Goal: Task Accomplishment & Management: Manage account settings

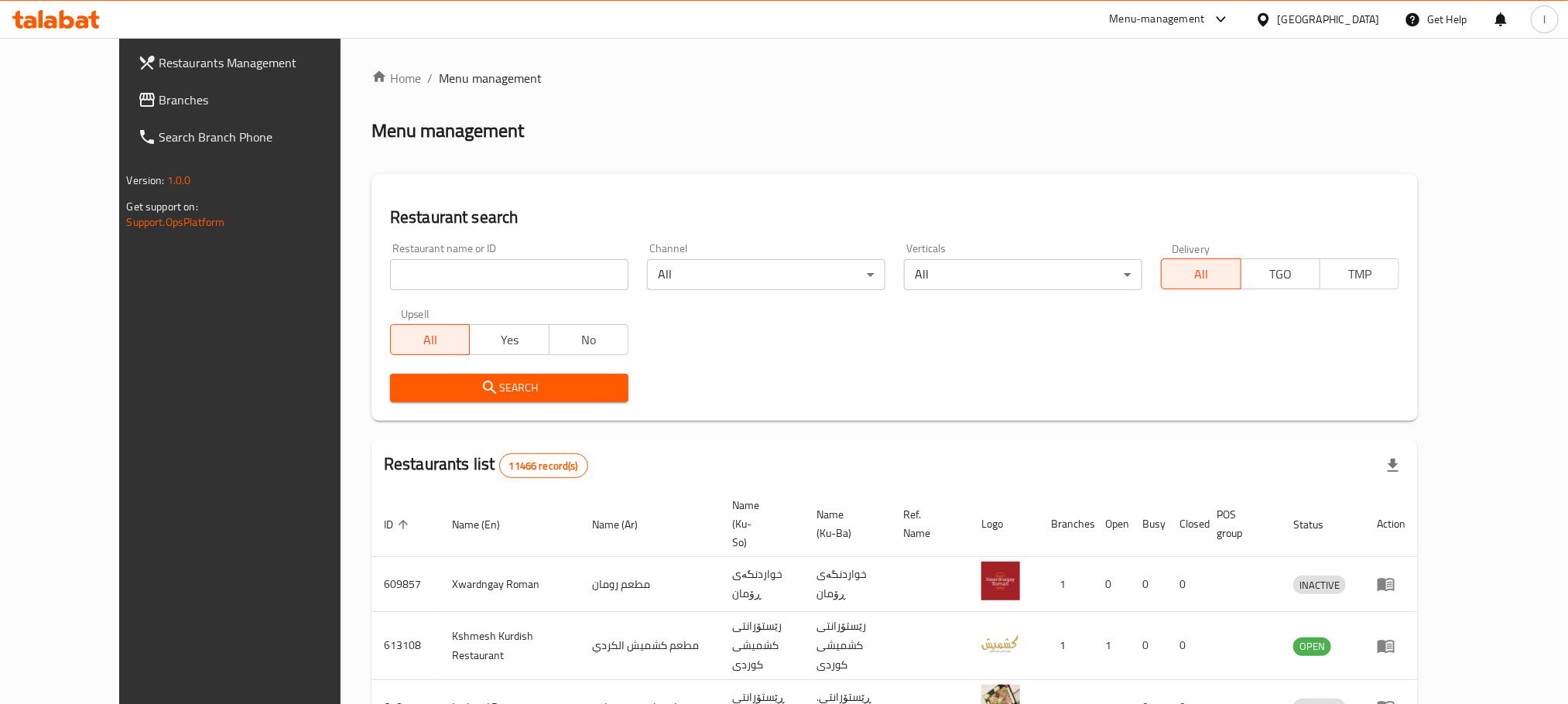
click at [390, 281] on input "search" at bounding box center [509, 274] width 238 height 31
paste input "Bake House"
type input "Bake House"
click button "Search" at bounding box center [509, 388] width 238 height 29
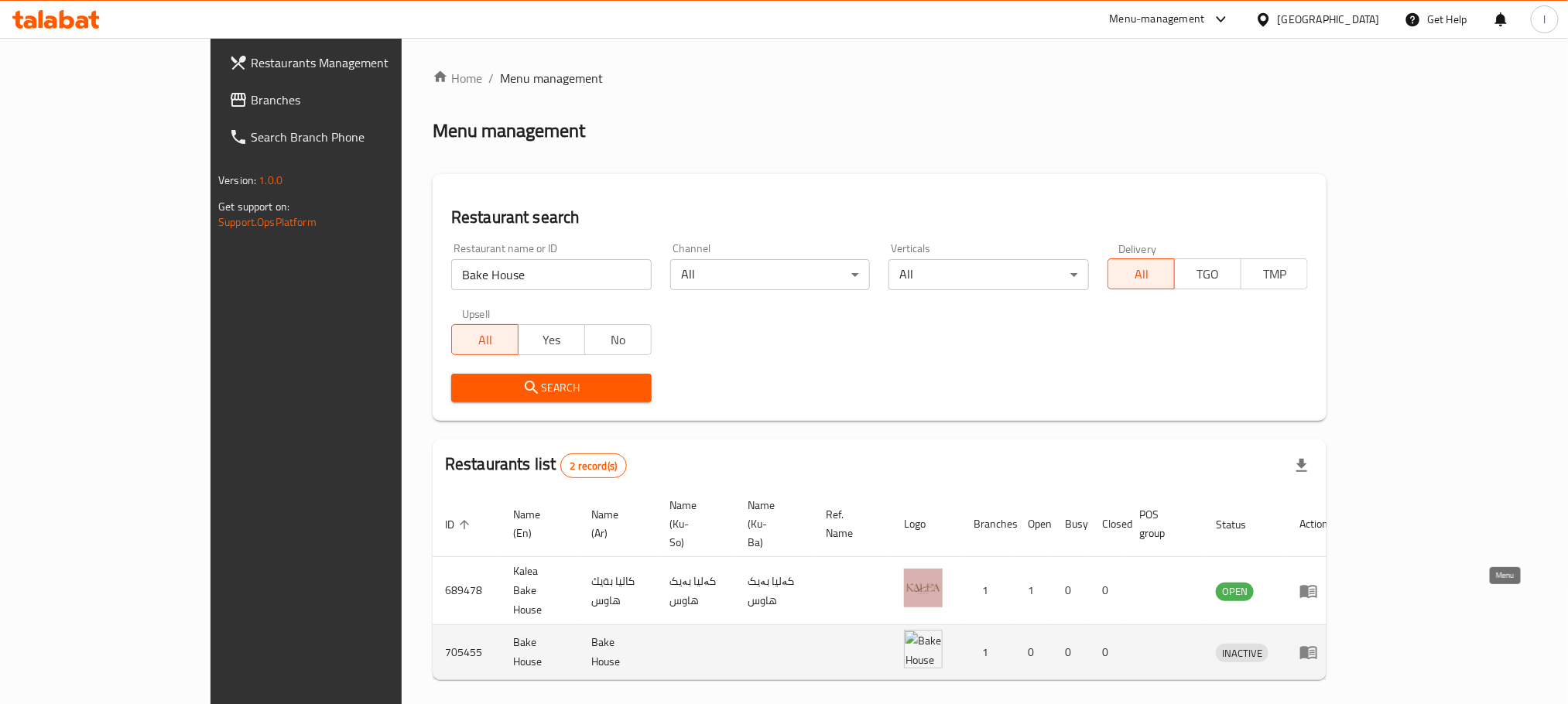
click at [1318, 643] on icon "enhanced table" at bounding box center [1308, 652] width 19 height 19
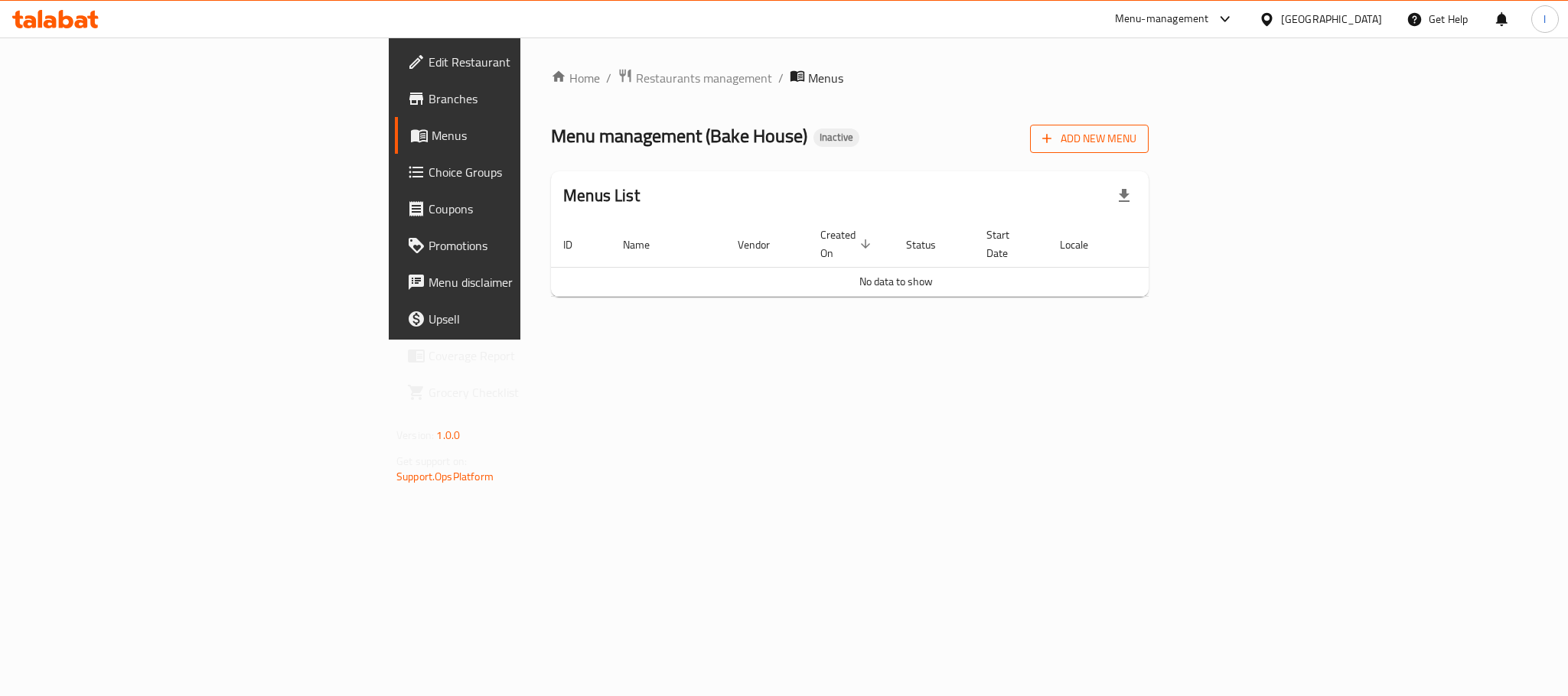
click at [1136, 132] on span "Add New Menu" at bounding box center [1090, 139] width 94 height 20
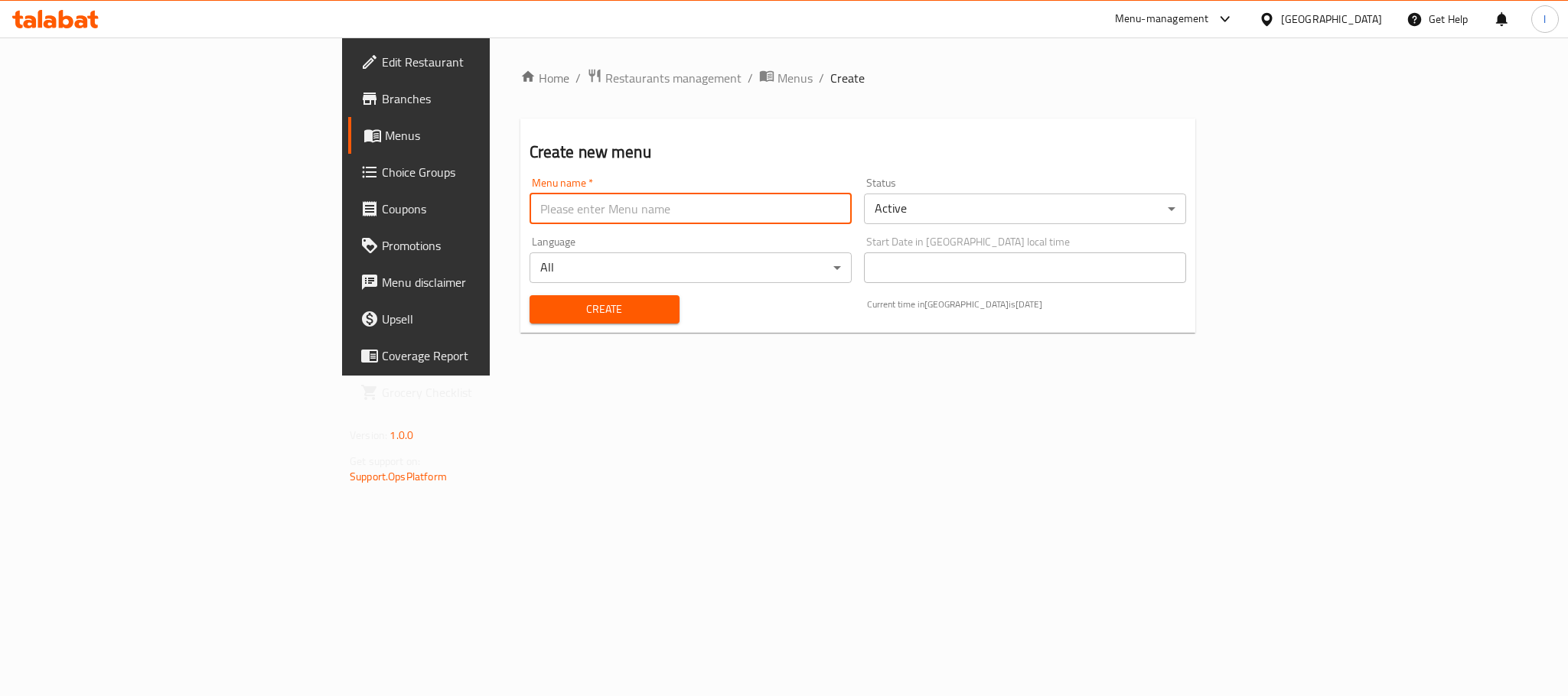
click at [529, 205] on input "text" at bounding box center [690, 209] width 322 height 30
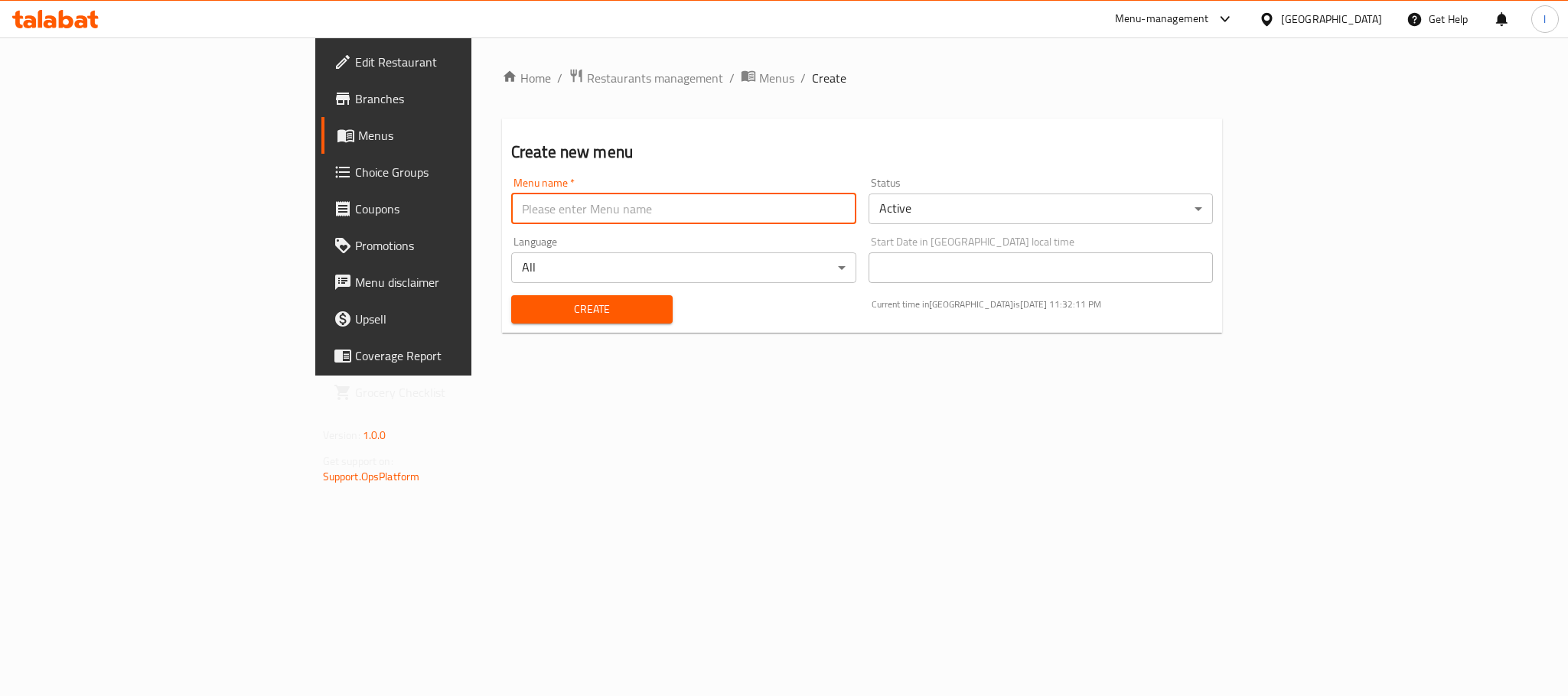
type input "Menu"
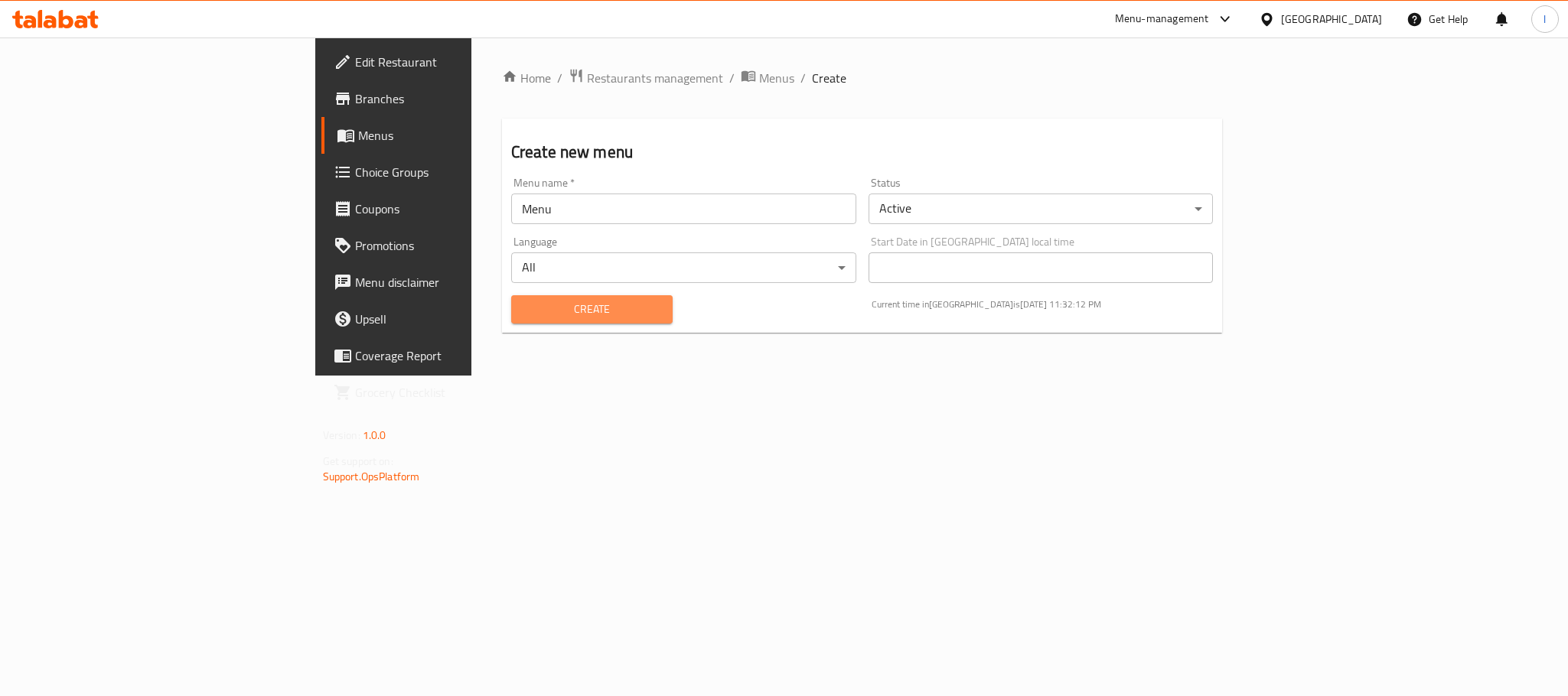
click at [523, 300] on span "Create" at bounding box center [591, 309] width 137 height 20
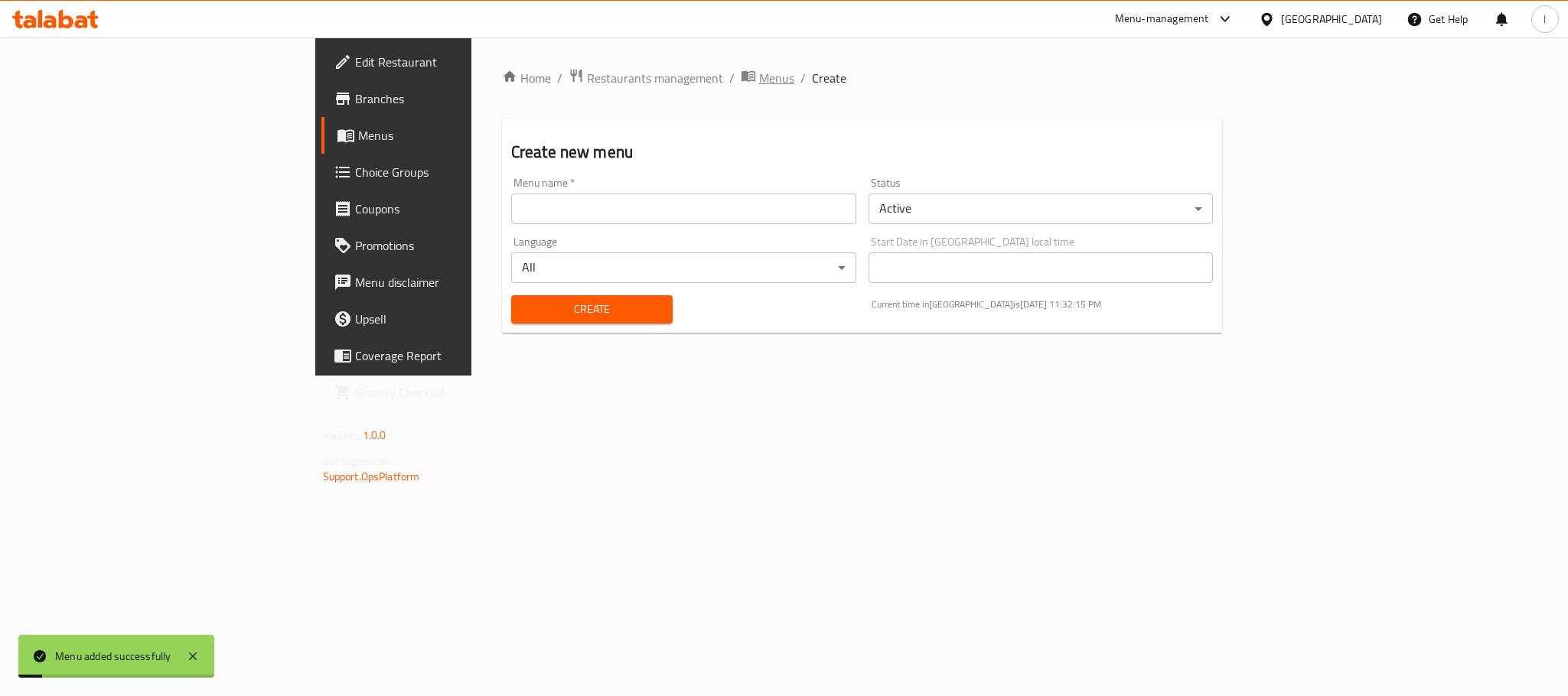
click at [759, 80] on span "Menus" at bounding box center [776, 77] width 36 height 19
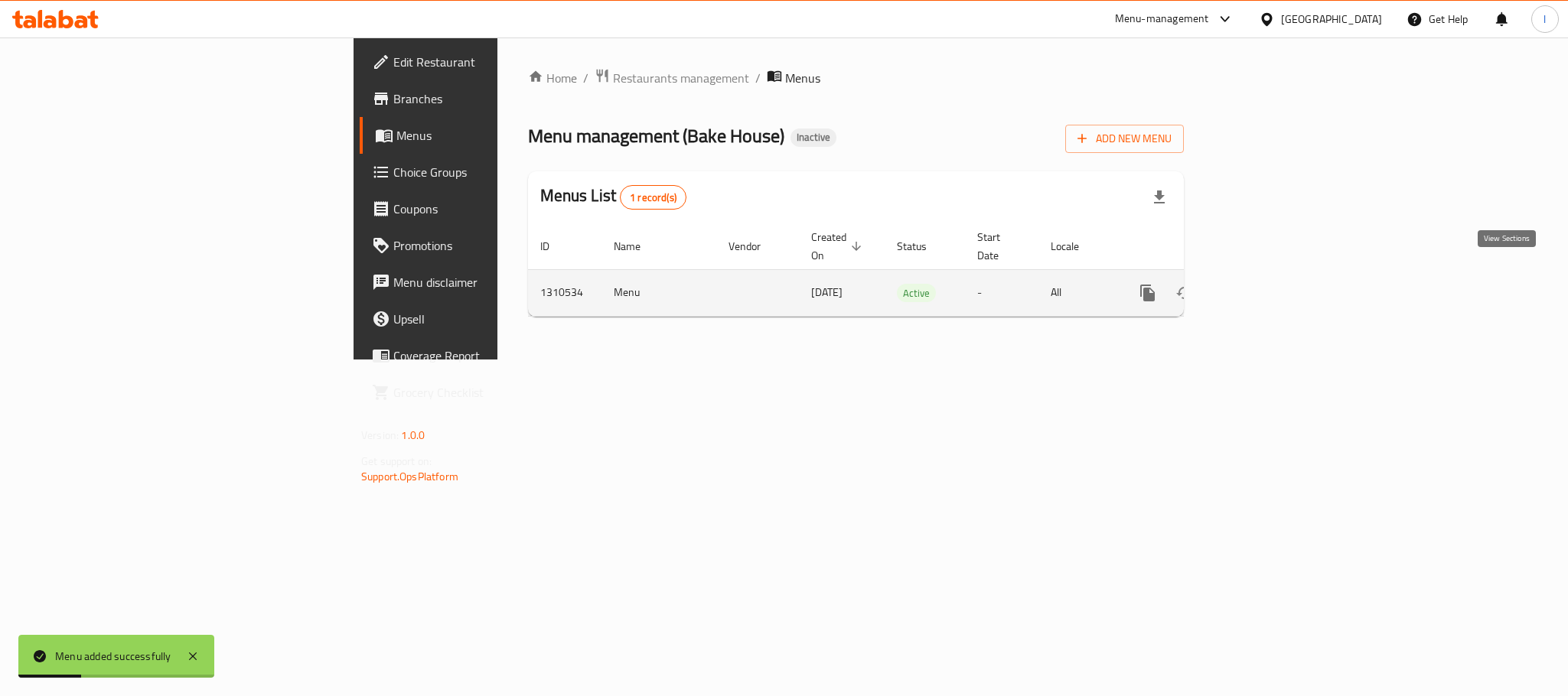
click at [1267, 284] on icon "enhanced table" at bounding box center [1258, 292] width 19 height 19
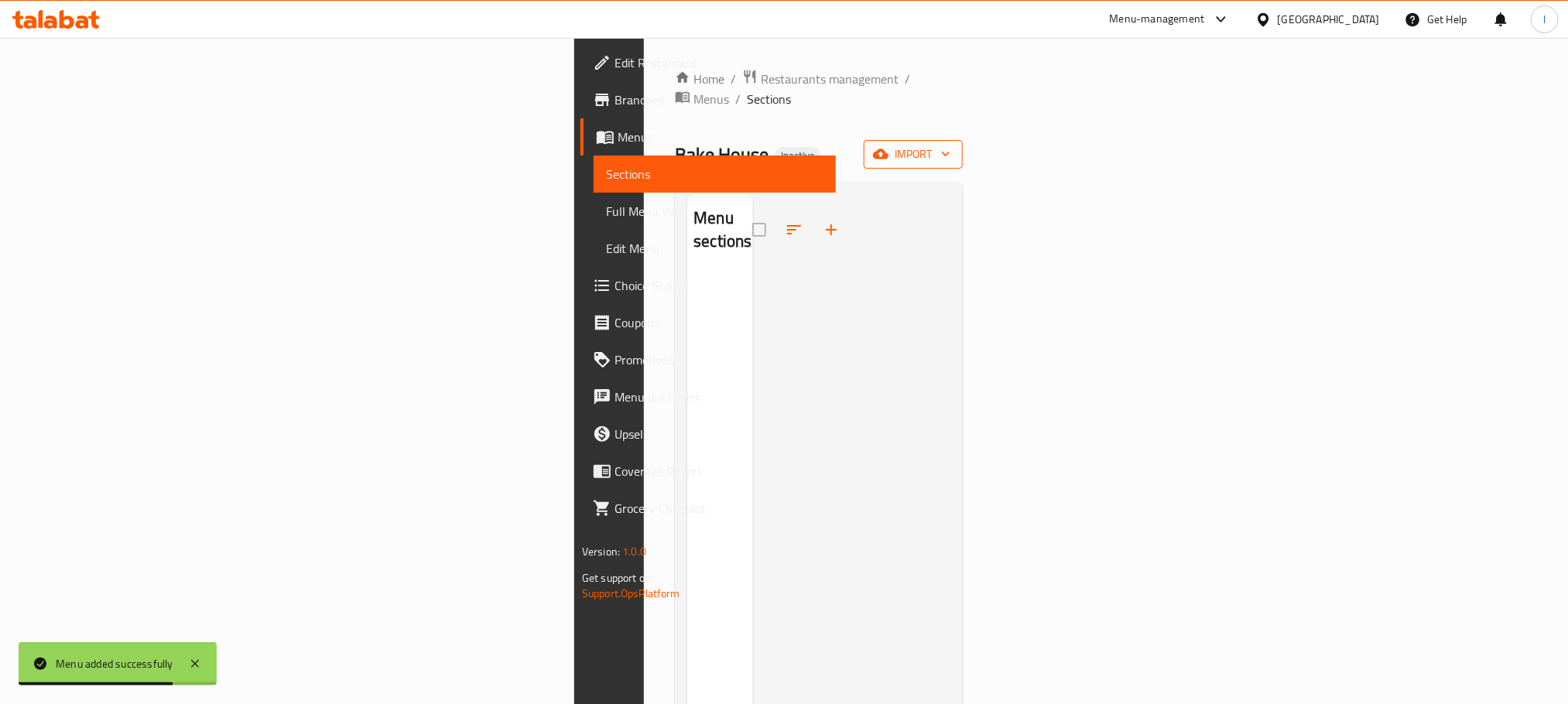
click at [950, 145] on span "import" at bounding box center [913, 155] width 75 height 20
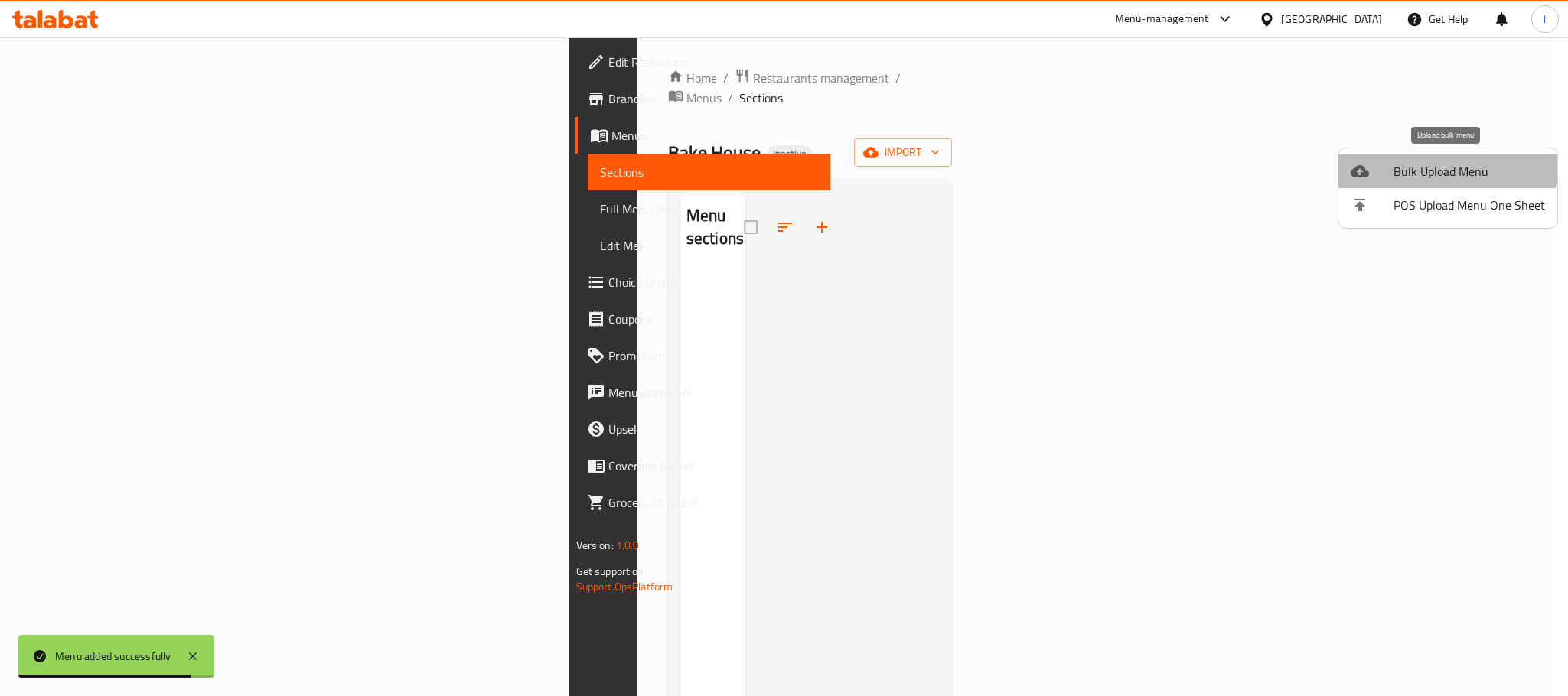
click at [1427, 159] on li "Bulk Upload Menu" at bounding box center [1448, 172] width 219 height 34
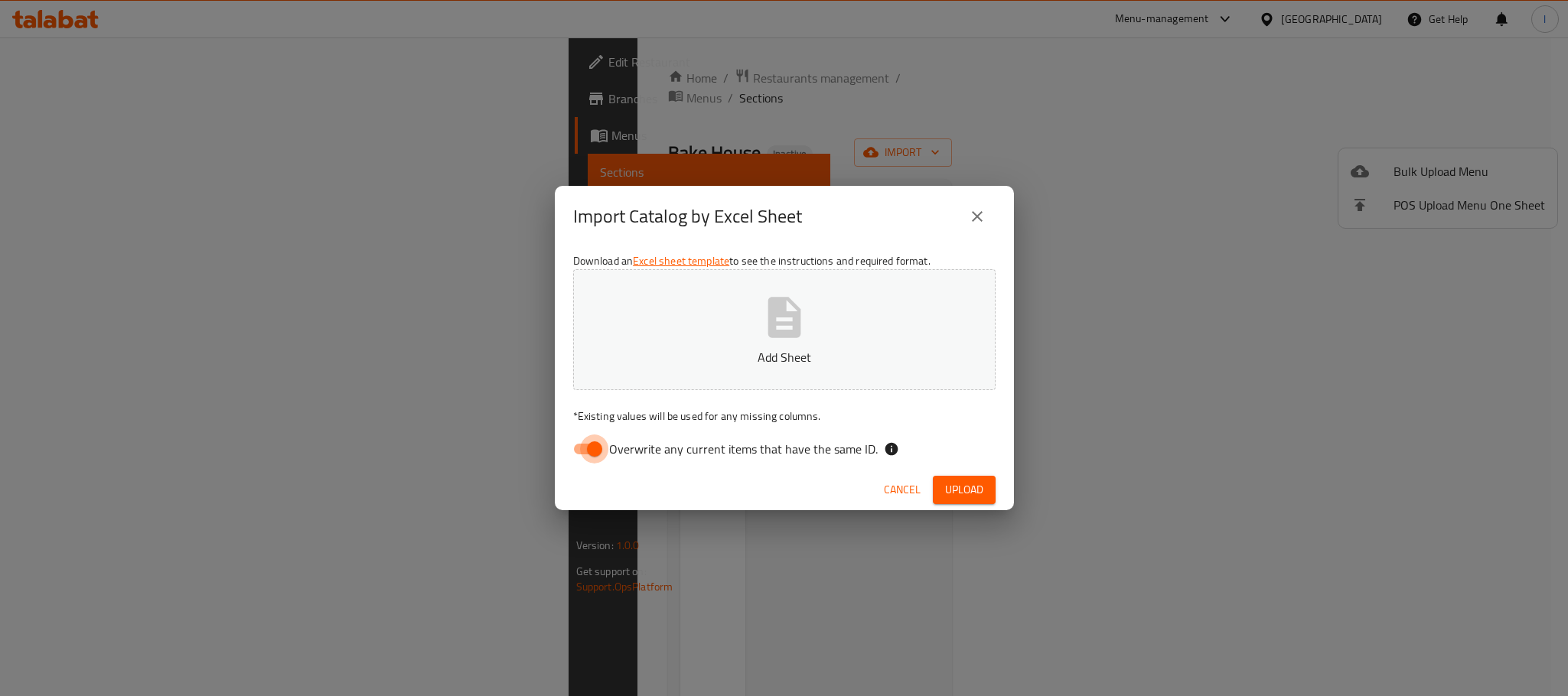
click at [594, 446] on input "Overwrite any current items that have the same ID." at bounding box center [594, 449] width 87 height 29
checkbox input "false"
click at [819, 324] on button "Add Sheet" at bounding box center [784, 330] width 422 height 121
click at [960, 486] on span "Upload" at bounding box center [963, 490] width 38 height 20
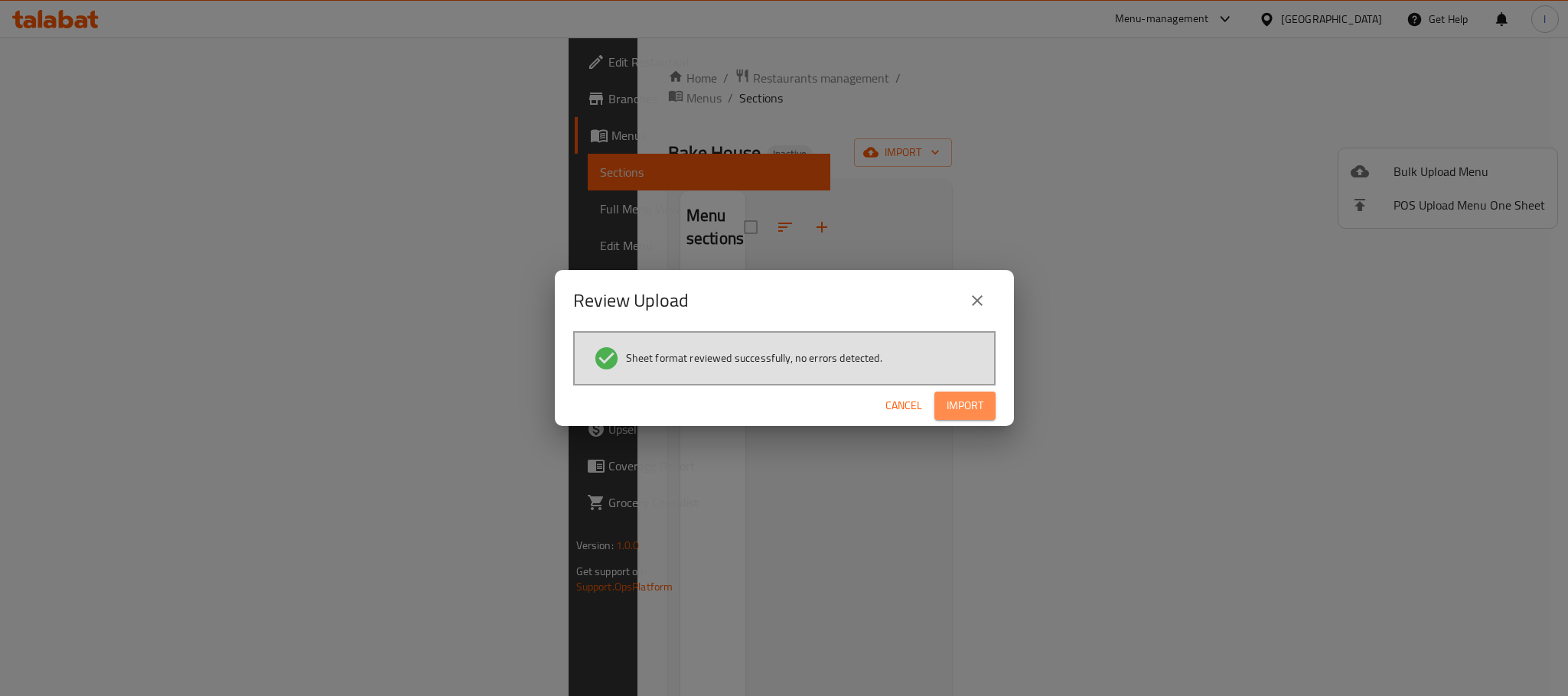
click at [967, 419] on button "Import" at bounding box center [964, 405] width 61 height 28
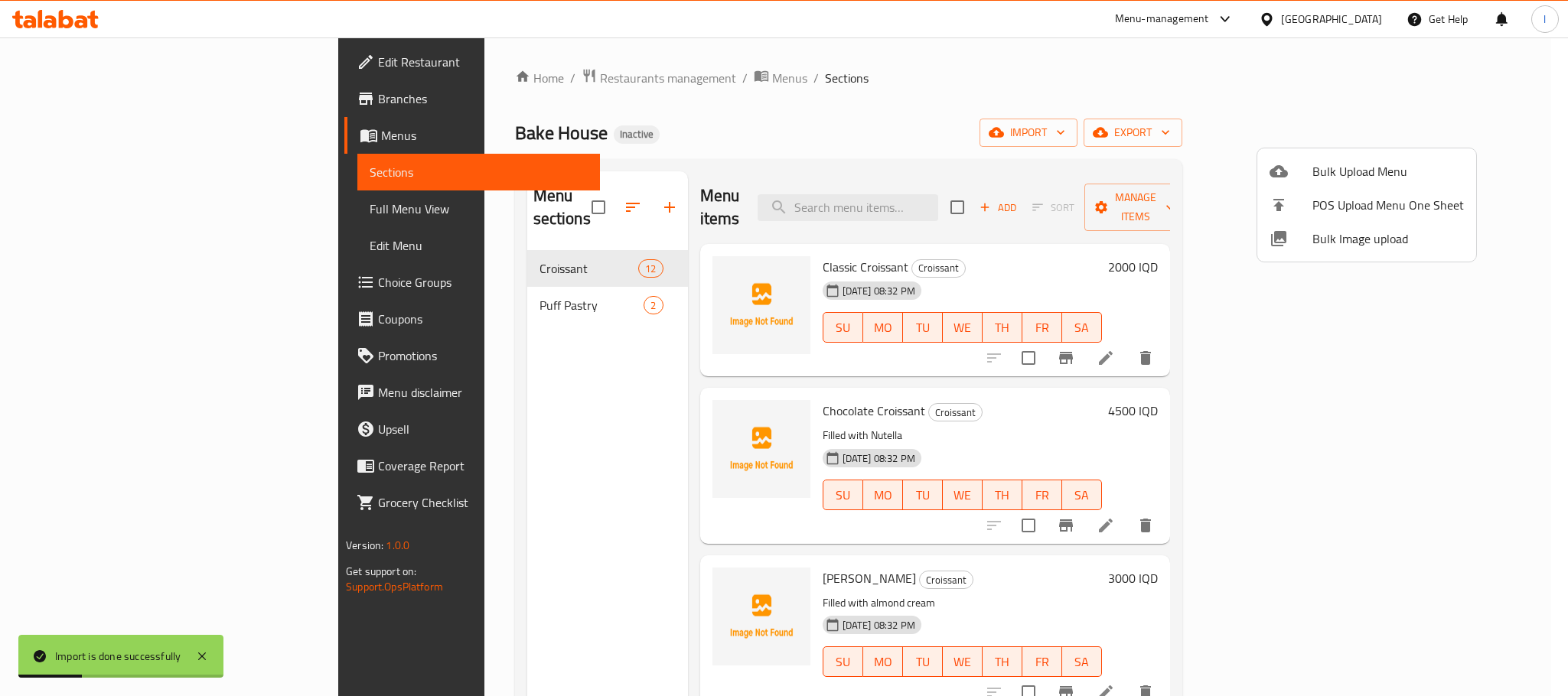
click at [906, 69] on div at bounding box center [784, 348] width 1568 height 696
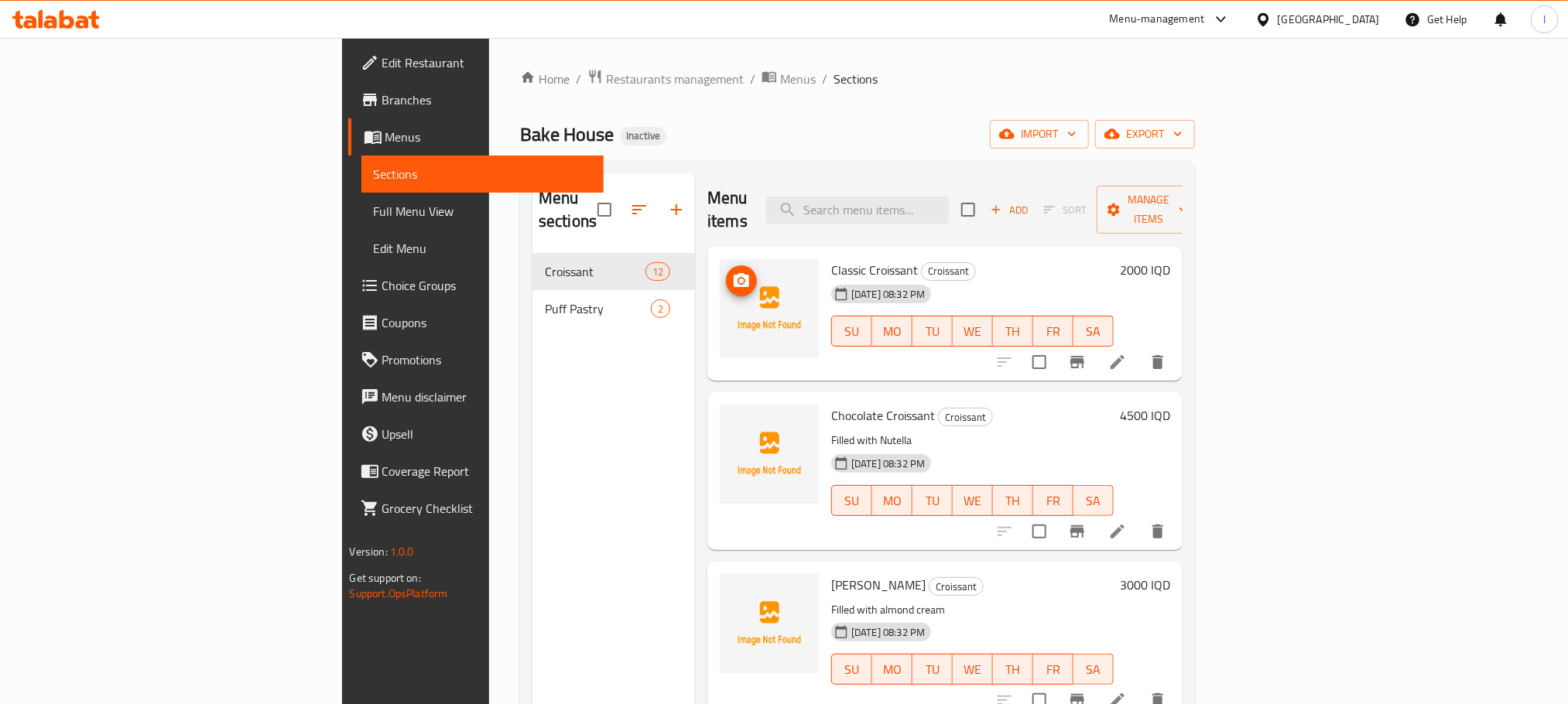
click at [720, 265] on img at bounding box center [769, 308] width 99 height 99
click at [733, 273] on icon "upload picture" at bounding box center [740, 280] width 15 height 13
click at [739, 423] on circle "upload picture" at bounding box center [741, 425] width 4 height 4
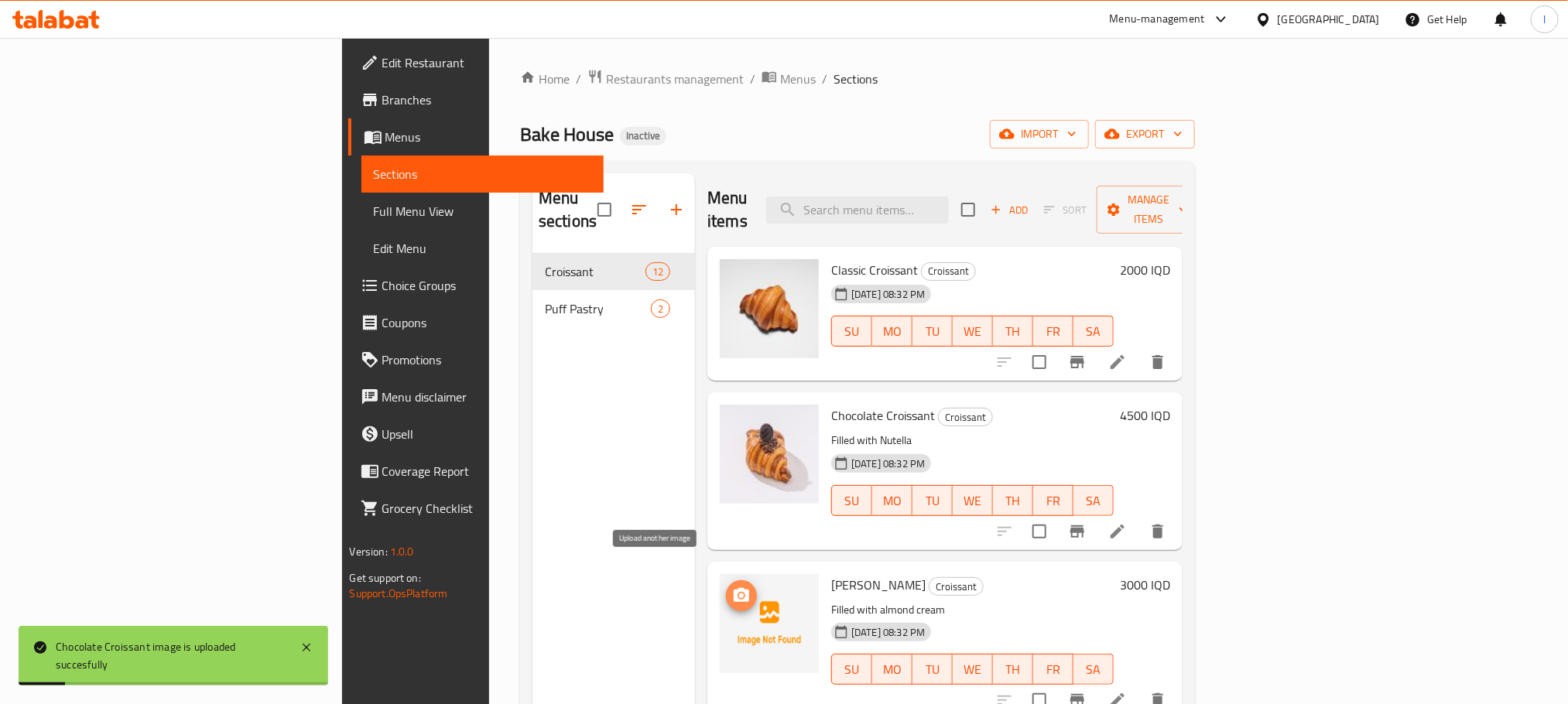
click at [733, 588] on icon "upload picture" at bounding box center [740, 594] width 15 height 13
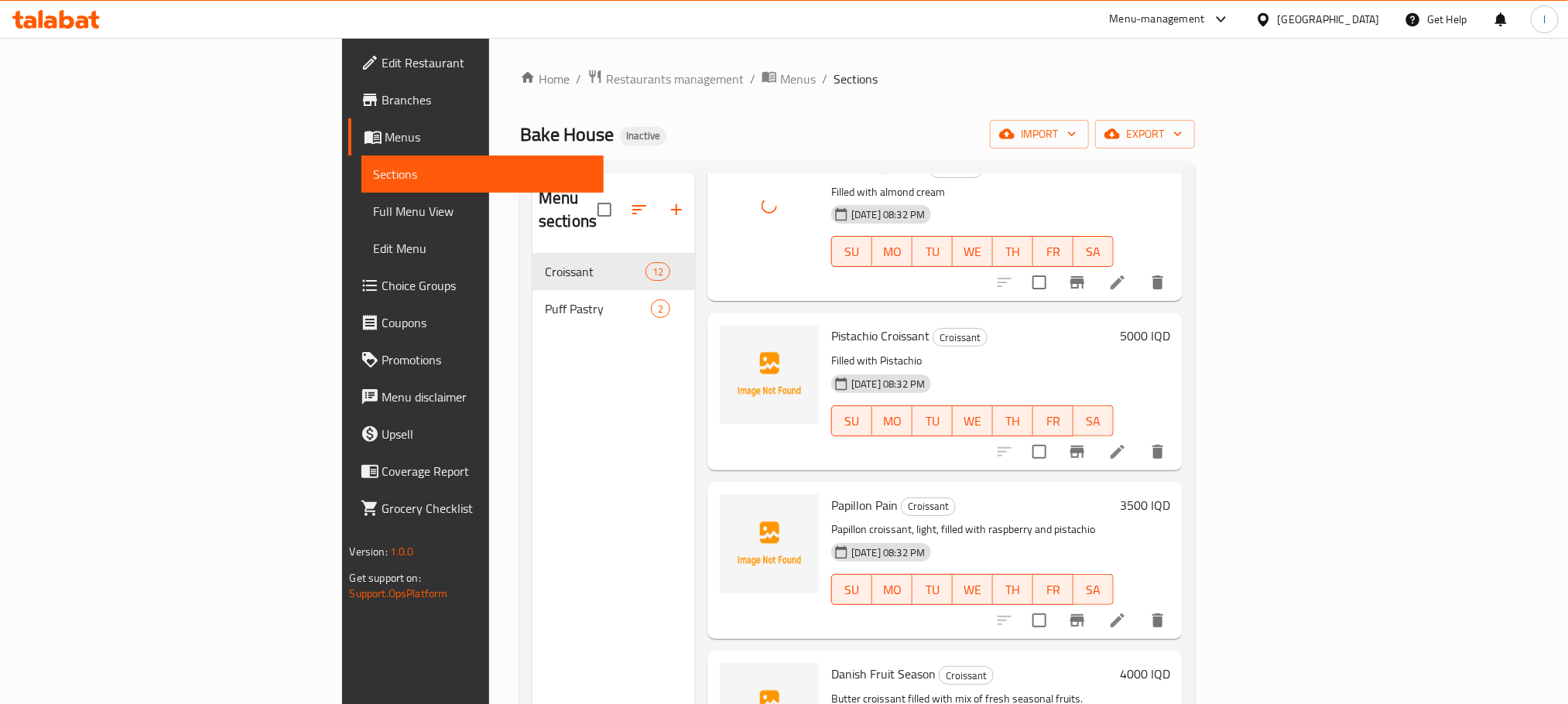
scroll to position [425, 0]
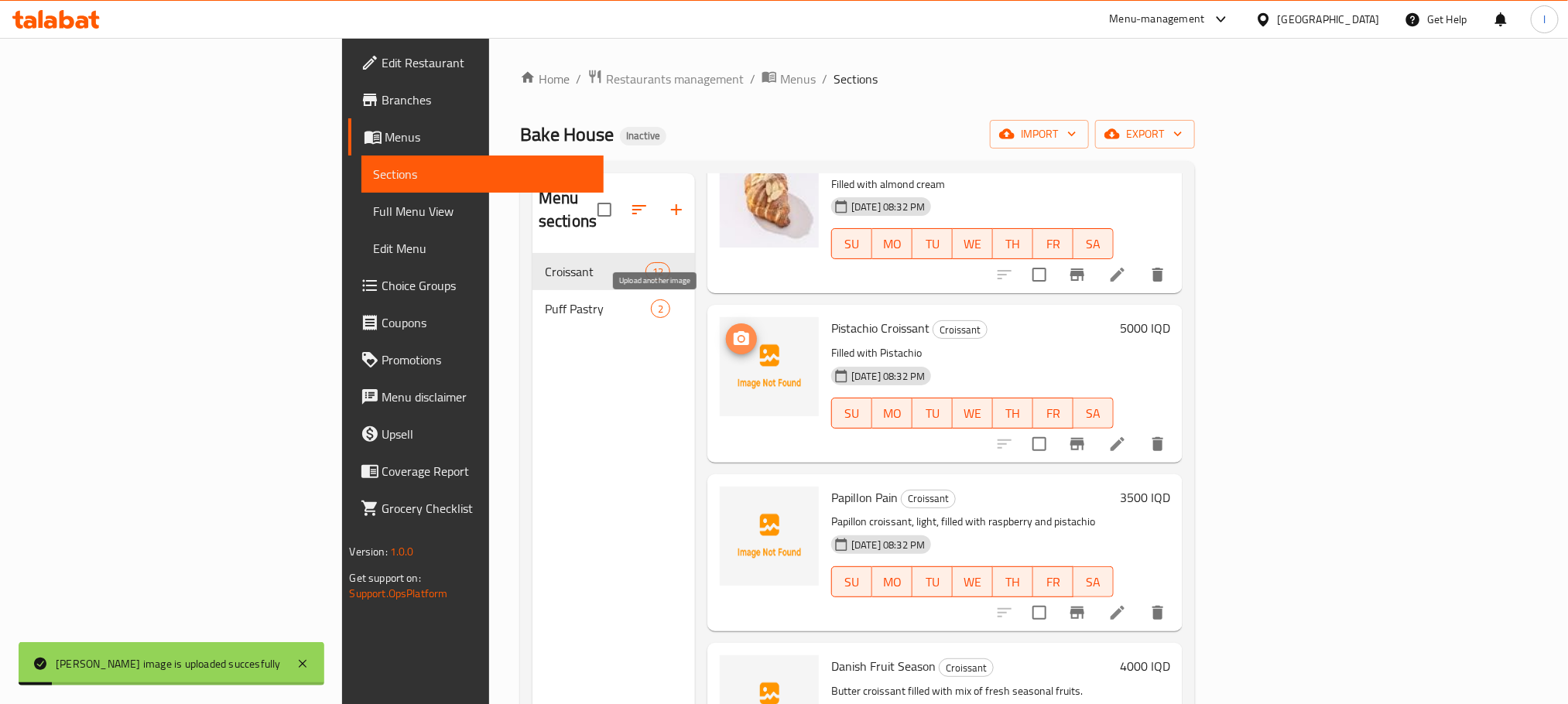
click at [739, 336] on circle "upload picture" at bounding box center [741, 338] width 4 height 4
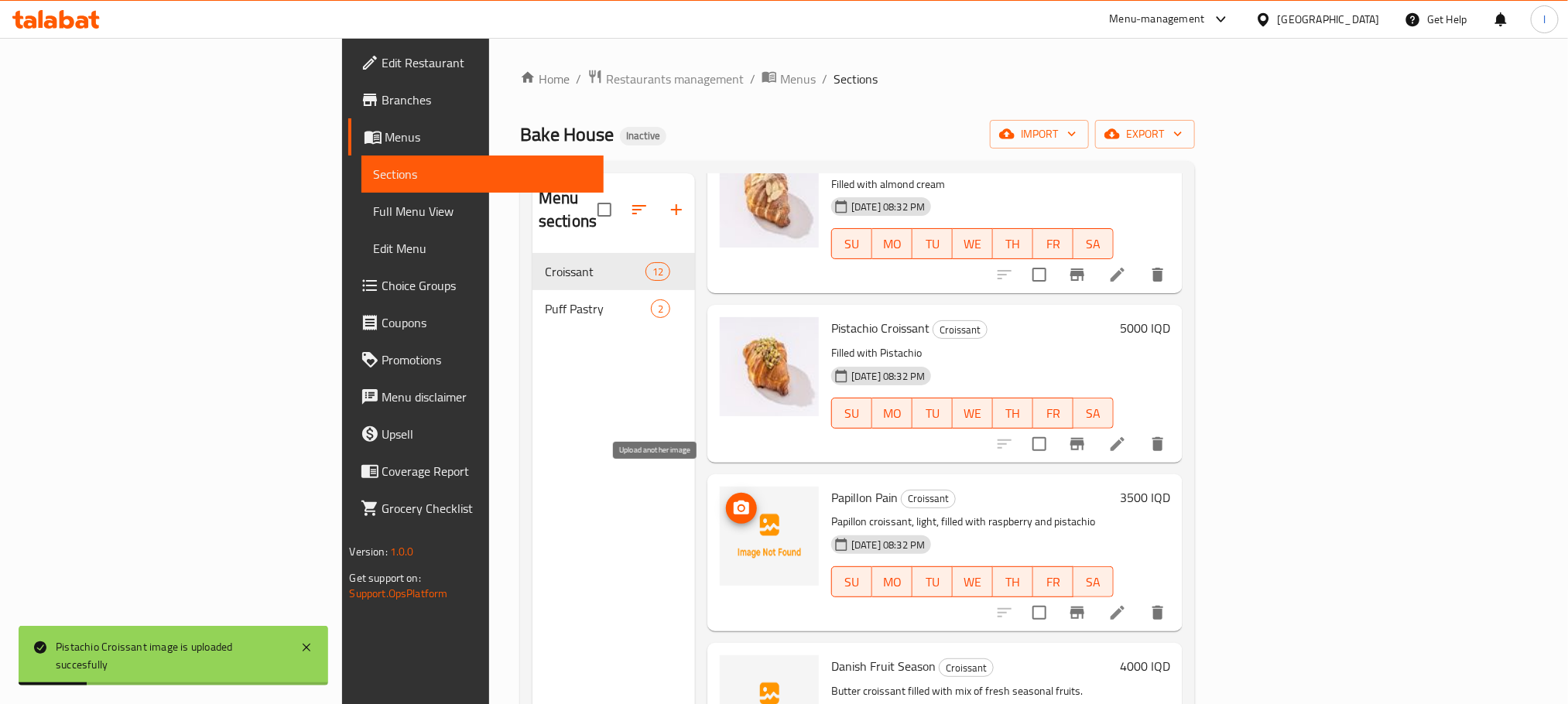
click at [726, 499] on span "upload picture" at bounding box center [741, 508] width 31 height 19
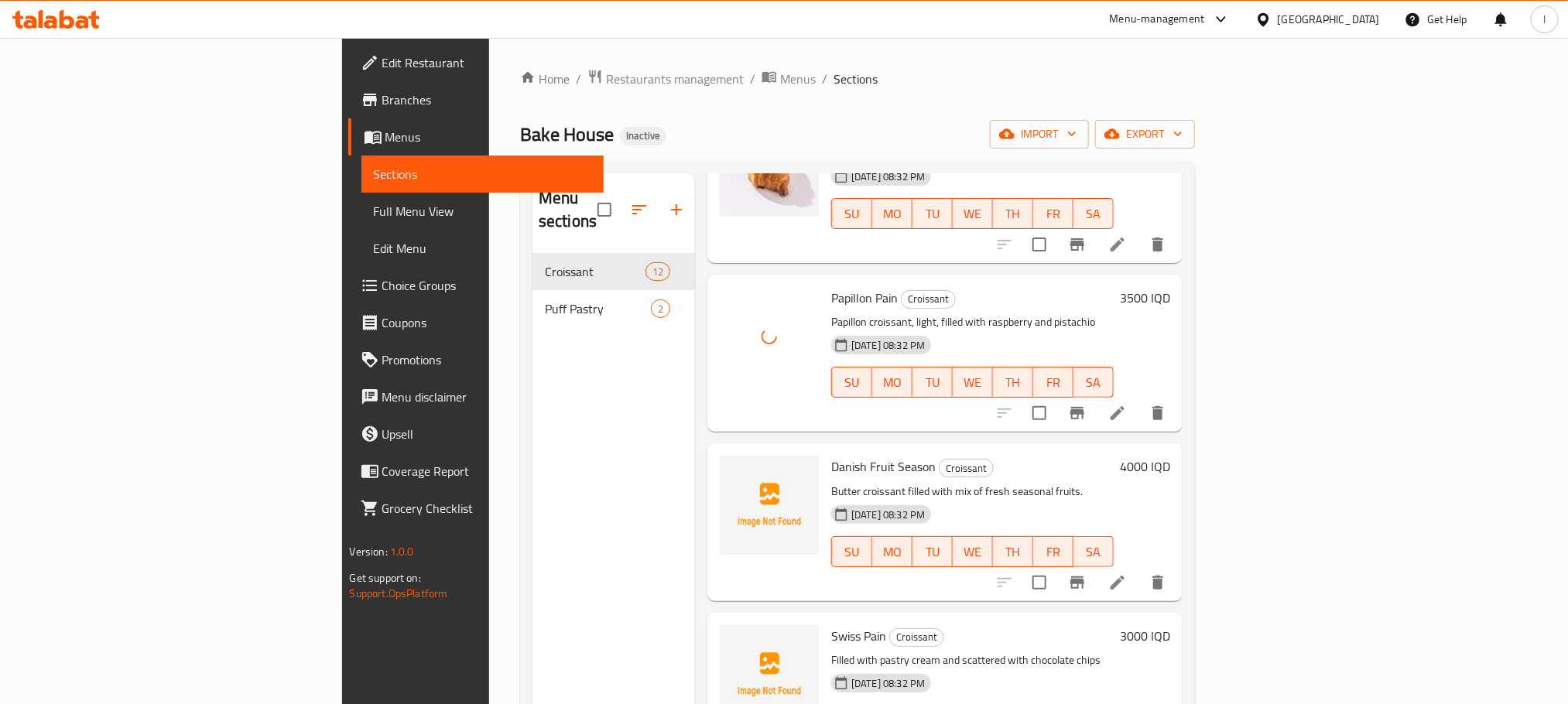
scroll to position [655, 0]
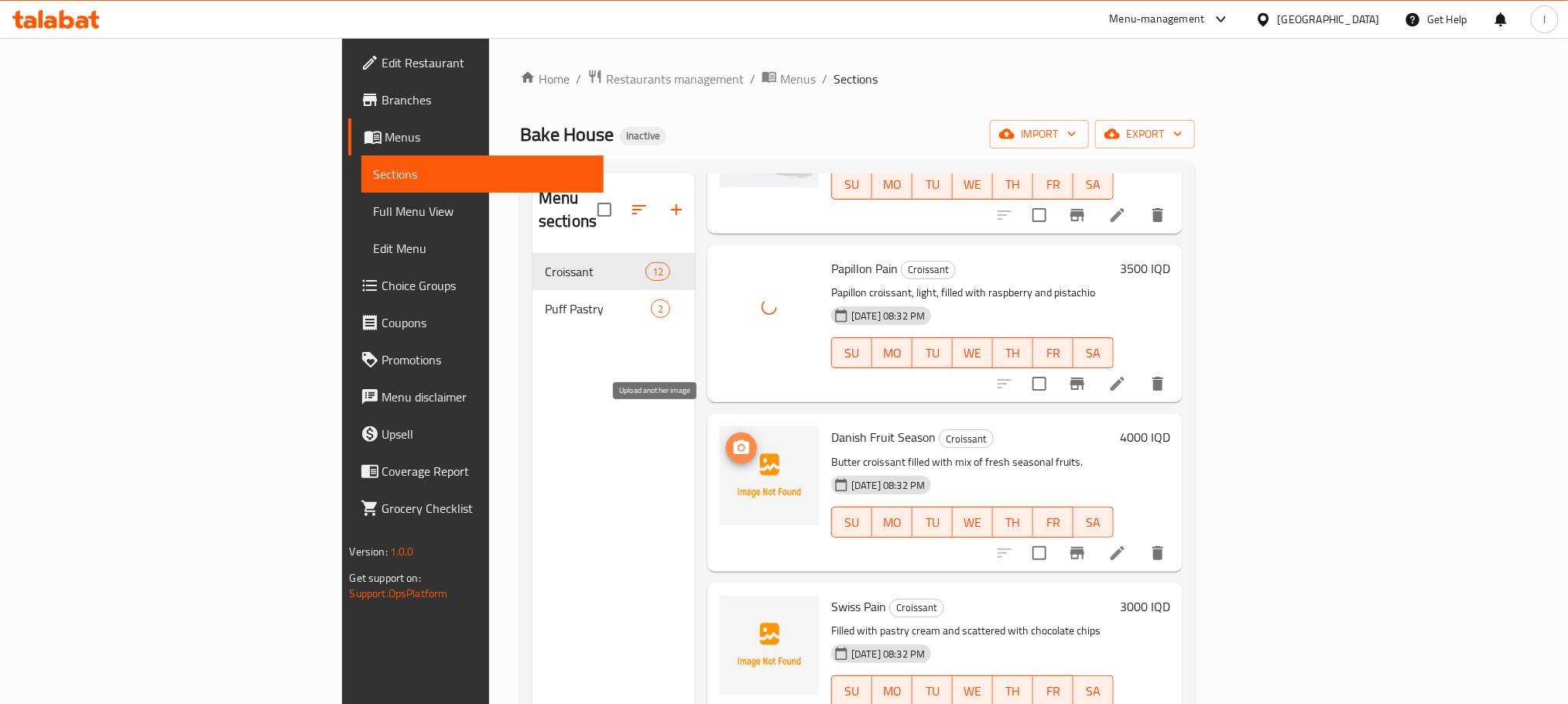
click at [733, 440] on icon "upload picture" at bounding box center [740, 446] width 15 height 13
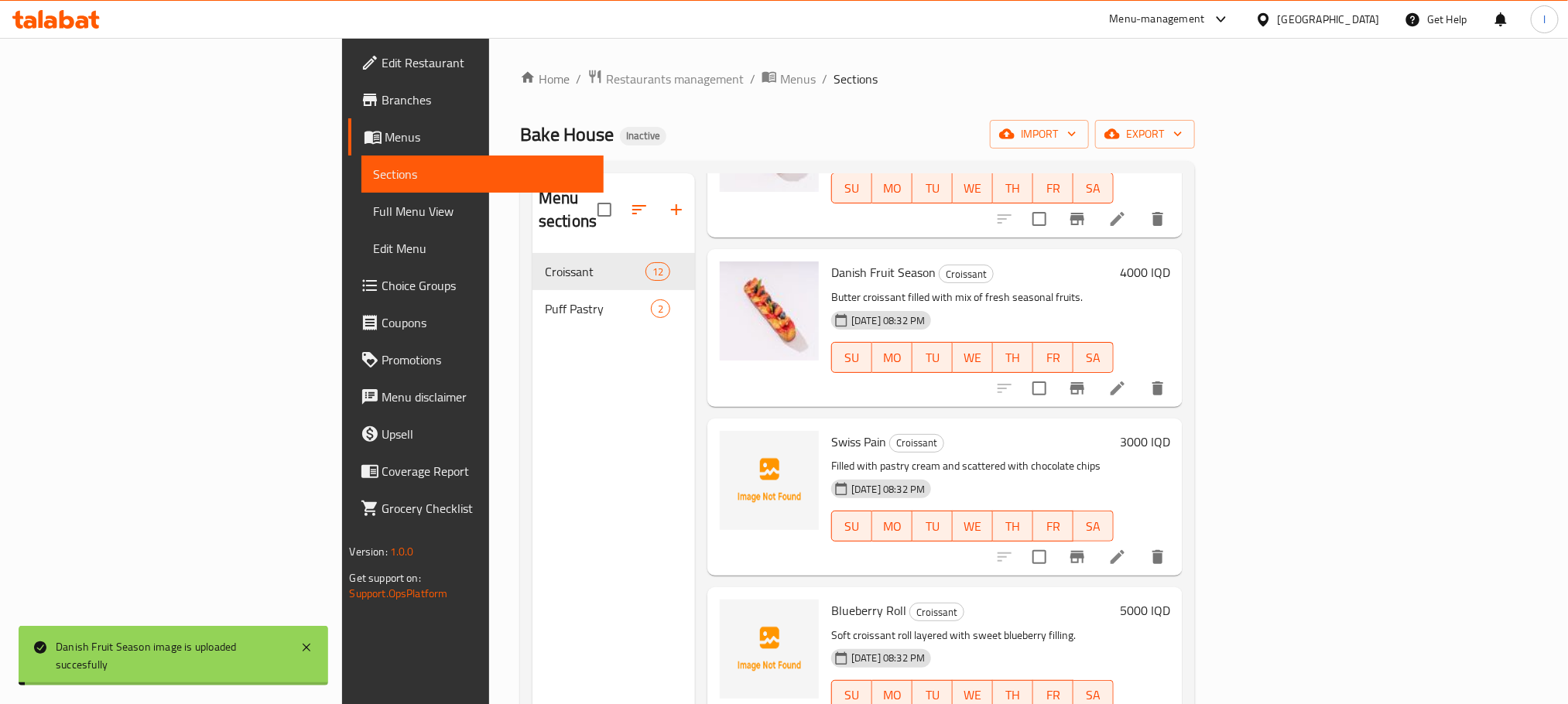
scroll to position [850, 0]
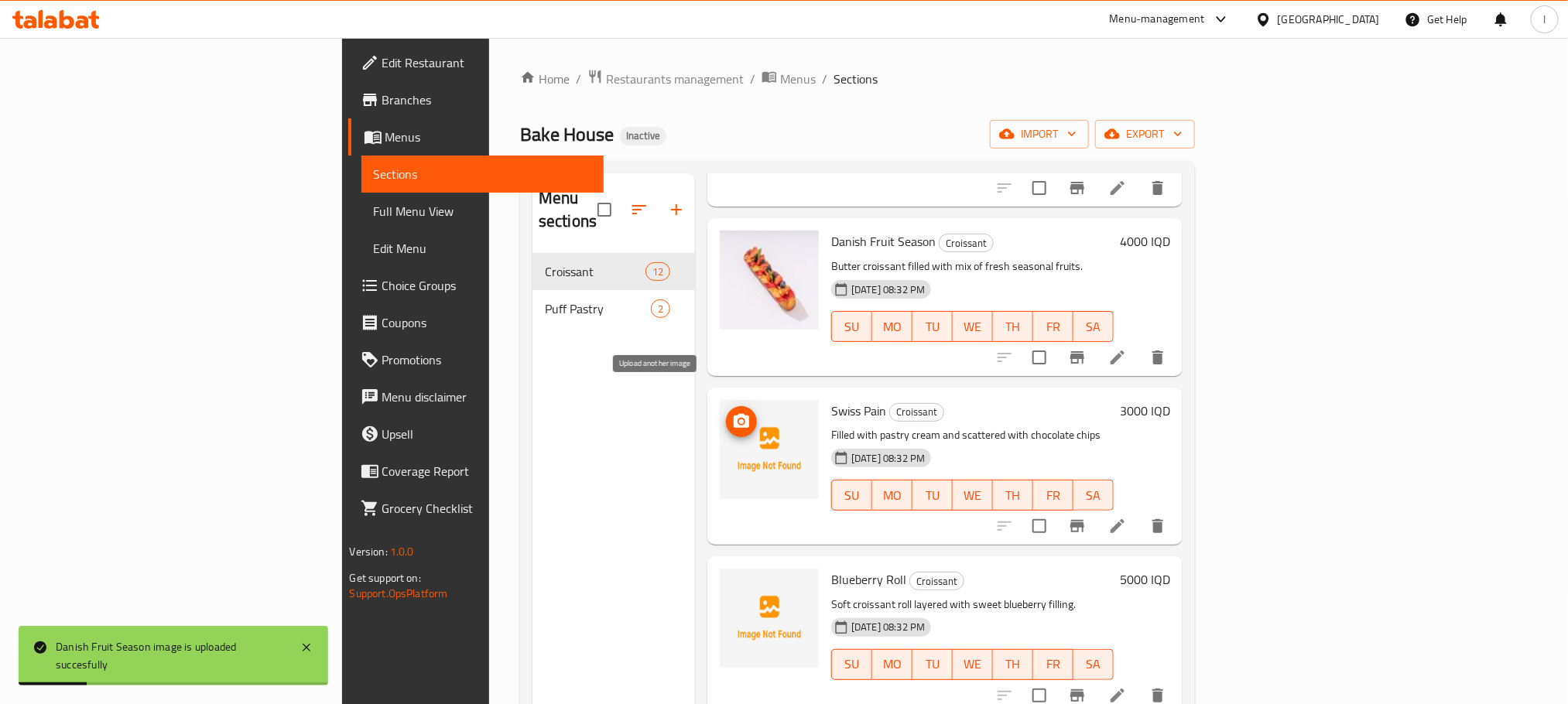
click at [733, 414] on icon "upload picture" at bounding box center [740, 420] width 15 height 13
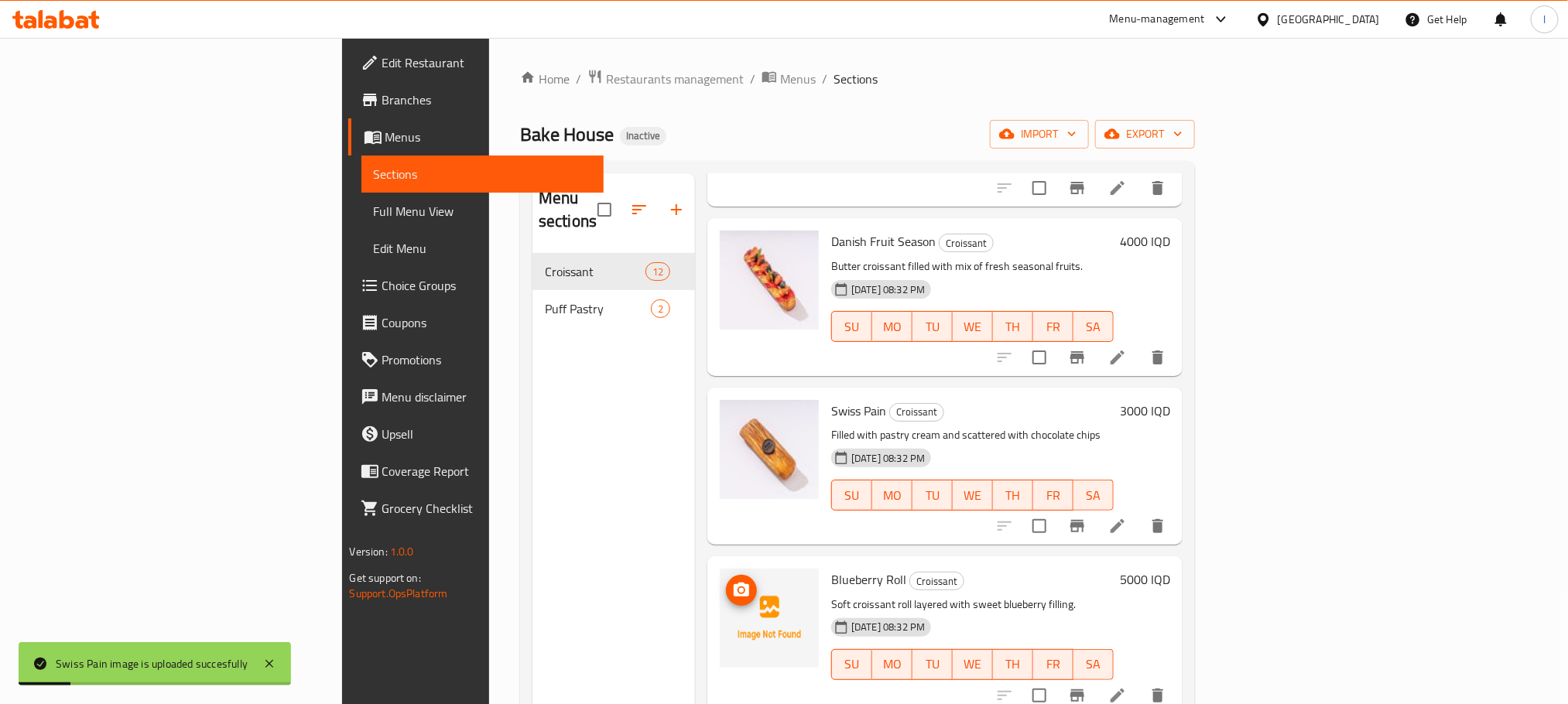
click at [733, 583] on icon "upload picture" at bounding box center [740, 589] width 15 height 13
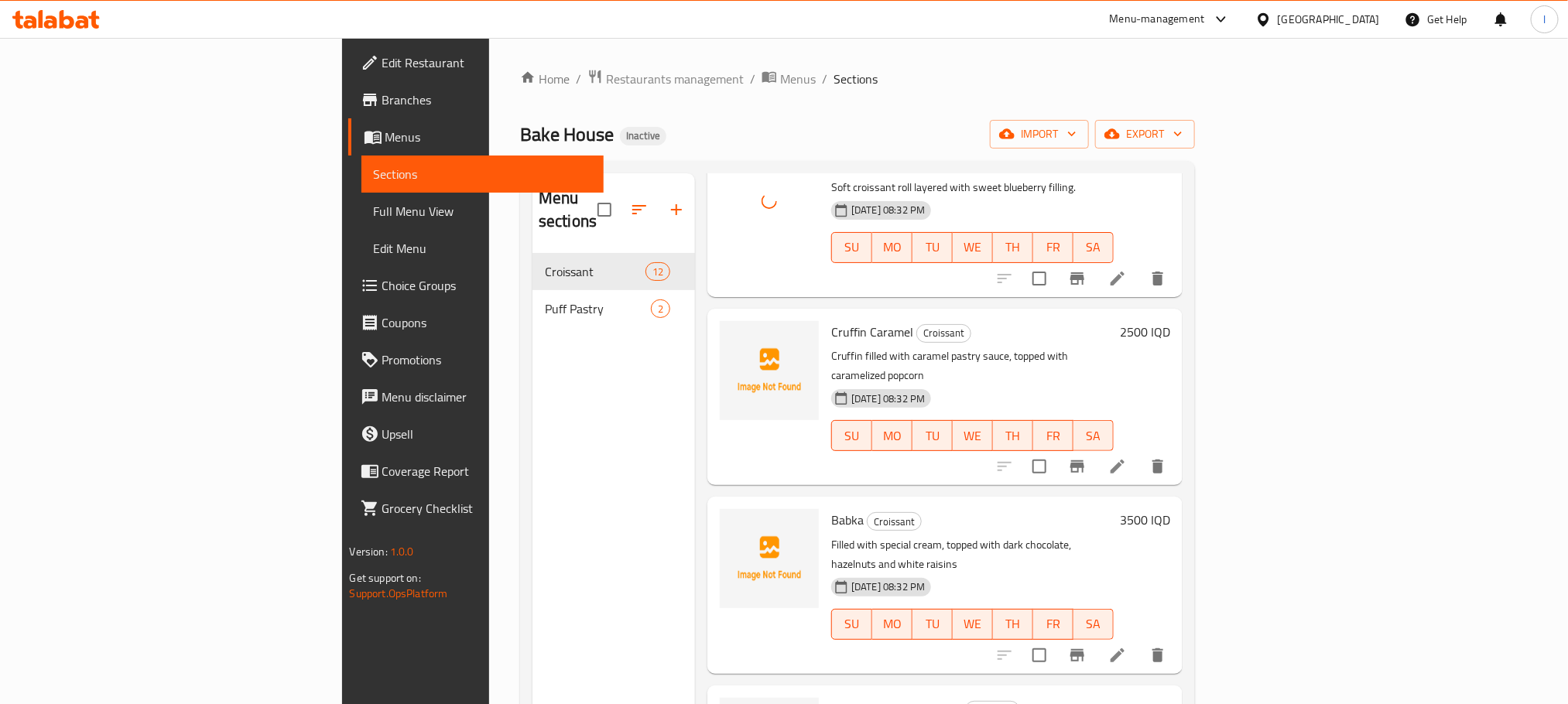
scroll to position [1276, 0]
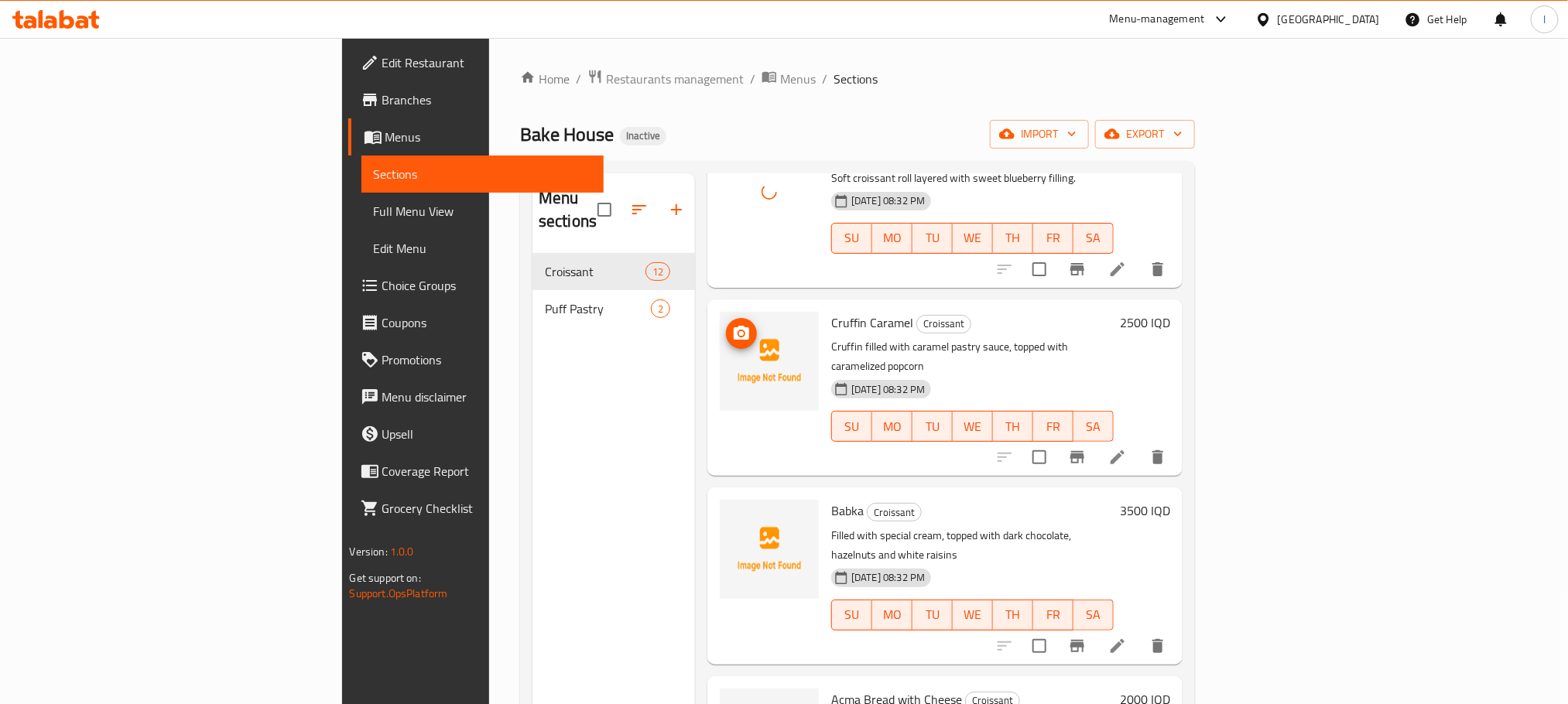
click at [732, 324] on icon "upload picture" at bounding box center [741, 333] width 19 height 19
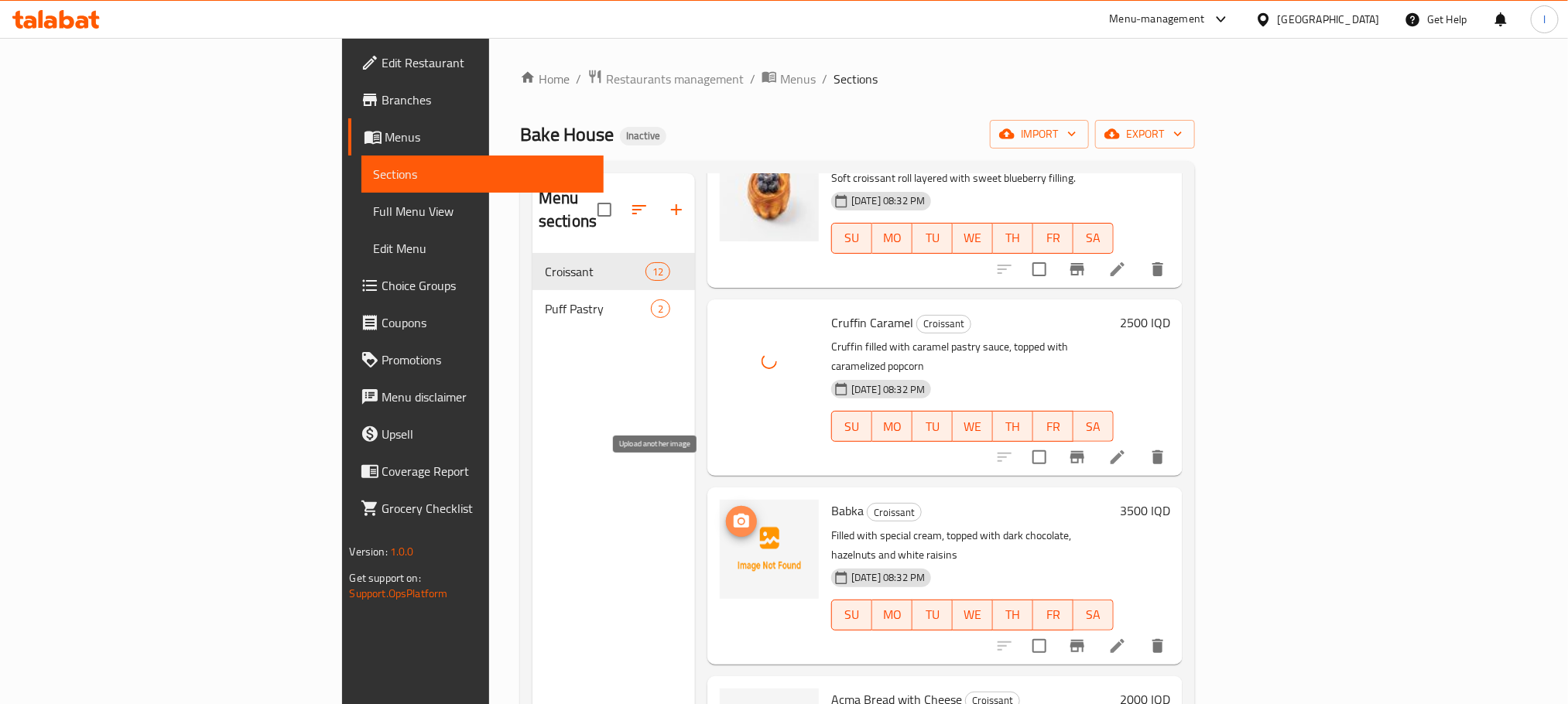
click at [732, 512] on icon "upload picture" at bounding box center [741, 521] width 19 height 19
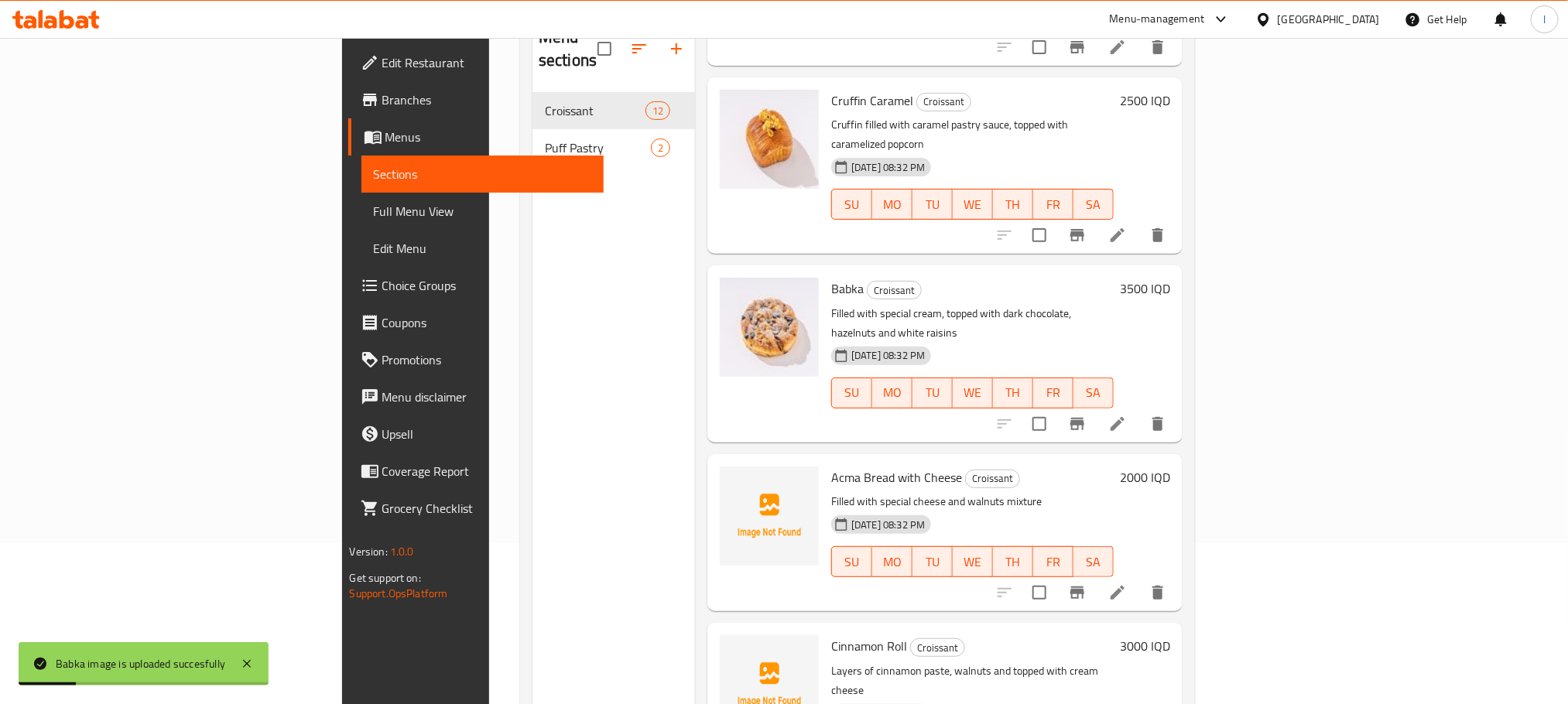
scroll to position [217, 0]
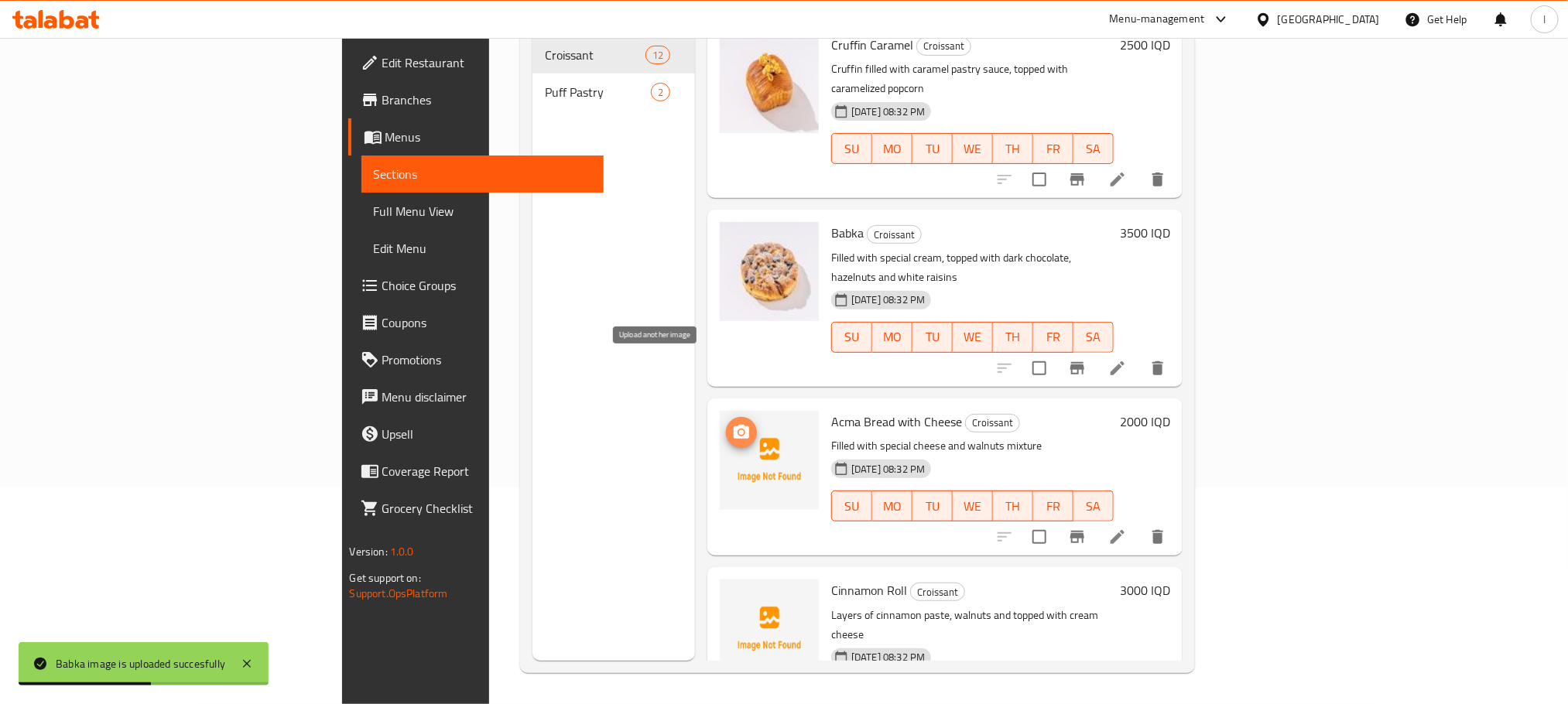
click at [733, 424] on icon "upload picture" at bounding box center [740, 431] width 15 height 13
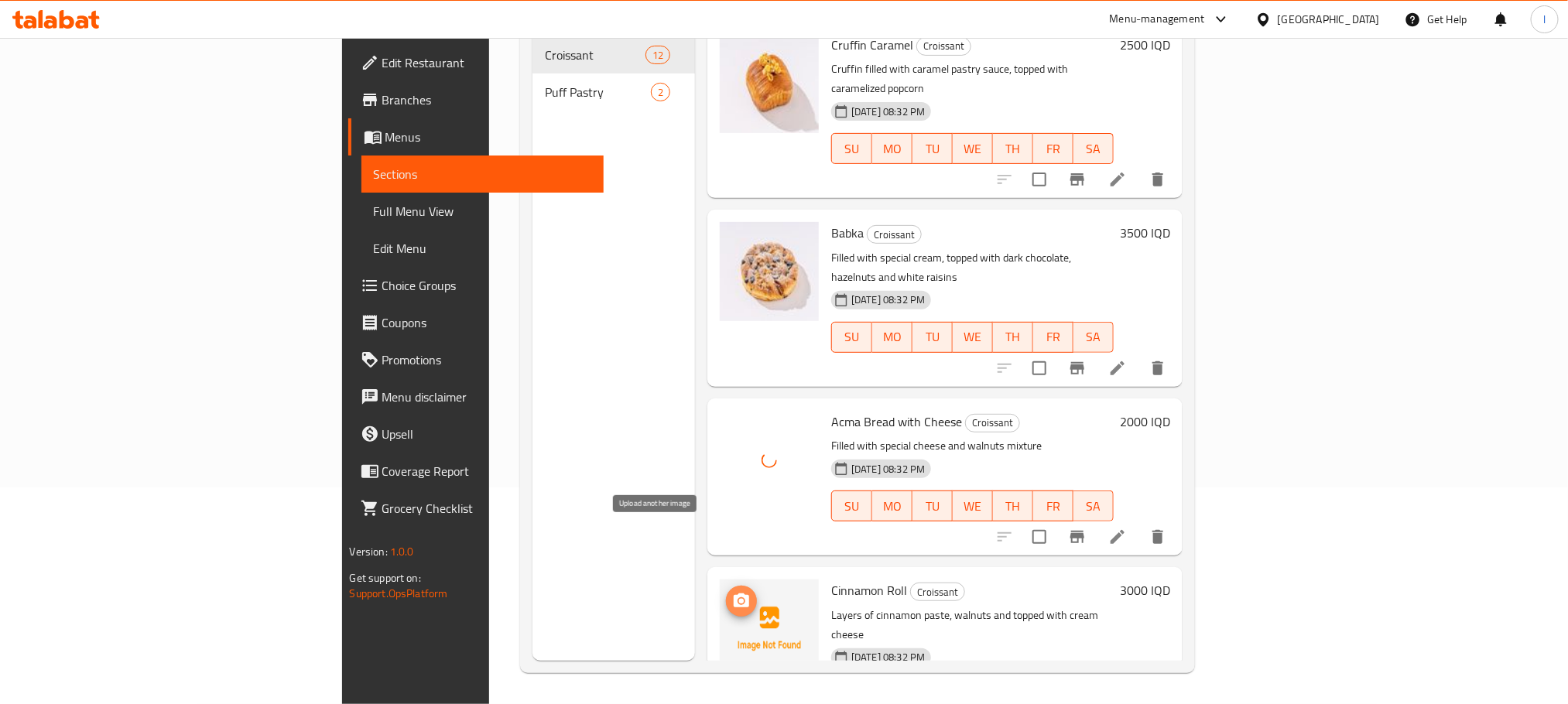
click at [732, 592] on icon "upload picture" at bounding box center [741, 601] width 19 height 19
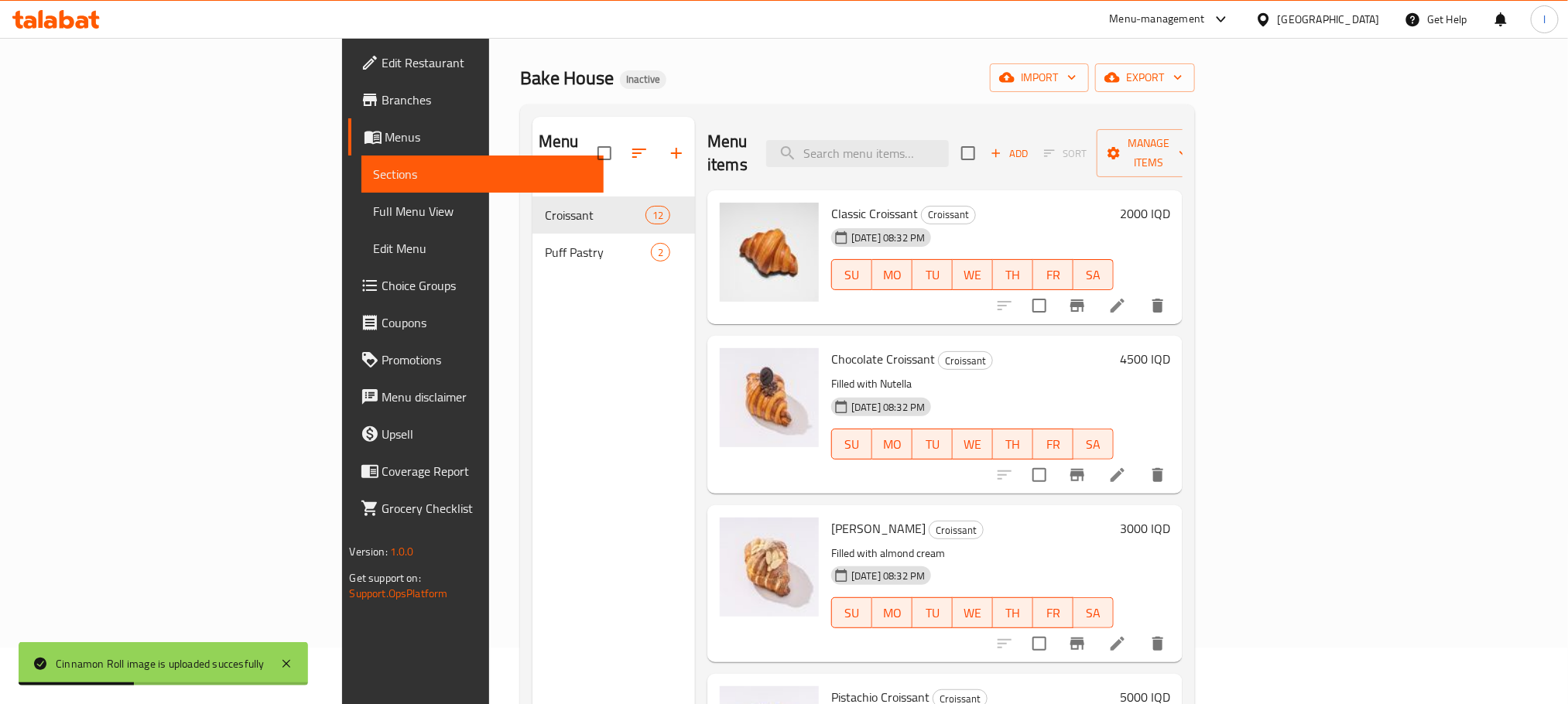
scroll to position [0, 0]
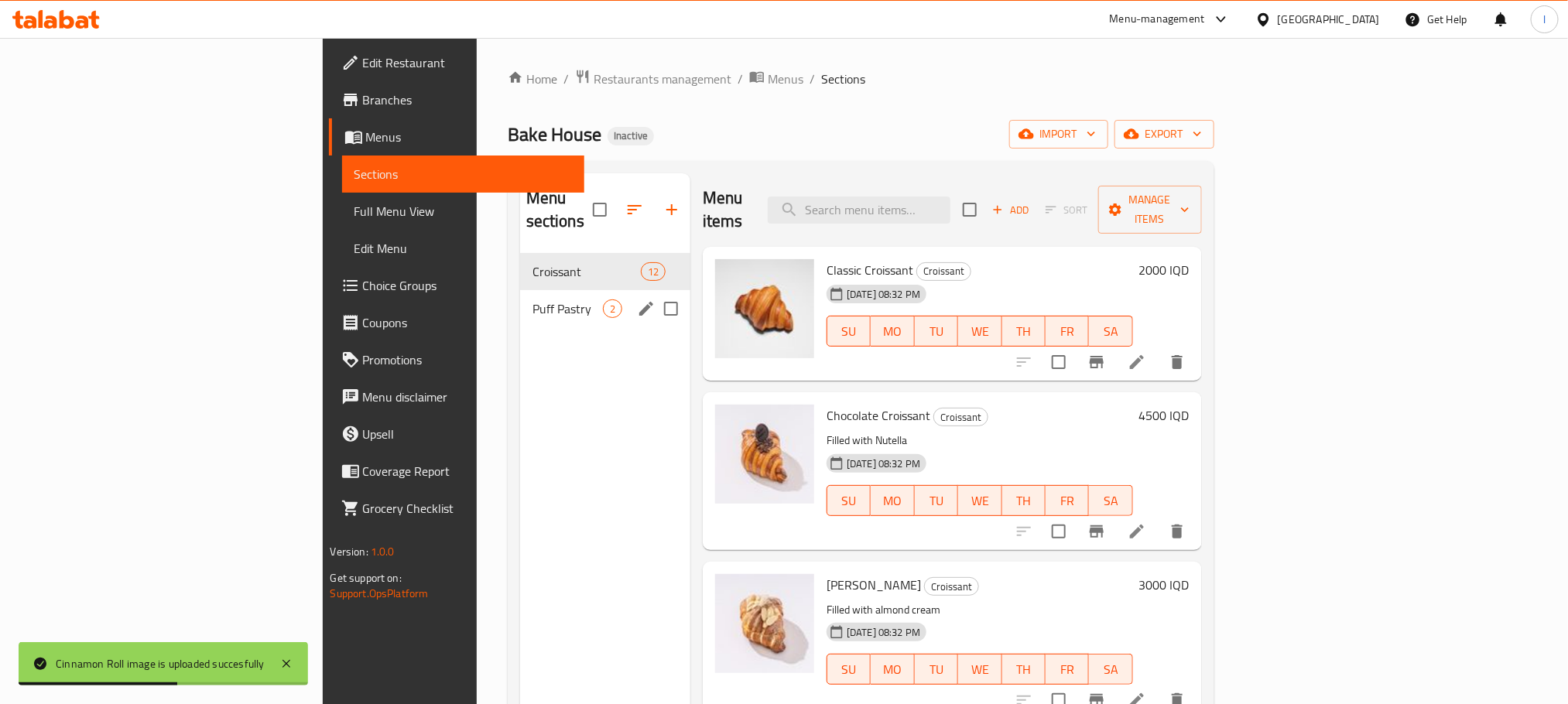
click at [520, 290] on div "Puff Pastry 2" at bounding box center [605, 308] width 170 height 37
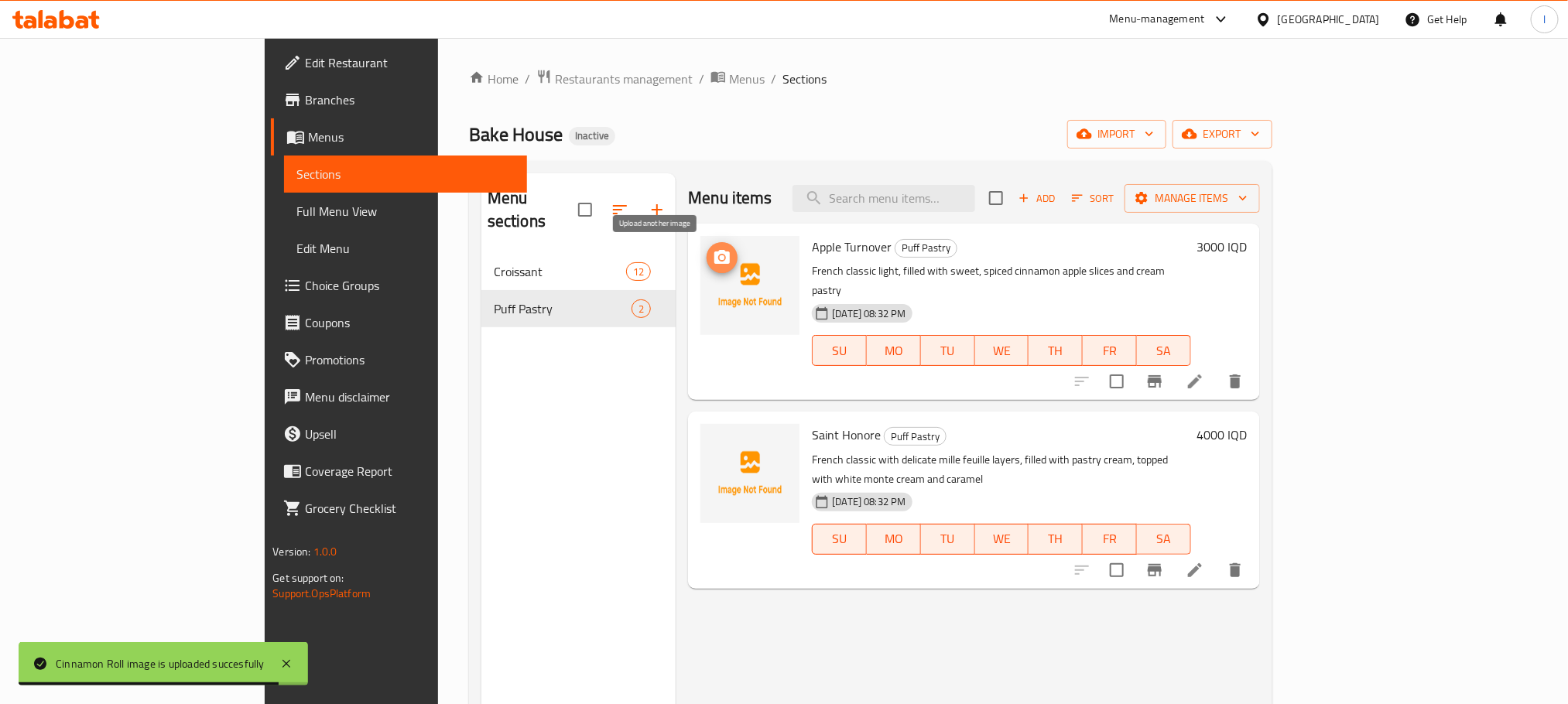
click at [712, 261] on icon "upload picture" at bounding box center [721, 257] width 19 height 19
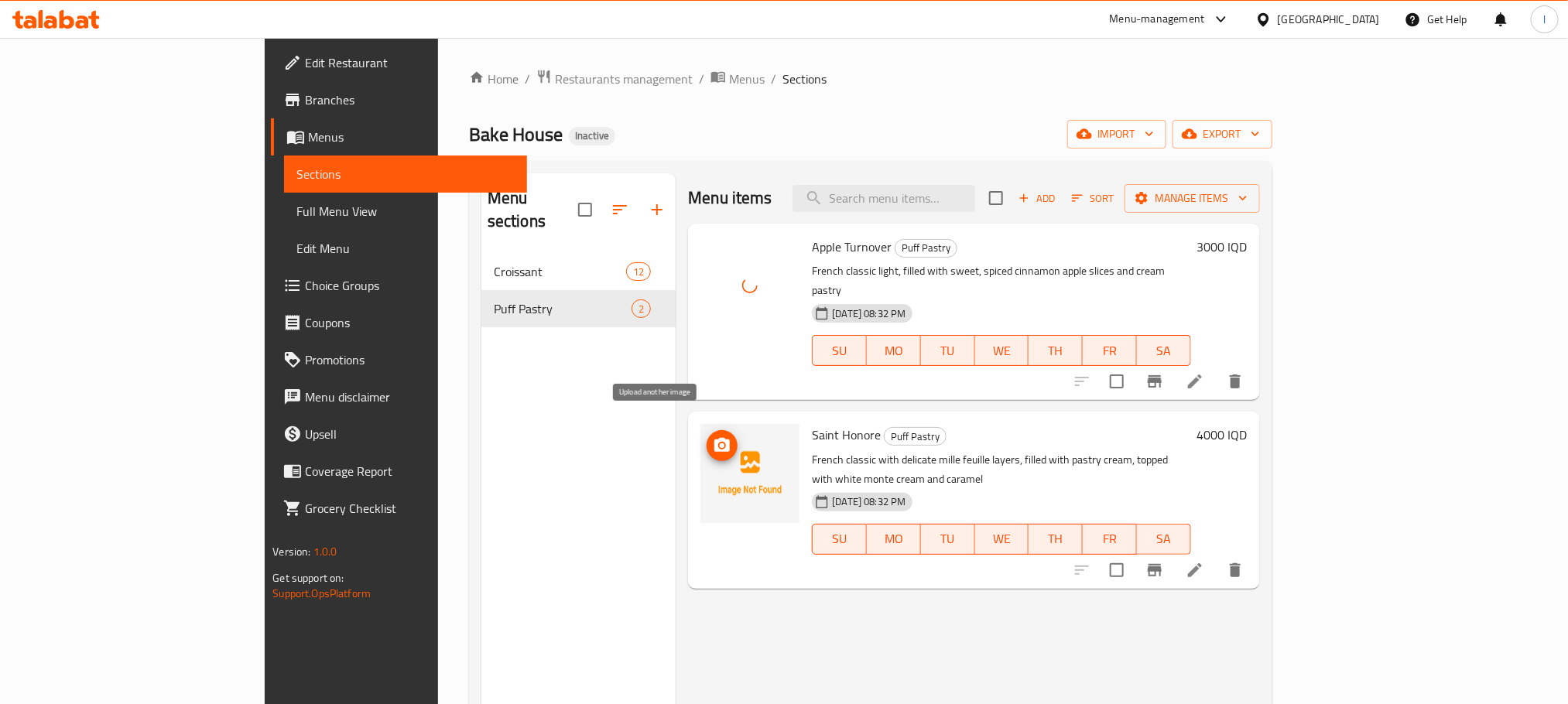
click at [714, 438] on icon "upload picture" at bounding box center [721, 444] width 15 height 13
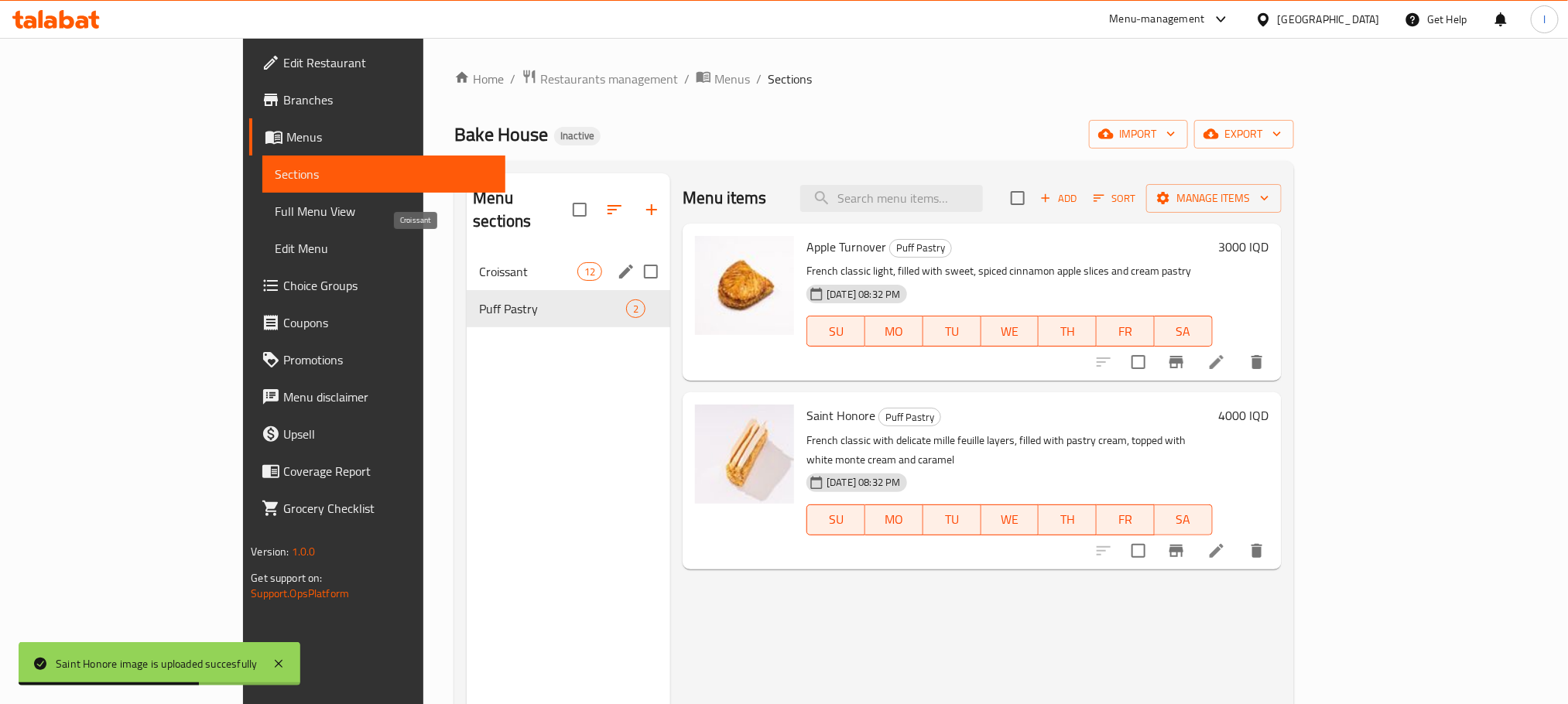
click at [479, 263] on span "Croissant" at bounding box center [527, 272] width 98 height 19
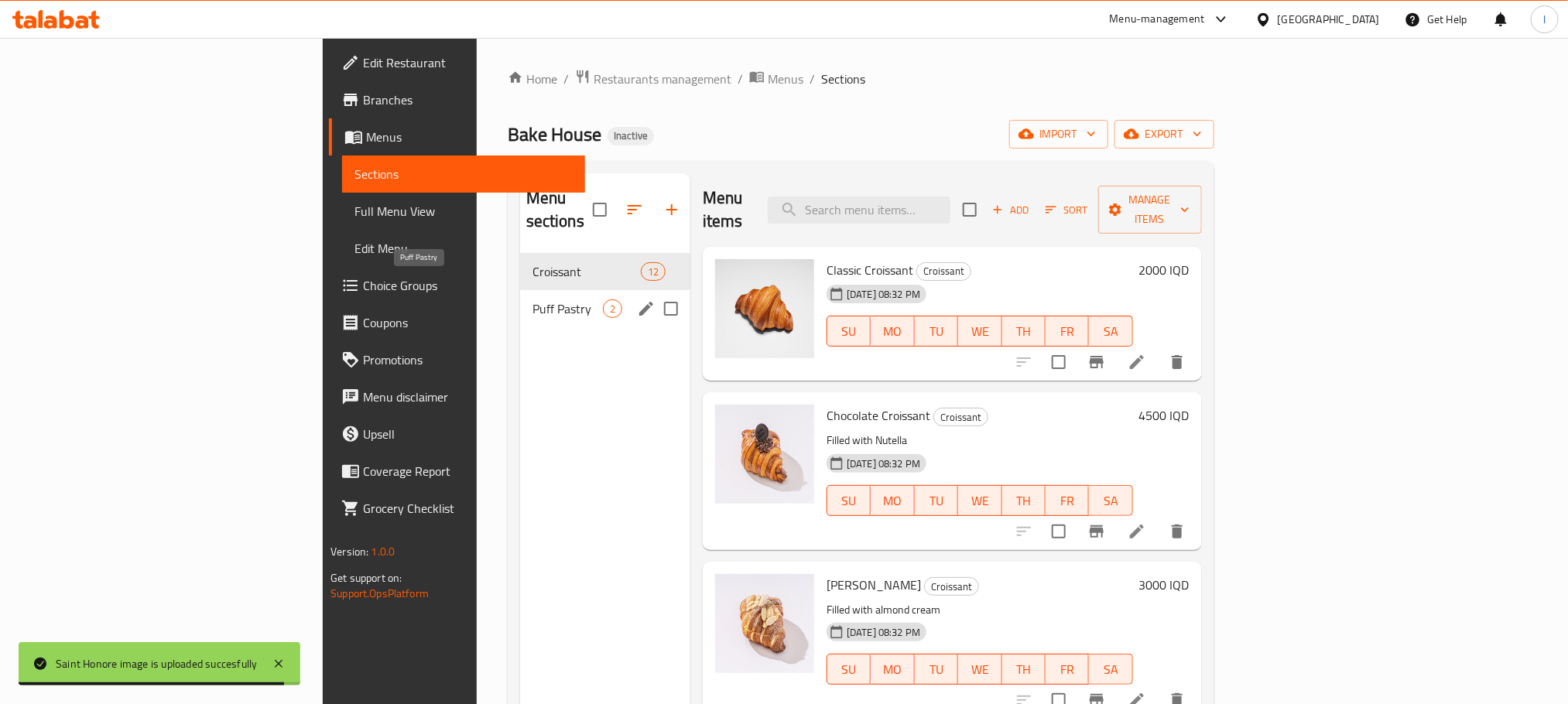
click at [533, 299] on span "Puff Pastry" at bounding box center [568, 308] width 70 height 19
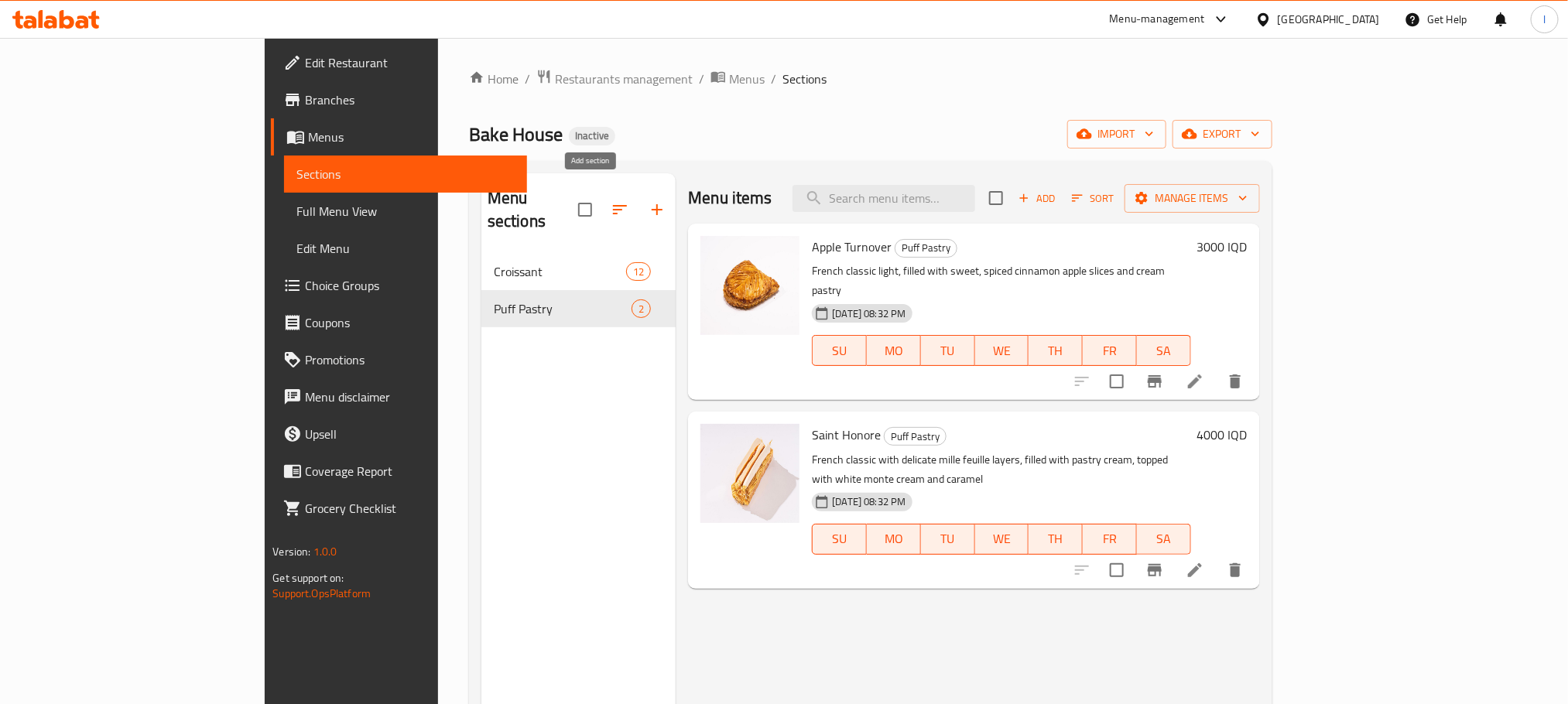
click at [648, 201] on icon "button" at bounding box center [657, 209] width 19 height 19
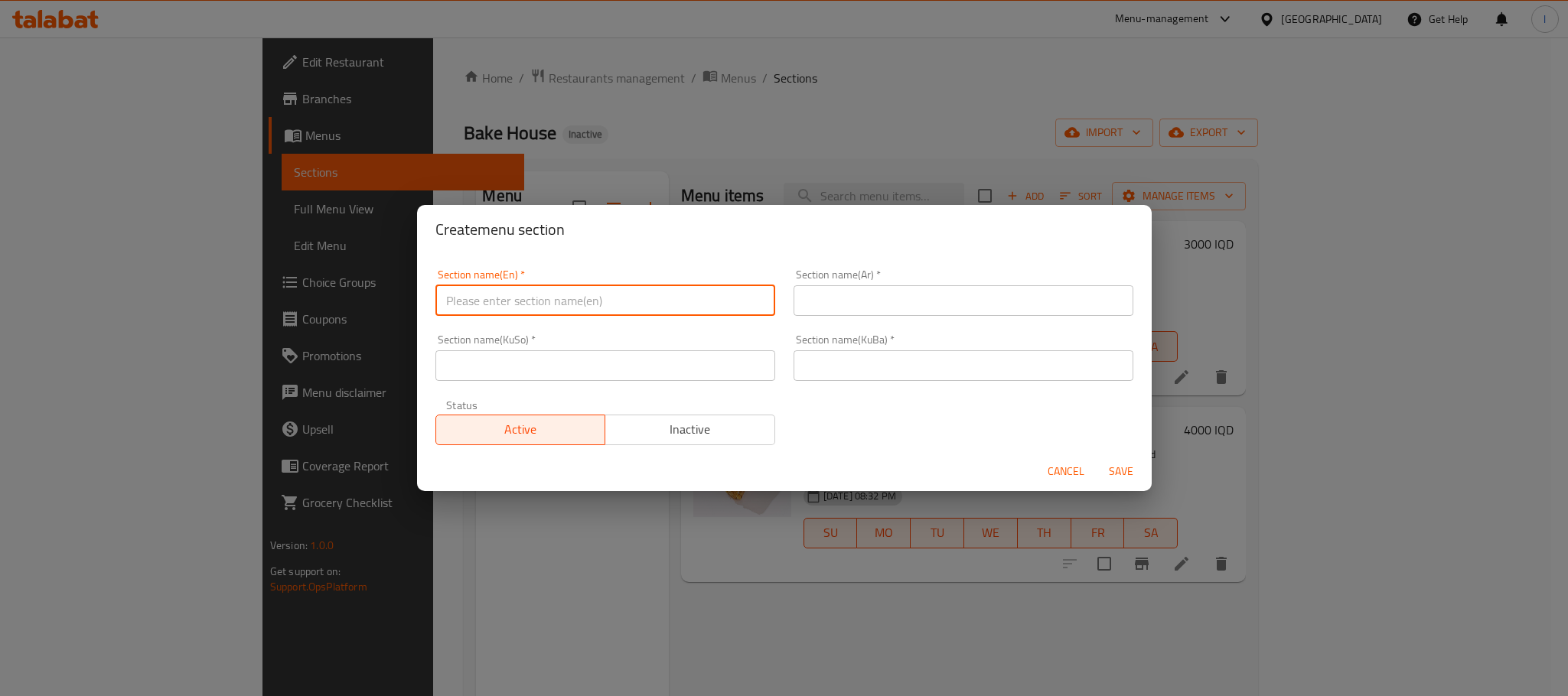
click at [519, 299] on input "text" at bounding box center [605, 300] width 340 height 30
paste input "French Desserts"
type input "French Desserts"
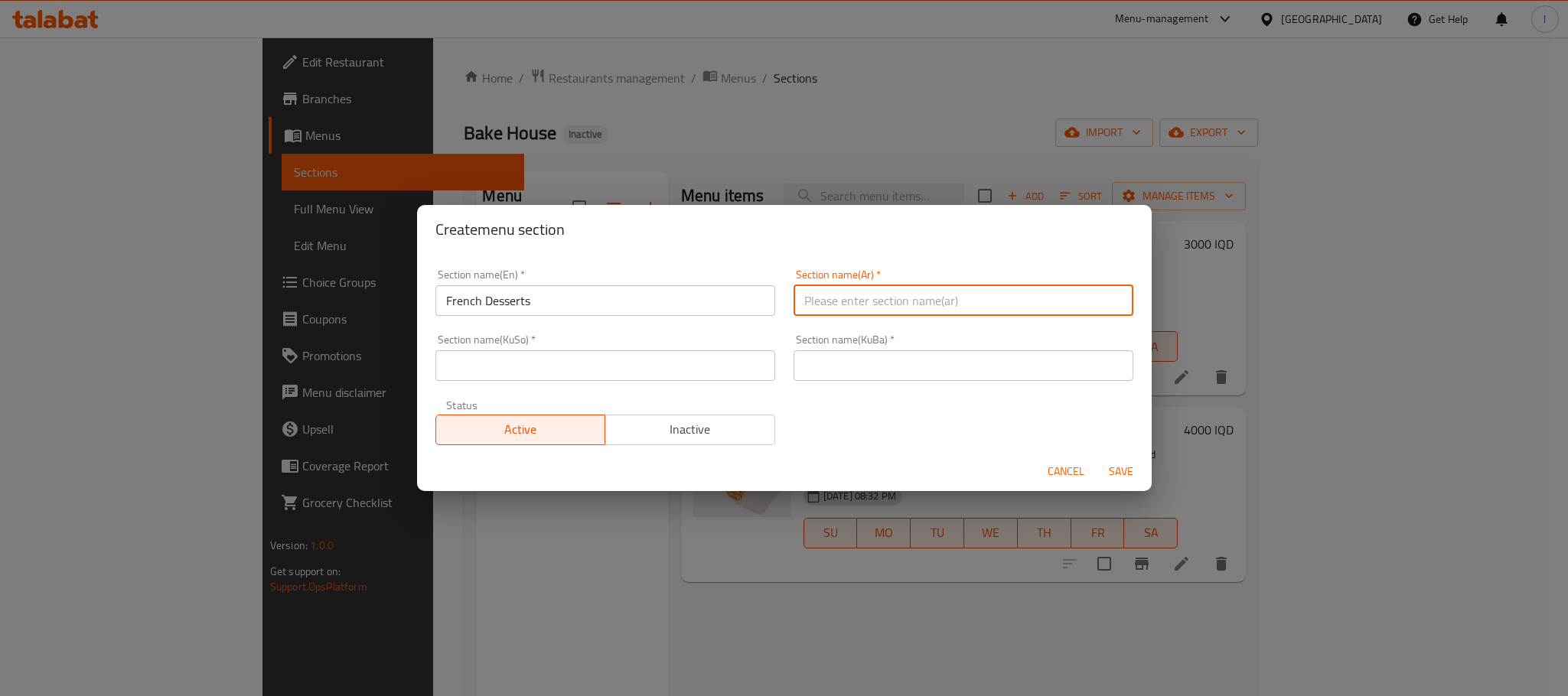
click at [864, 303] on input "text" at bounding box center [963, 300] width 340 height 30
paste input "الحلويات الفرنسية"
type input "الحلويات الفرنسية"
click at [577, 367] on input "text" at bounding box center [605, 365] width 340 height 30
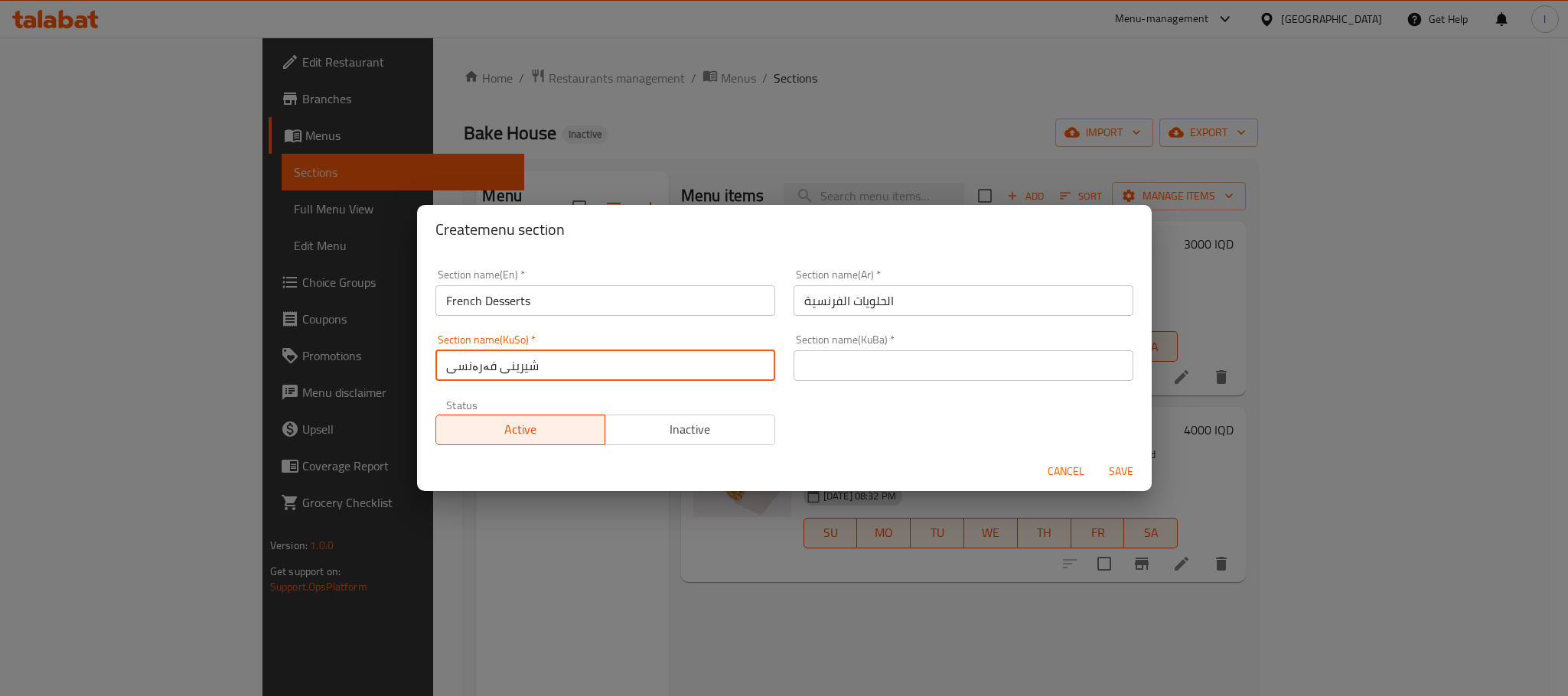
click at [583, 367] on input "شیرینی فەرەنسی" at bounding box center [605, 365] width 340 height 30
type input "شیرینی فەرەنسی"
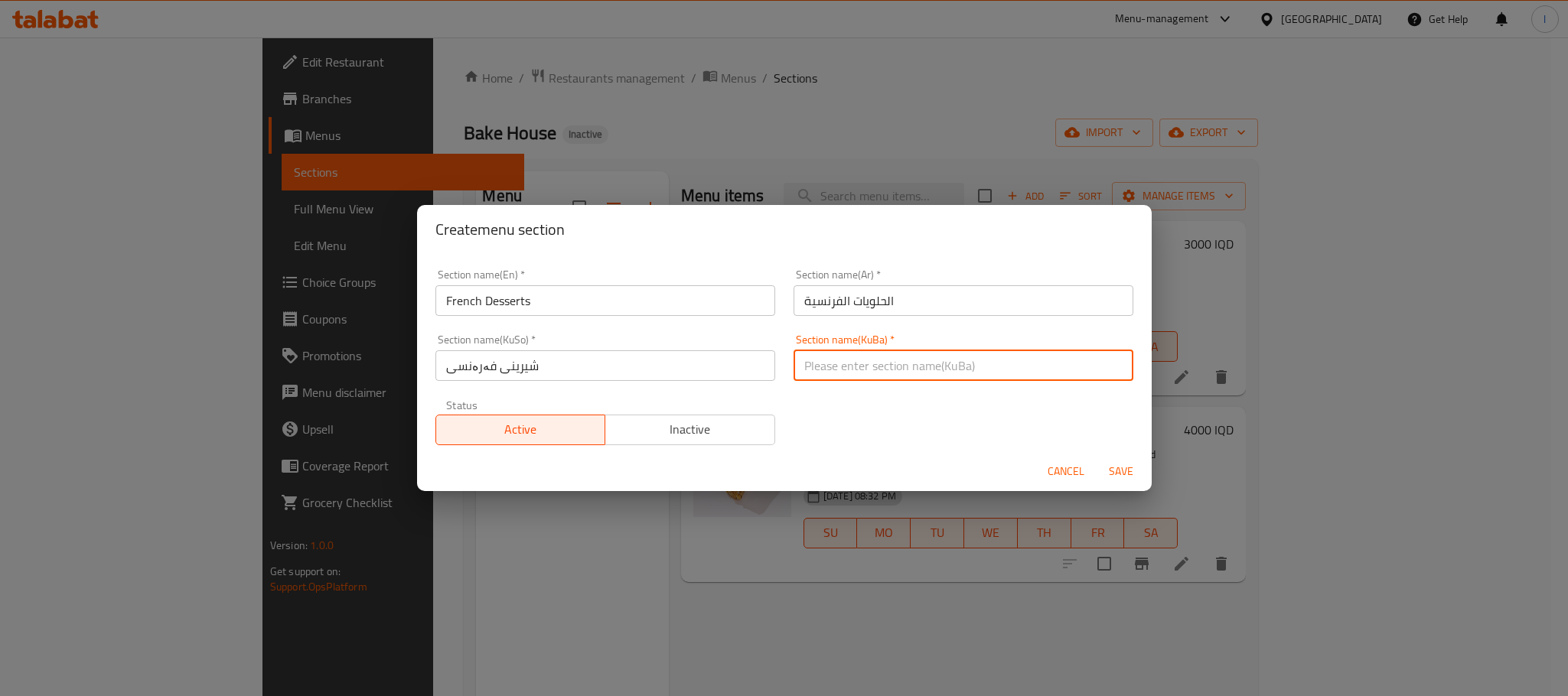
click at [813, 374] on input "text" at bounding box center [963, 365] width 340 height 30
paste input "شیرینی فەرەنسی"
type input "شیرینی فەرەنسی"
click at [1125, 457] on button "Save" at bounding box center [1121, 471] width 49 height 28
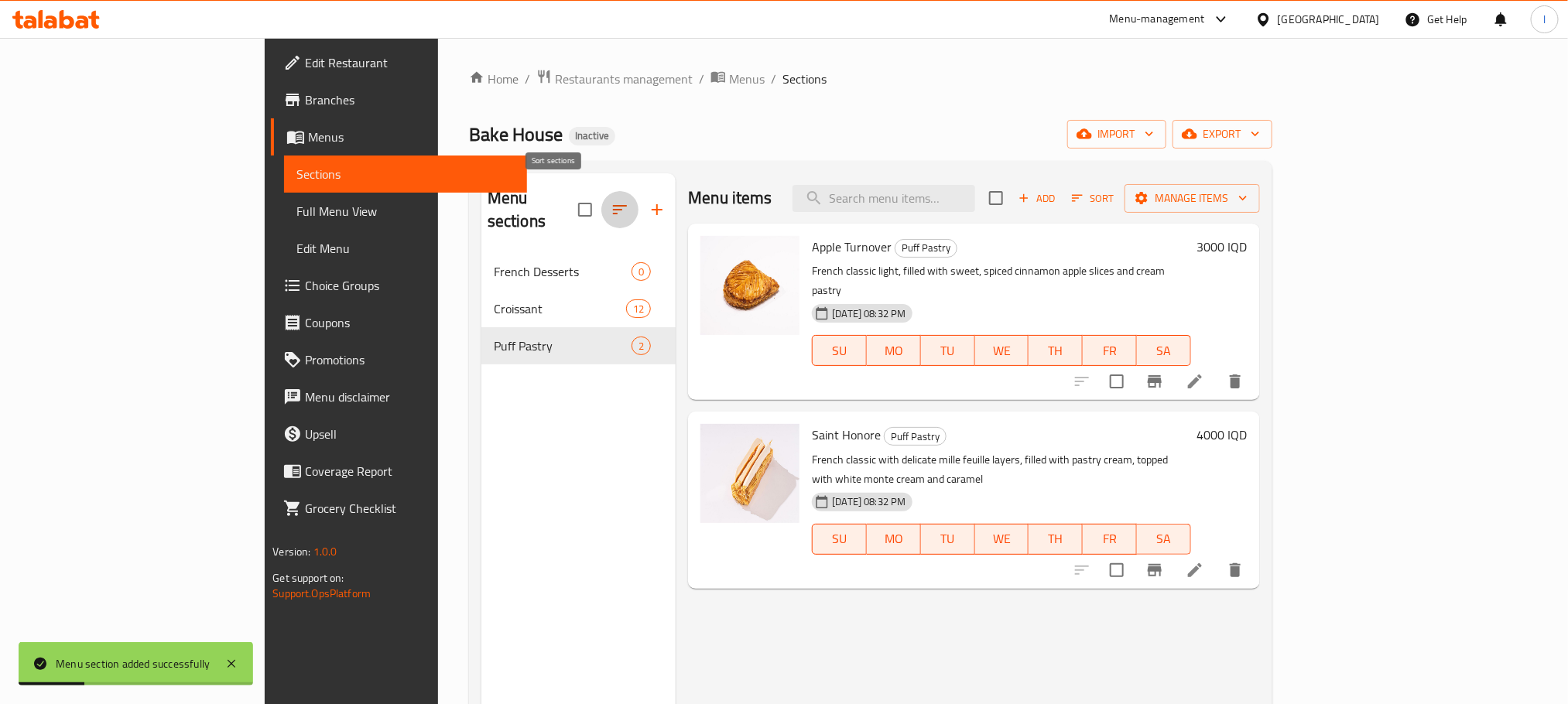
click at [611, 201] on icon "button" at bounding box center [620, 209] width 19 height 19
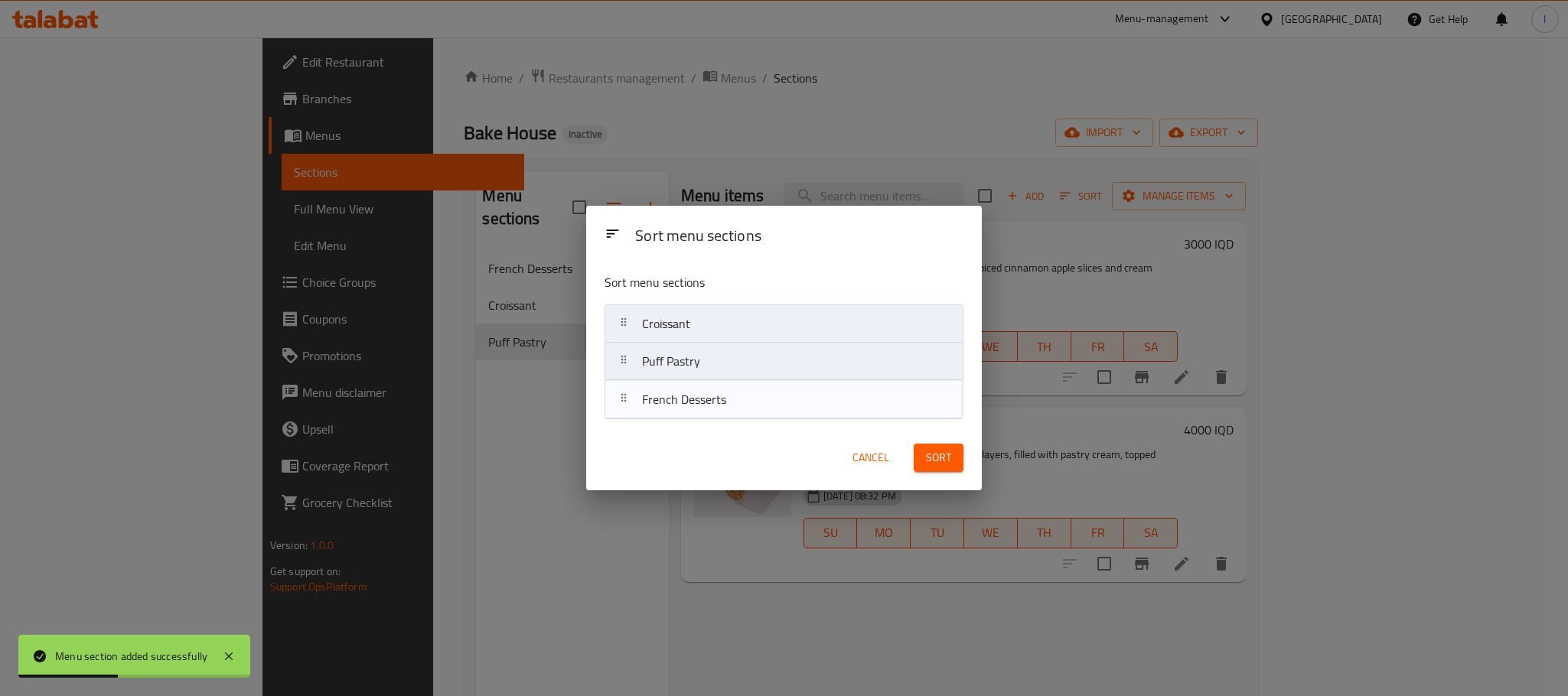
drag, startPoint x: 691, startPoint y: 322, endPoint x: 691, endPoint y: 404, distance: 82.0
click at [691, 404] on nav "French Desserts Croissant Puff Pastry" at bounding box center [784, 361] width 358 height 114
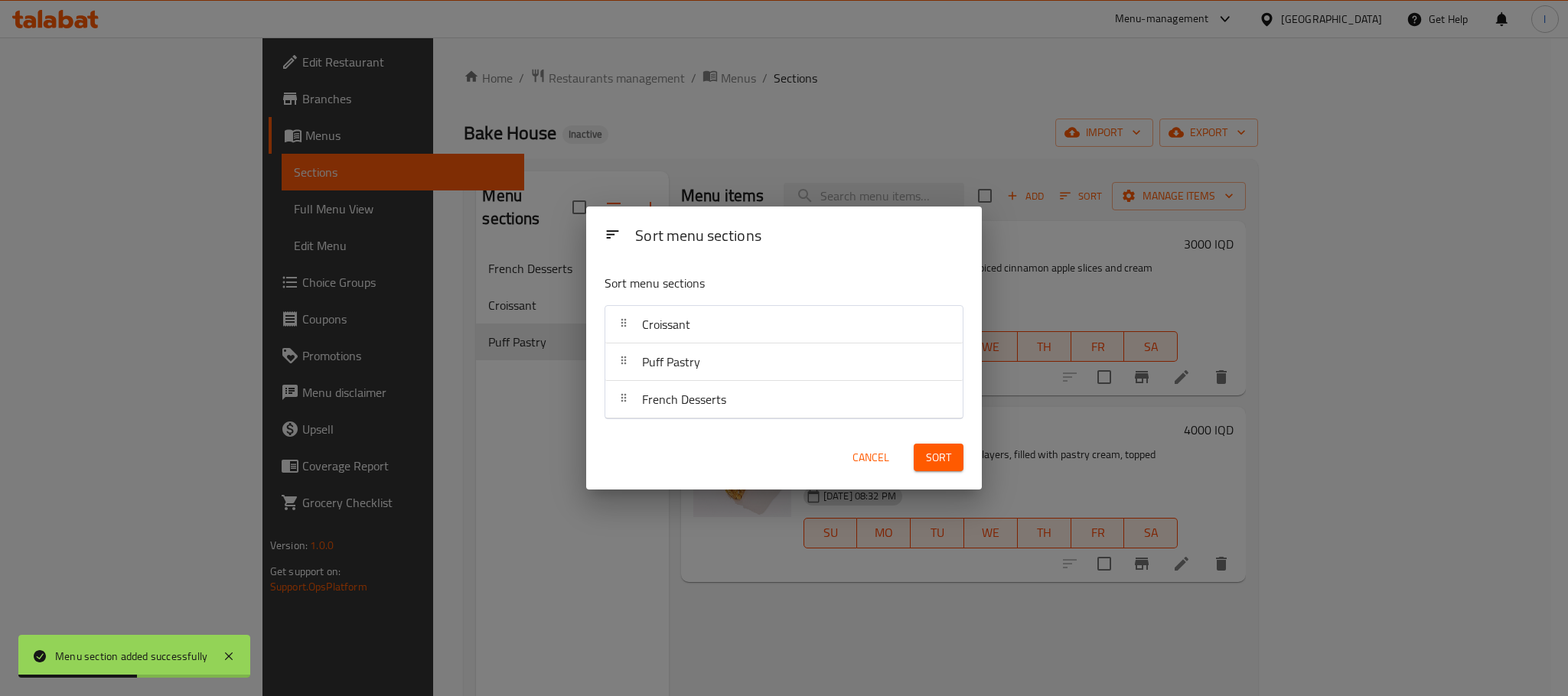
click at [953, 455] on button "Sort" at bounding box center [938, 458] width 50 height 28
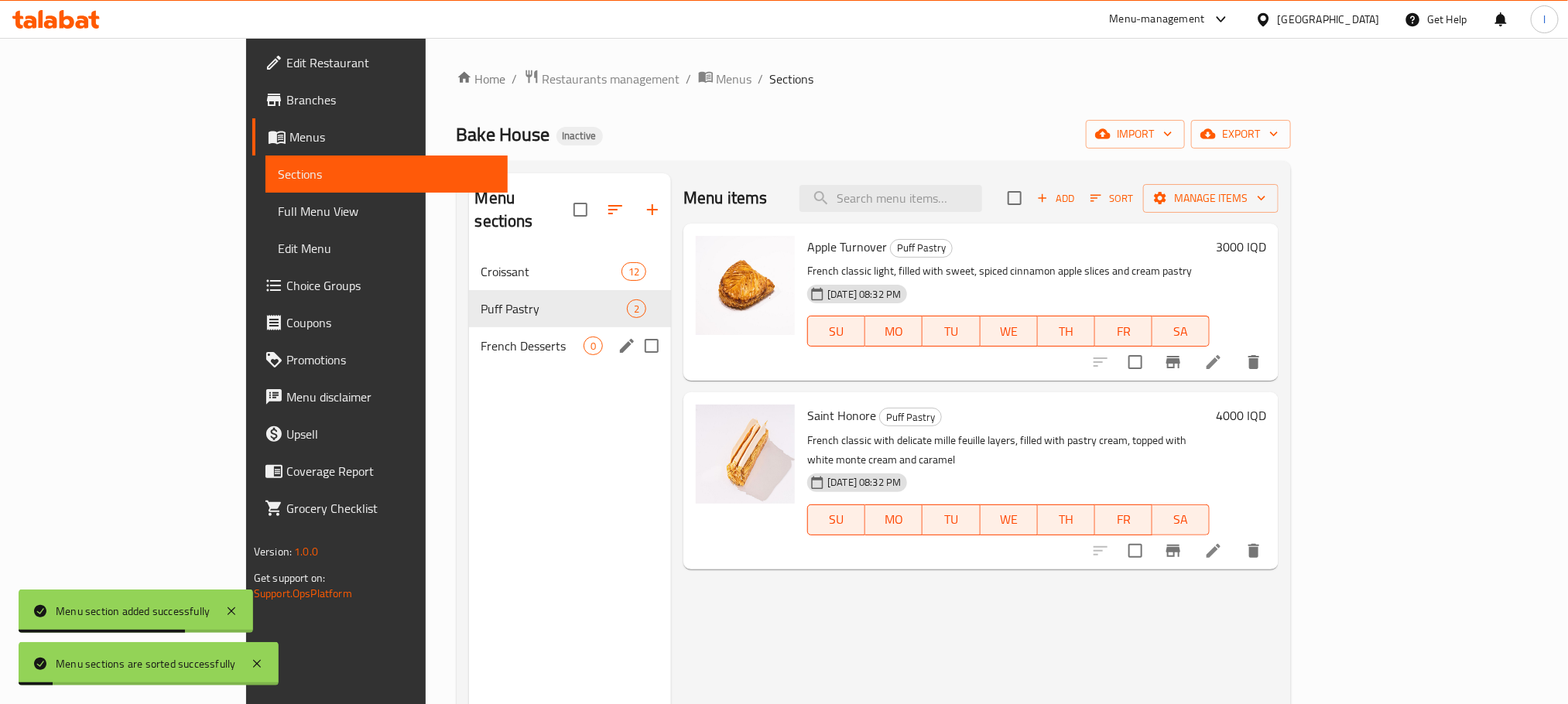
click at [469, 337] on div "French Desserts 0" at bounding box center [569, 345] width 202 height 37
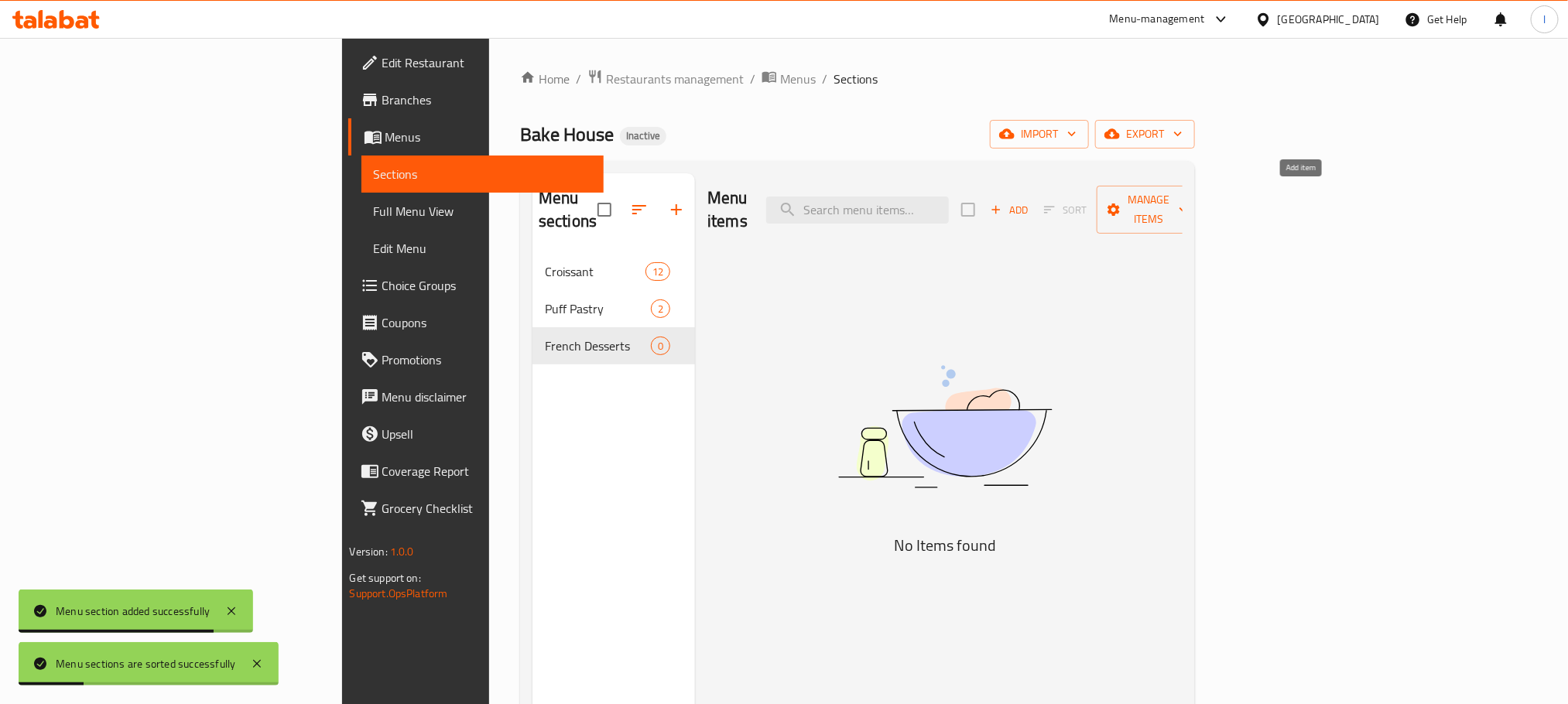
click at [1003, 202] on icon "button" at bounding box center [995, 209] width 13 height 13
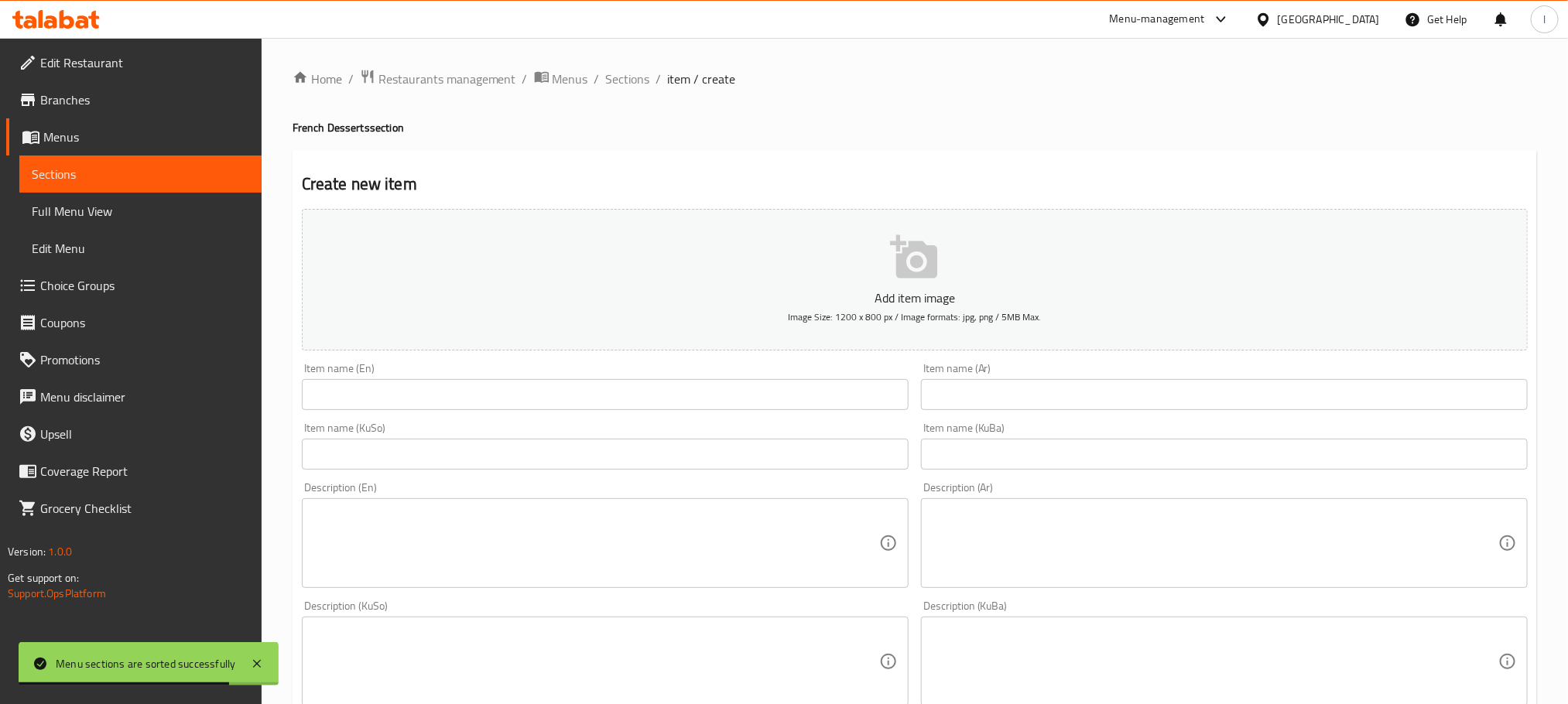
click at [448, 386] on input "text" at bounding box center [605, 395] width 606 height 31
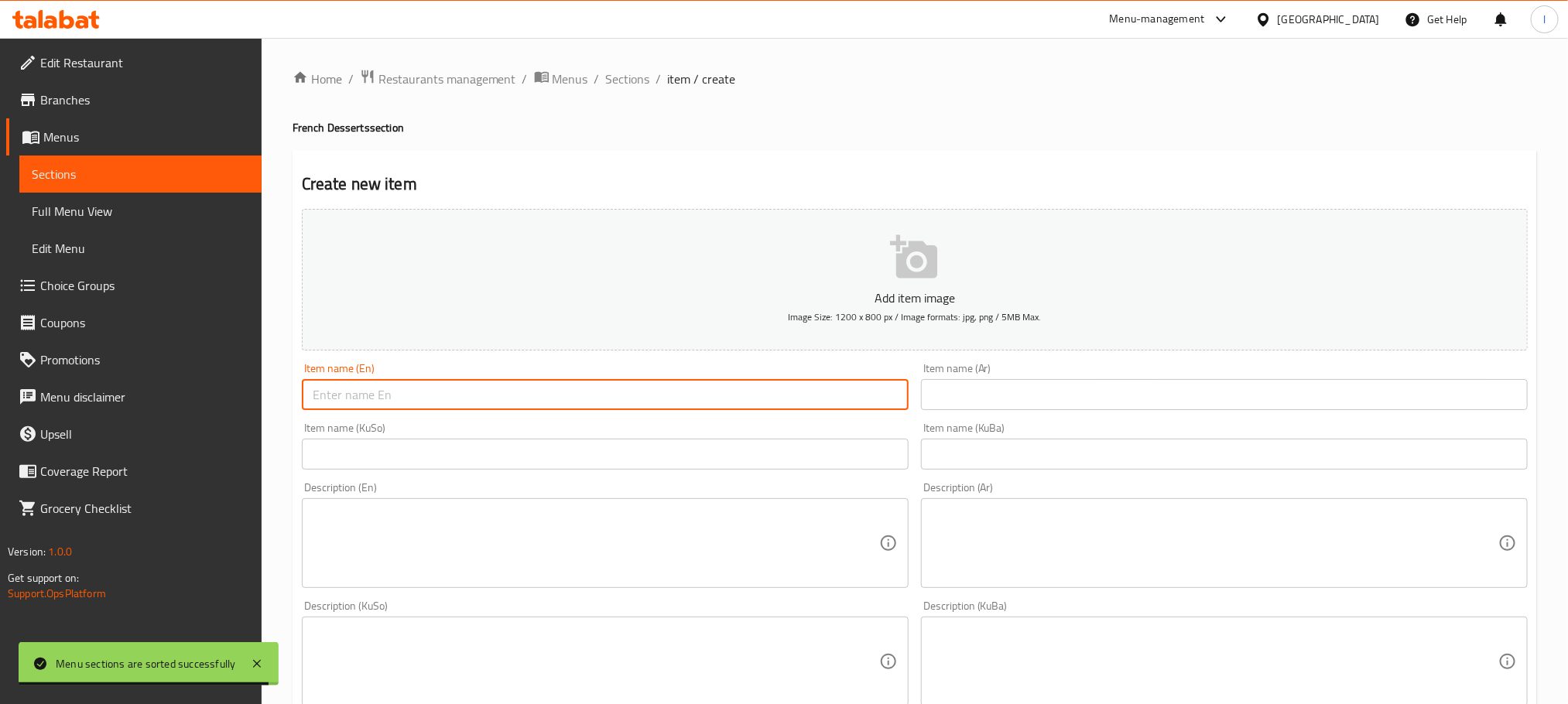
paste input "Chocolate Tart"
type input "Chocolate Tart"
click at [982, 404] on input "text" at bounding box center [1224, 395] width 606 height 31
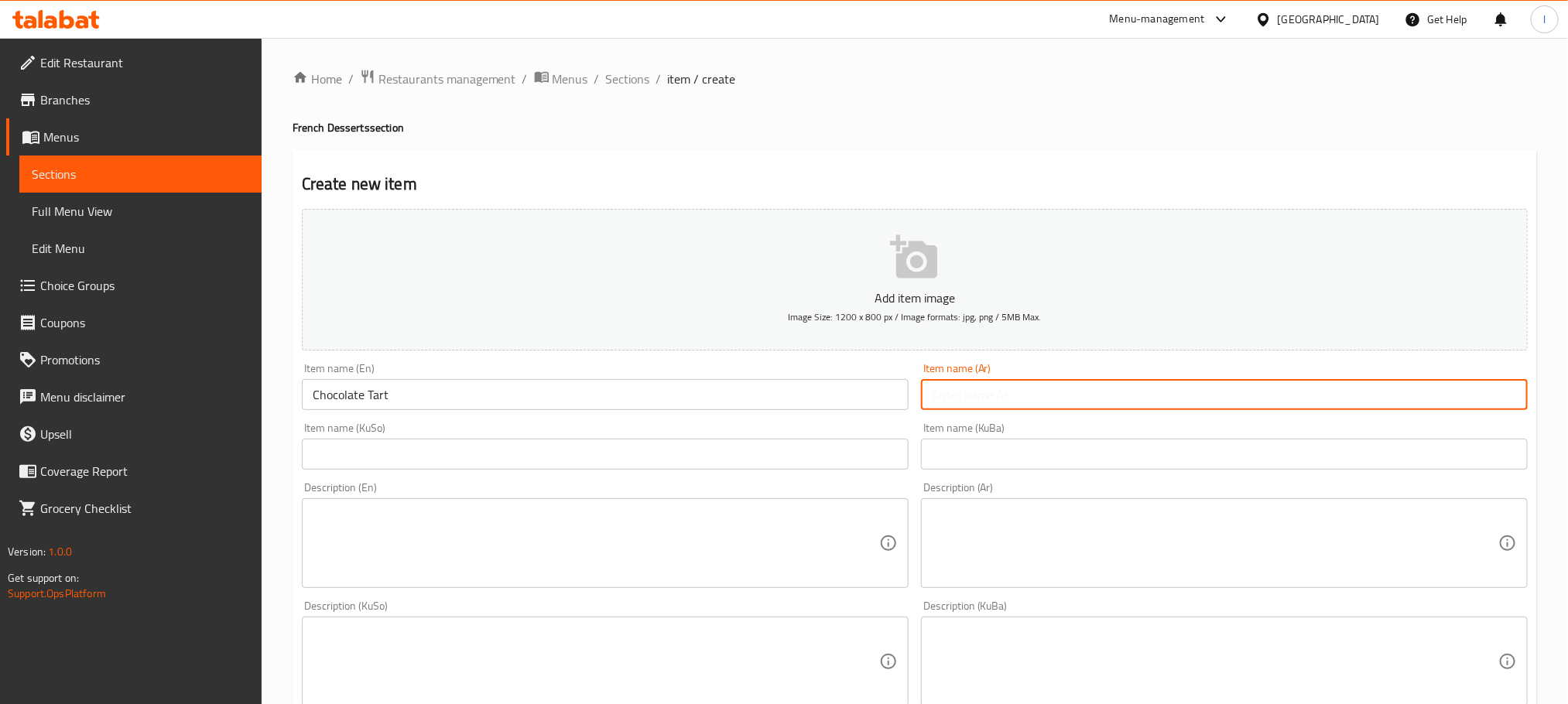
paste input "تارت الشوكولاتة"
click at [1486, 402] on input "تارت الشوكولاتة" at bounding box center [1224, 395] width 606 height 31
type input "تارت شوكولاتة"
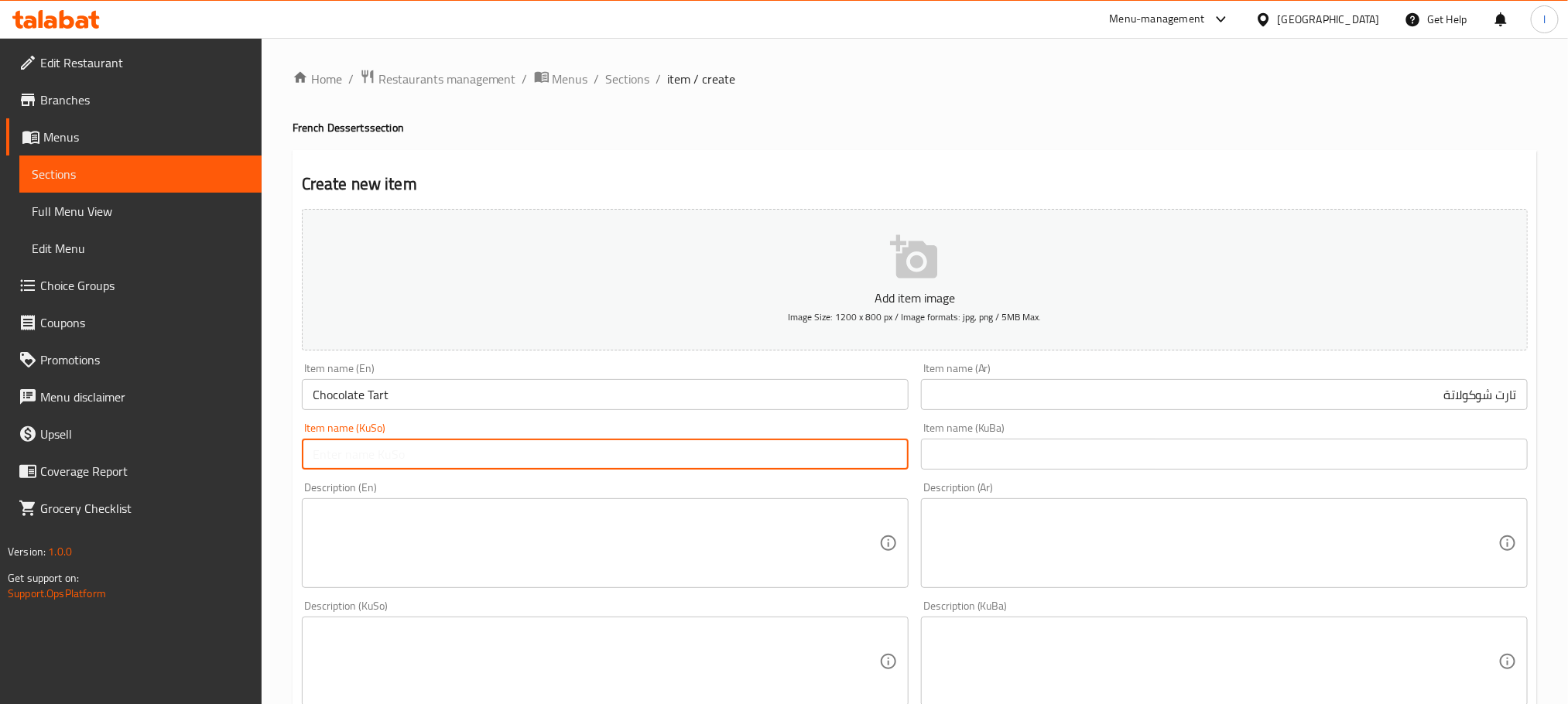
click at [556, 448] on input "text" at bounding box center [605, 454] width 606 height 31
click at [528, 458] on input "تارت چۆکلێت" at bounding box center [605, 454] width 606 height 31
type input "تارت چۆکلێت"
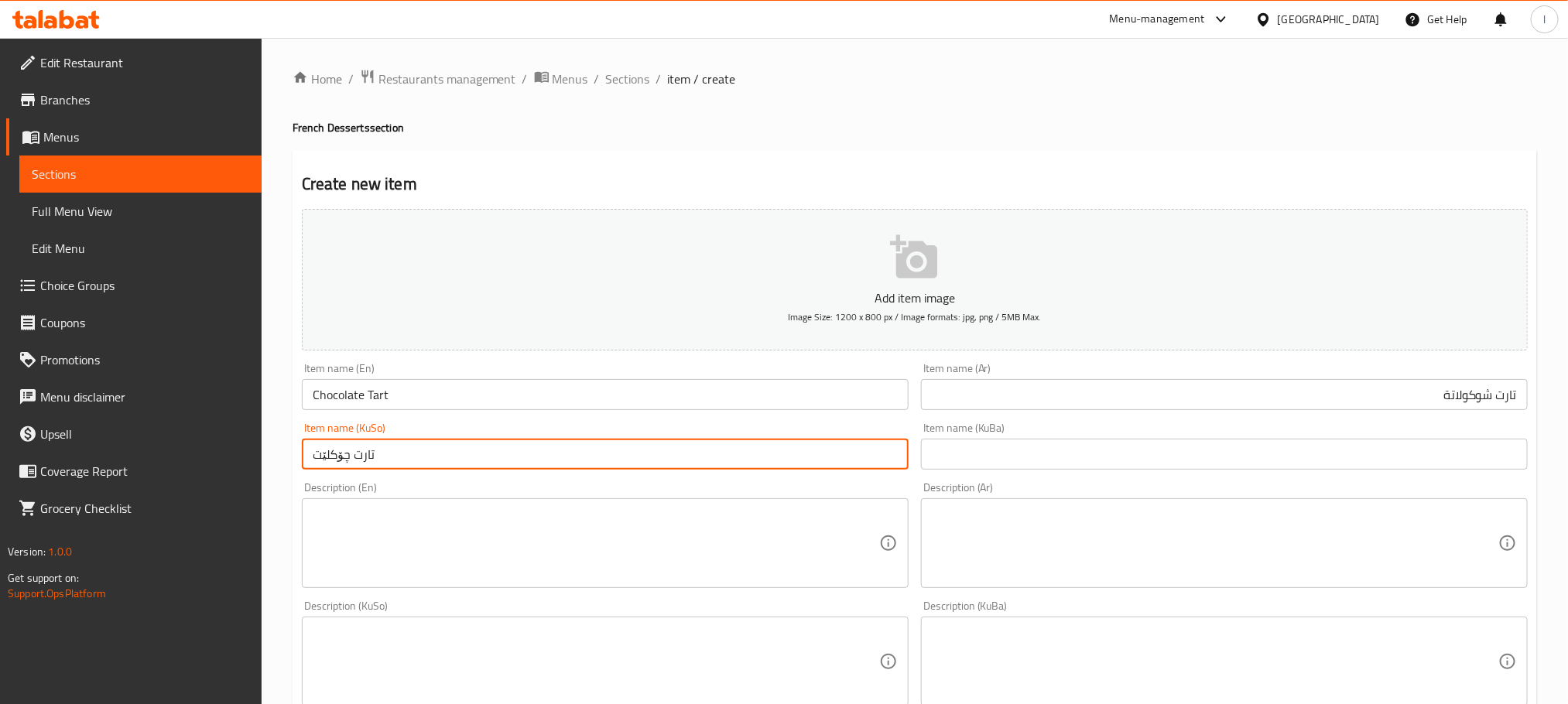
click at [960, 469] on input "text" at bounding box center [1224, 454] width 606 height 31
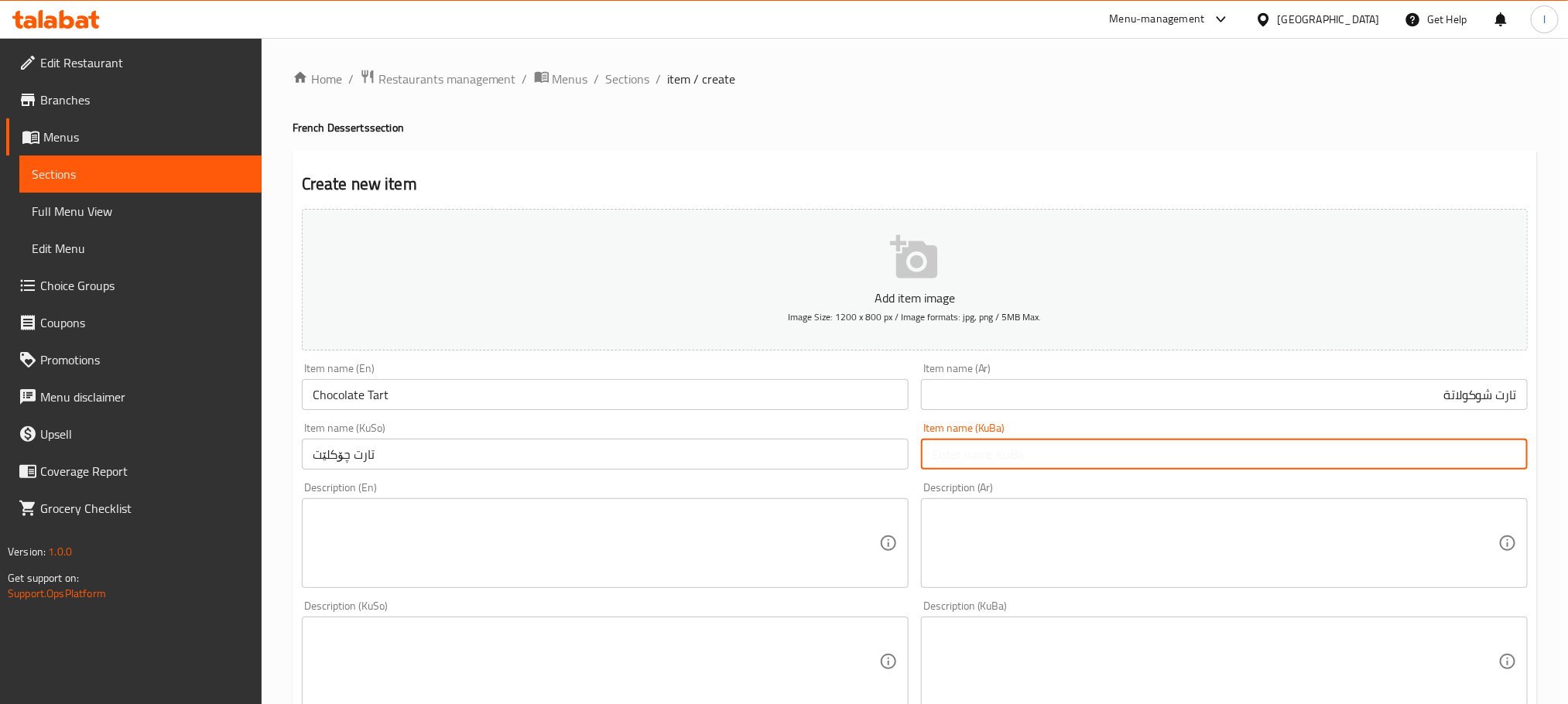
paste input "تارت چۆکلێت"
type input "تارت چۆکلێت"
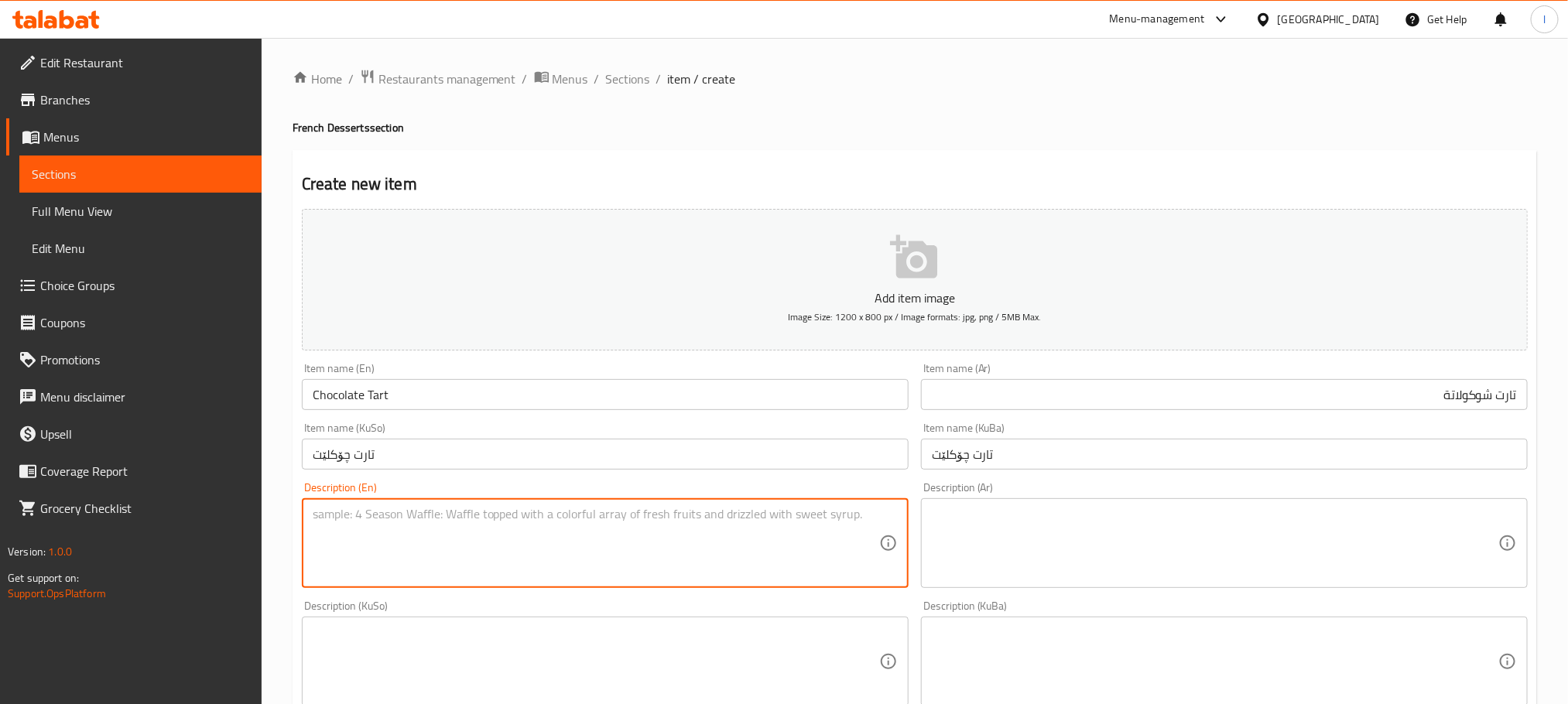
click at [439, 559] on textarea at bounding box center [596, 543] width 567 height 74
paste textarea "Chocolate tart, crunchy Feutin dark chocolate base with caramel sauce, topped w…"
type textarea "Chocolate tart, crunchy Feutin dark chocolate base with caramel sauce, topped w…"
click at [1004, 537] on textarea at bounding box center [1215, 543] width 567 height 74
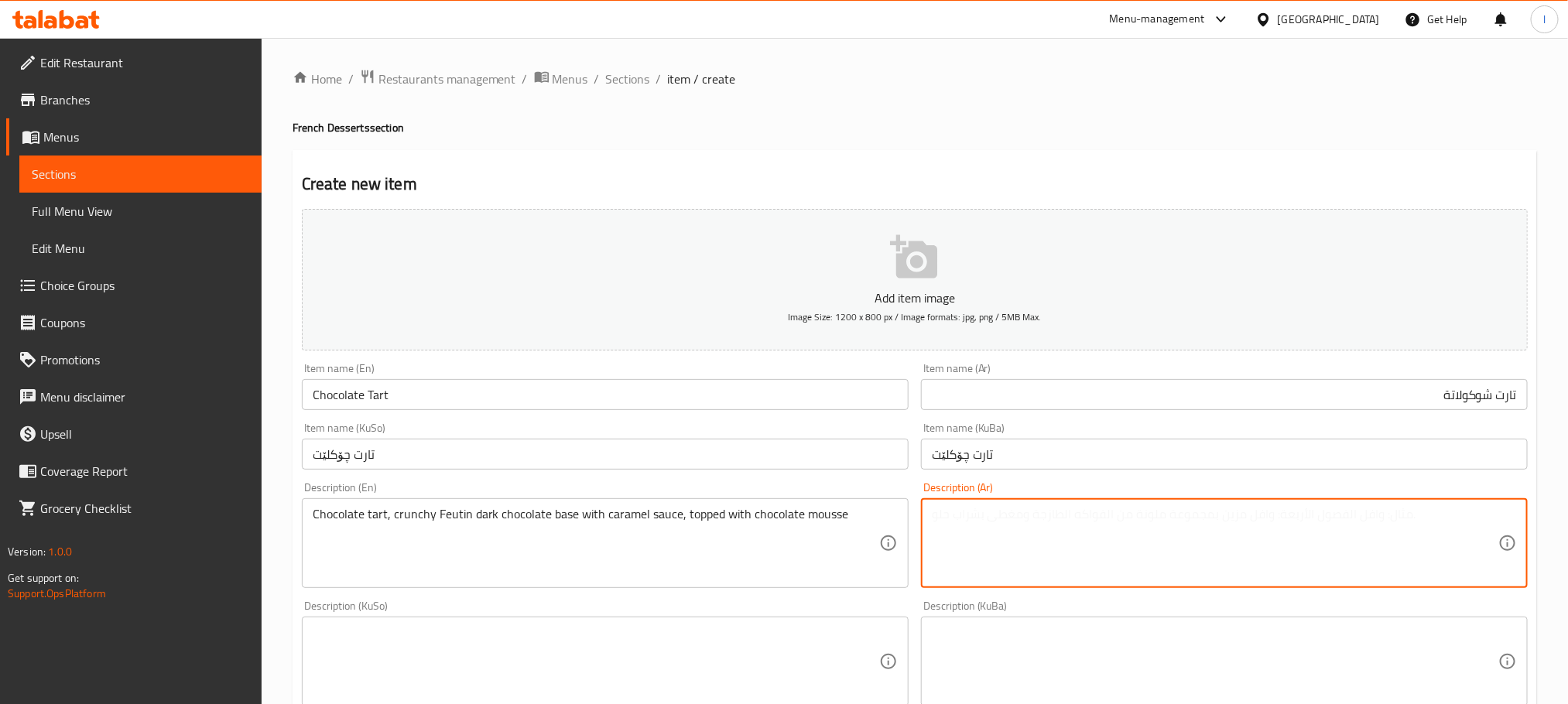
paste textarea "فطيرة الشوكولاتة، قاعدة شوكولاتة فوتين الداكنة المقرمشة مع صلصة الكراميل، مغطاة…"
click at [1456, 511] on textarea "فطيرة الشوكولاتة، قاعدة شوكولاتة فوتين الداكنة المقرمشة مع صلصة الكراميل، مغطاة…" at bounding box center [1215, 543] width 567 height 74
type textarea "فطيرة شوكولاتة، قاعدة شوكولاتة فوتين الداكنة المقرمشة مع صلصة الكراميل، مغطاة ب…"
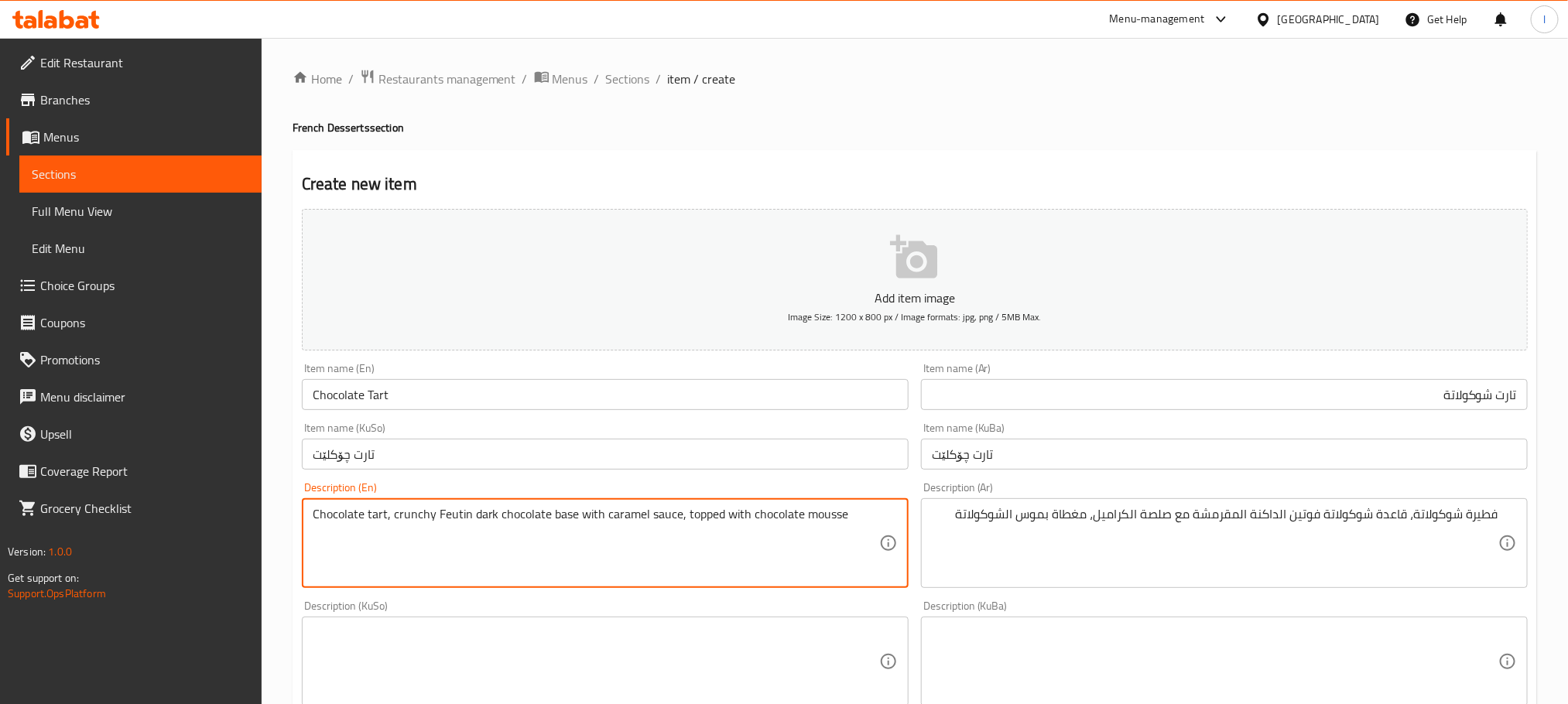
drag, startPoint x: 573, startPoint y: 523, endPoint x: 545, endPoint y: 523, distance: 28.0
type textarea "Chocolate tart, crunchy Feutin dark chocolate with caramel sauce, topped with c…"
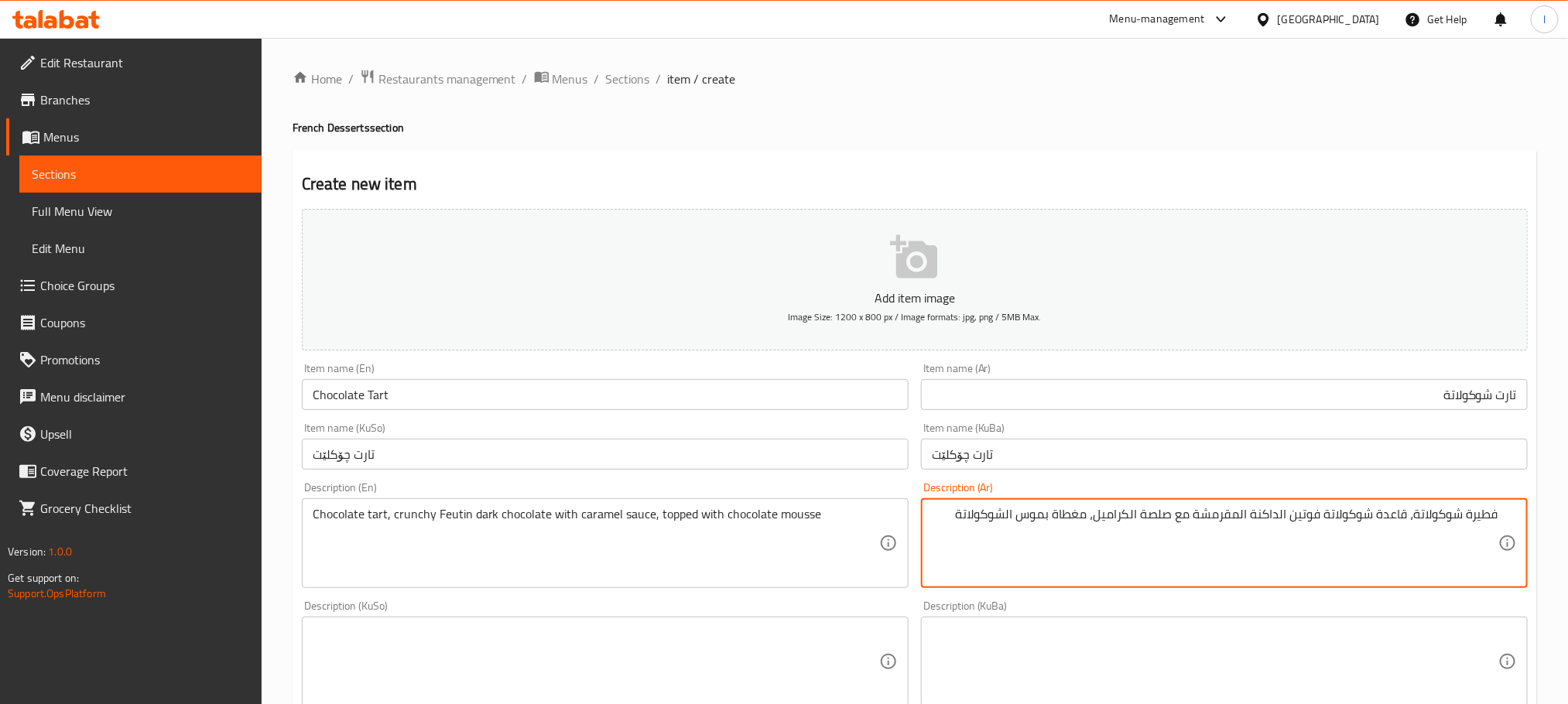
drag, startPoint x: 1408, startPoint y: 522, endPoint x: 1381, endPoint y: 529, distance: 27.9
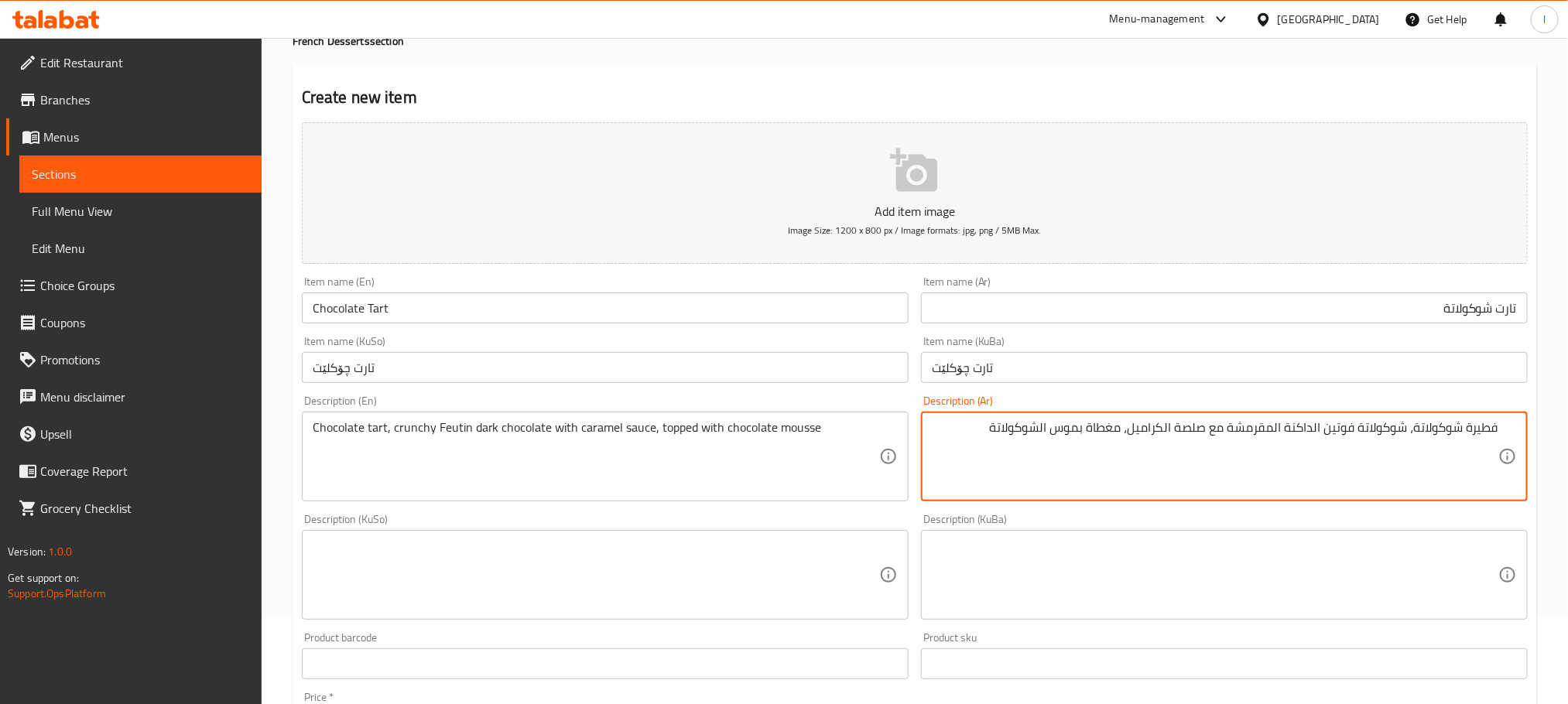
scroll to position [107, 0]
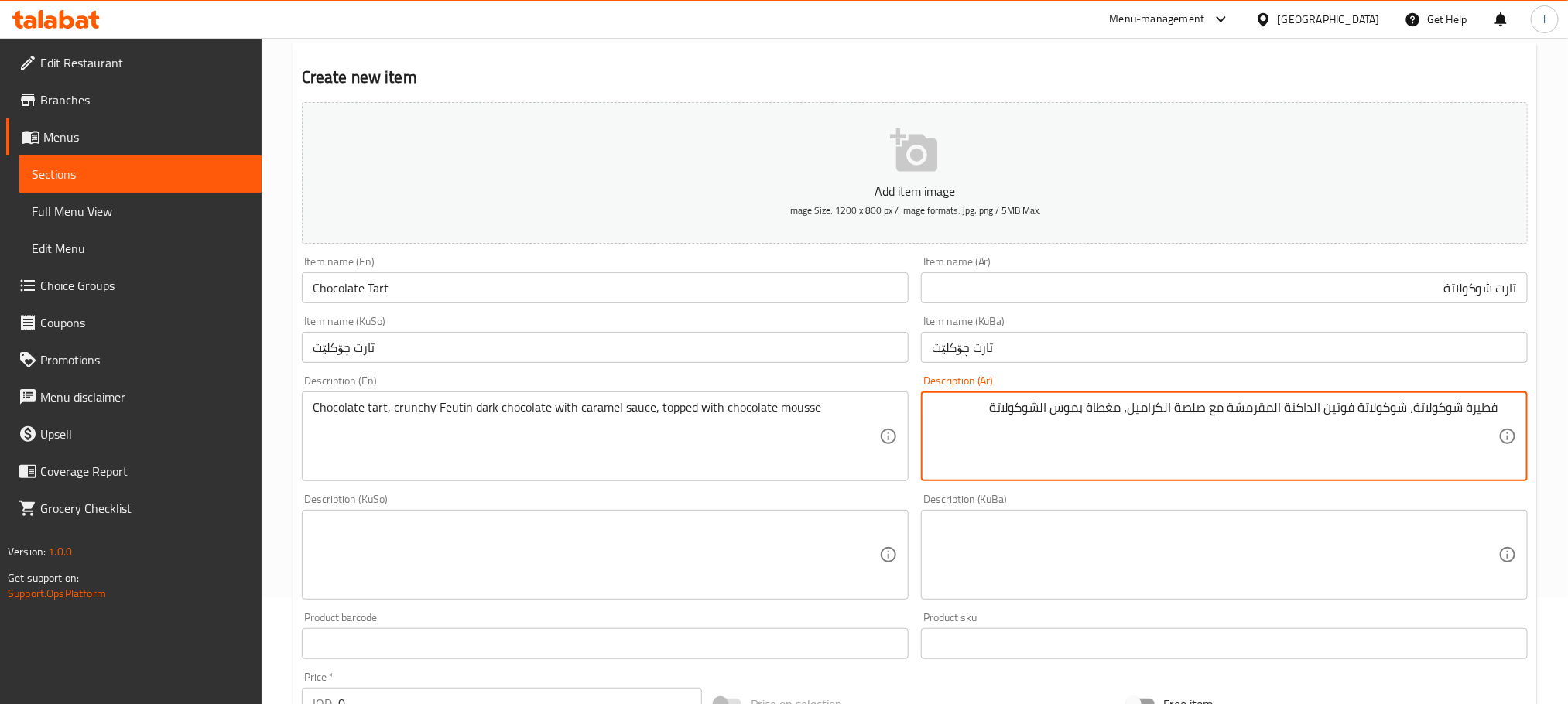
click at [1313, 416] on textarea "فطيرة شوكولاتة، شوكولاتة فوتين الداكنة المقرمشة مع صلصة الكراميل، مغطاة بموس ال…" at bounding box center [1215, 437] width 567 height 74
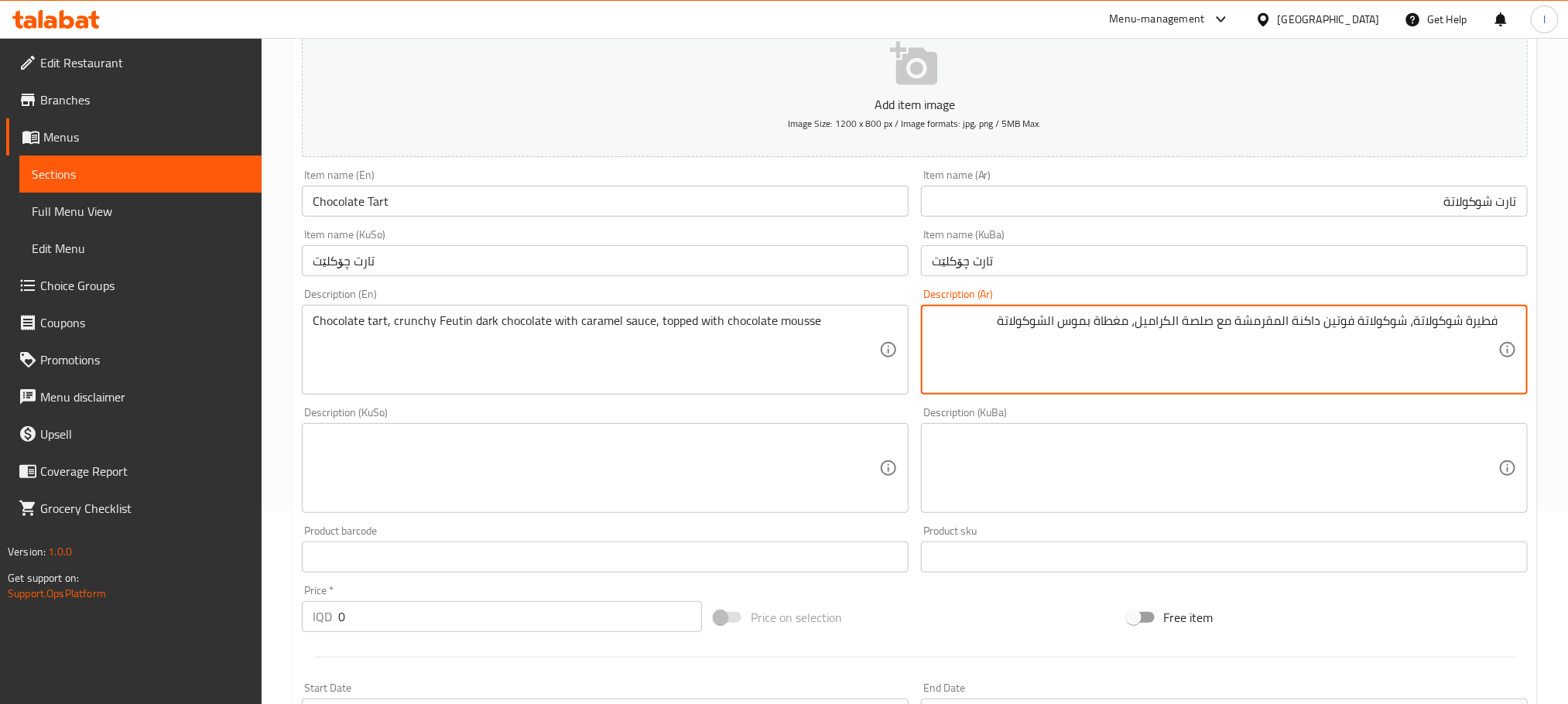
scroll to position [198, 0]
click at [1467, 316] on textarea "فطيرة شوكولاتة، شوكولاتة فوتين داكنة المقرمشة مع صلصة الكراميل، مغطاة بموس الشو…" at bounding box center [1215, 345] width 567 height 74
drag, startPoint x: 1461, startPoint y: 316, endPoint x: 1520, endPoint y: 309, distance: 59.4
click at [1520, 309] on div "فطيرة شوكولاتة، شوكولاتة فوتين داكنة المقرمشة مع صلصة الكراميل، مغطاة بموس الشو…" at bounding box center [1224, 345] width 606 height 90
click at [1449, 321] on textarea "شوكولاتة، شوكولاتة فوتين داكنة المقرمشة مع صلصة الكراميل، مغطاة بموس الشوكولاتة" at bounding box center [1215, 345] width 567 height 74
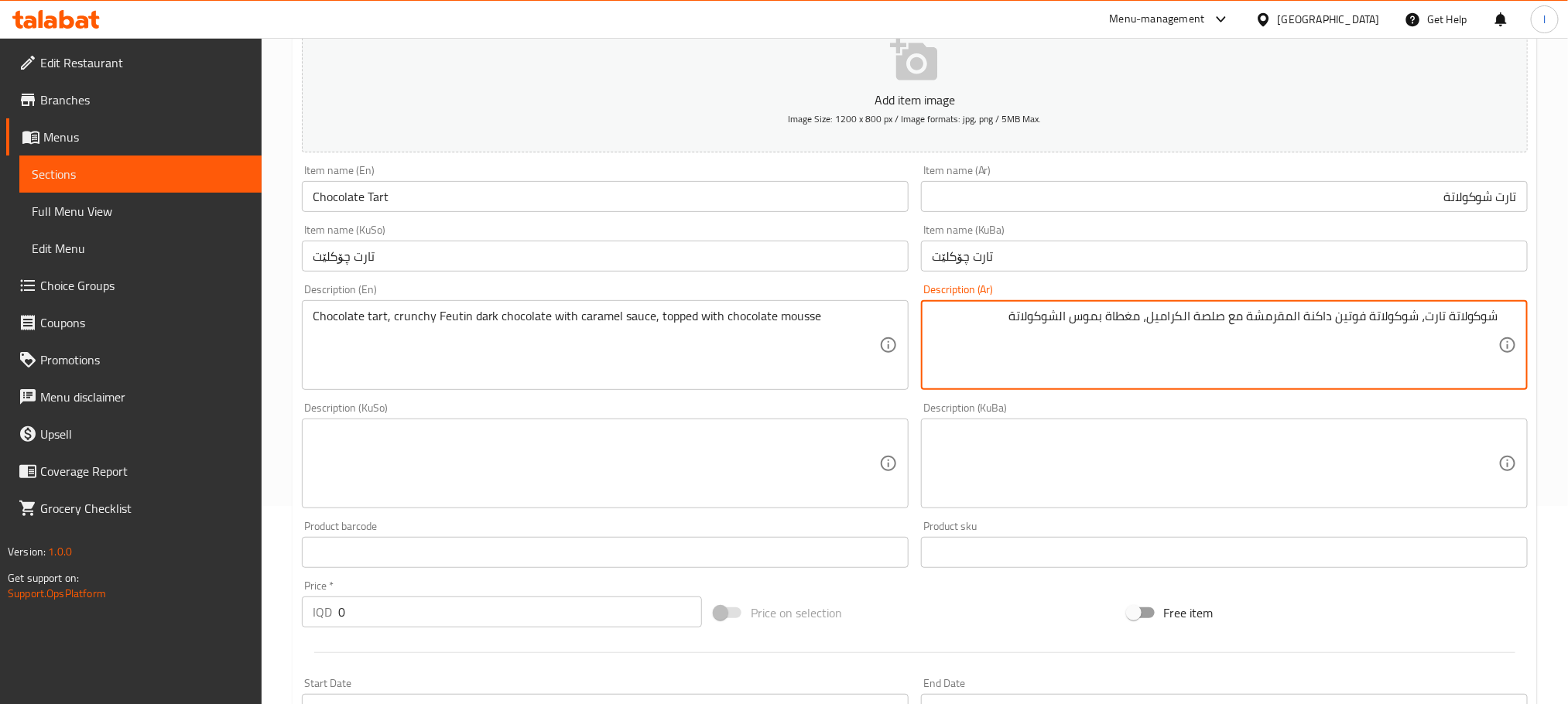
type textarea "شوكولاتة تارت، شوكولاتة فوتين داكنة المقرمشة مع صلصة الكراميل، مغطاة بموس الشوك…"
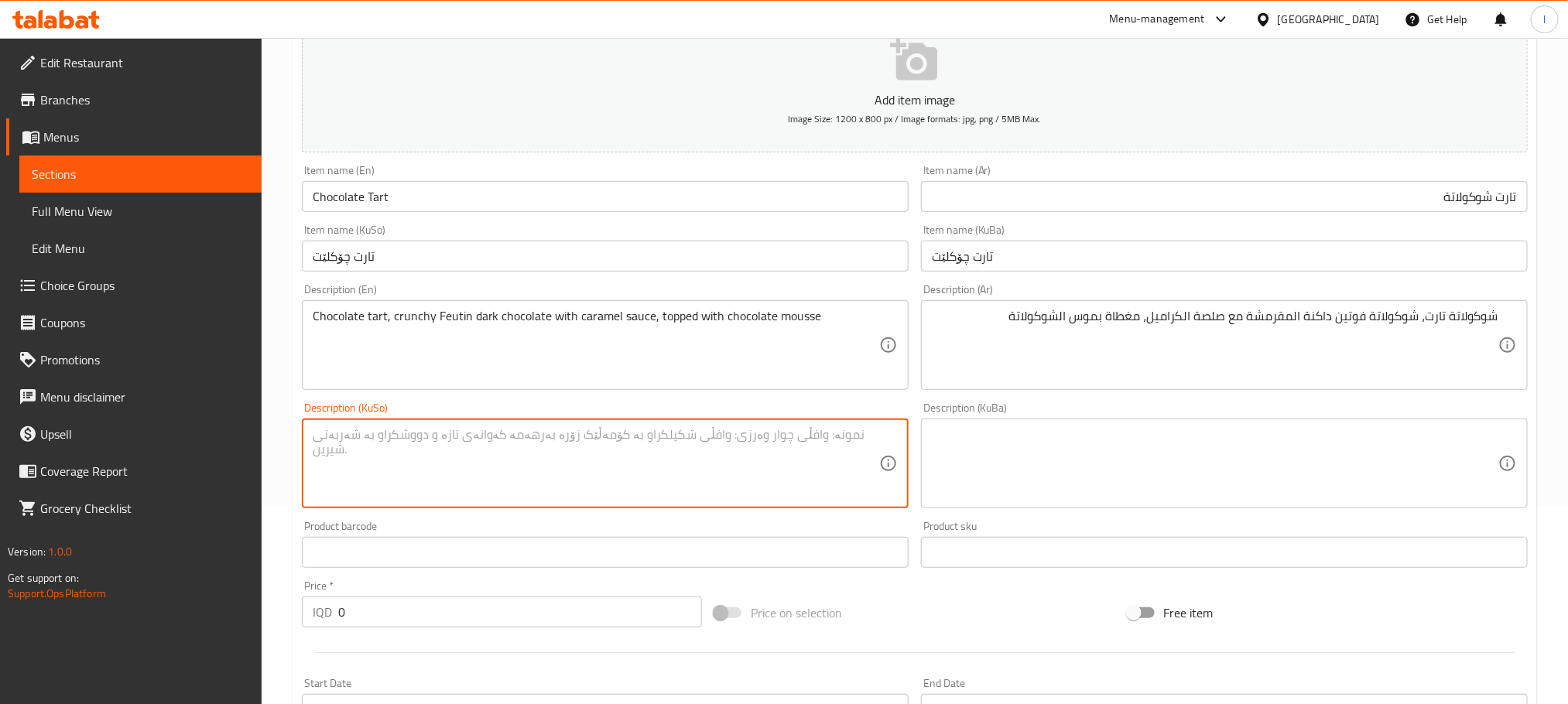
click at [718, 476] on textarea at bounding box center [596, 464] width 567 height 74
type textarea "چۆکلێت تارت،"
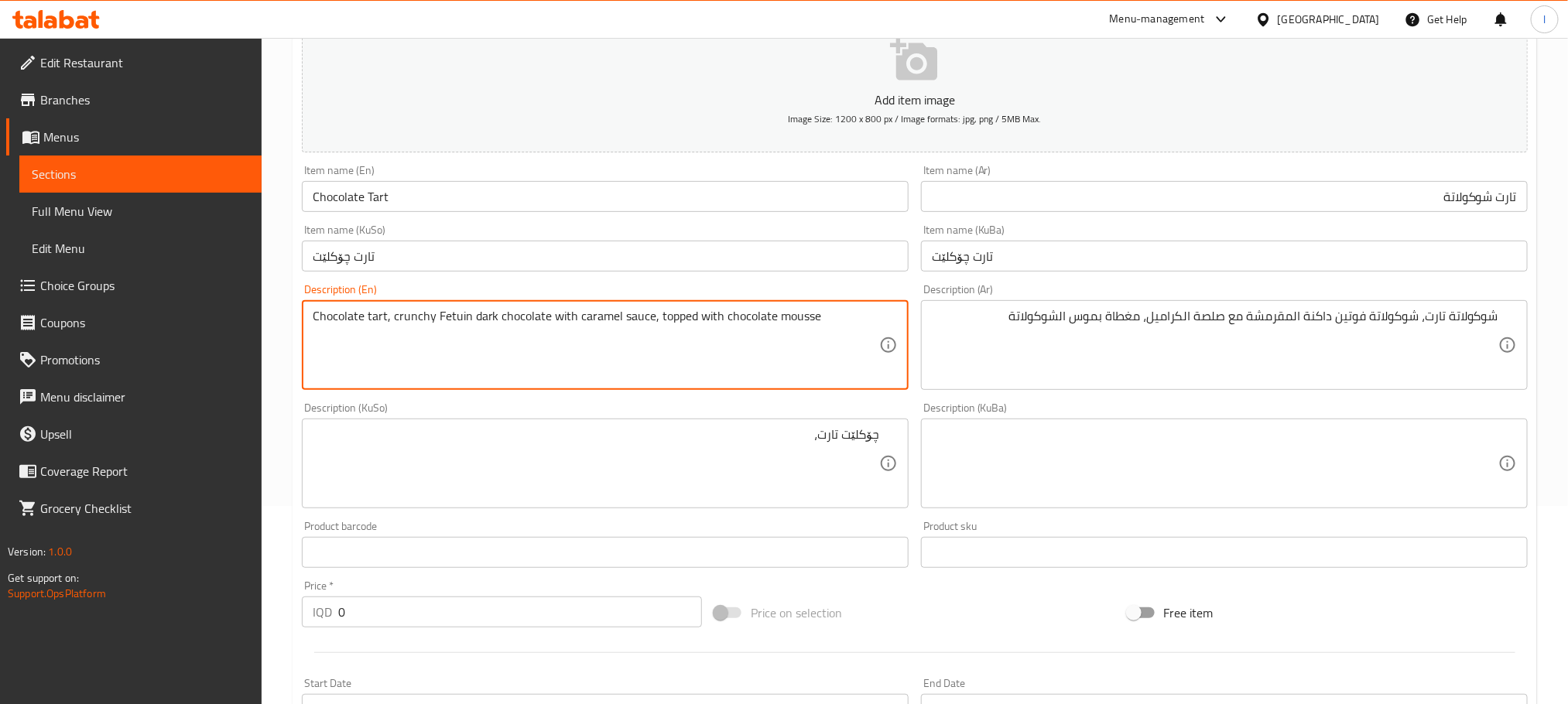
type textarea "Chocolate tart, crunchy Fetuin dark chocolate with caramel sauce, topped with c…"
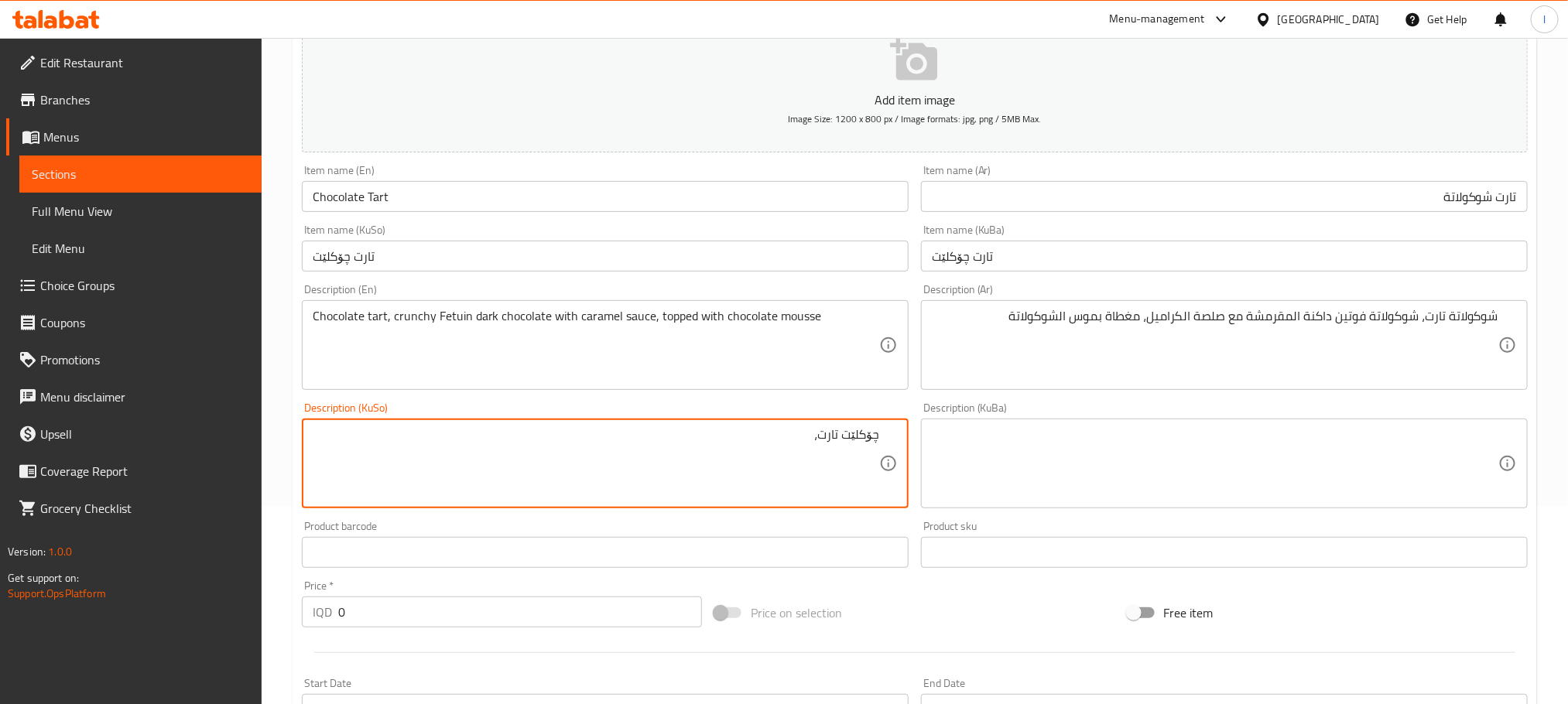
click at [731, 445] on textarea "چۆکلێت تارت،" at bounding box center [596, 464] width 567 height 74
paste textarea "فیوتین"
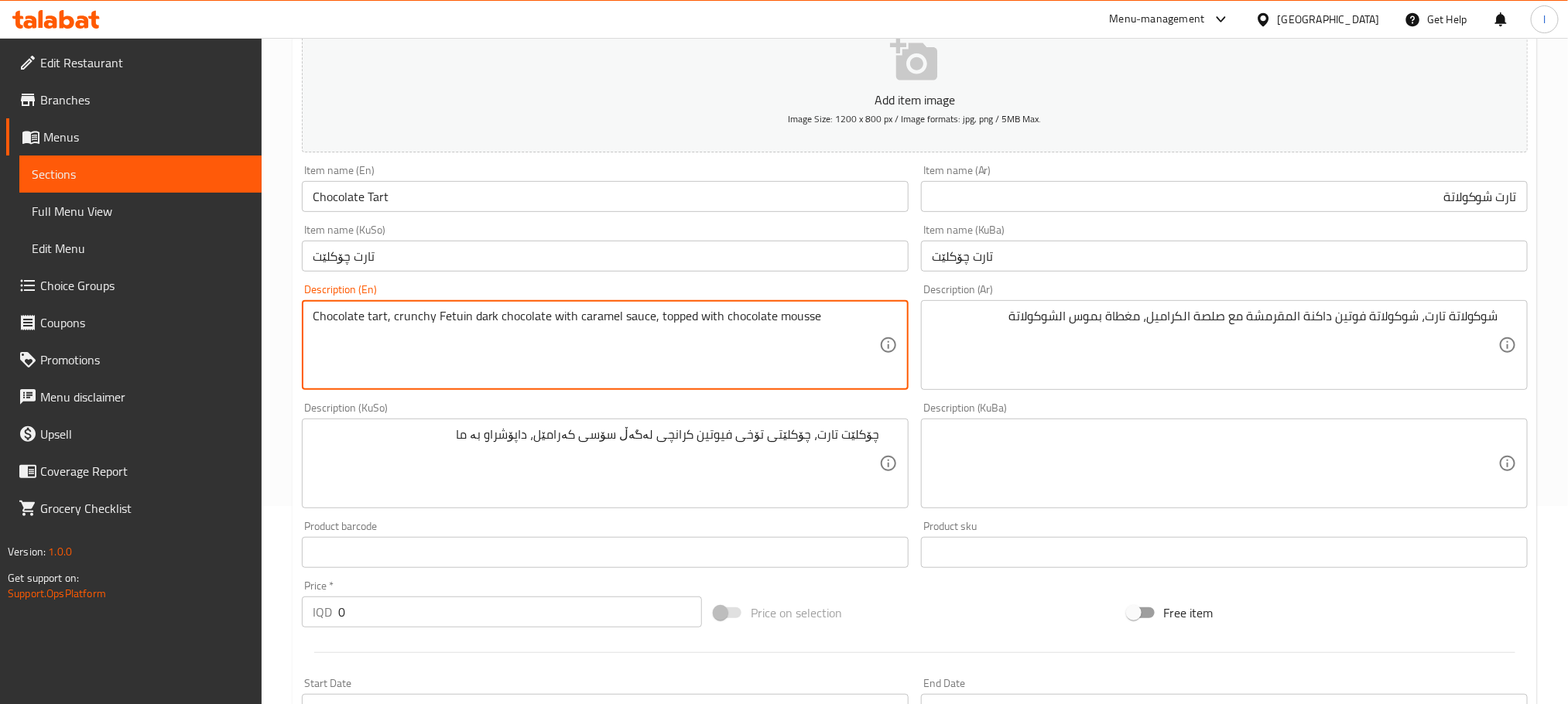
drag, startPoint x: 773, startPoint y: 320, endPoint x: 833, endPoint y: 313, distance: 60.4
click at [833, 313] on textarea "Chocolate tart, crunchy Fetuin dark chocolate with caramel sauce, topped with c…" at bounding box center [596, 345] width 567 height 74
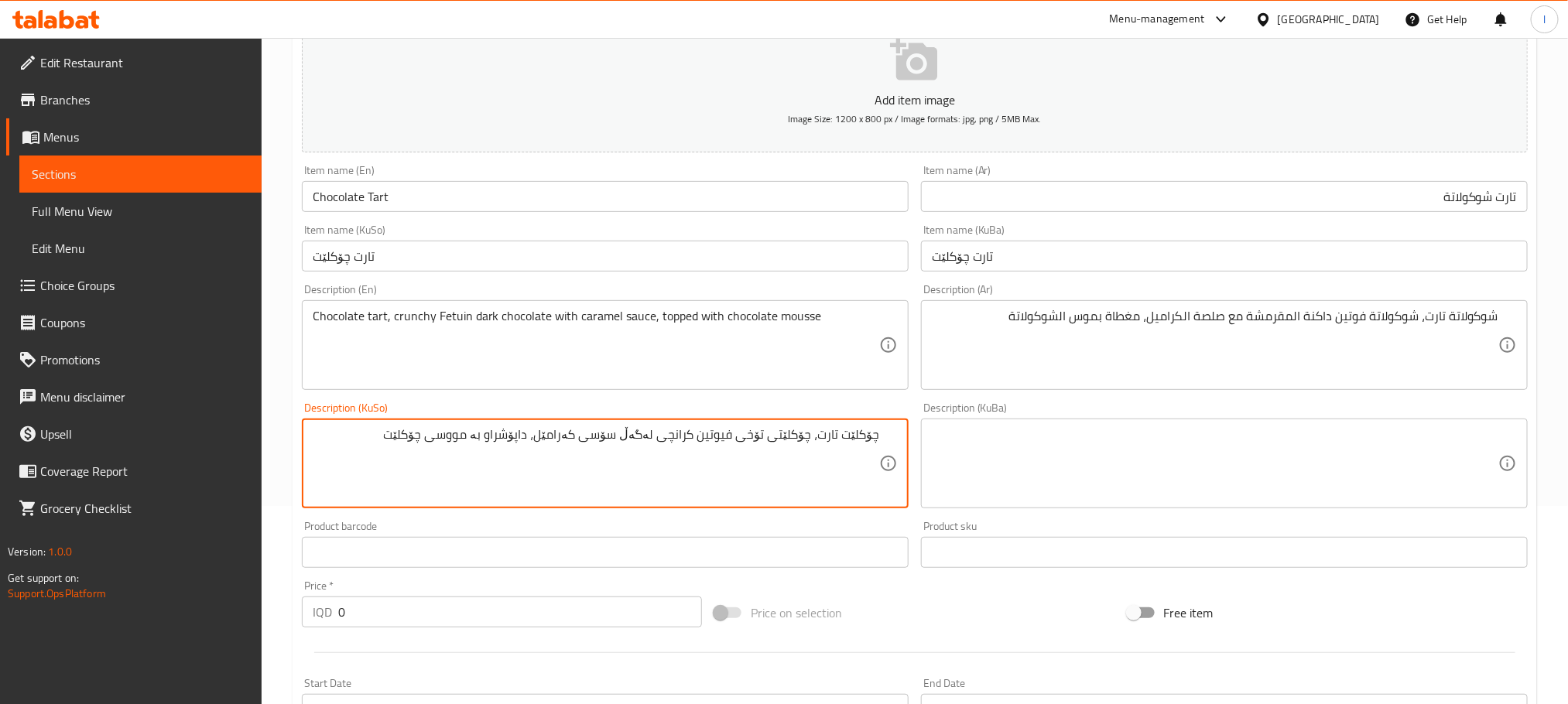
click at [465, 432] on textarea "چۆکلێت تارت، چۆکلێتی تۆخی فیوتین کرانچی لەگەڵ سۆسی کەرامێل، داپۆشراو بە مووسی چ…" at bounding box center [596, 464] width 567 height 74
type textarea "چۆکلێت تارت، چۆکلێتی تۆخی فیوتین کرانچی لەگەڵ سۆسی کەرامێل، داپۆشراو بە مووسی چ…"
click at [1005, 464] on textarea at bounding box center [1215, 464] width 567 height 74
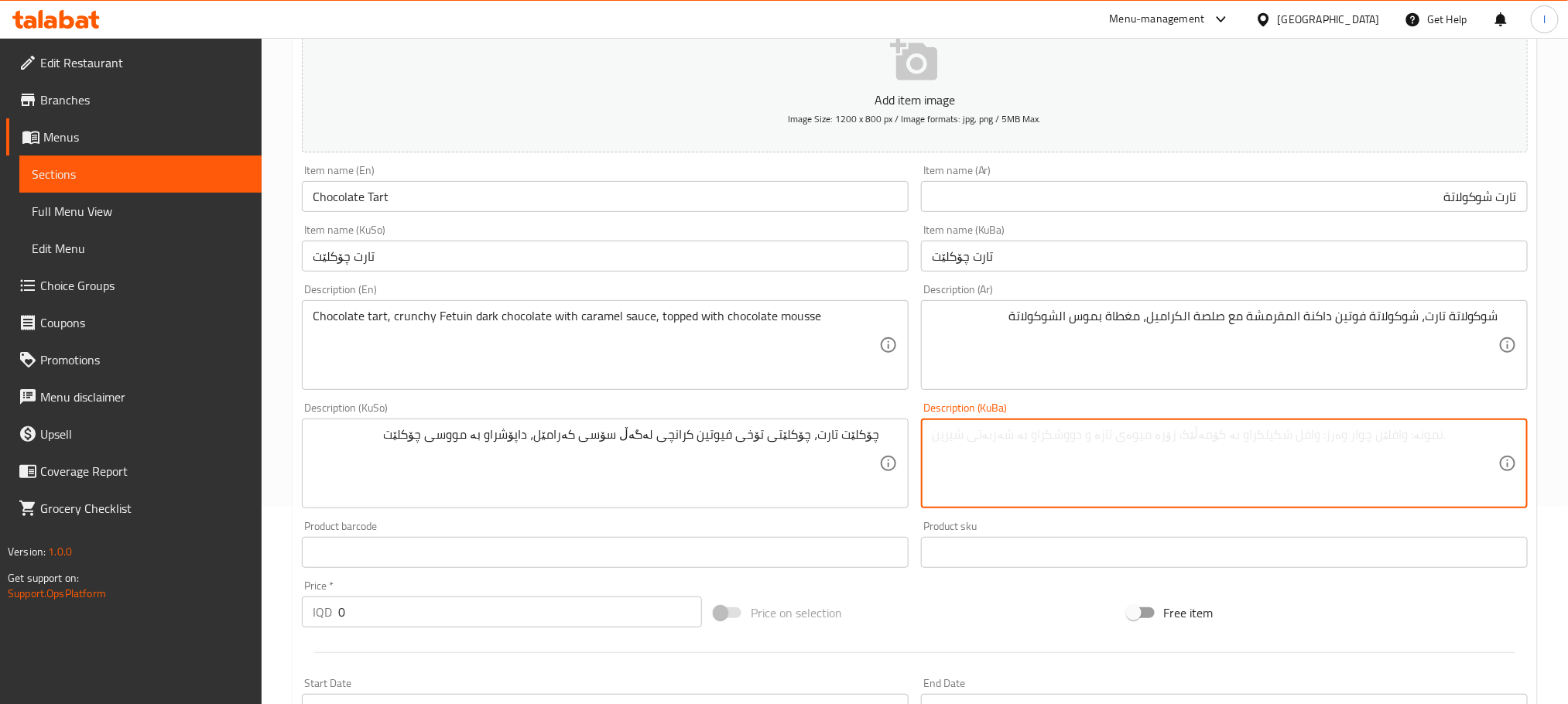
paste textarea "چۆکلێت تارت، چۆکلێتی تۆخی فیوتین کرانچی لەگەڵ سۆسی کەرامێل، داپۆشراو بە مووسی چ…"
type textarea "چۆکلێت تارت، چۆکلێتی تۆخی فیوتین کرانچی لەگەڵ سۆسی کەرامێل، داپۆشراو بە مووسی چ…"
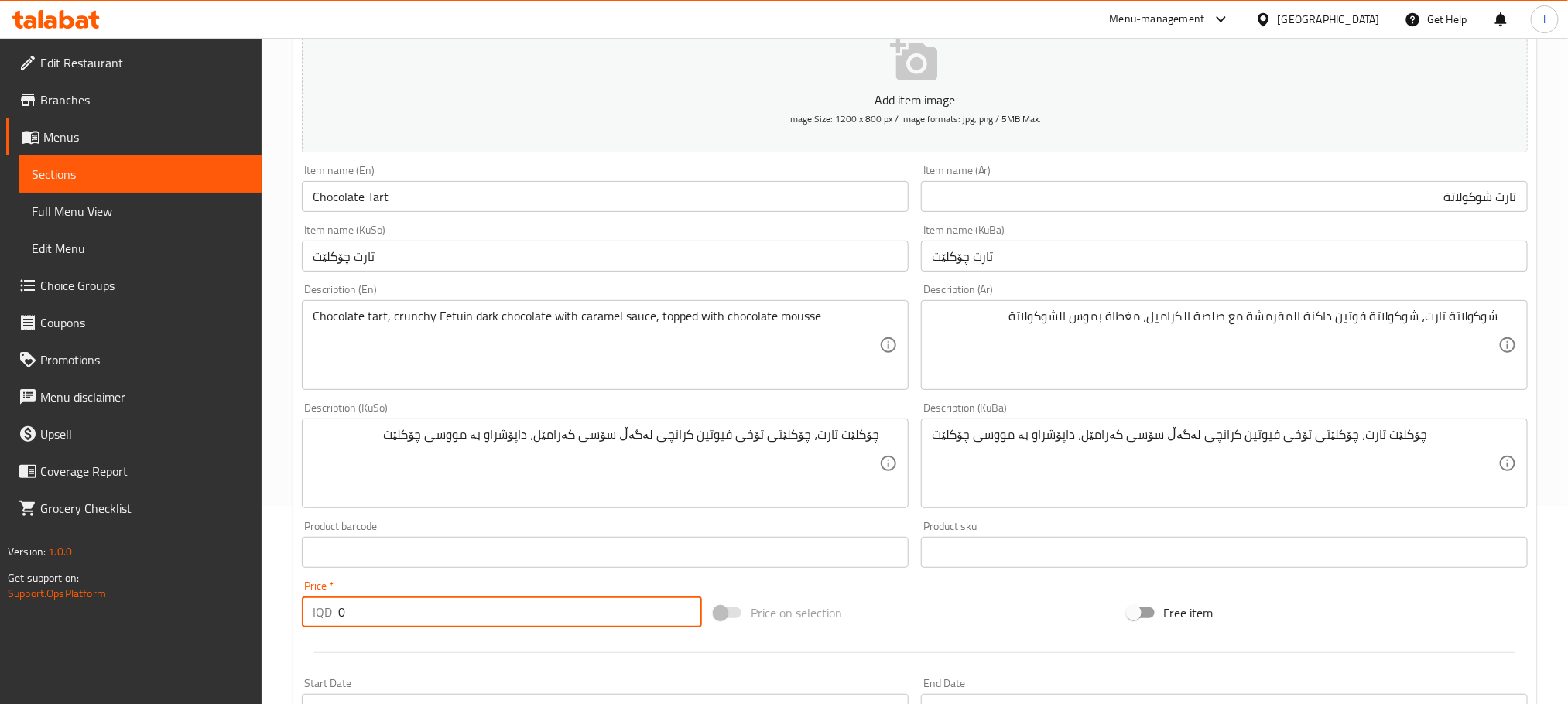
drag, startPoint x: 390, startPoint y: 601, endPoint x: 153, endPoint y: 600, distance: 237.0
click at [153, 600] on div "Edit Restaurant Branches Menus Sections Full Menu View Edit Menu Choice Groups …" at bounding box center [784, 456] width 1568 height 1233
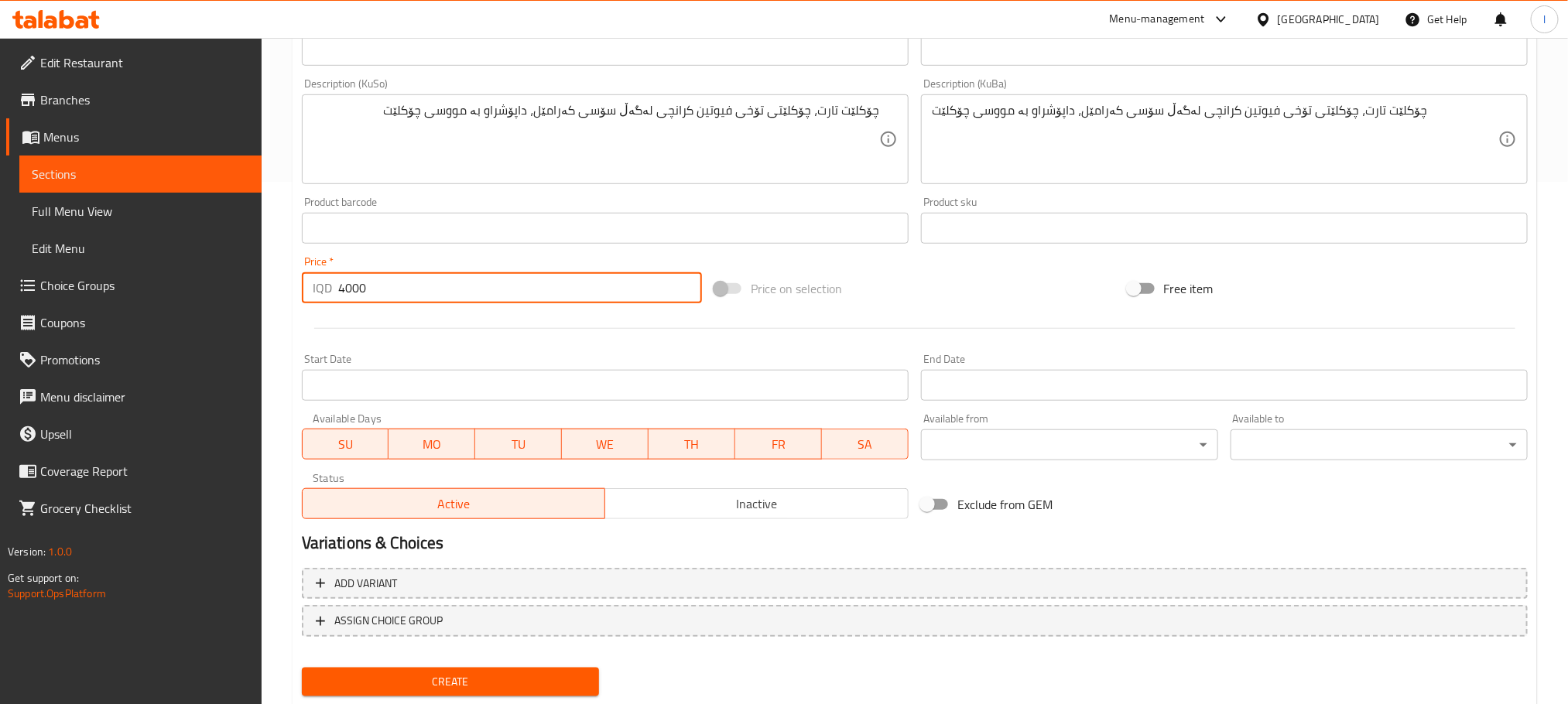
scroll to position [565, 0]
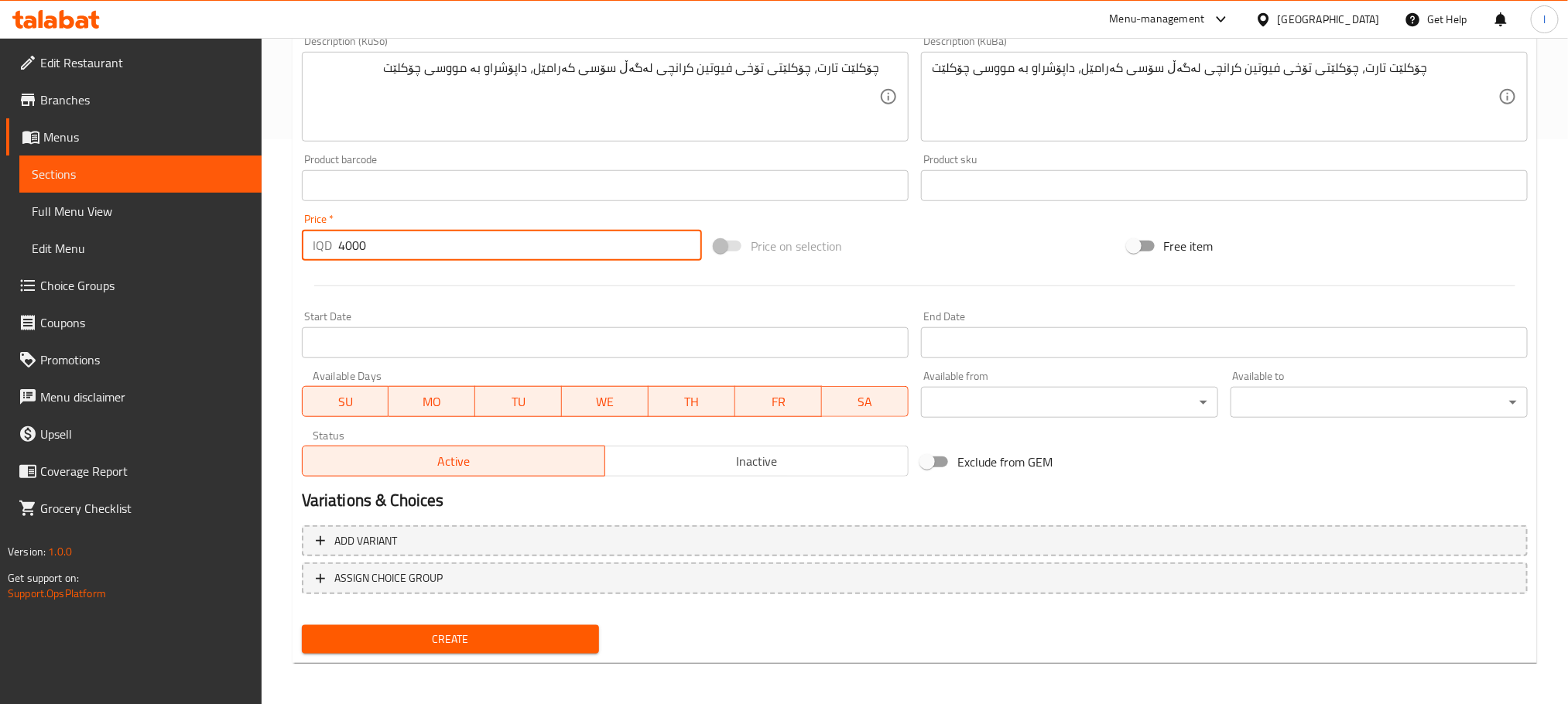
type input "4000"
click at [515, 643] on span "Create" at bounding box center [450, 639] width 273 height 20
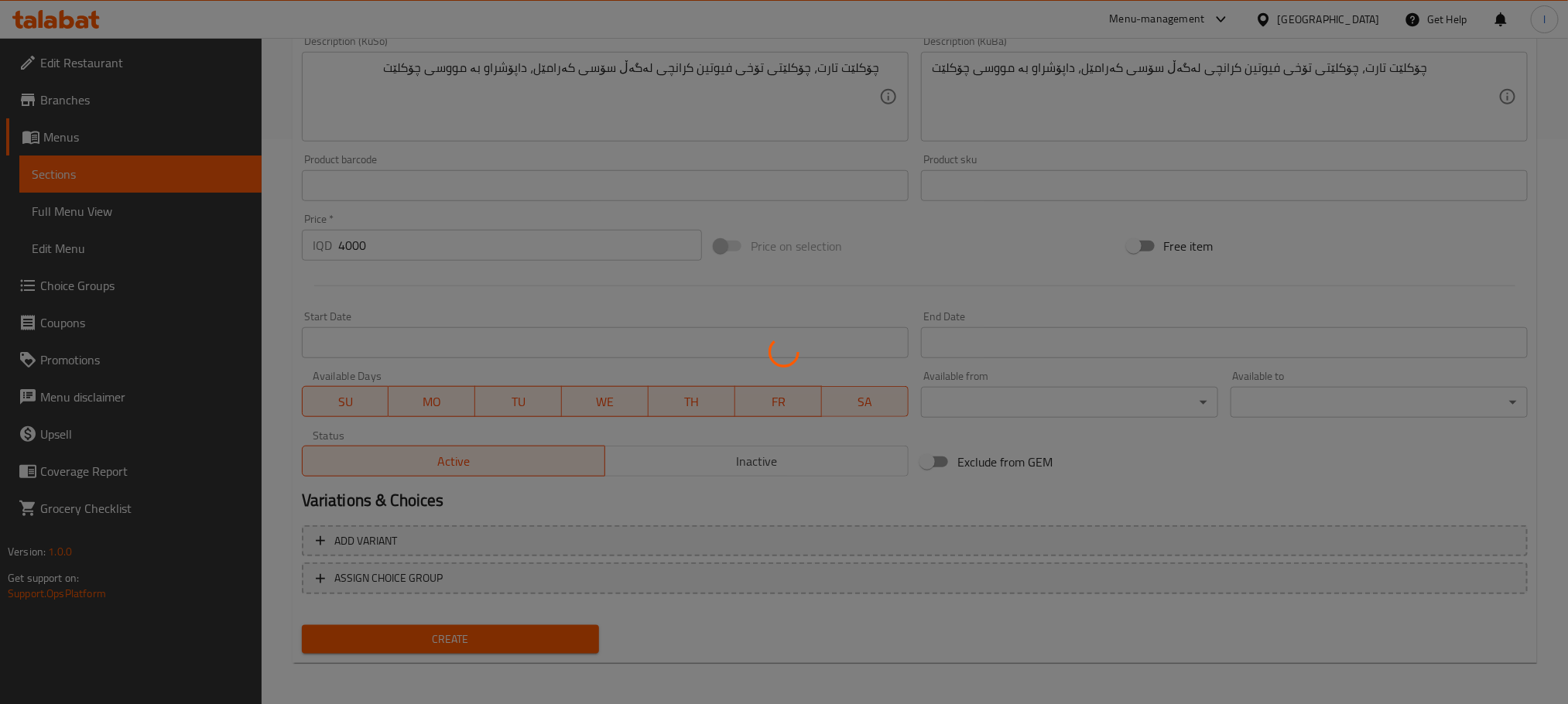
type input "0"
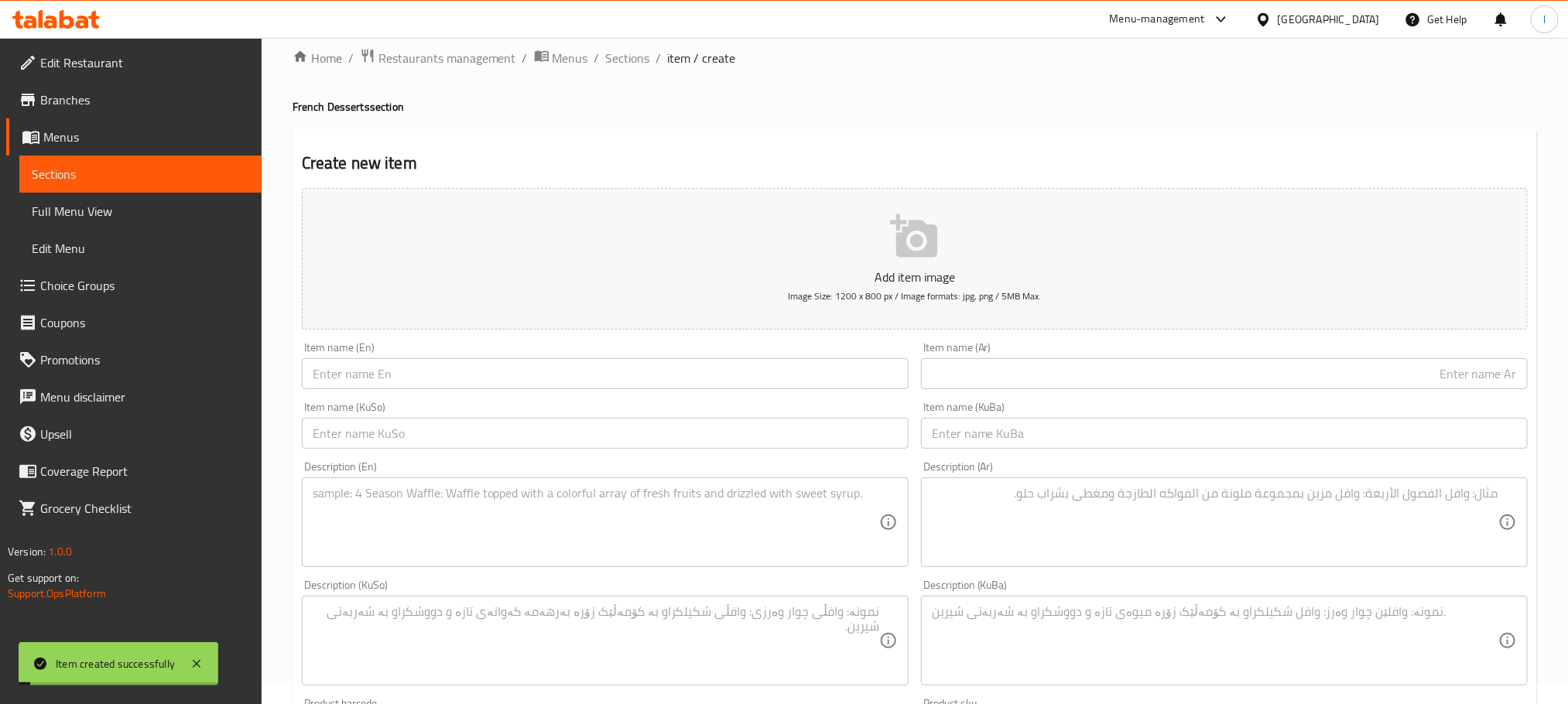
scroll to position [0, 0]
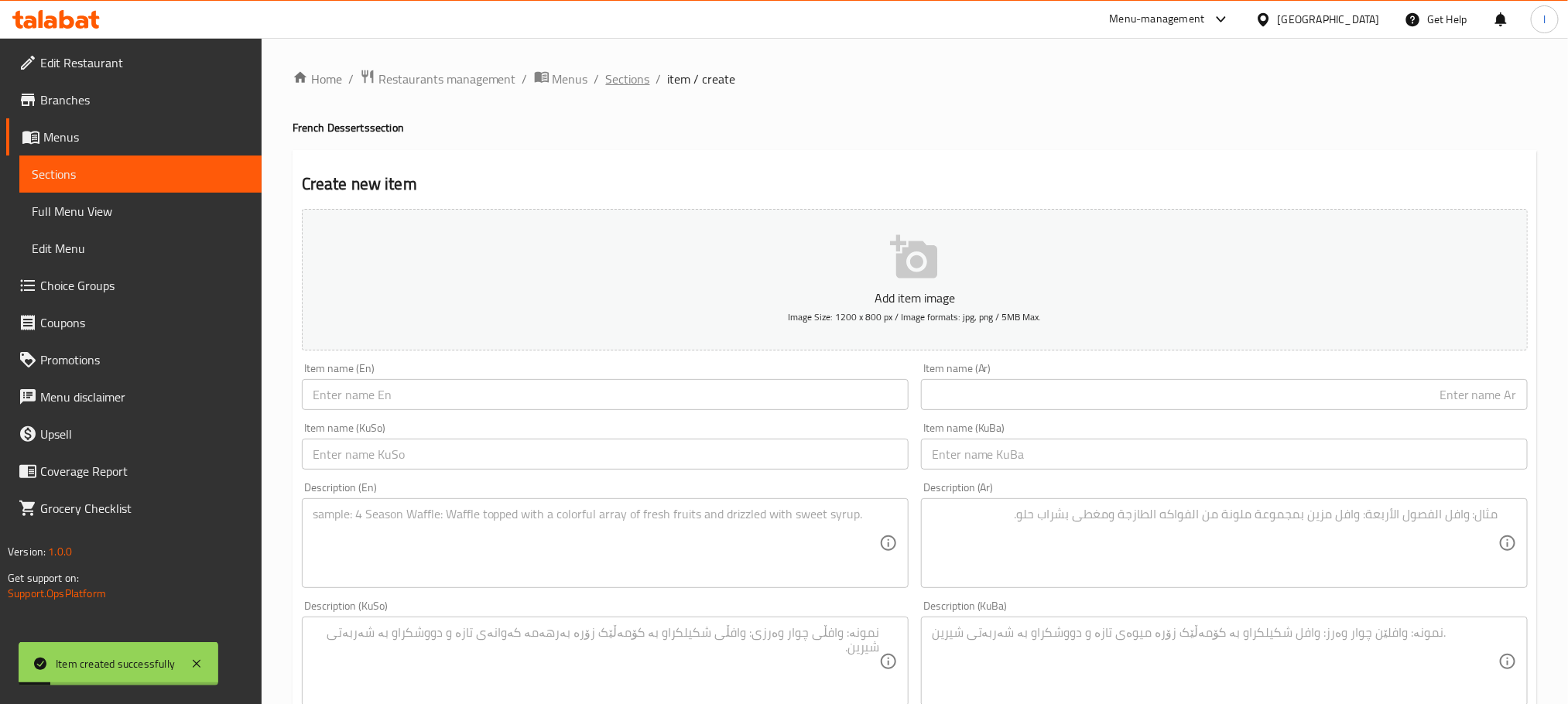
click at [634, 82] on span "Sections" at bounding box center [628, 78] width 44 height 19
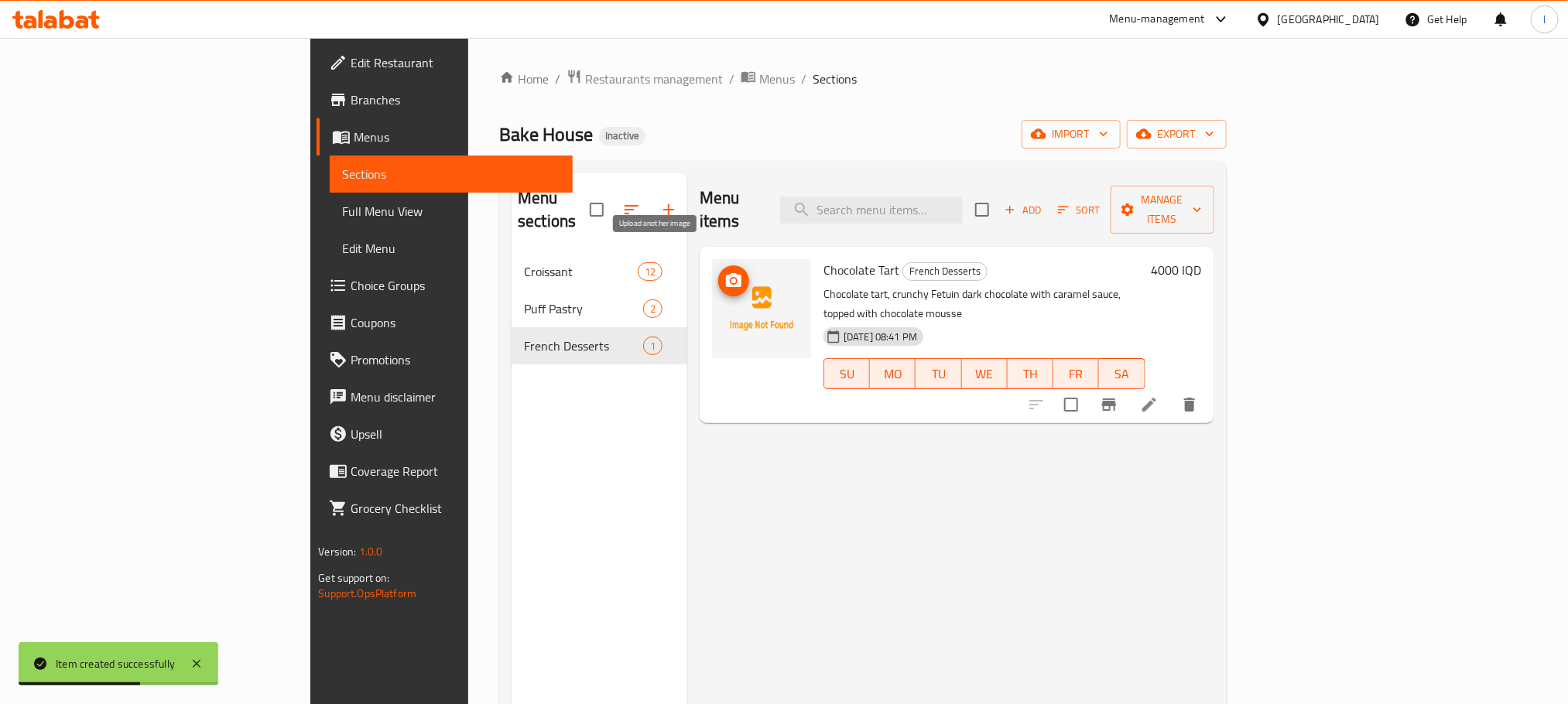
click at [718, 272] on span "upload picture" at bounding box center [733, 281] width 31 height 19
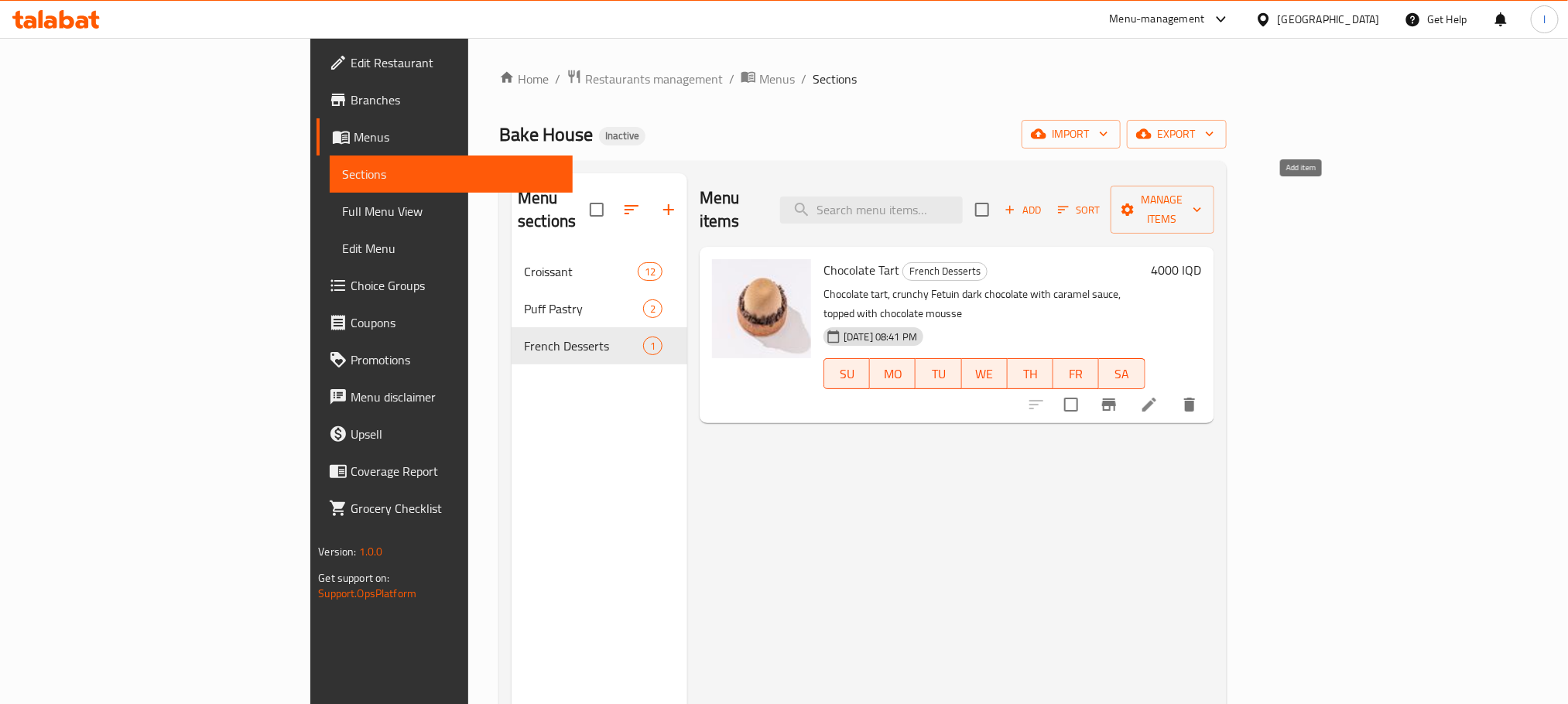
click at [1044, 201] on span "Add" at bounding box center [1023, 210] width 41 height 18
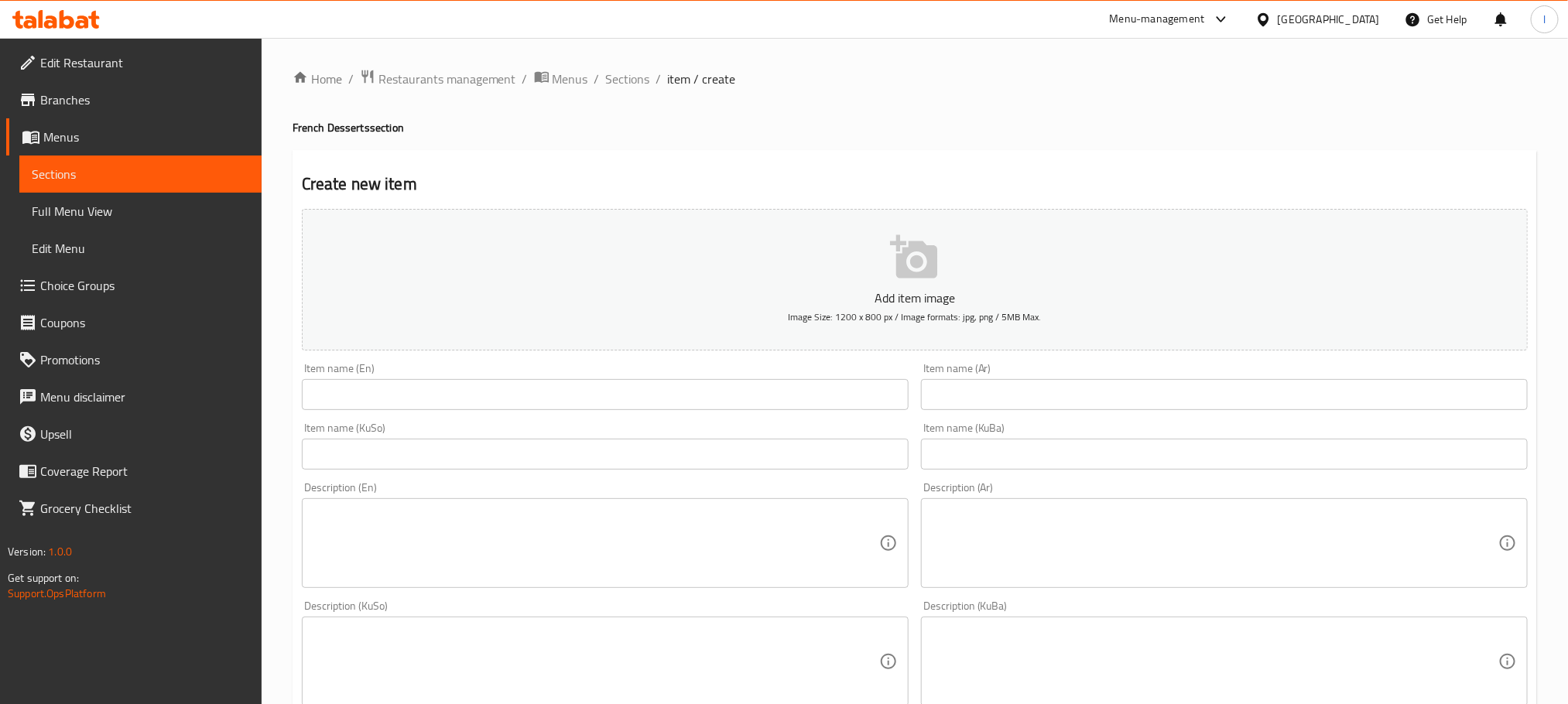
click at [424, 406] on input "text" at bounding box center [605, 395] width 606 height 31
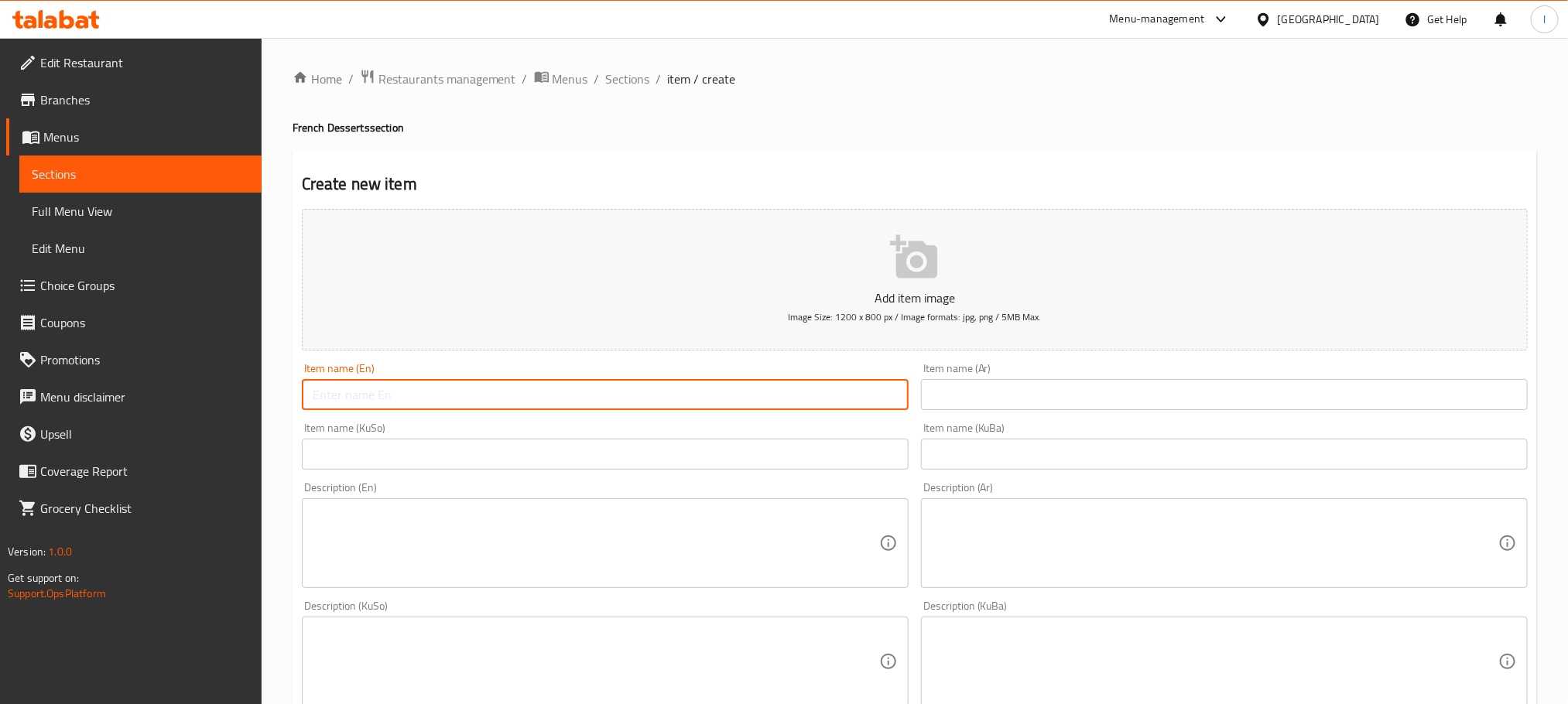
paste input "Vanilla Tart"
type input "Vanilla Tart"
click at [988, 399] on input "text" at bounding box center [1224, 395] width 606 height 31
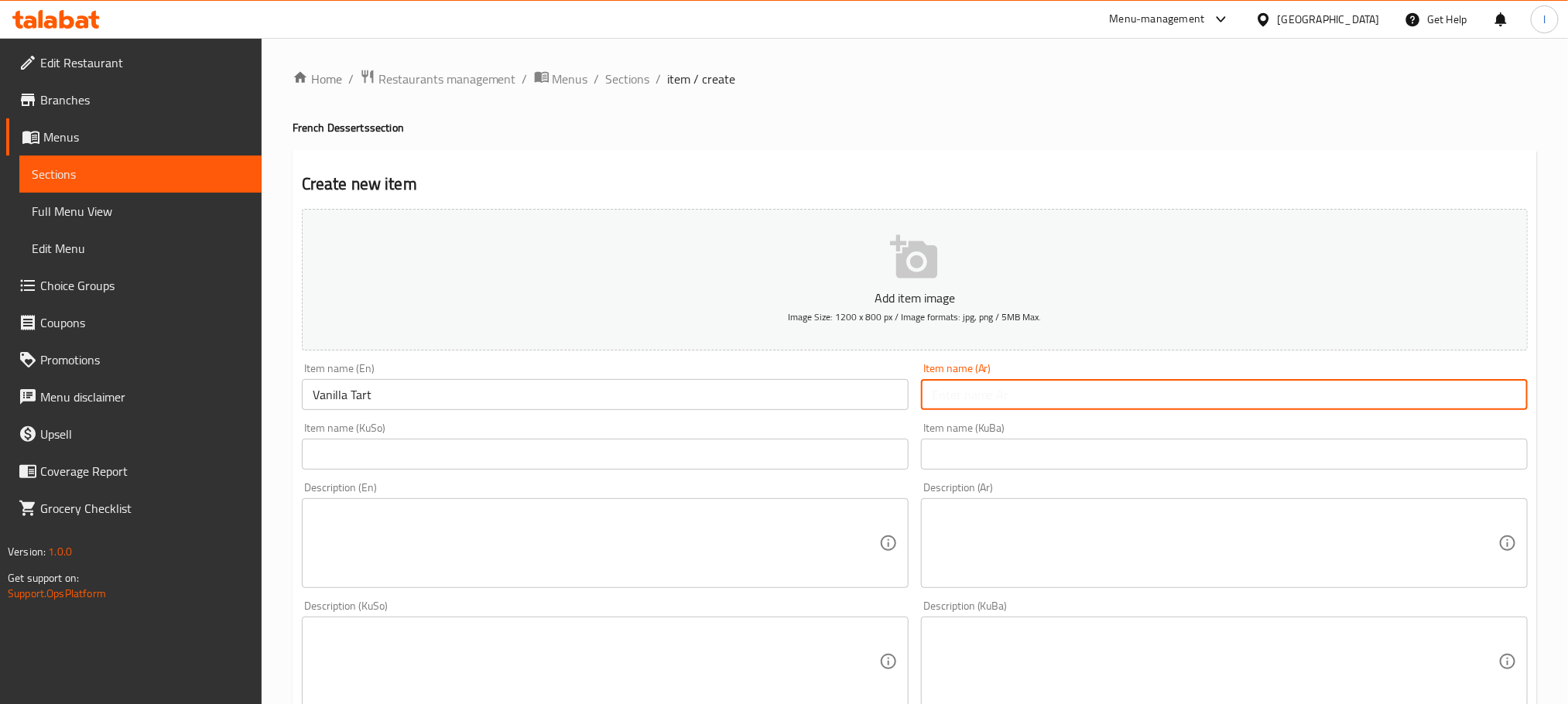
paste input "تارت الفانيليا"
click at [1486, 393] on input "تارت الفانيليا" at bounding box center [1224, 395] width 606 height 31
type input "[PERSON_NAME]"
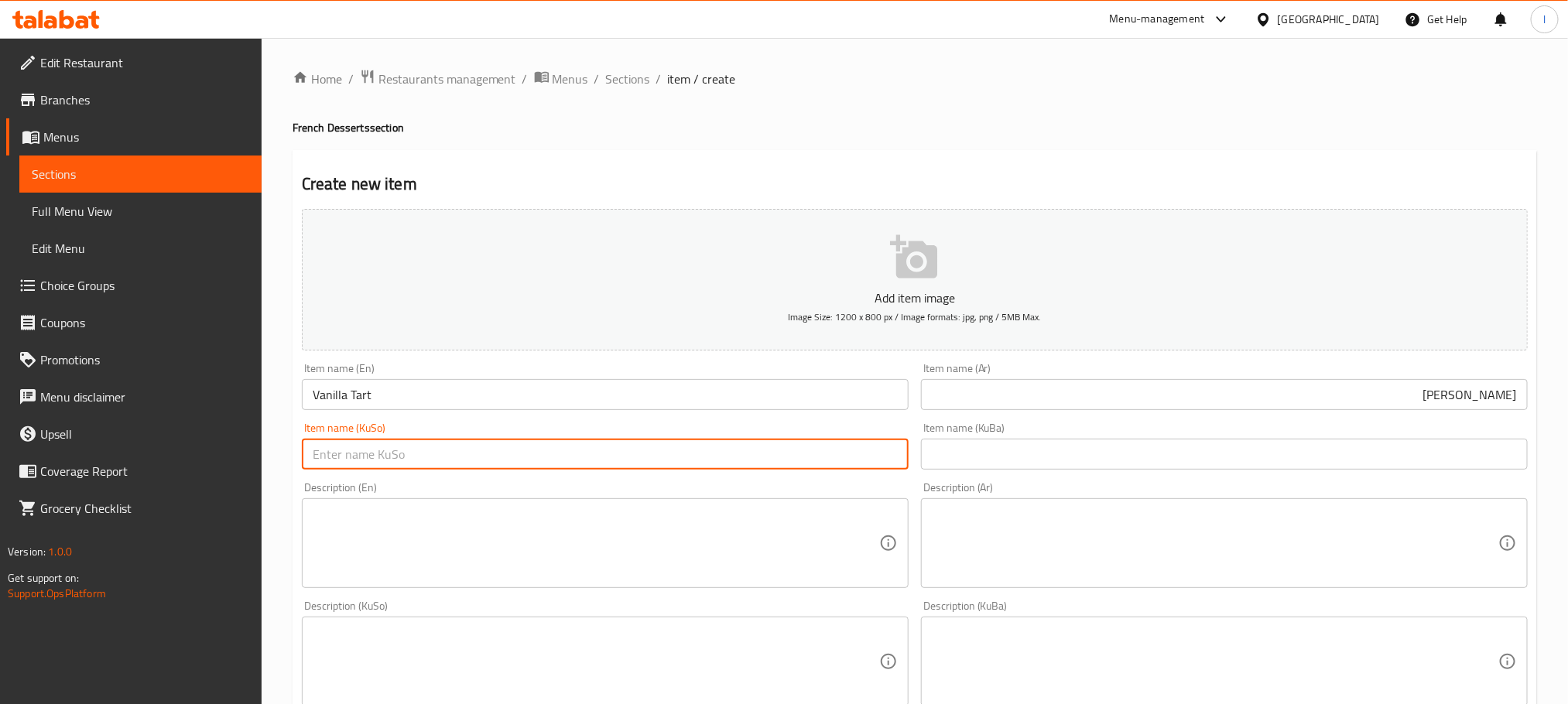
click at [694, 451] on input "text" at bounding box center [605, 454] width 606 height 31
paste input "ڤانێلا تارت"
type input "ڤانێلا تارت"
click at [973, 468] on input "text" at bounding box center [1224, 454] width 606 height 31
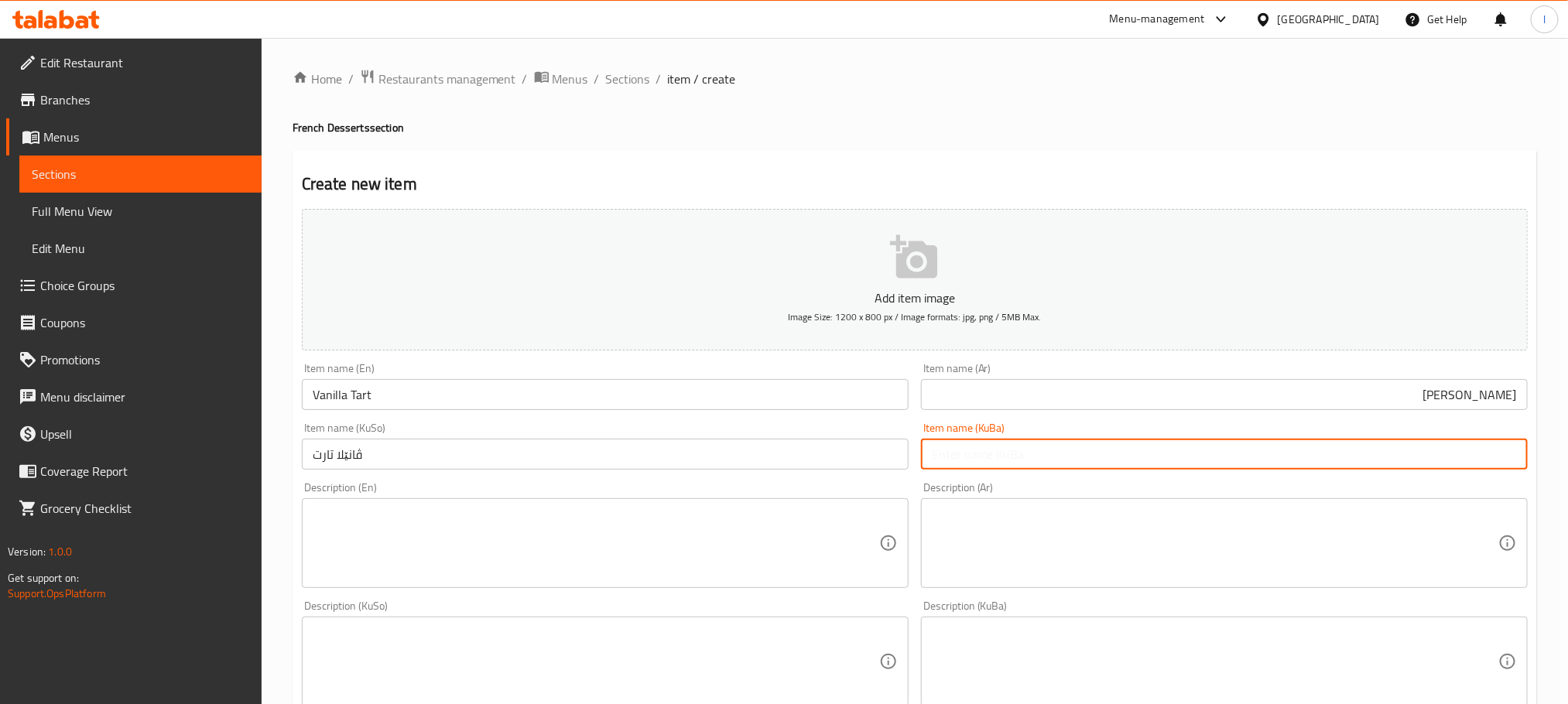
paste input "ڤانێلا تارت"
type input "ڤانێلا تارت"
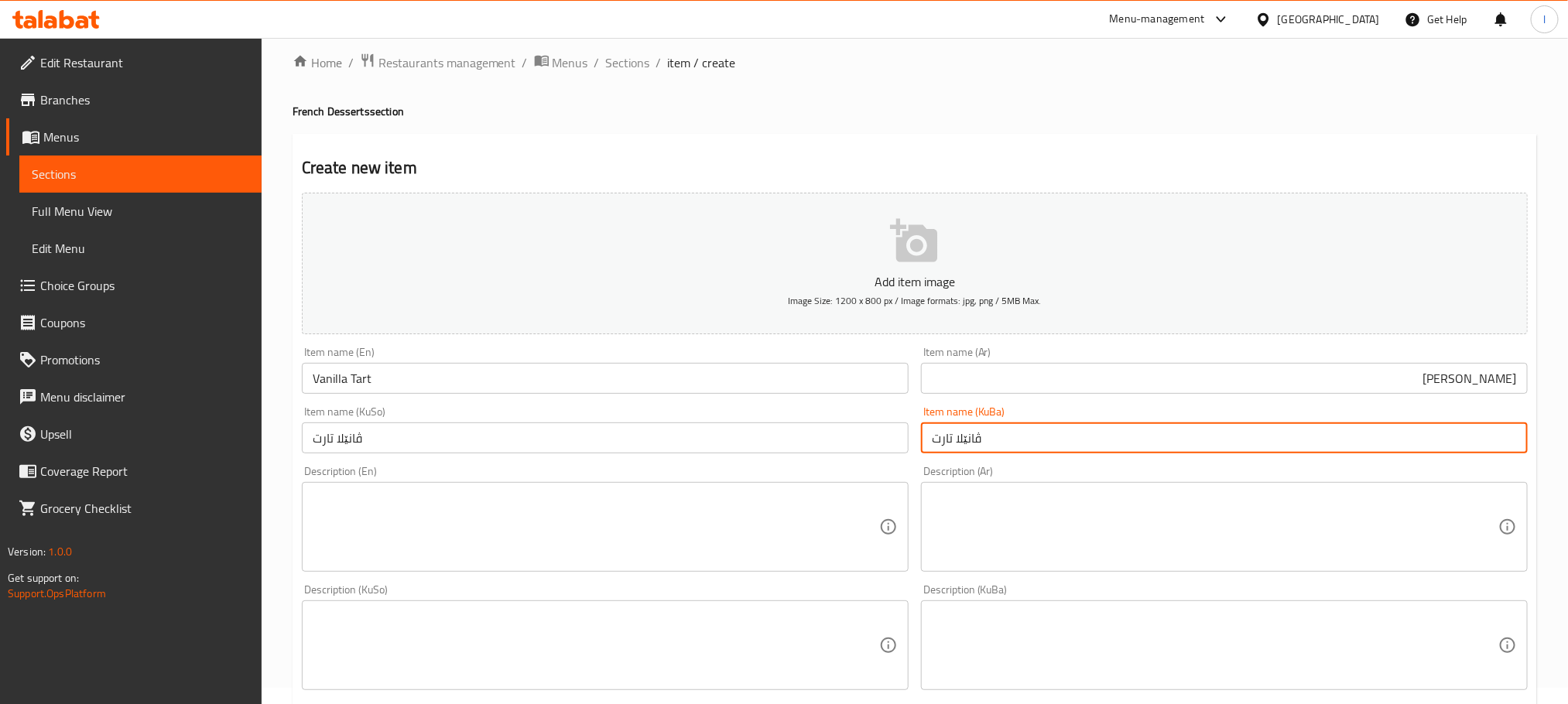
scroll to position [425, 0]
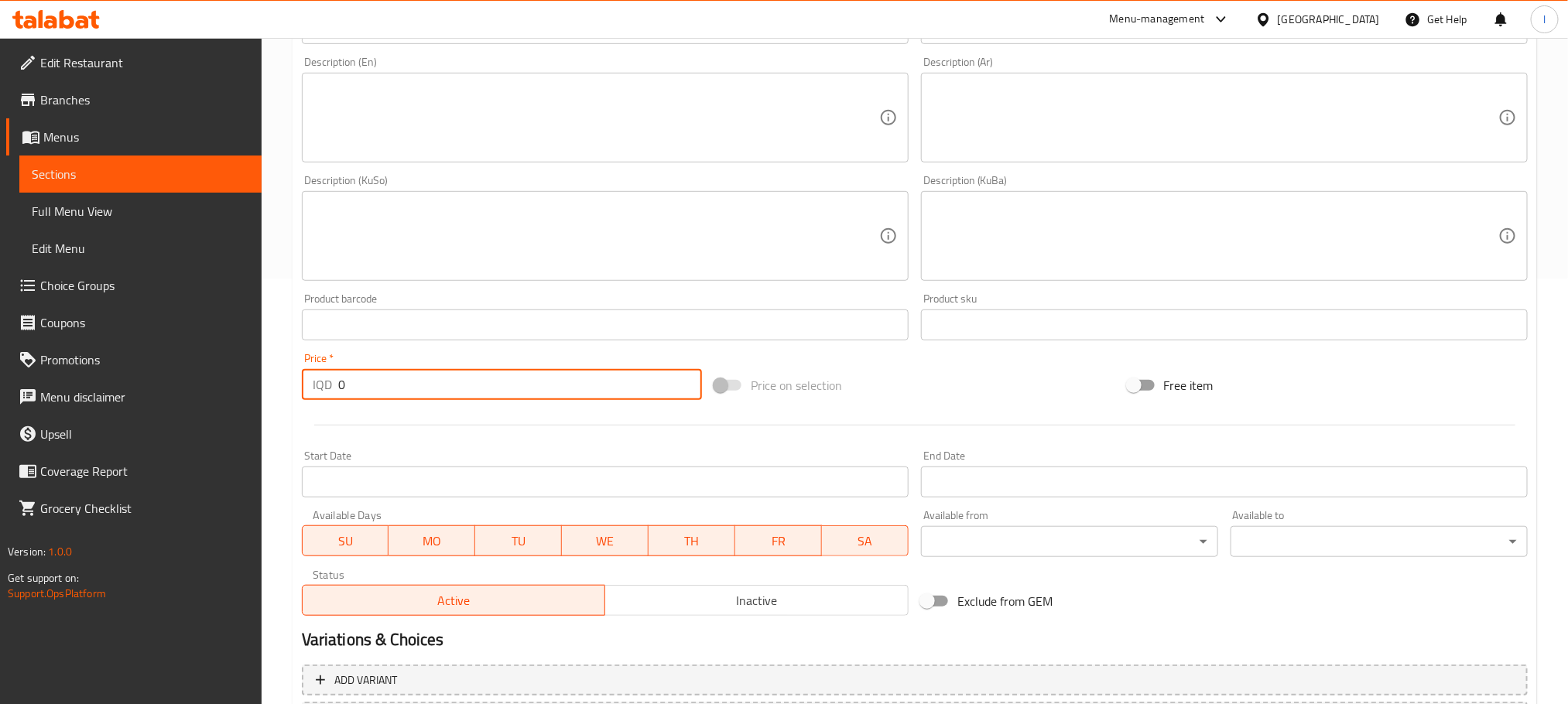
drag, startPoint x: 386, startPoint y: 385, endPoint x: 268, endPoint y: 379, distance: 118.2
click at [264, 385] on div "Home / Restaurants management / Menus / Sections / item / create French Dessert…" at bounding box center [915, 228] width 1306 height 1233
type input "5000"
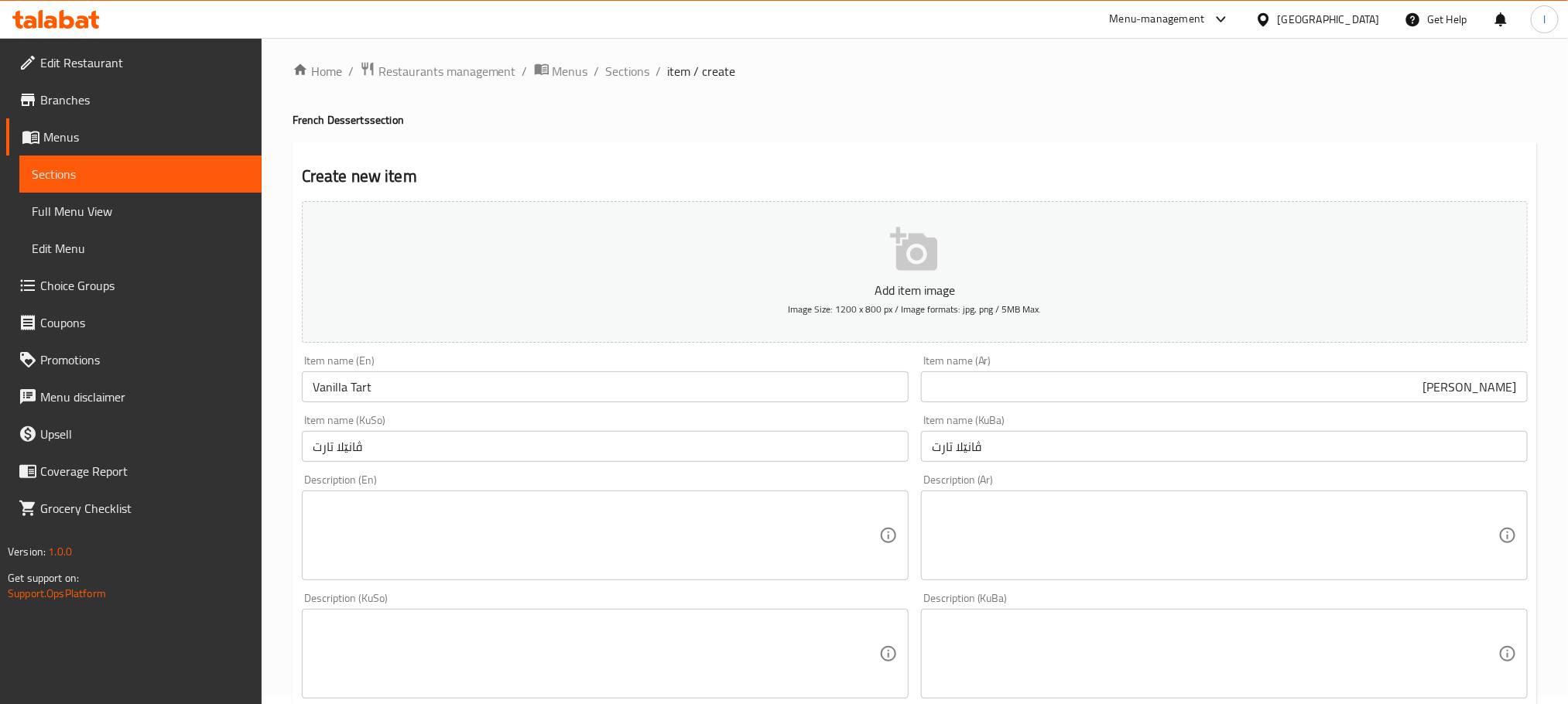
scroll to position [0, 0]
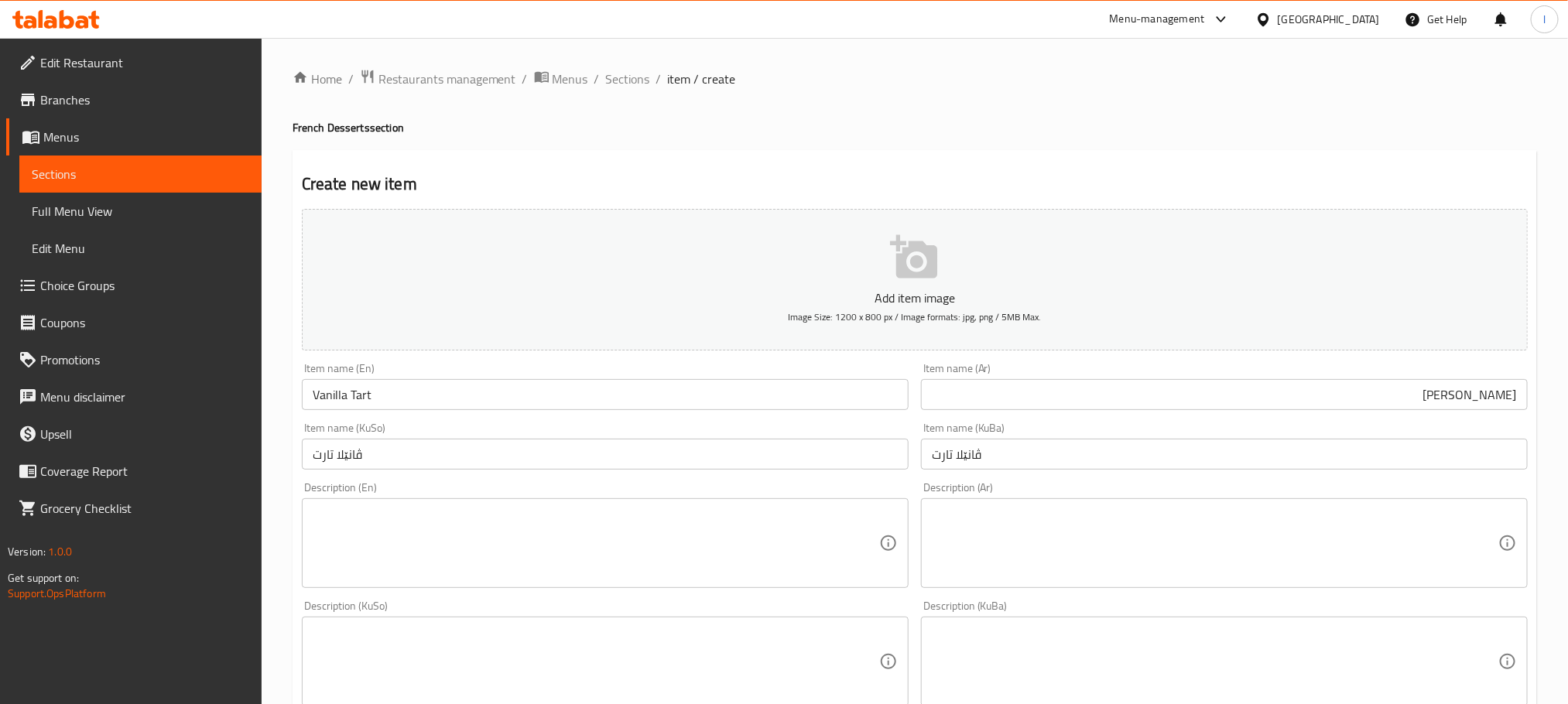
click at [390, 565] on textarea at bounding box center [596, 543] width 567 height 74
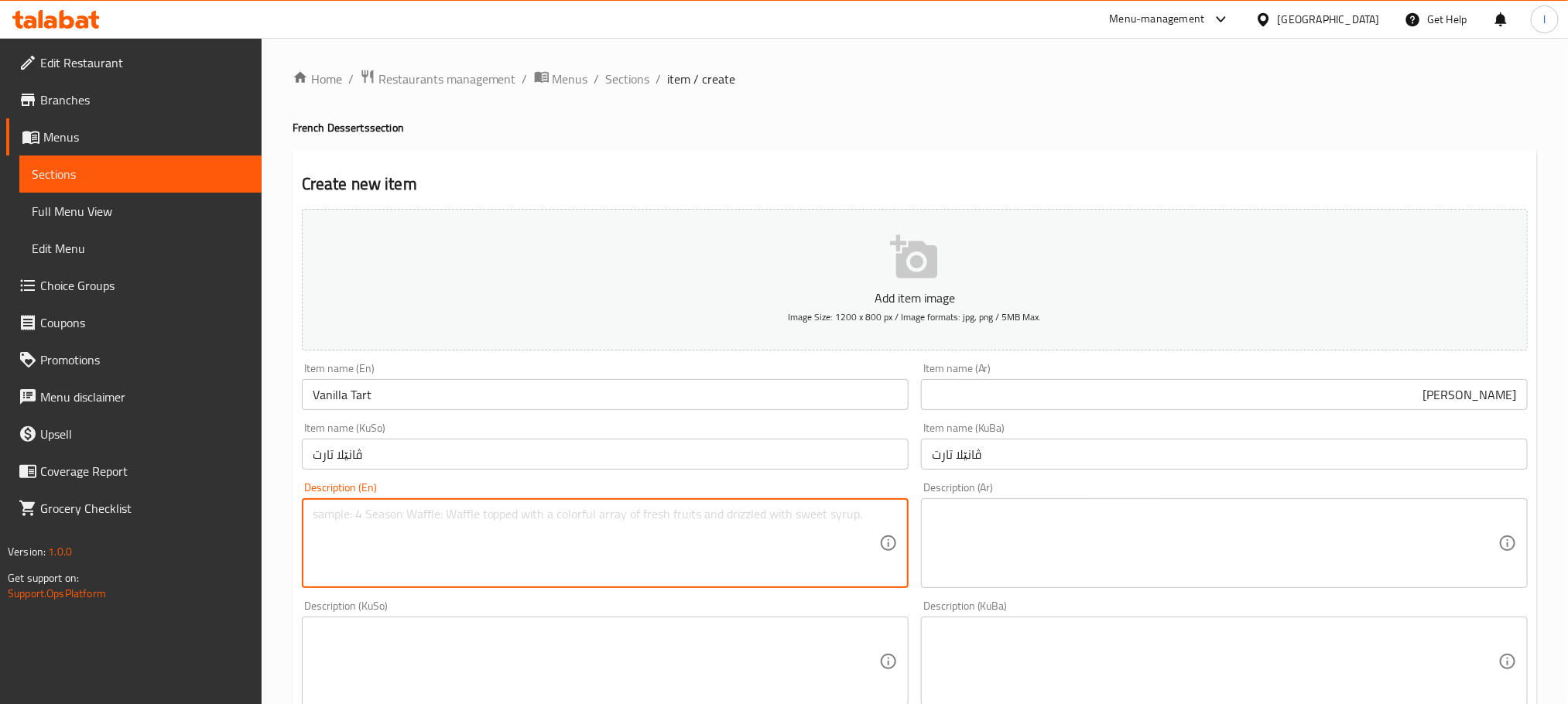
paste textarea "قشرة فطيرة مقرمشة، مغطاة بحشوة كريمة خاصة، وتوت موسمي طازج، ومغطاة بجبنة مونتي …"
click at [474, 550] on textarea "قشرة فطيرة مقرمشة، مغطاة بحشوة كريمة خاصة، وتوت موسمي طازج، ومغطاة بجبنة مونتي …" at bounding box center [596, 543] width 567 height 74
paste textarea "Crispy tart shell, layered with special cream filling, fresh seasonal berries, …"
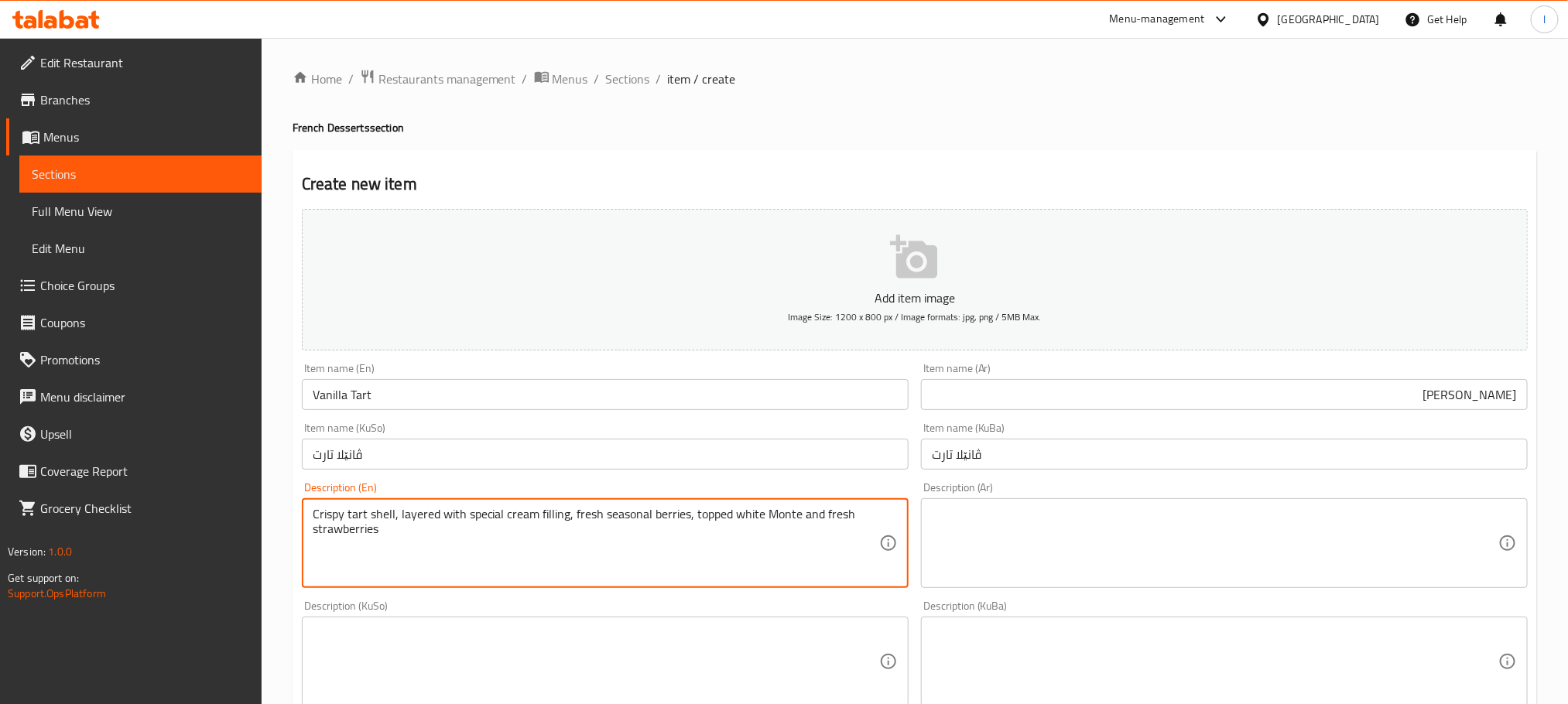
type textarea "Crispy tart shell, layered with special cream filling, fresh seasonal berries, …"
click at [1000, 512] on textarea at bounding box center [1215, 543] width 567 height 74
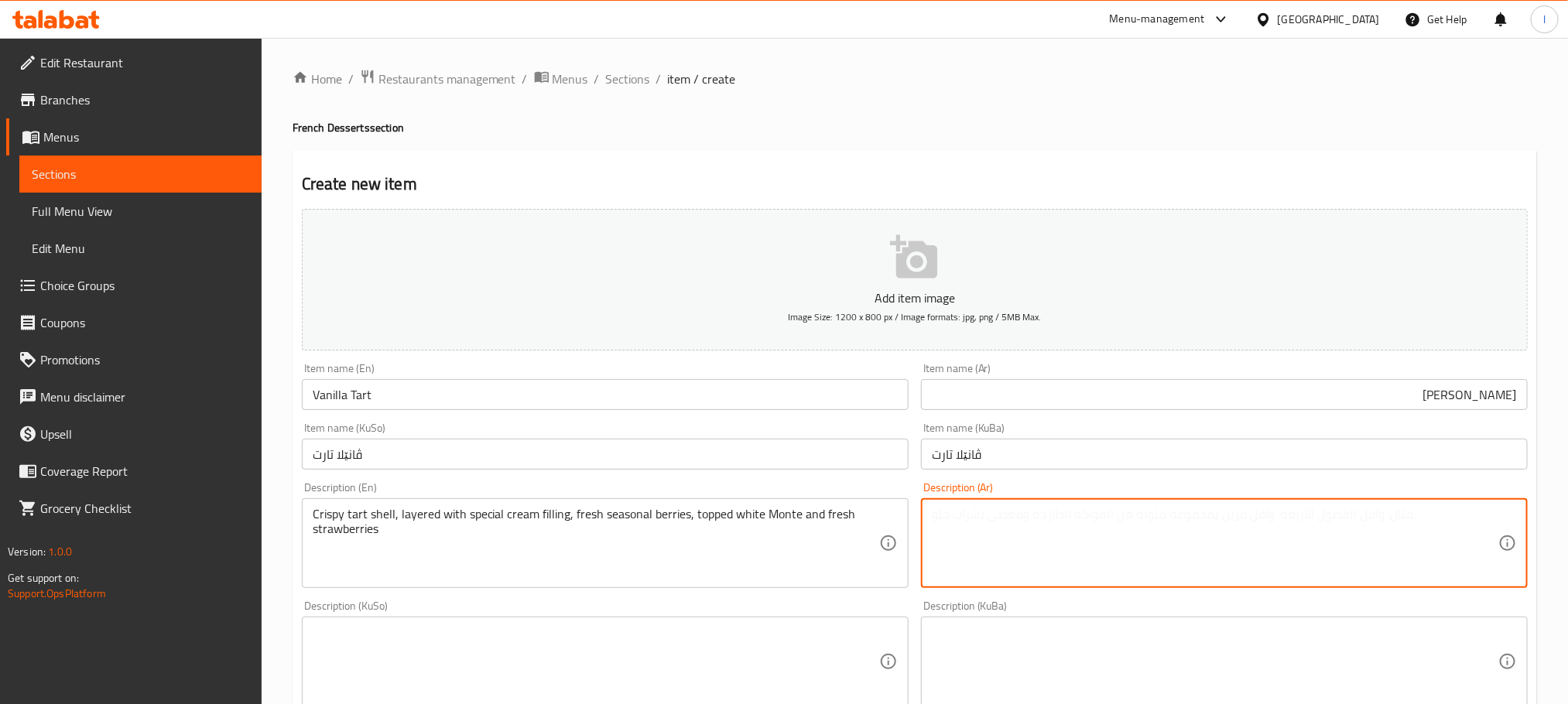
paste textarea "قشرة فطيرة مقرمشة، مغطاة بحشوة كريمة خاصة، وتوت موسمي طازج، ومغطاة بجبنة مونتي …"
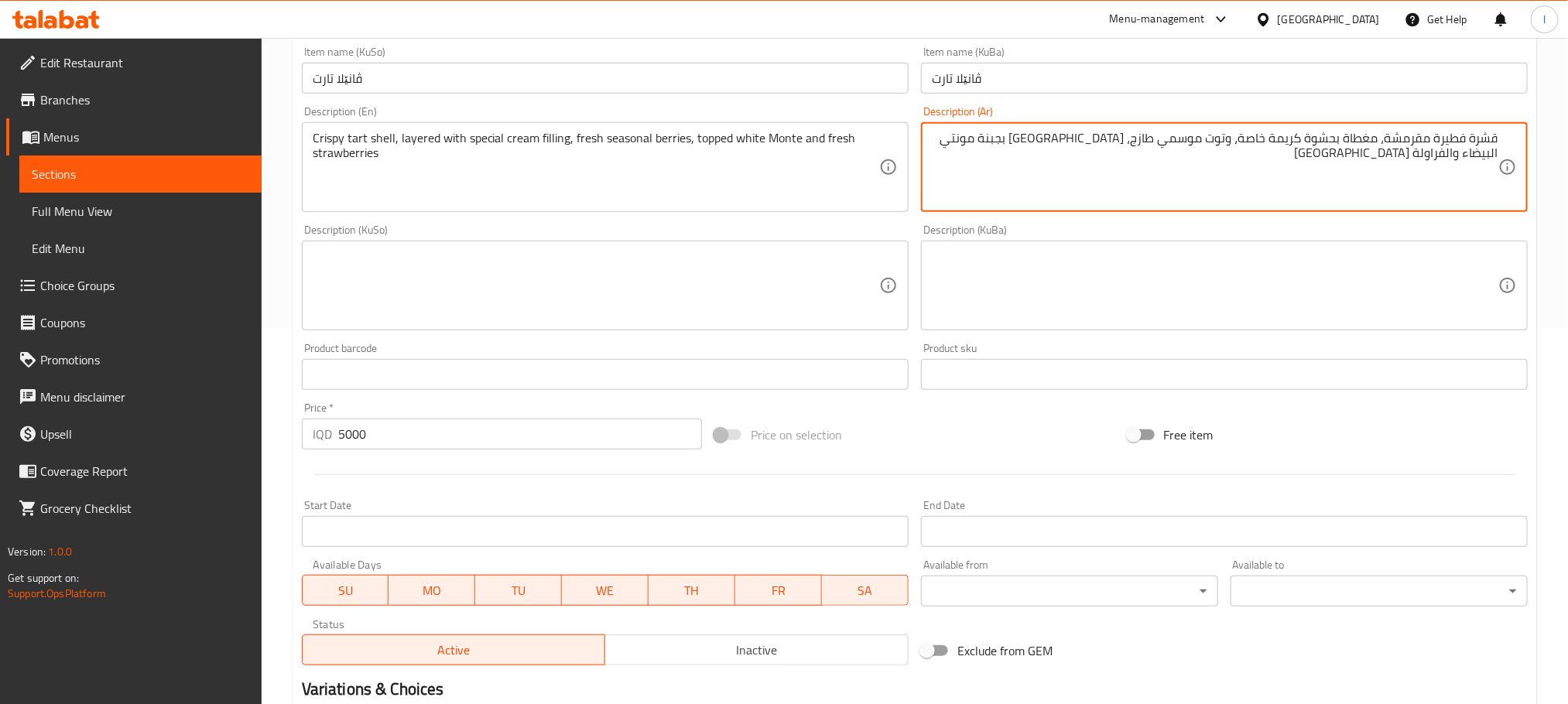
scroll to position [372, 0]
click at [1008, 140] on textarea "قشرة فطيرة مقرمشة، مغطاة بحشوة كريمة خاصة، وتوت موسمي طازج، ومغطاة بجبنة مونتي …" at bounding box center [1215, 172] width 567 height 74
click at [971, 137] on textarea "قشرة فطيرة مقرمشة، مغطاة بحشوة كريمة خاصة، وتوت موسمي طازج، ومغطاة بجبنة مونتي …" at bounding box center [1215, 172] width 567 height 74
click at [1492, 154] on textarea "قشرة فطيرة مقرمشة، مغطاة بحشوة كريمة خاصة، وتوت موسمي طازج، ومغطاة بجبنة مونتي …" at bounding box center [1215, 172] width 567 height 74
type textarea "قشرة فطيرة مقرمشة، مغطاة بحشوة كريمة خاصة، وتوت موسمي طازج، ومغطاة بجبنة مونتي …"
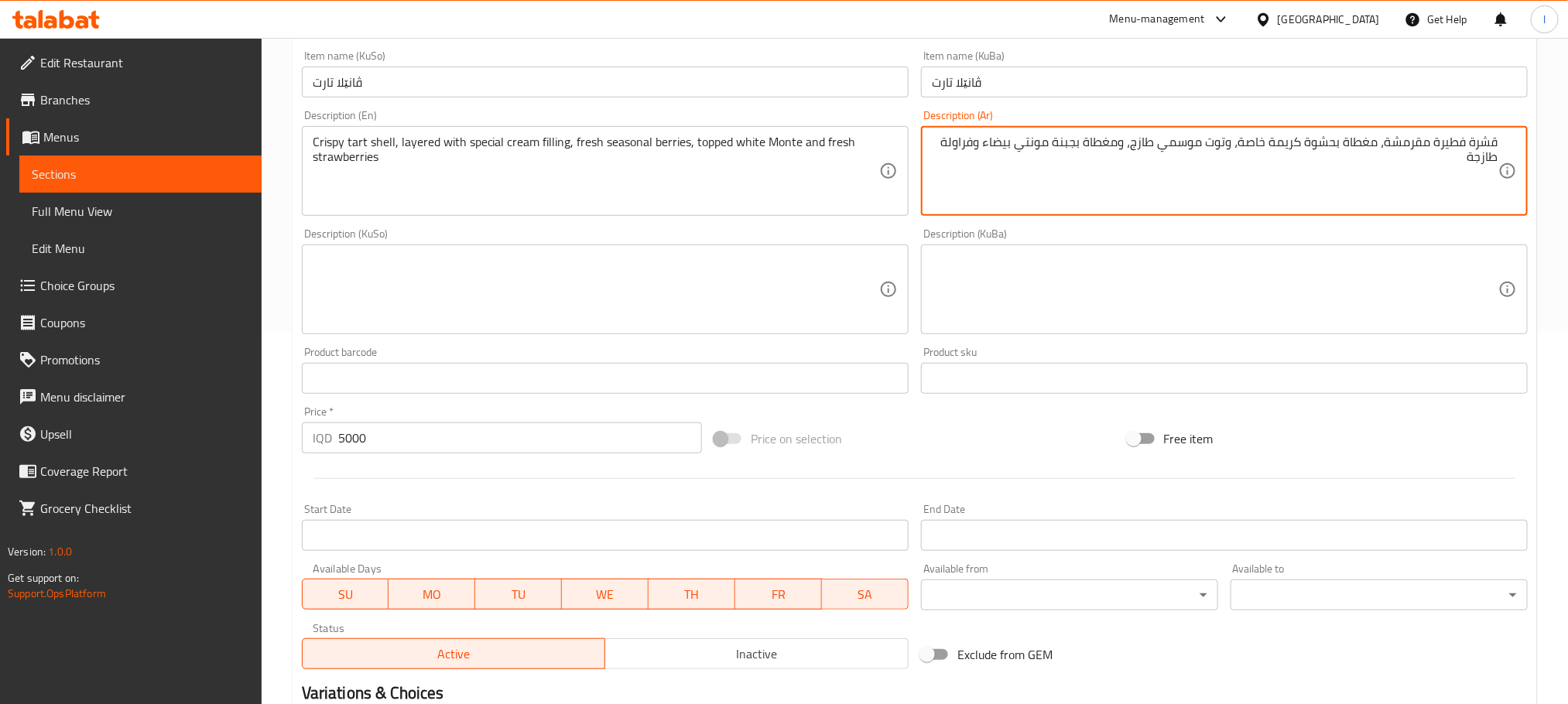
click at [727, 284] on textarea at bounding box center [596, 290] width 567 height 74
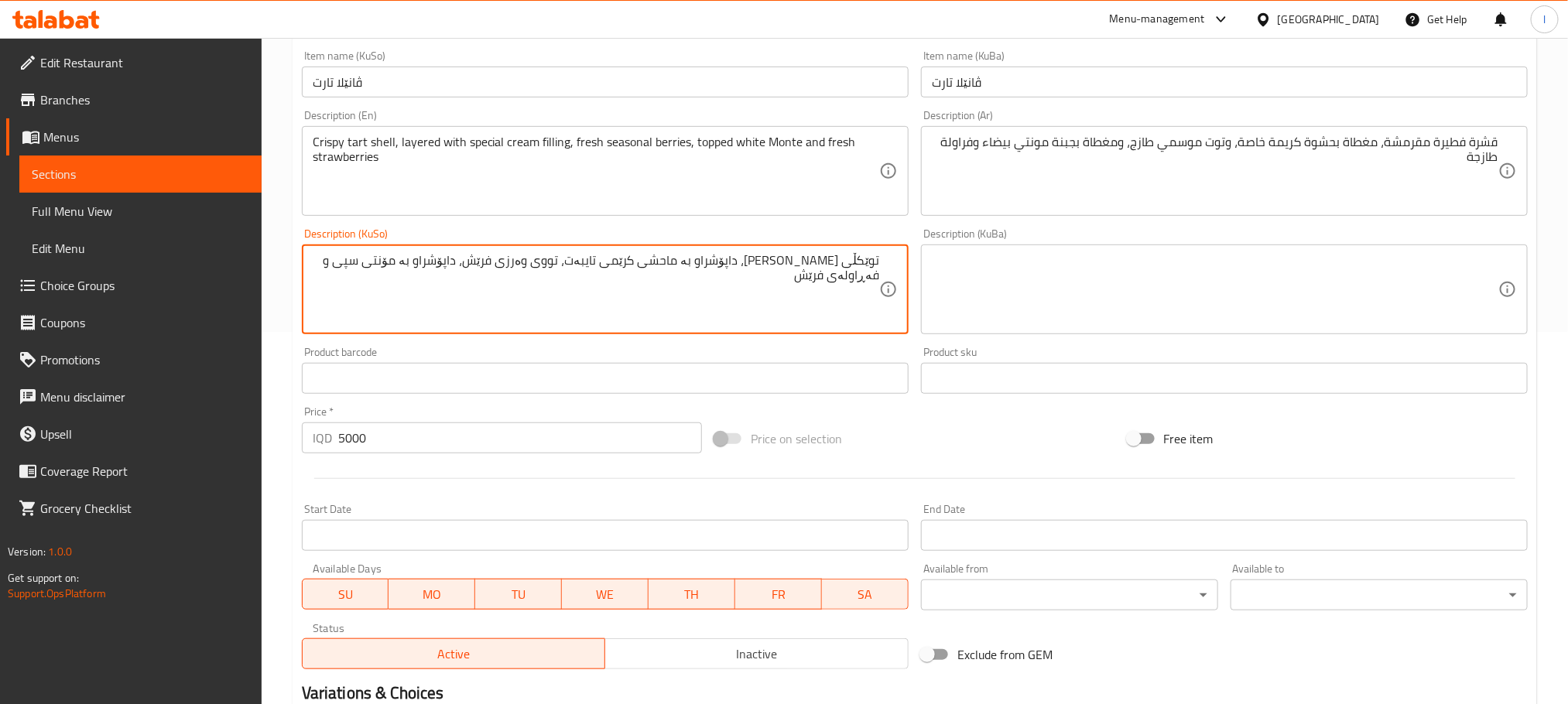
click at [801, 272] on textarea "توێکڵی [PERSON_NAME]، داپۆشراو بە ماحشی کرێمی تایبەت، تووی وەرزی فرێش، داپۆشراو…" at bounding box center [596, 290] width 567 height 74
type textarea "توێکڵی [PERSON_NAME]، داپۆشراو بە ماحشی کرێمی تایبەت، تووی وەرزی فرێش، داپۆشراو…"
click at [1013, 284] on textarea at bounding box center [1215, 290] width 567 height 74
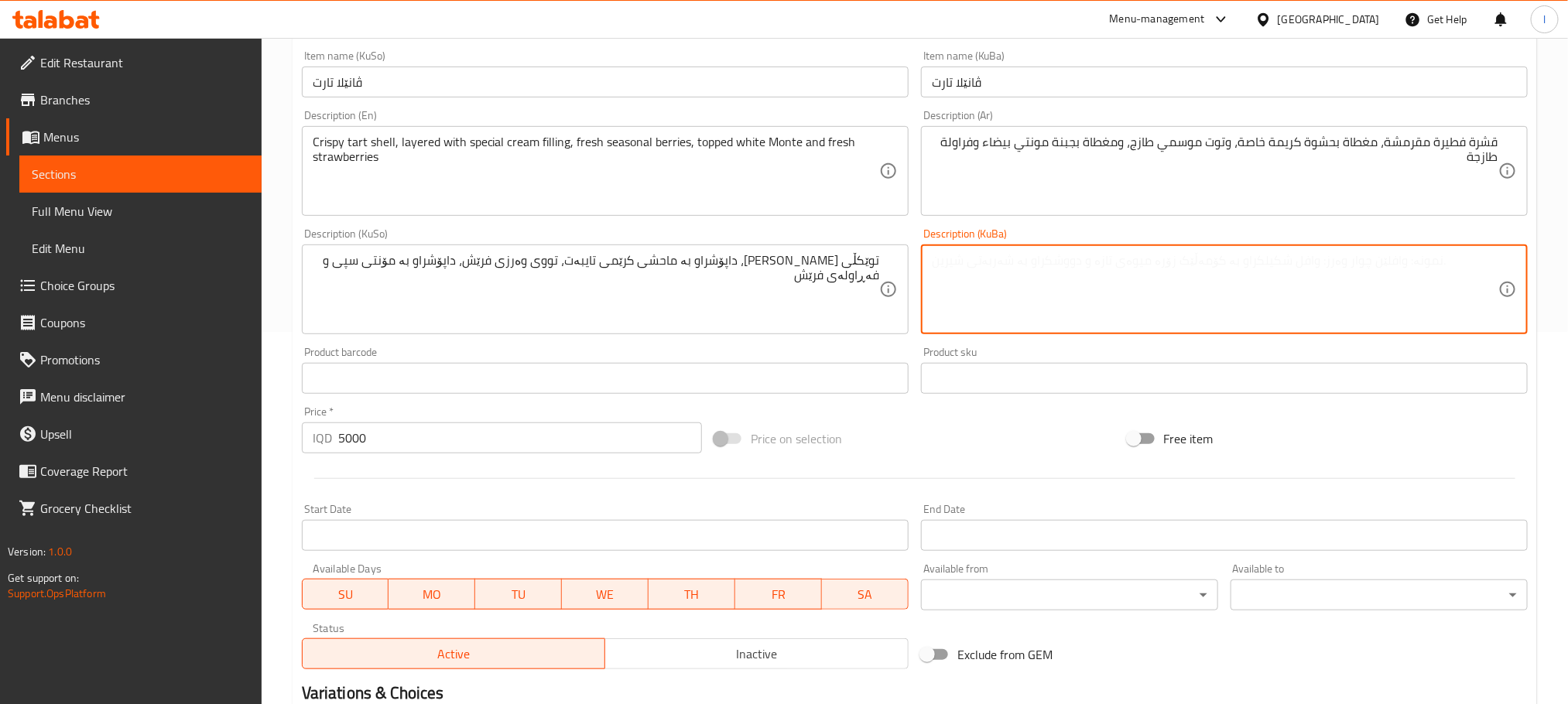
paste textarea "توێکڵی [PERSON_NAME]، داپۆشراو بە ماحشی کرێمی تایبەت، تووی وەرزی فرێش، داپۆشراو…"
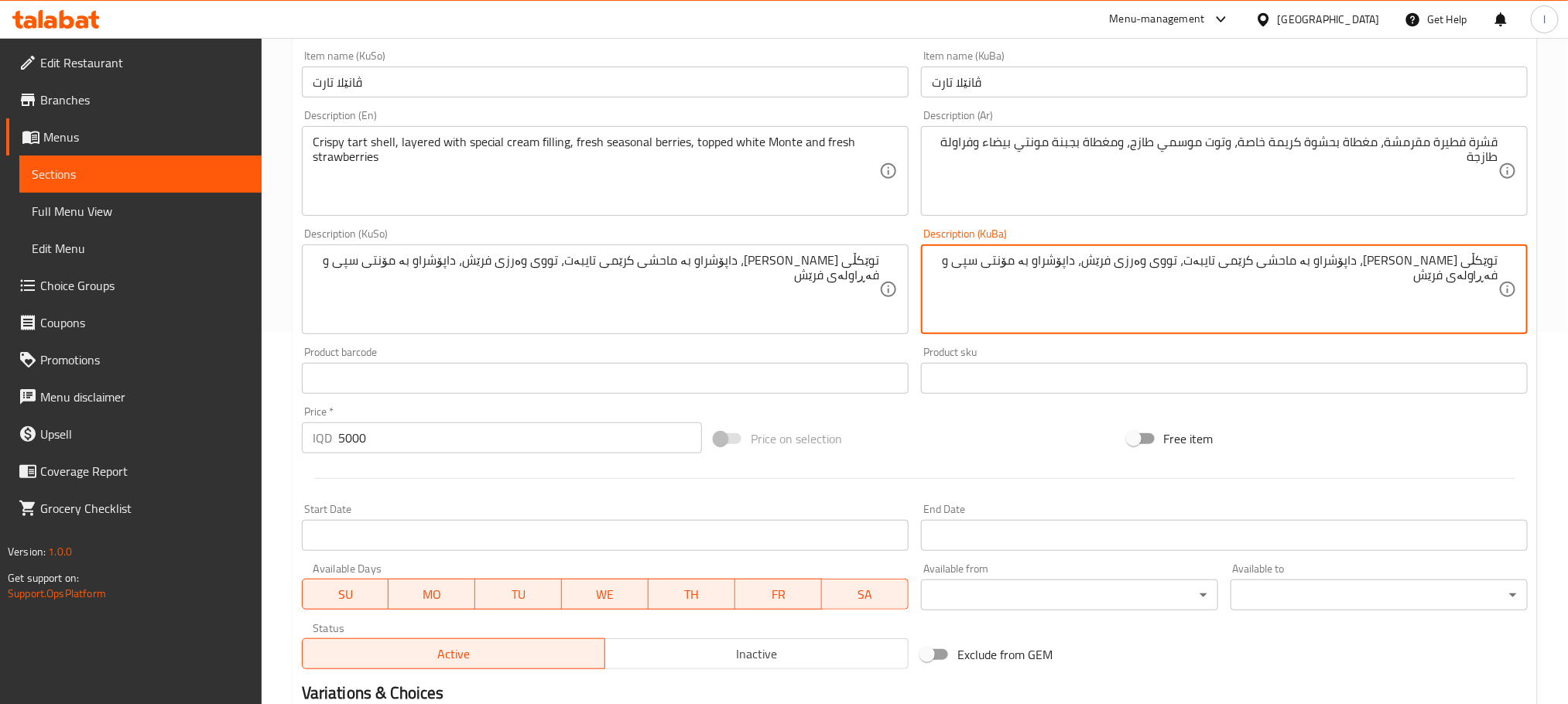
type textarea "توێکڵی [PERSON_NAME]، داپۆشراو بە ماحشی کرێمی تایبەت، تووی وەرزی فرێش، داپۆشراو…"
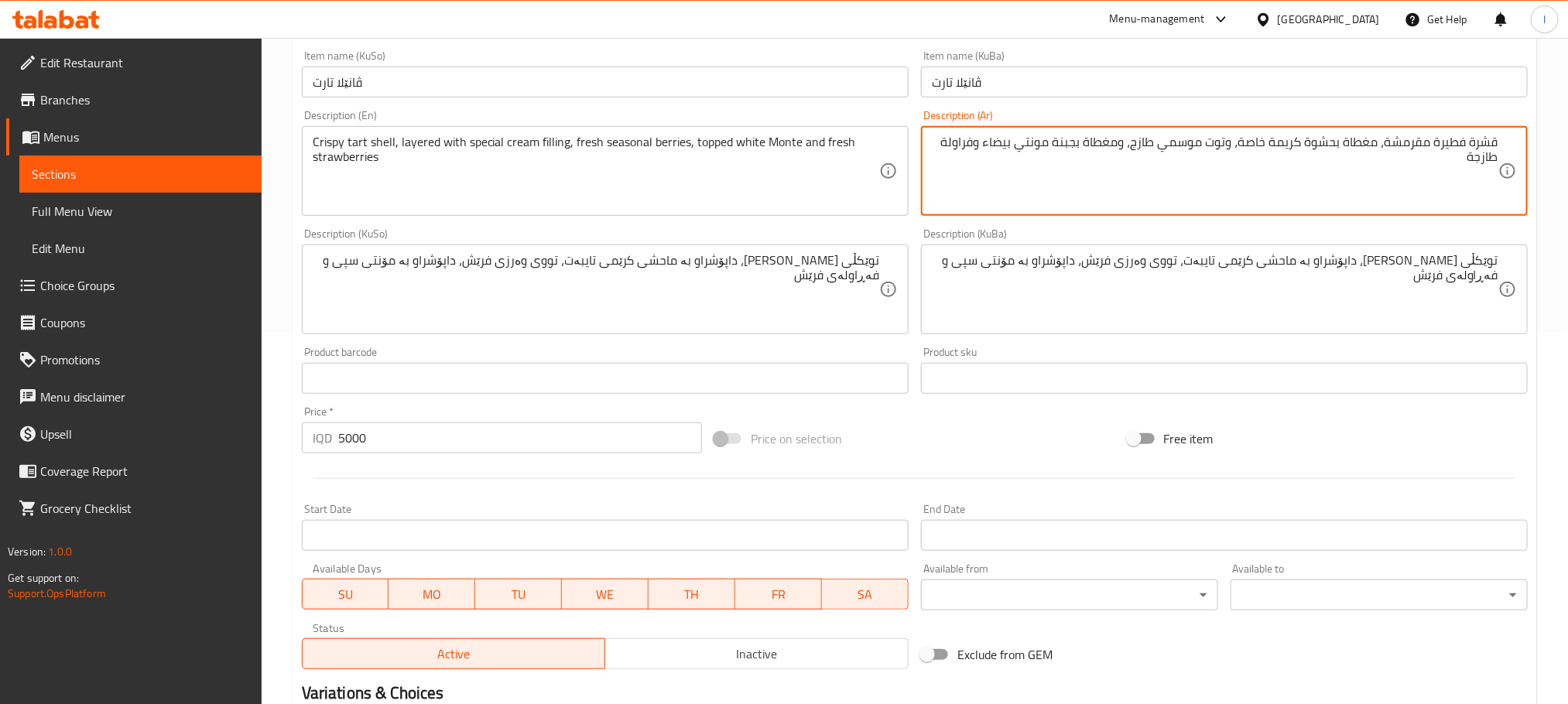
drag, startPoint x: 1433, startPoint y: 144, endPoint x: 1465, endPoint y: 138, distance: 32.6
type textarea "قشرة تارت مقرمشة، مغطاة بحشوة كريمة خاصة، وتوت موسمي طازج، ومغطاة بجبنة مونتي ب…"
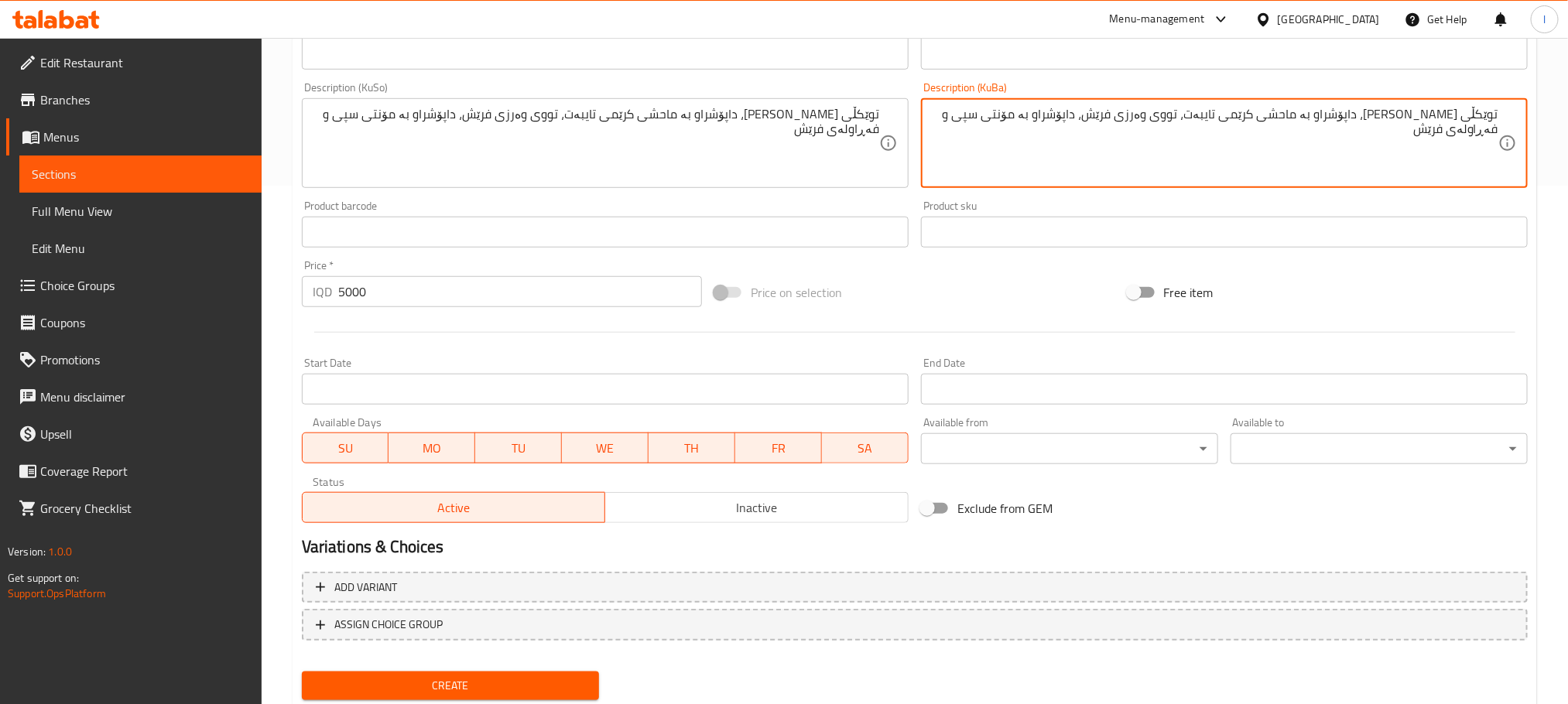
scroll to position [565, 0]
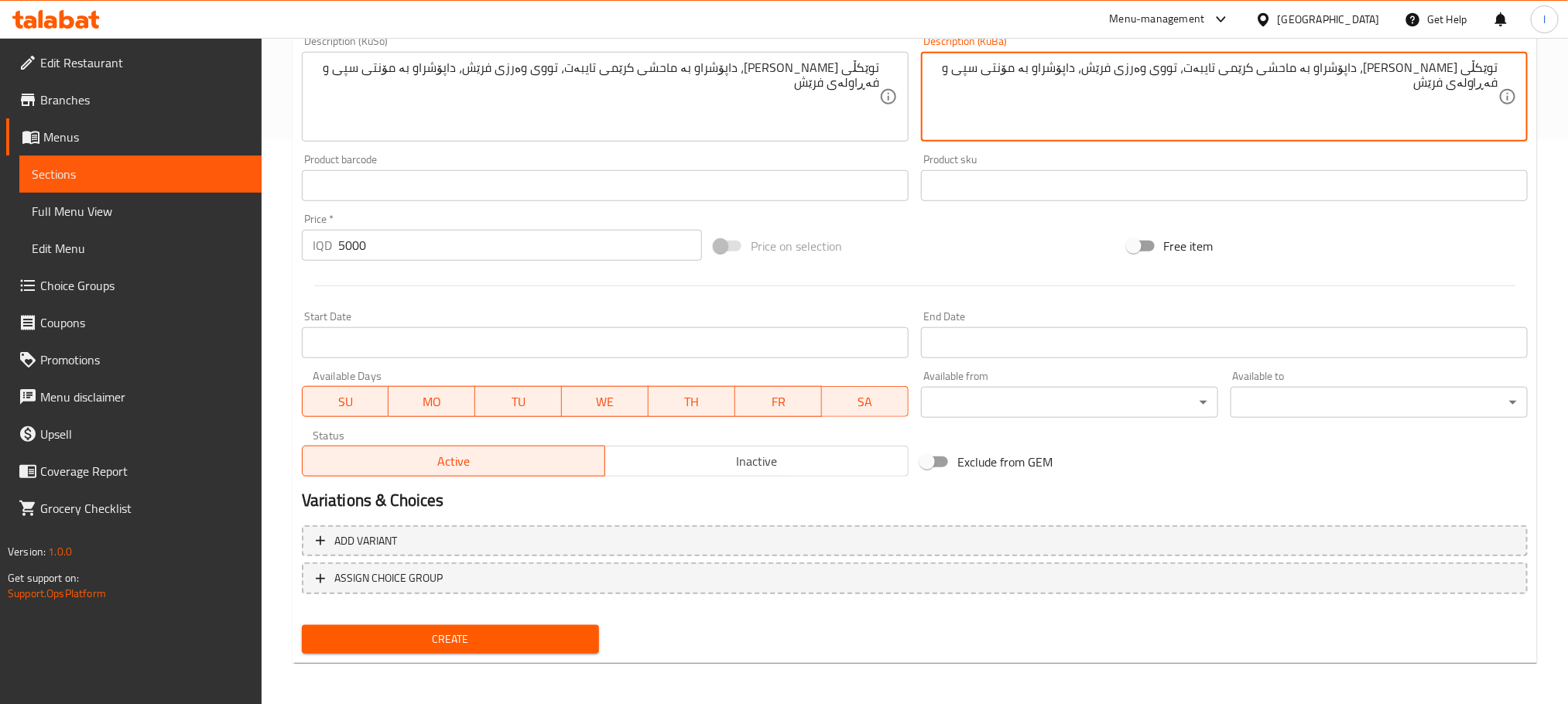
click at [539, 655] on div "Create" at bounding box center [451, 639] width 309 height 41
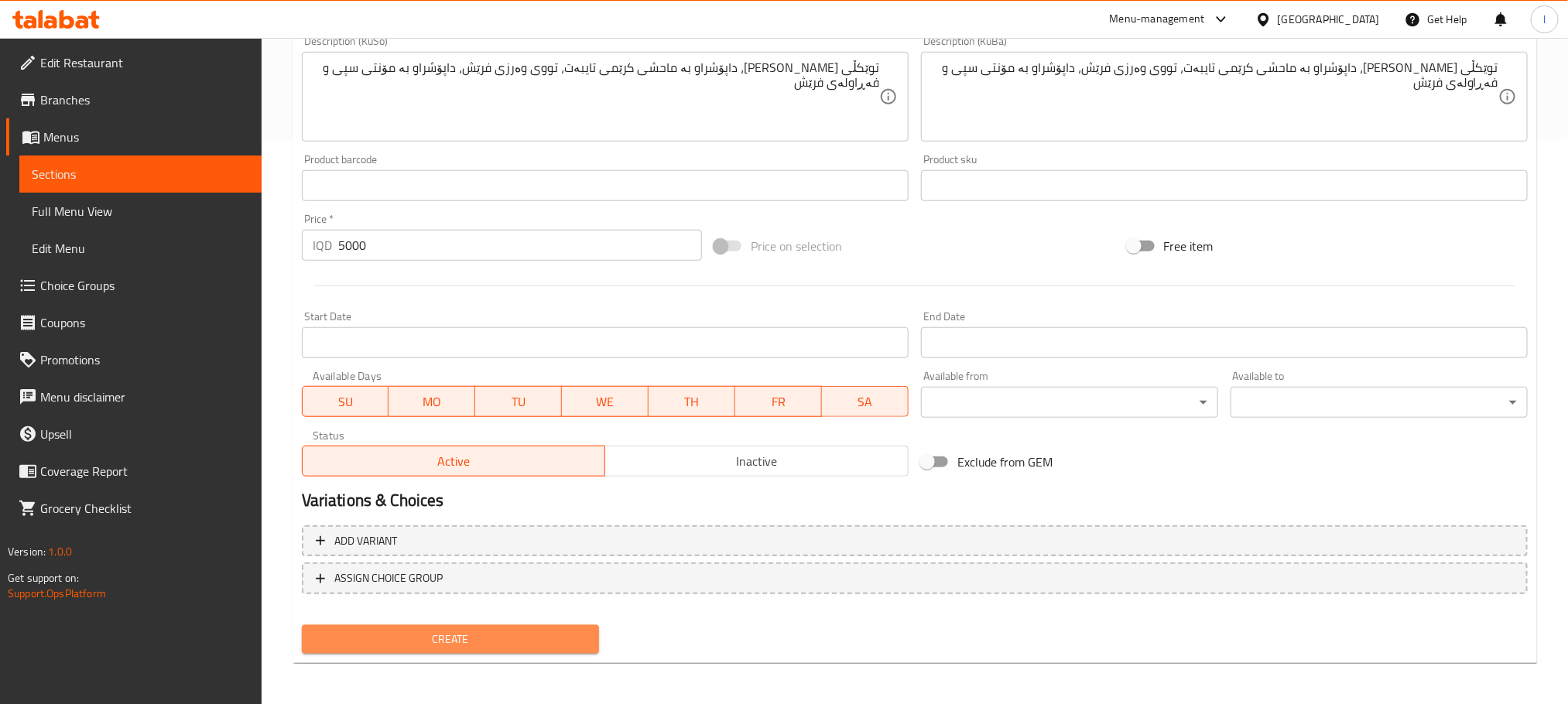
click at [551, 647] on span "Create" at bounding box center [450, 639] width 273 height 20
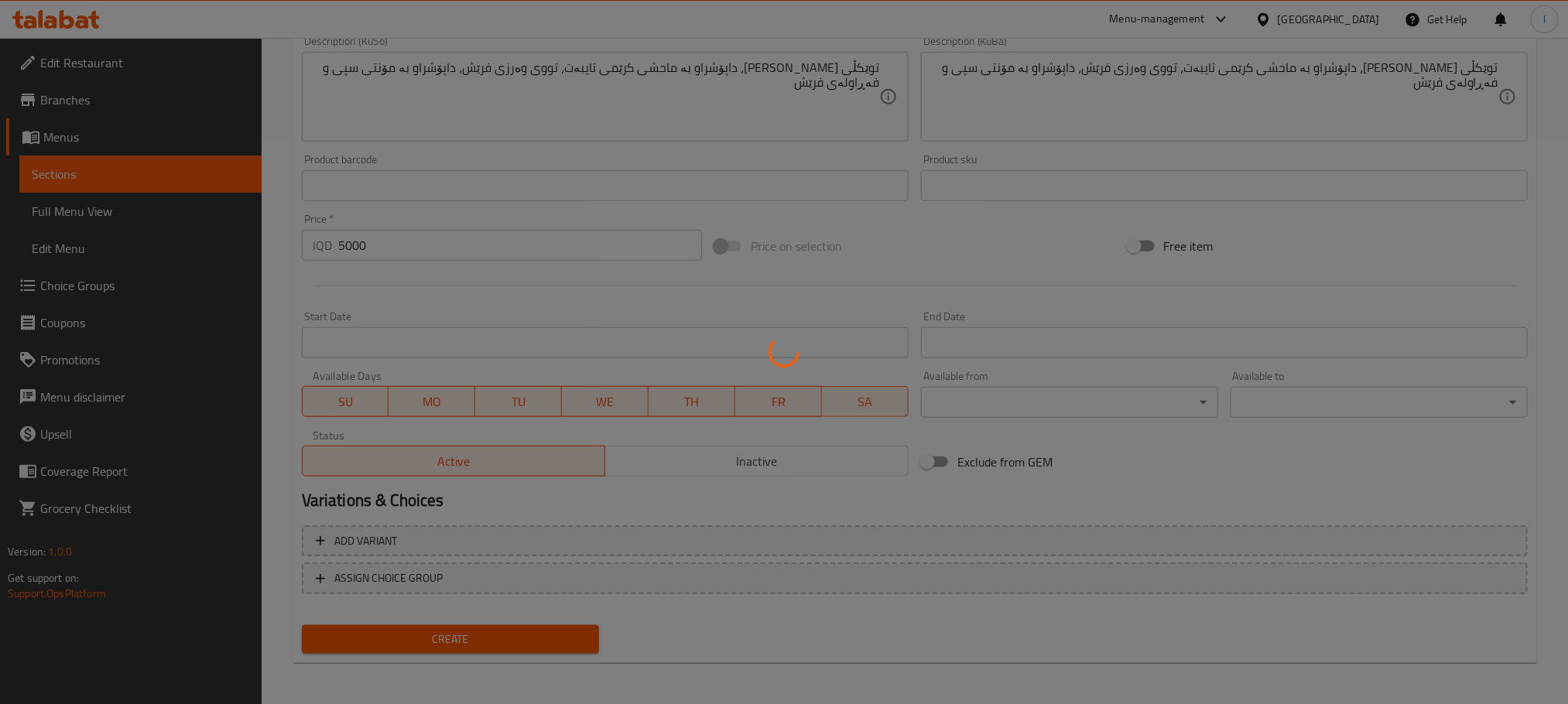
type input "0"
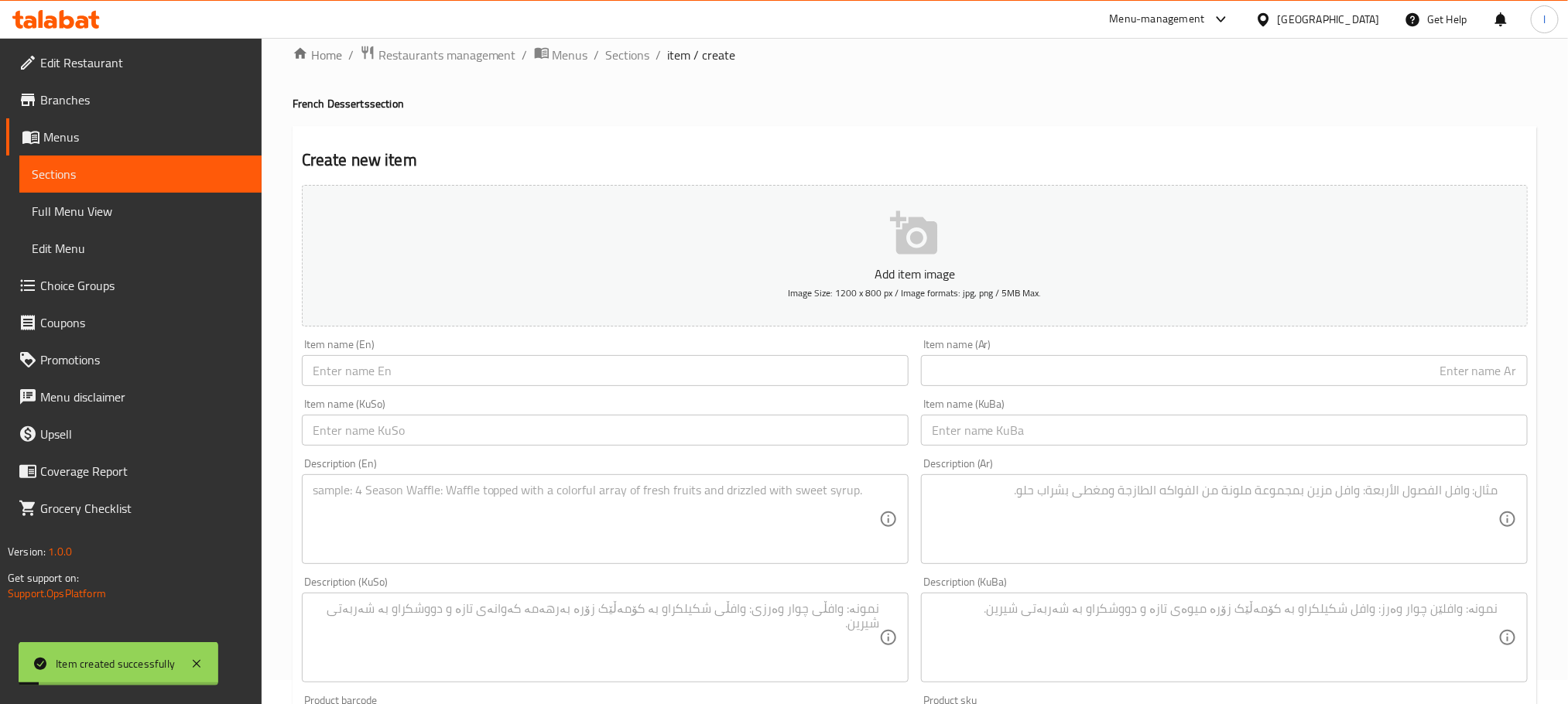
scroll to position [0, 0]
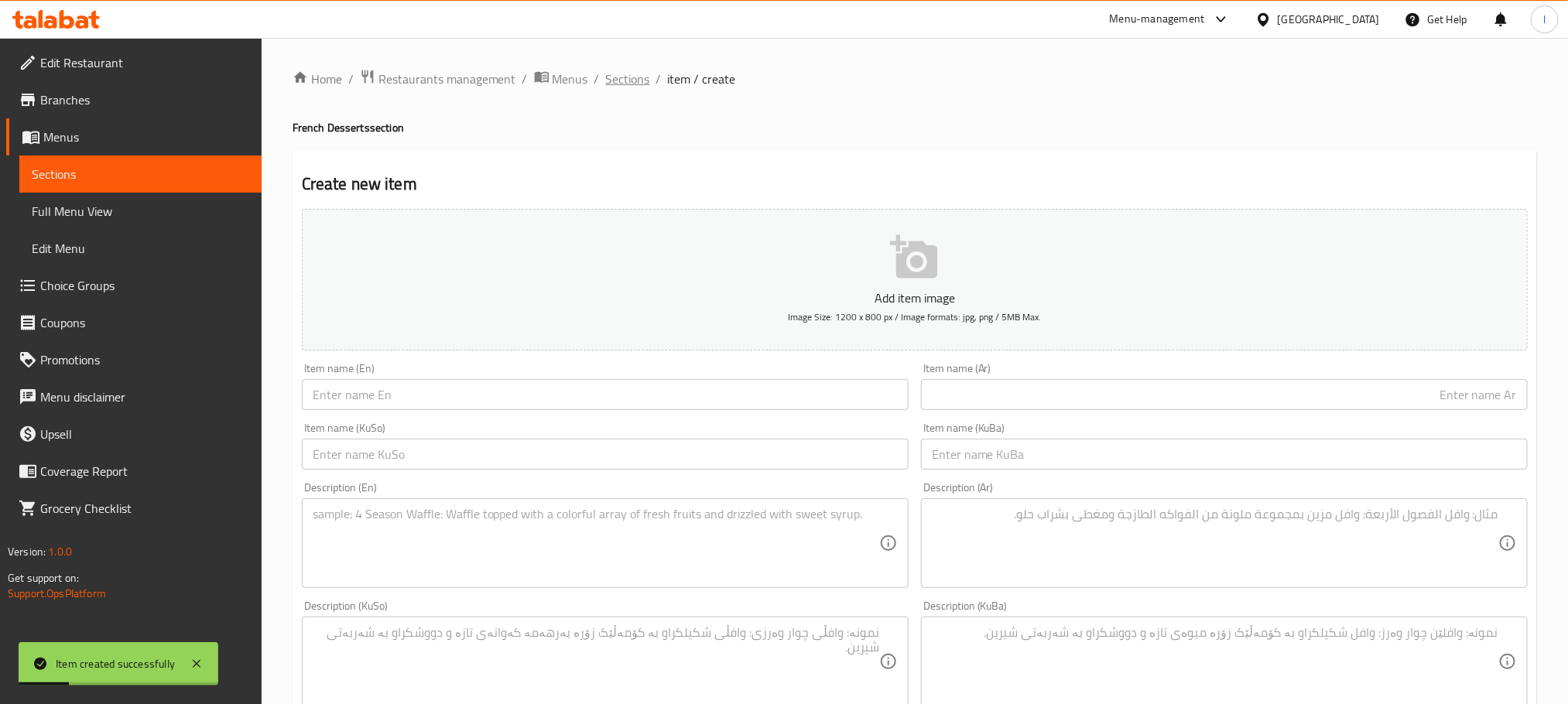
click at [632, 88] on span "Sections" at bounding box center [628, 78] width 44 height 19
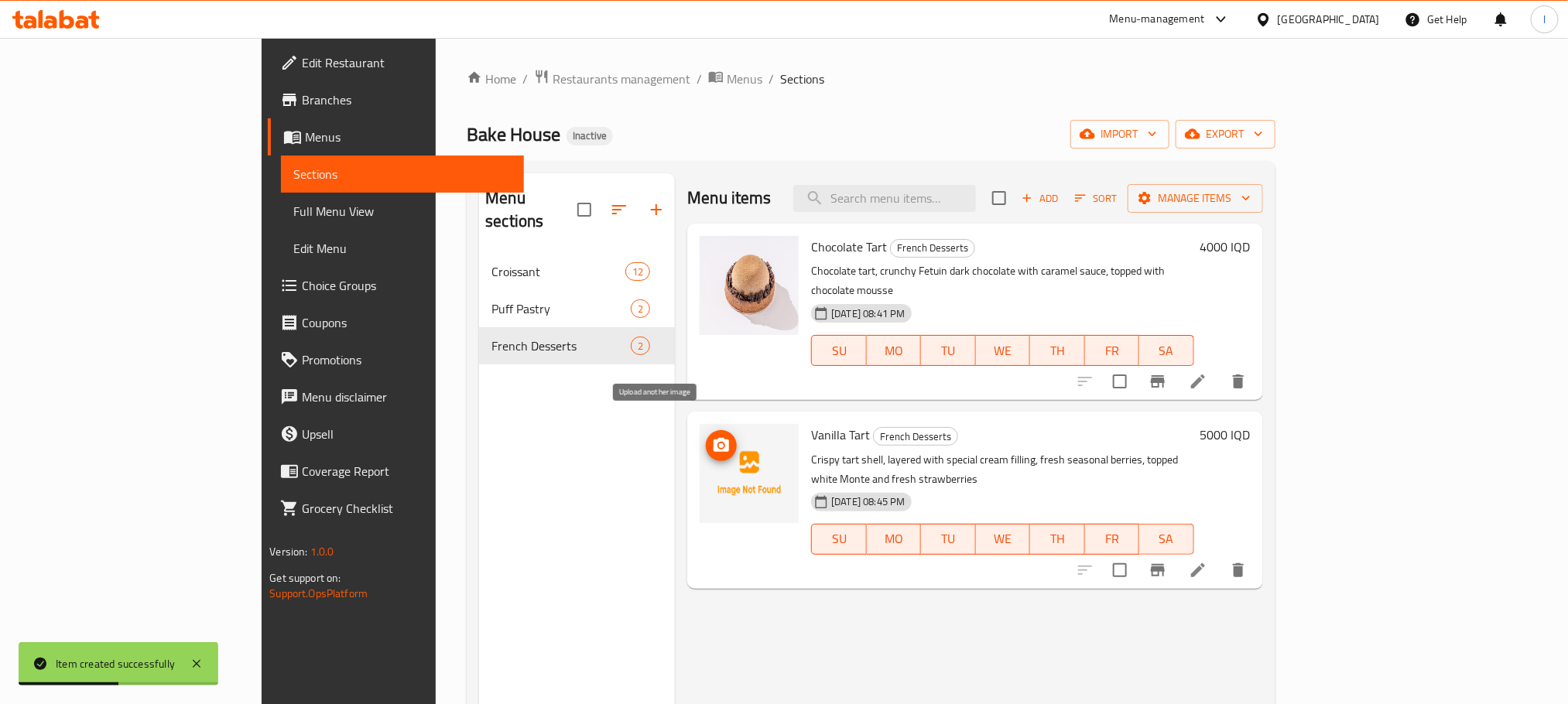
click at [713, 438] on icon "upload picture" at bounding box center [721, 444] width 15 height 13
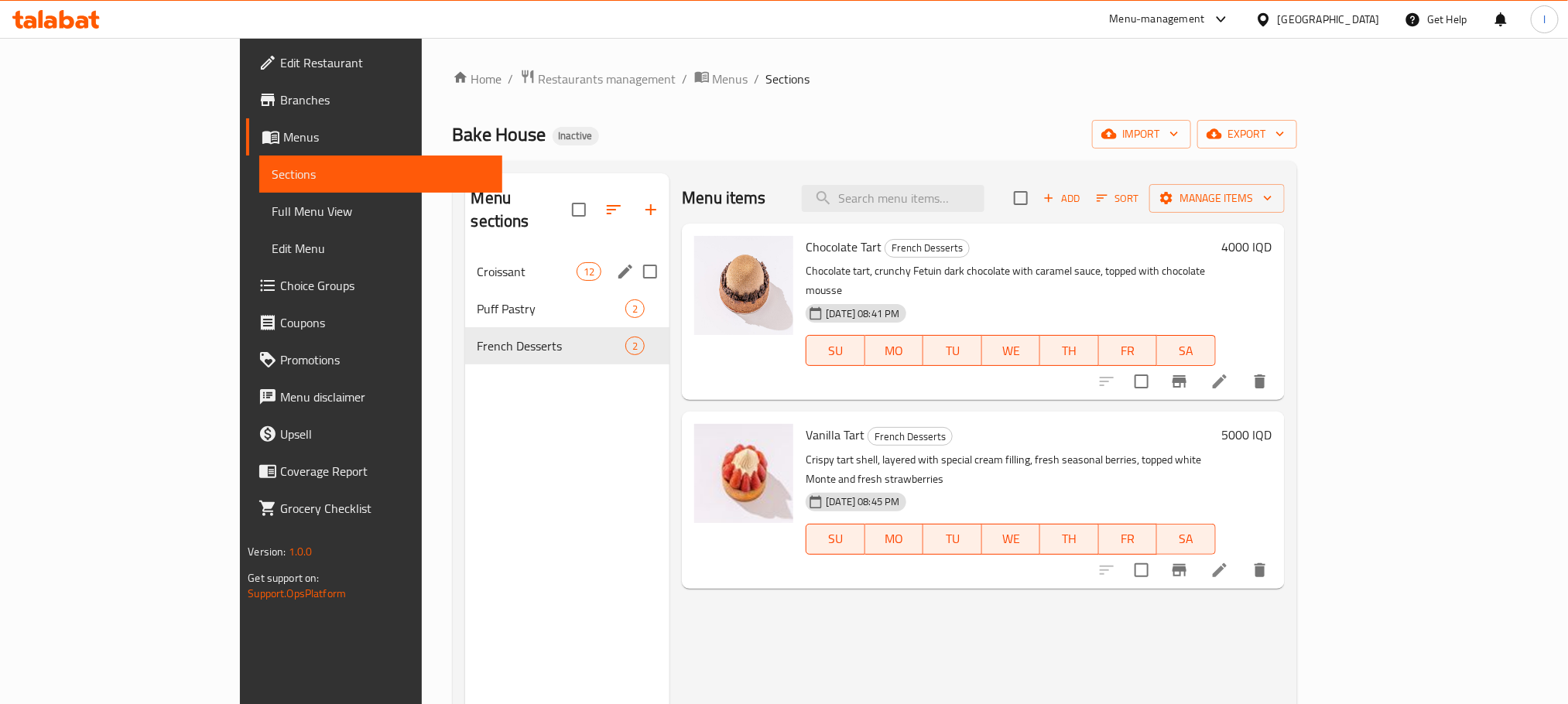
click at [465, 253] on div "Croissant 12" at bounding box center [568, 271] width 205 height 37
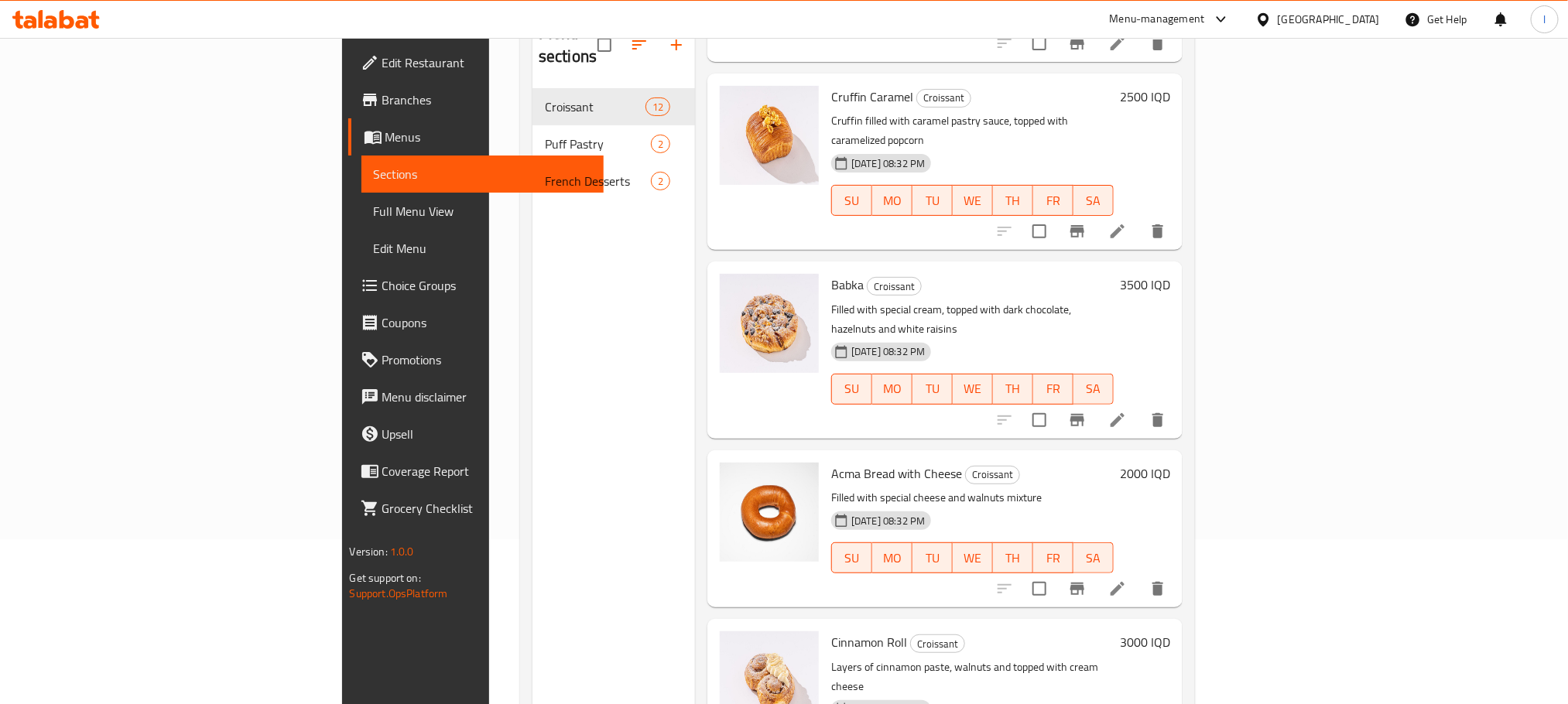
scroll to position [217, 0]
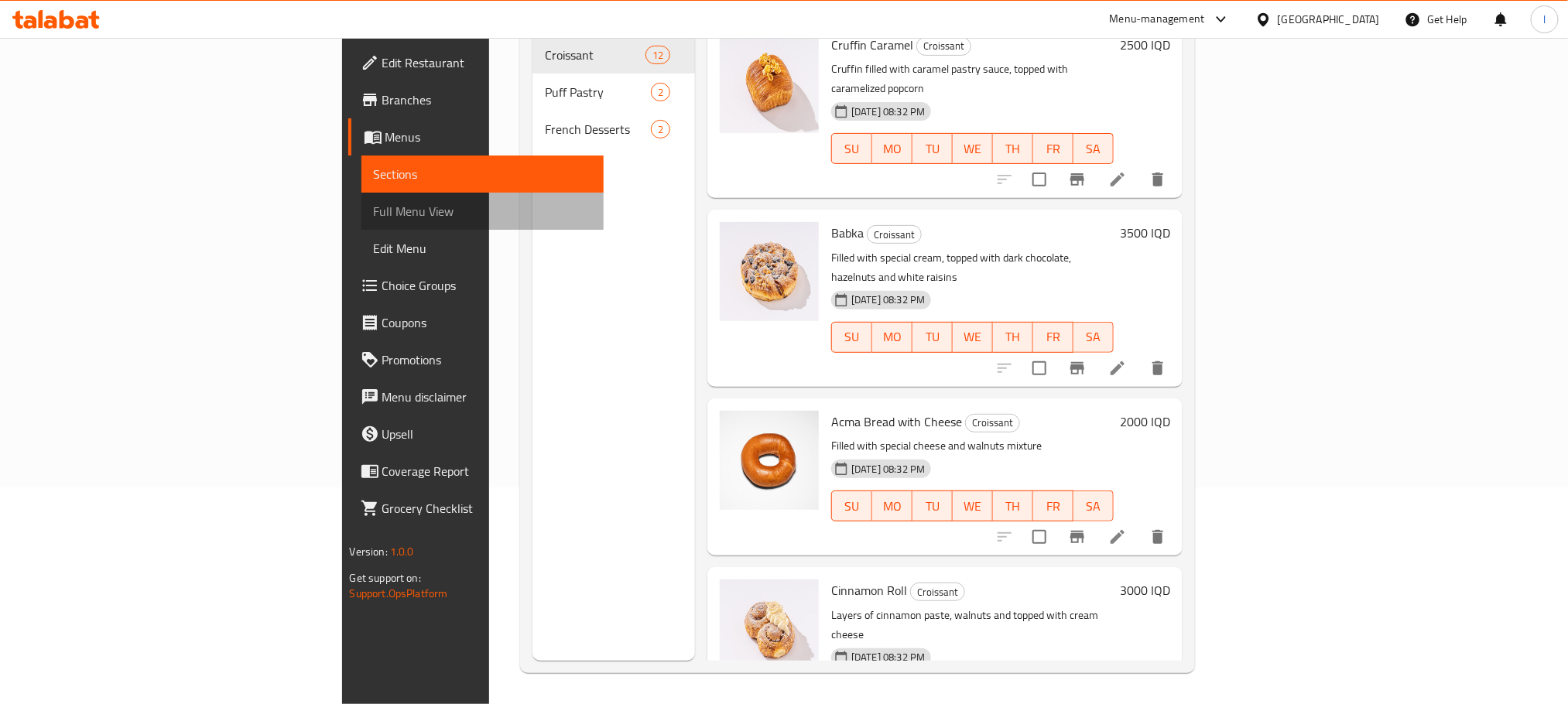
click at [362, 221] on link "Full Menu View" at bounding box center [482, 210] width 242 height 37
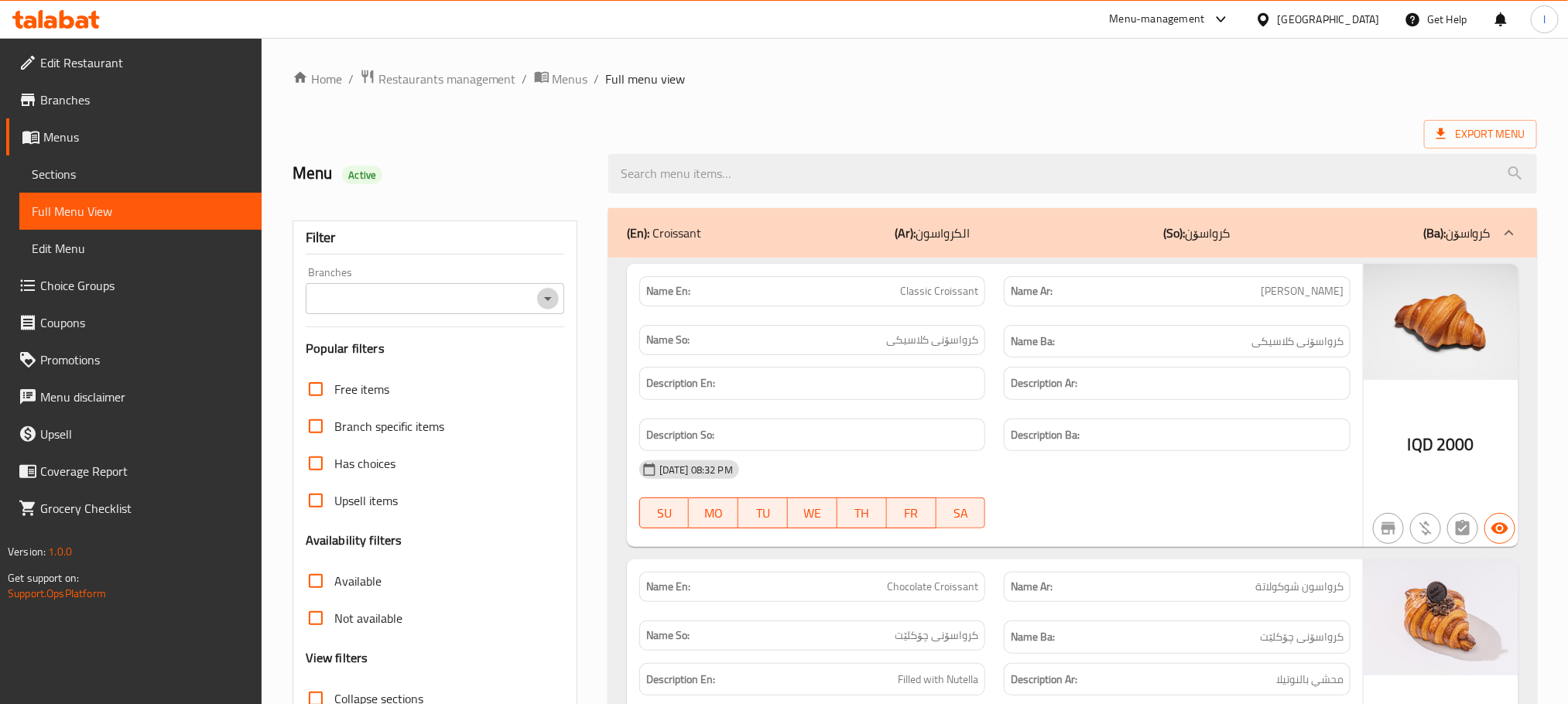
click at [551, 301] on icon "Open" at bounding box center [548, 299] width 19 height 19
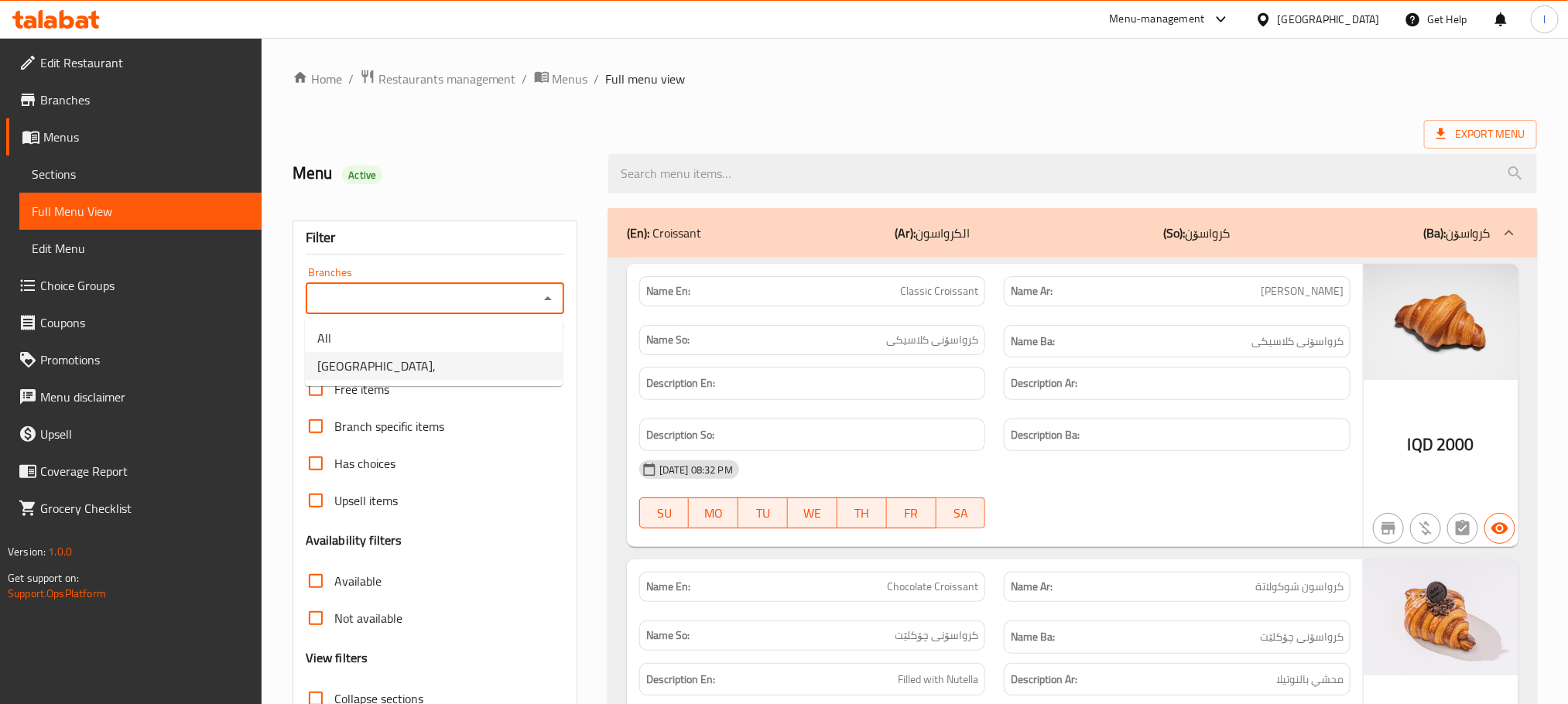
click at [442, 376] on li "Bake House," at bounding box center [434, 365] width 257 height 28
type input "Bake House,"
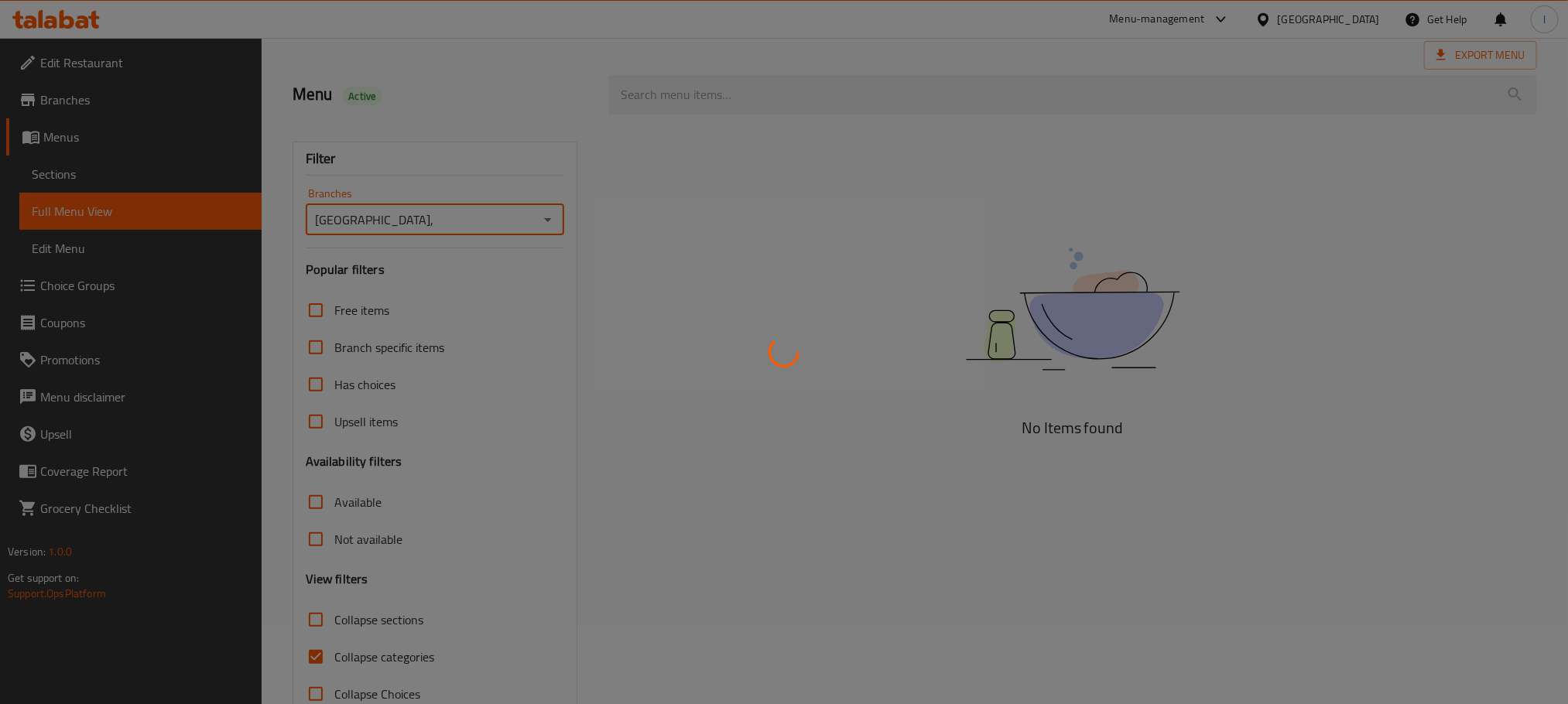
scroll to position [120, 0]
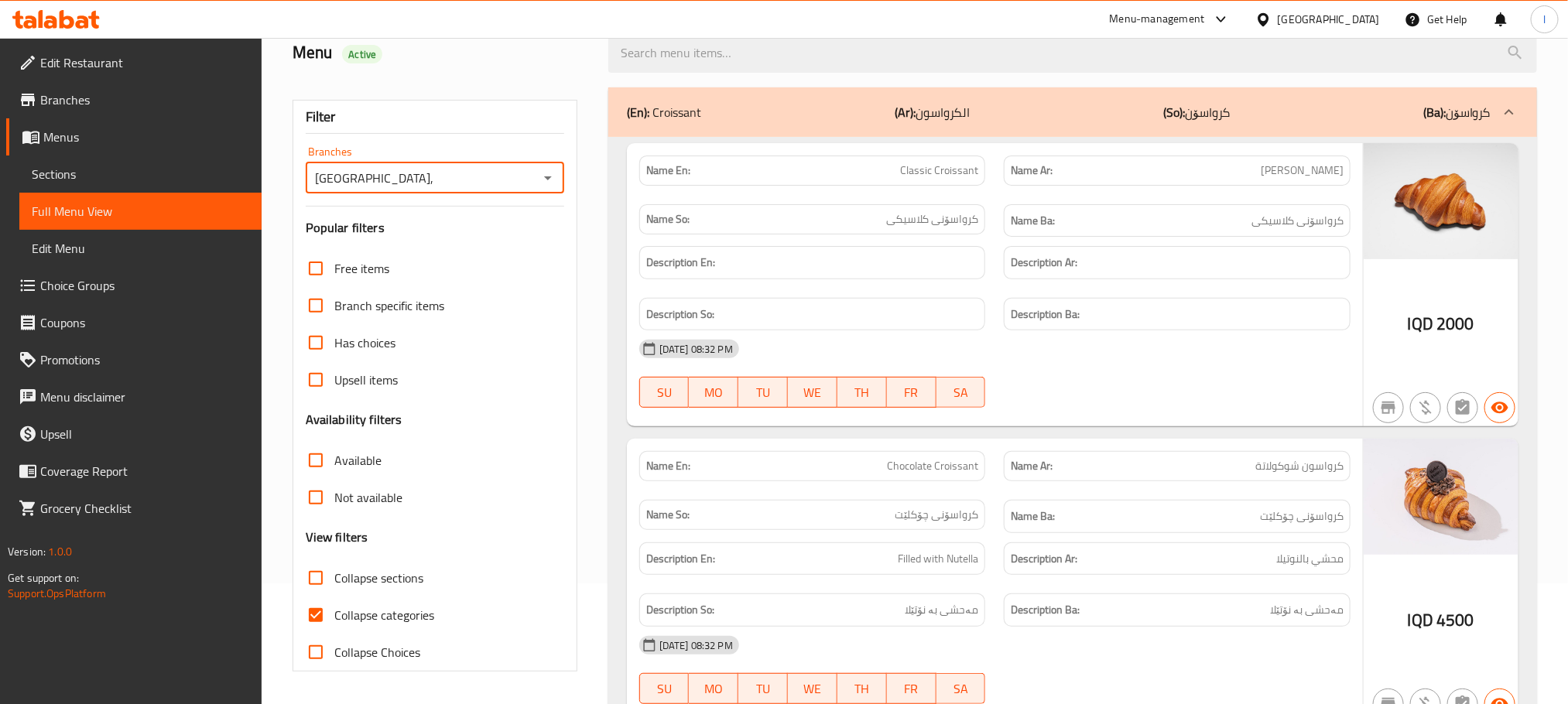
click at [333, 608] on input "Collapse categories" at bounding box center [315, 614] width 37 height 37
checkbox input "false"
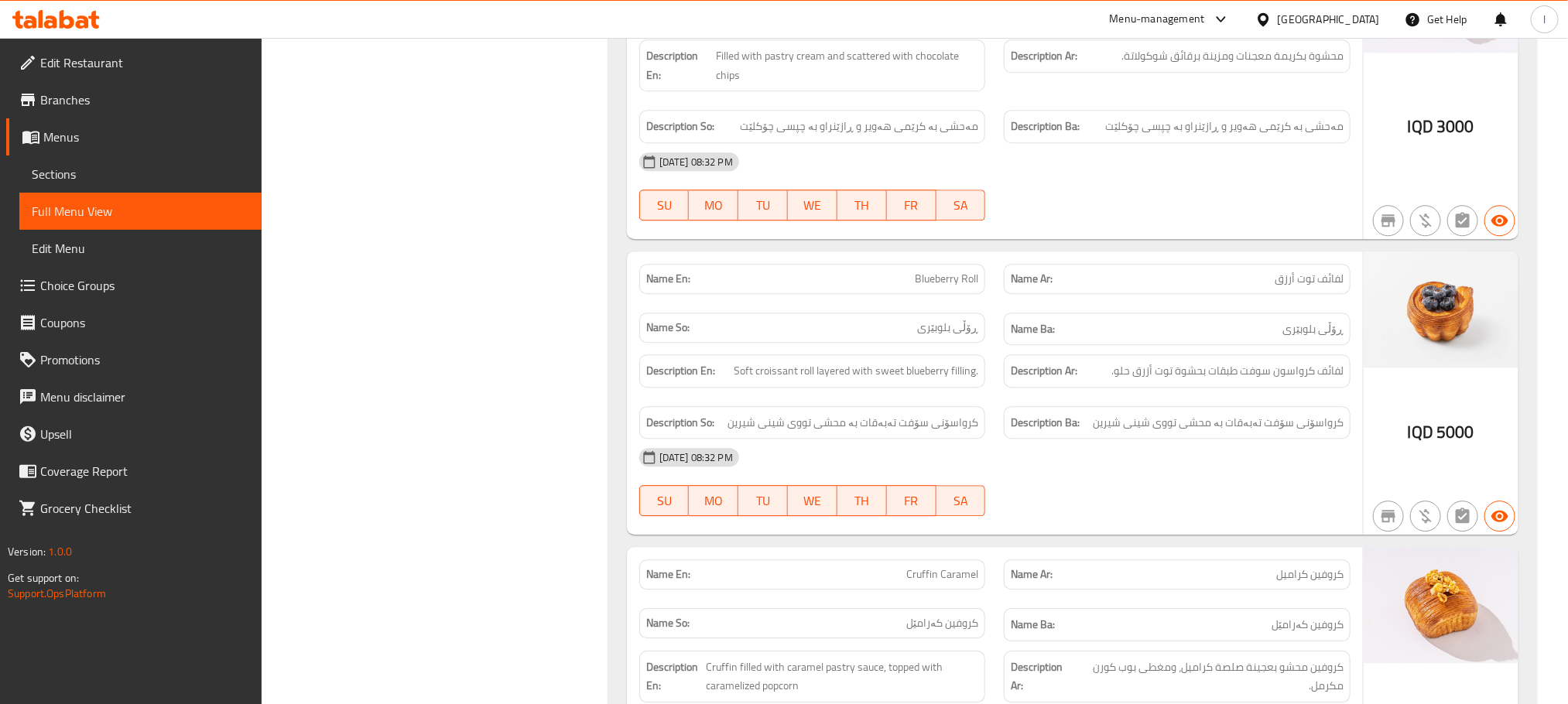
scroll to position [2178, 0]
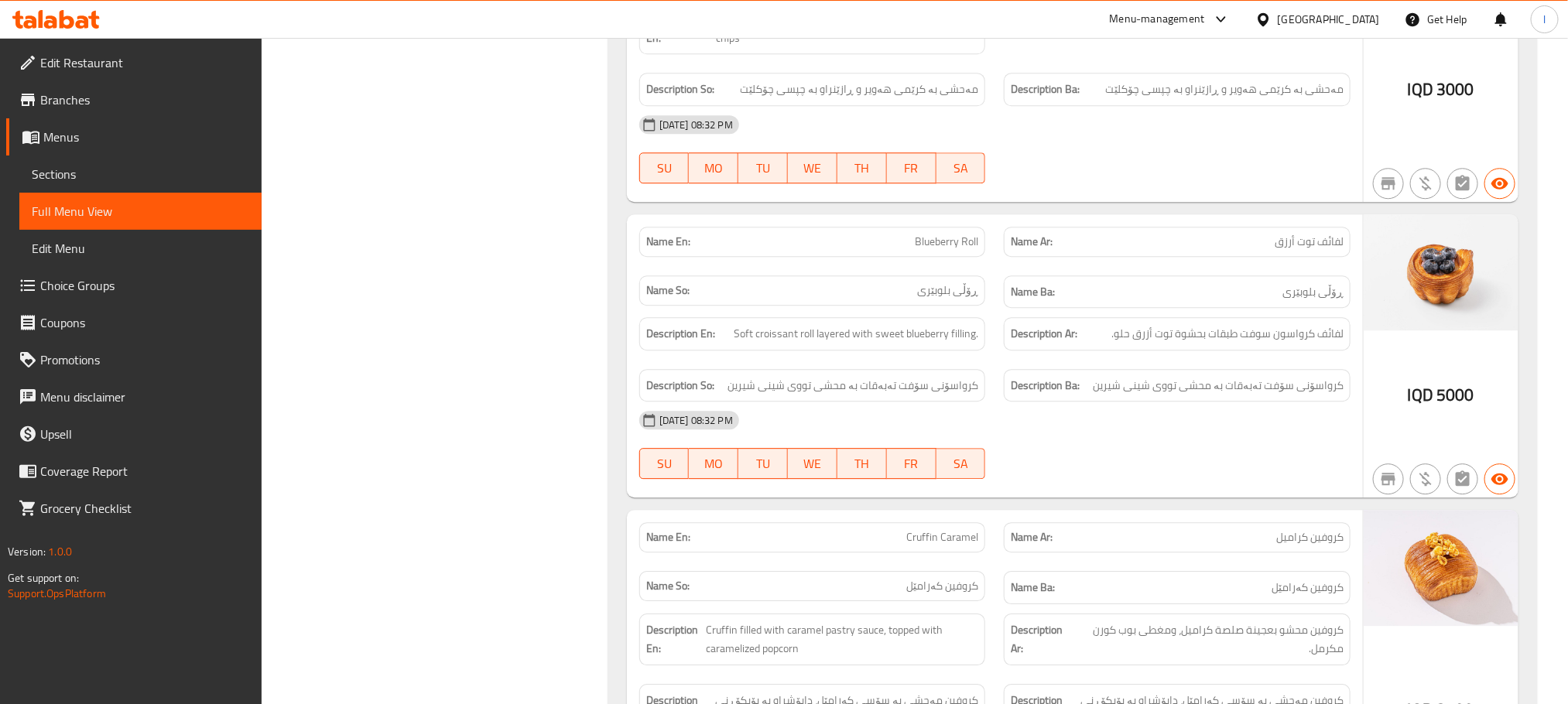
click at [910, 246] on p "Name En: Blueberry Roll" at bounding box center [812, 242] width 333 height 16
copy span "Blueberry Roll"
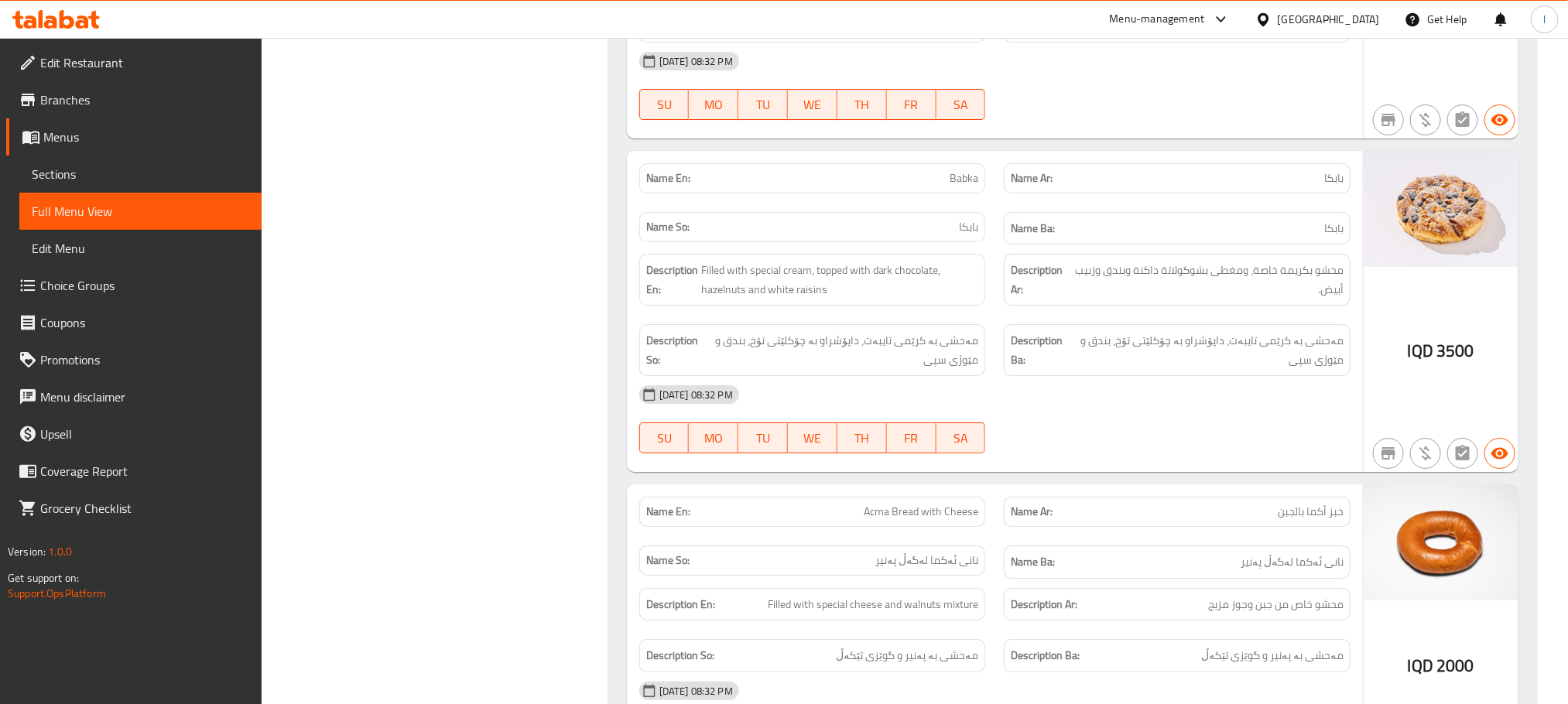
scroll to position [2874, 0]
click at [918, 183] on p "Name En: Babka" at bounding box center [812, 175] width 333 height 16
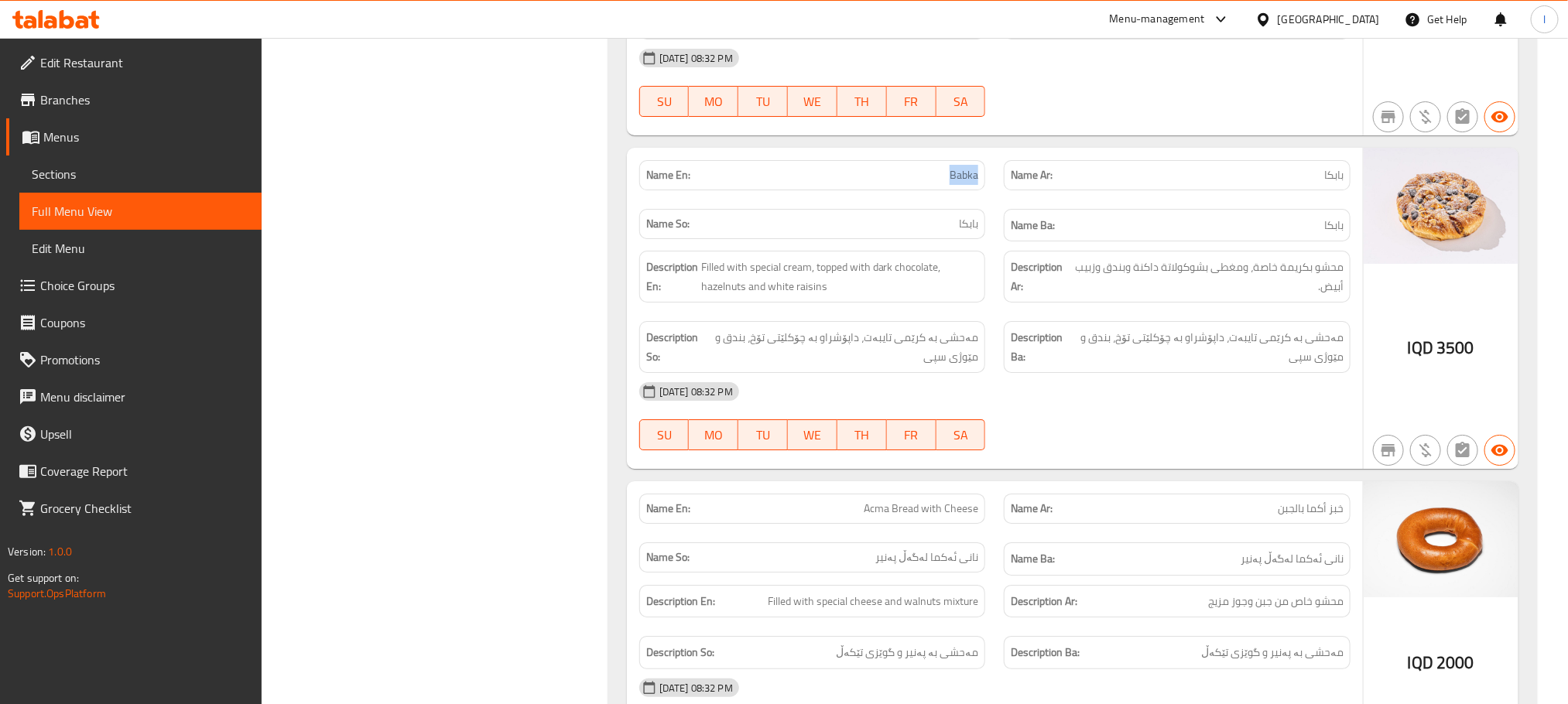
click at [919, 183] on p "Name En: Babka" at bounding box center [812, 175] width 333 height 16
copy span "Babka"
click at [1159, 386] on div "[DATE] 08:32 PM" at bounding box center [994, 391] width 730 height 37
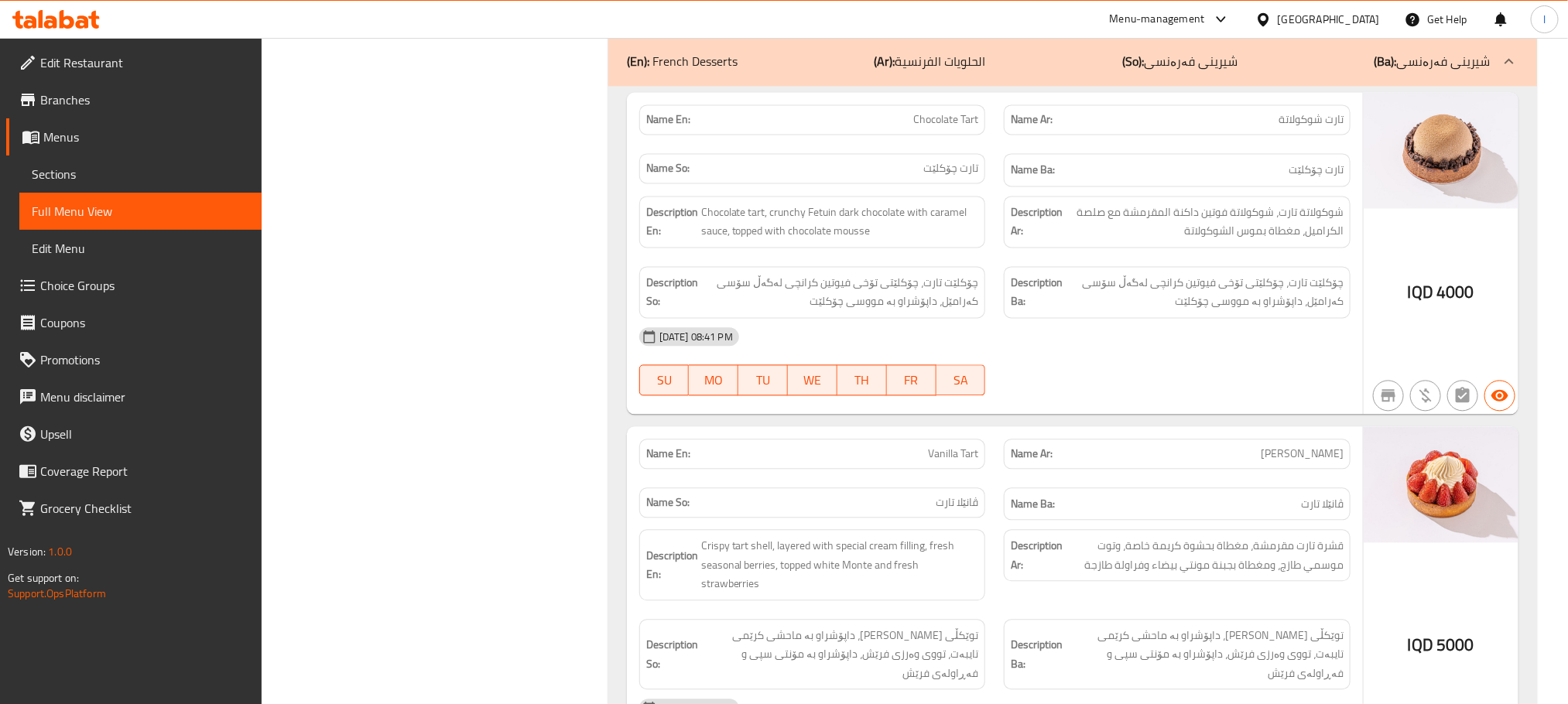
scroll to position [4866, 0]
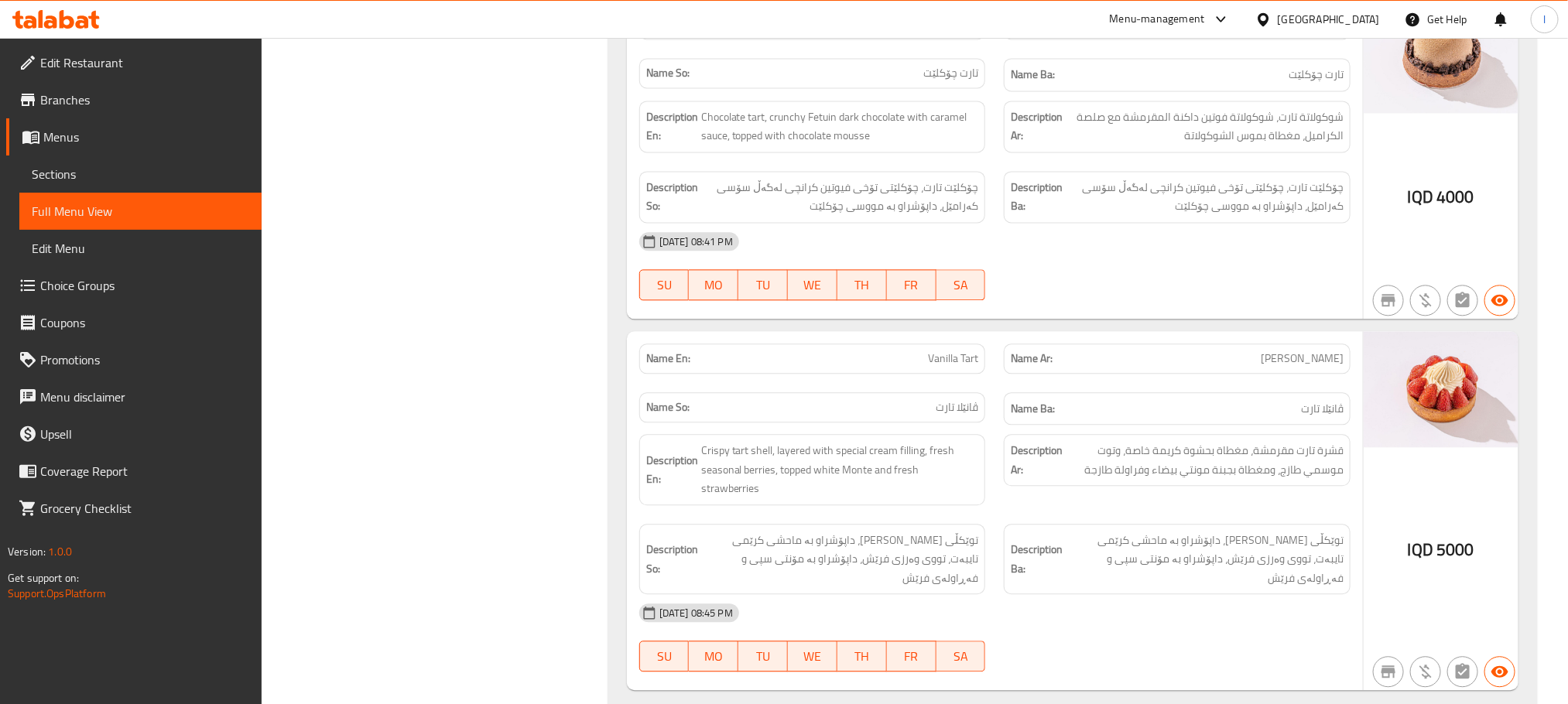
click at [135, 180] on span "Sections" at bounding box center [140, 174] width 218 height 19
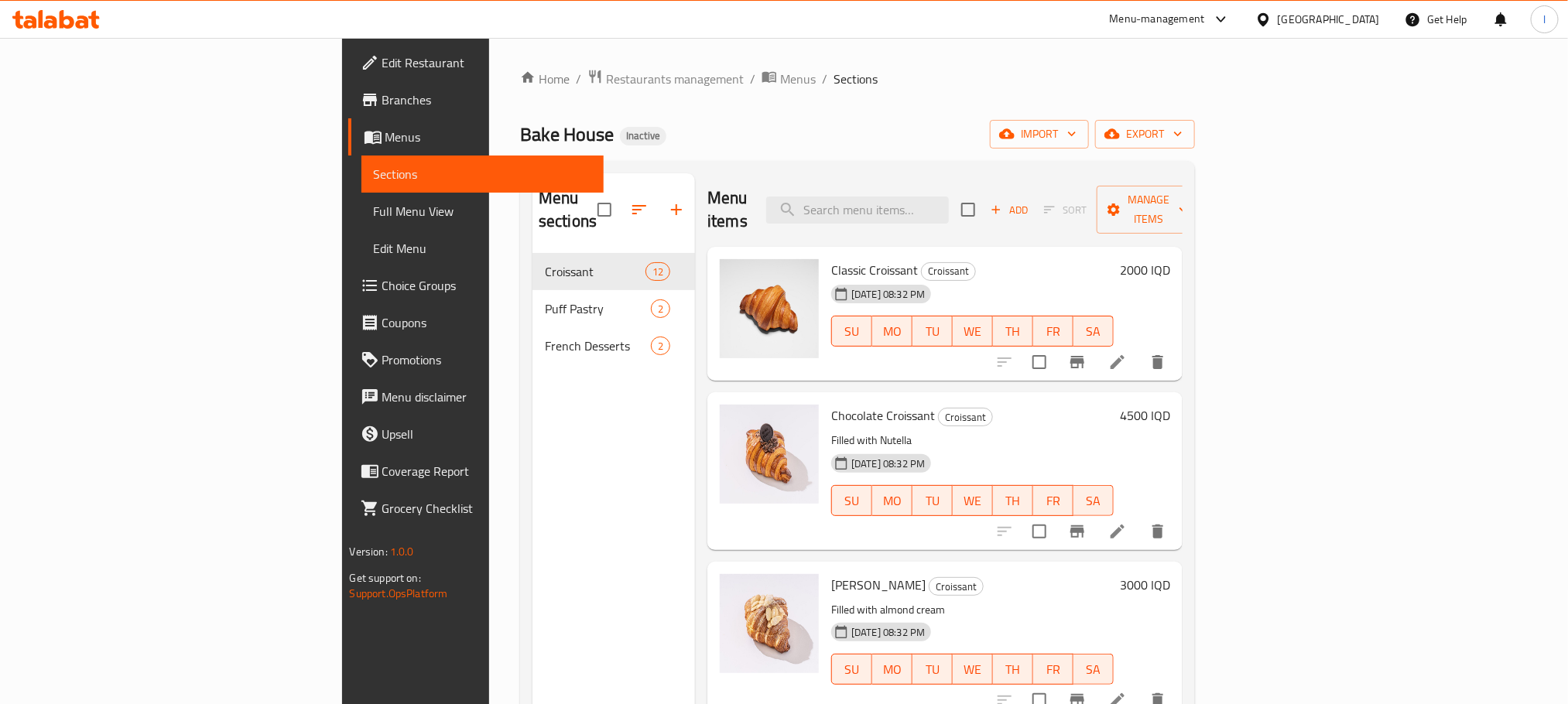
click at [373, 209] on span "Full Menu View" at bounding box center [482, 211] width 218 height 19
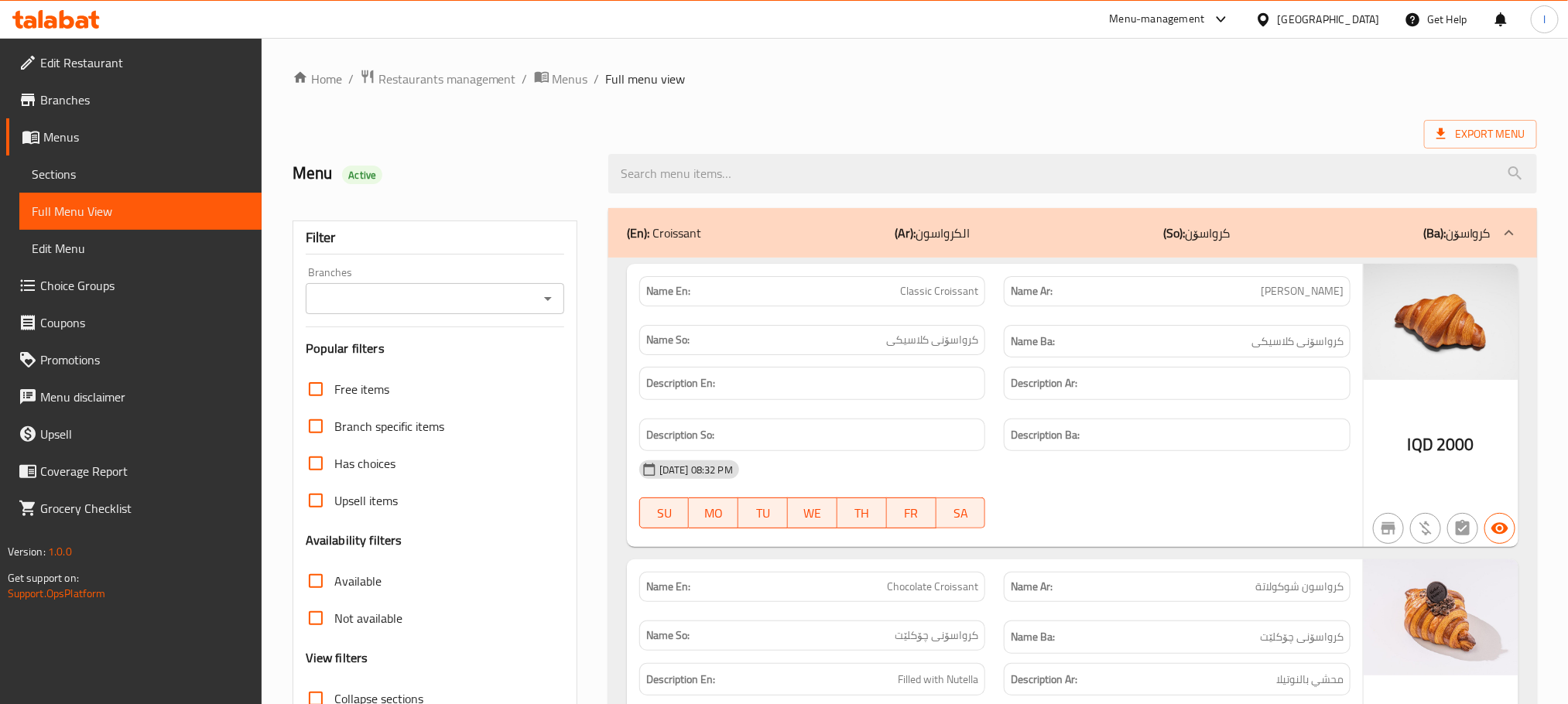
click at [541, 286] on div "Branches" at bounding box center [435, 299] width 258 height 31
click at [544, 293] on icon "Open" at bounding box center [548, 299] width 19 height 19
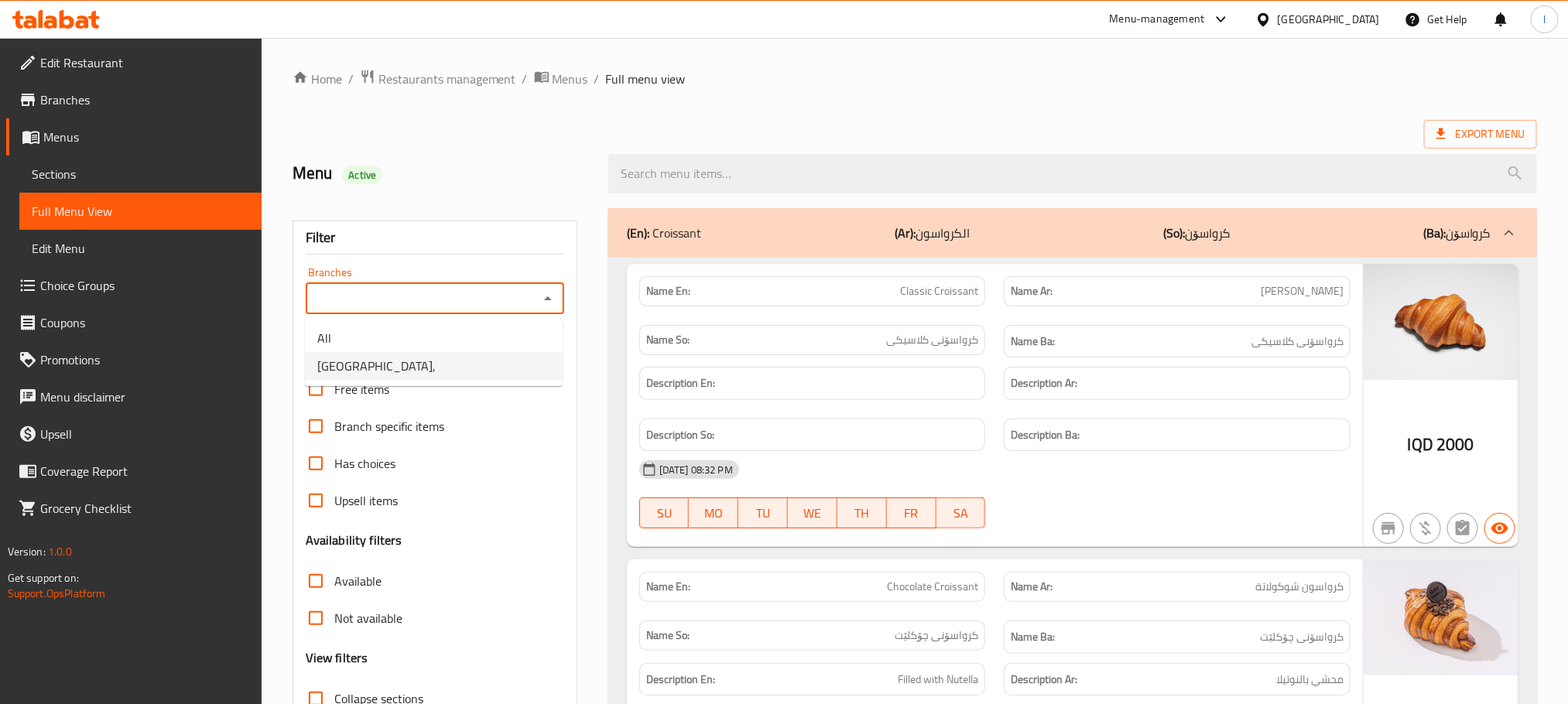
click at [495, 367] on li "Bake House," at bounding box center [434, 365] width 257 height 28
type input "Bake House,"
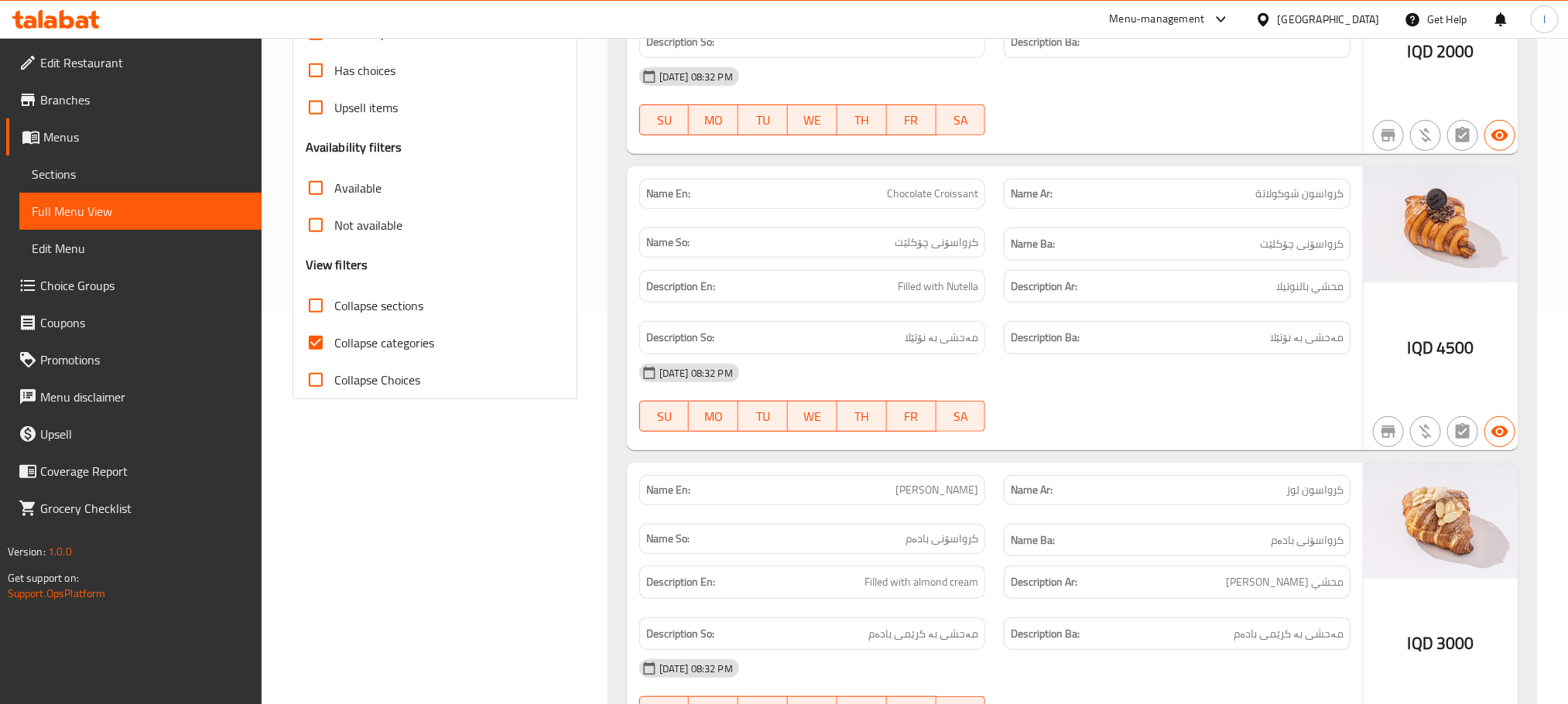
scroll to position [425, 0]
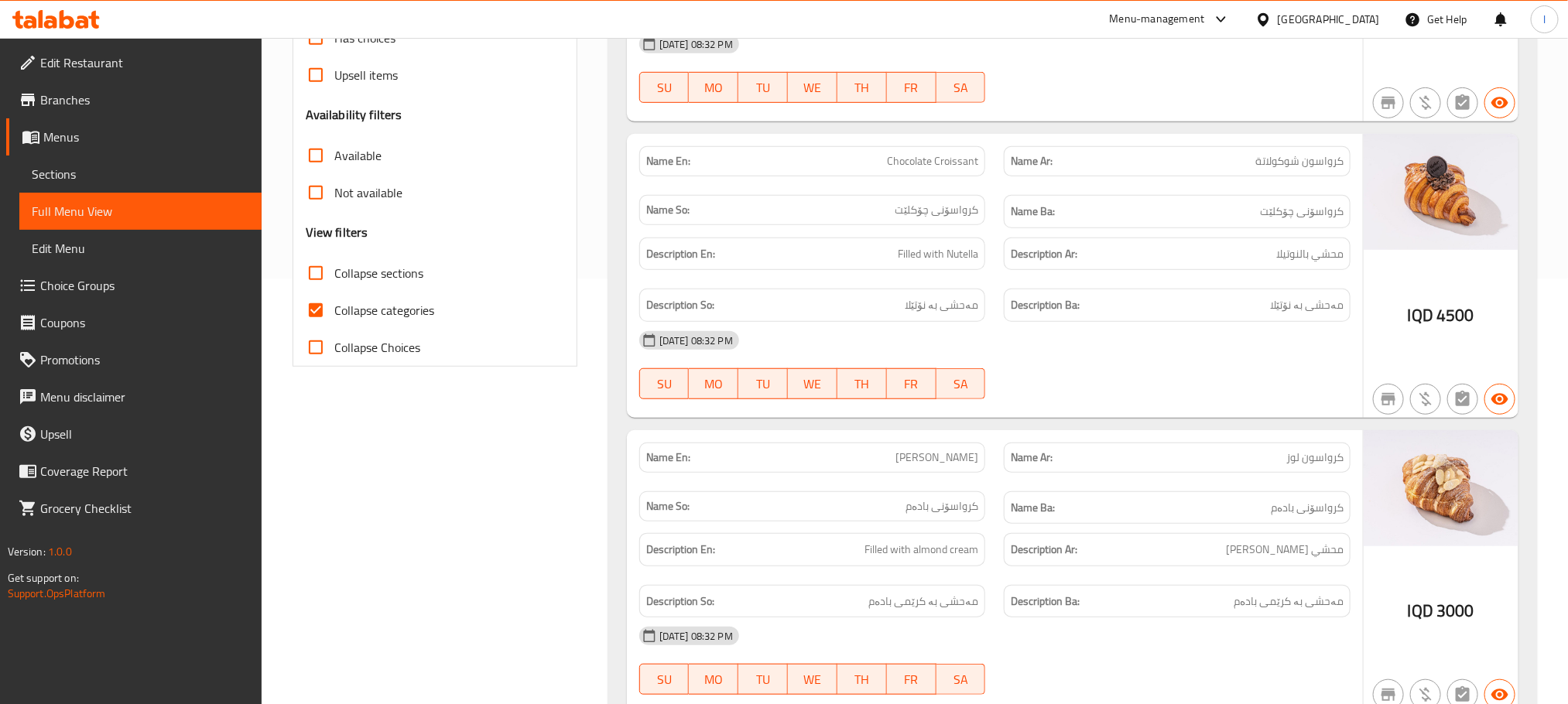
click at [324, 302] on input "Collapse categories" at bounding box center [315, 309] width 37 height 37
checkbox input "false"
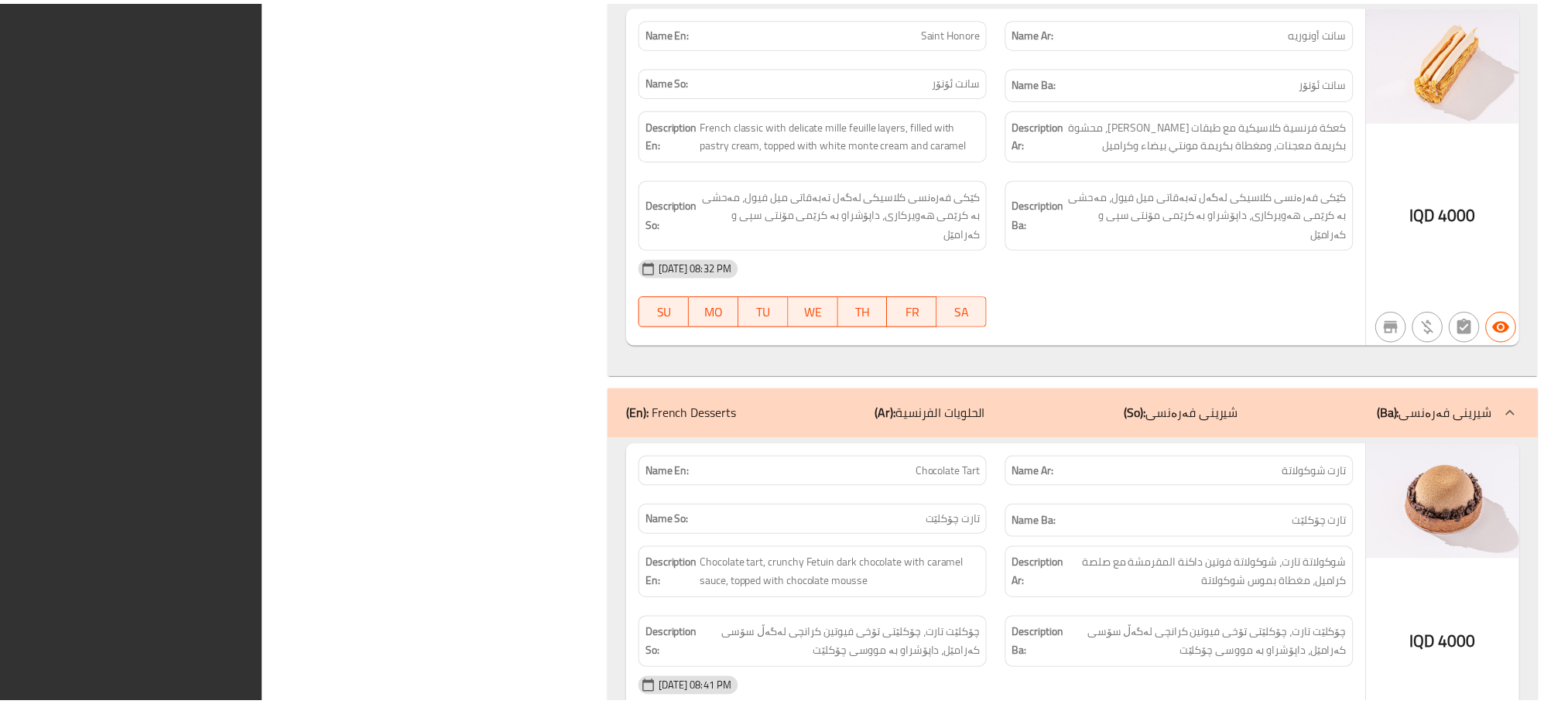
scroll to position [4827, 0]
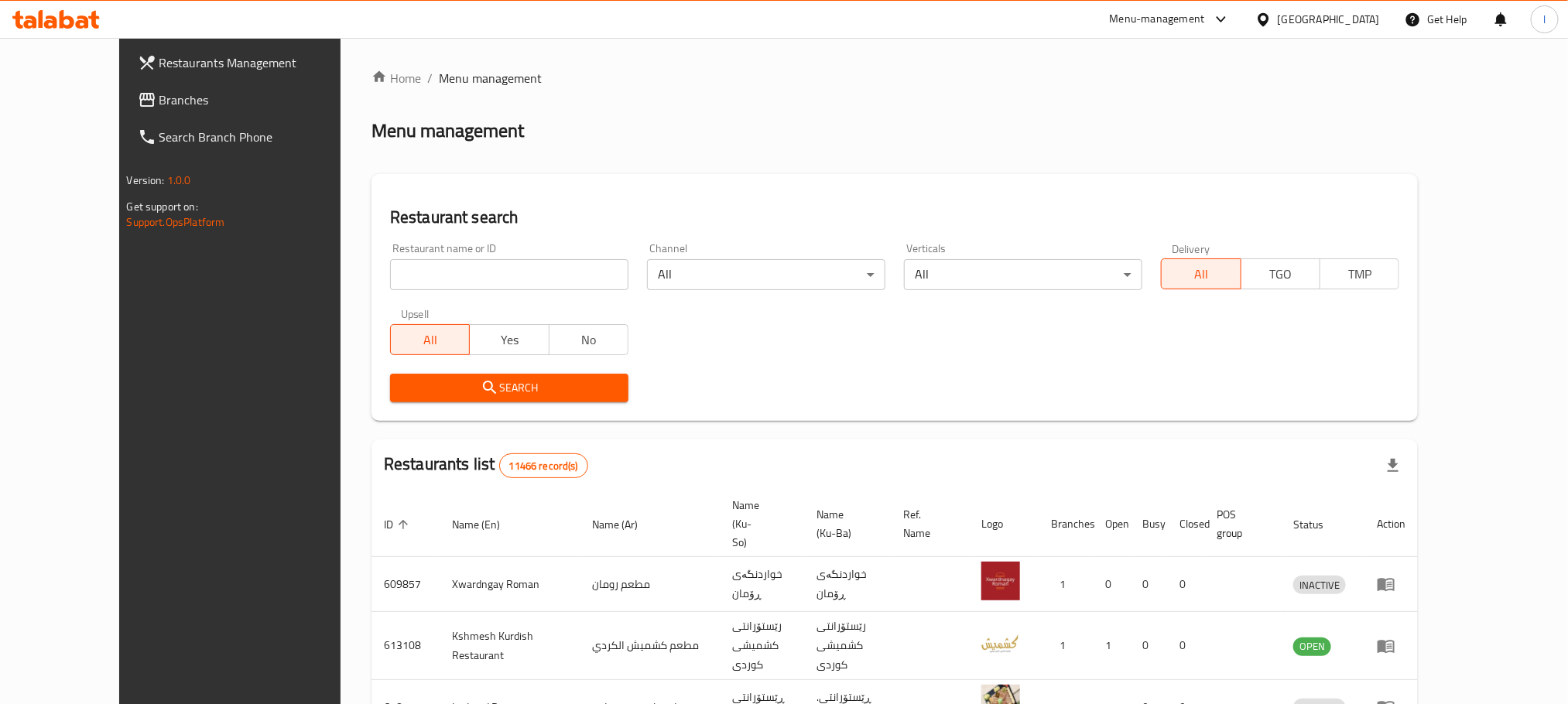
click at [411, 280] on input "search" at bounding box center [509, 274] width 238 height 31
paste input "Bake House"
type input "Bake House"
click at [413, 402] on div "Search" at bounding box center [509, 388] width 257 height 47
click at [480, 396] on icon "submit" at bounding box center [489, 388] width 19 height 19
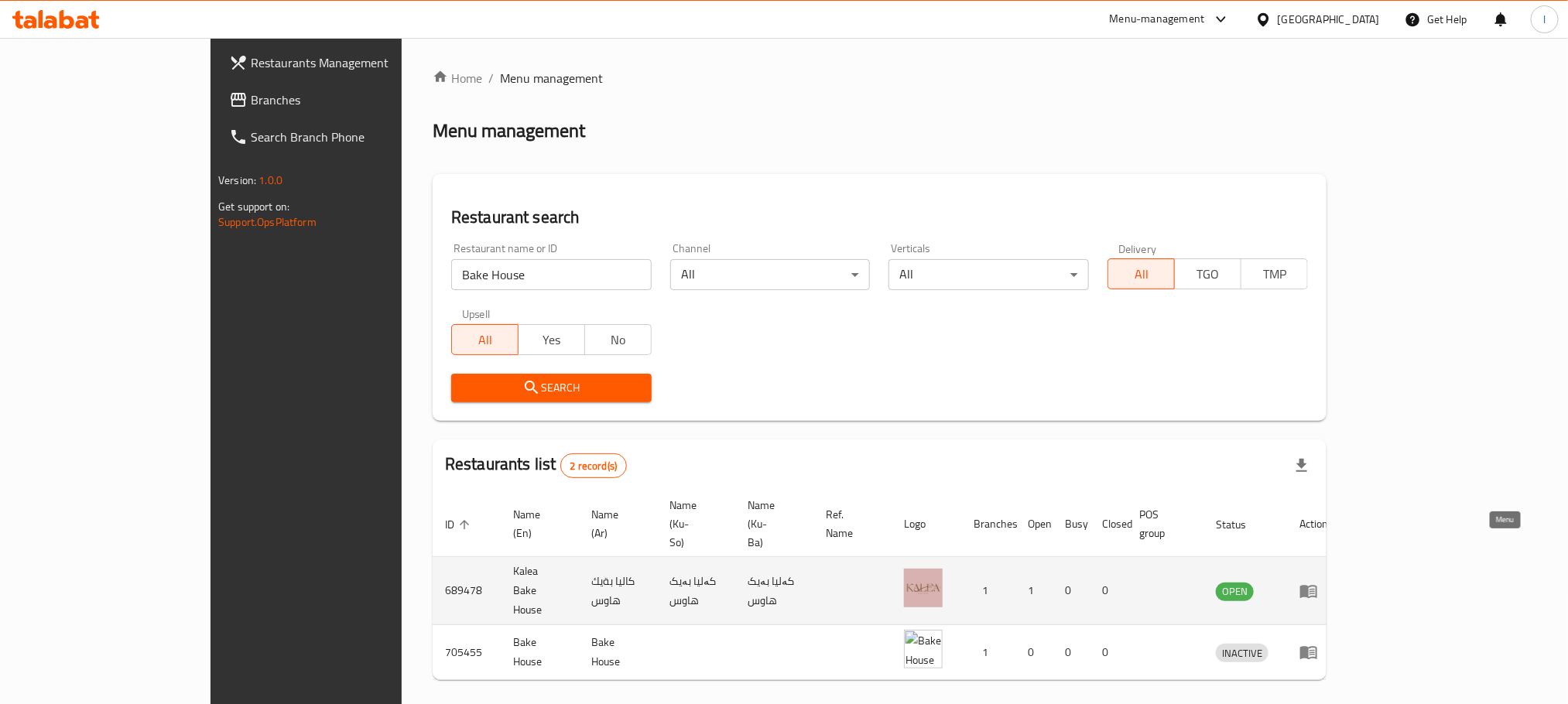
click at [1328, 582] on link "enhanced table" at bounding box center [1313, 591] width 29 height 19
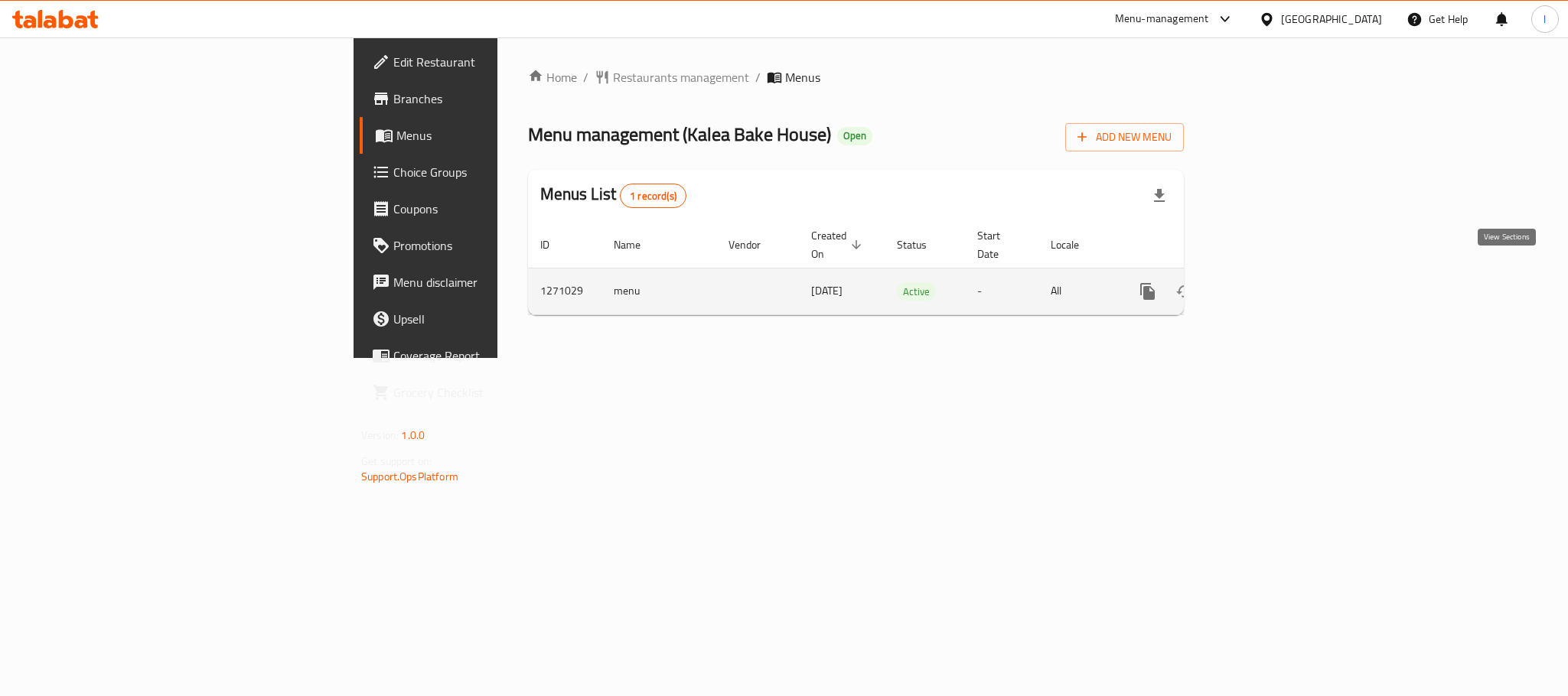
click at [1265, 284] on icon "enhanced table" at bounding box center [1257, 291] width 13 height 13
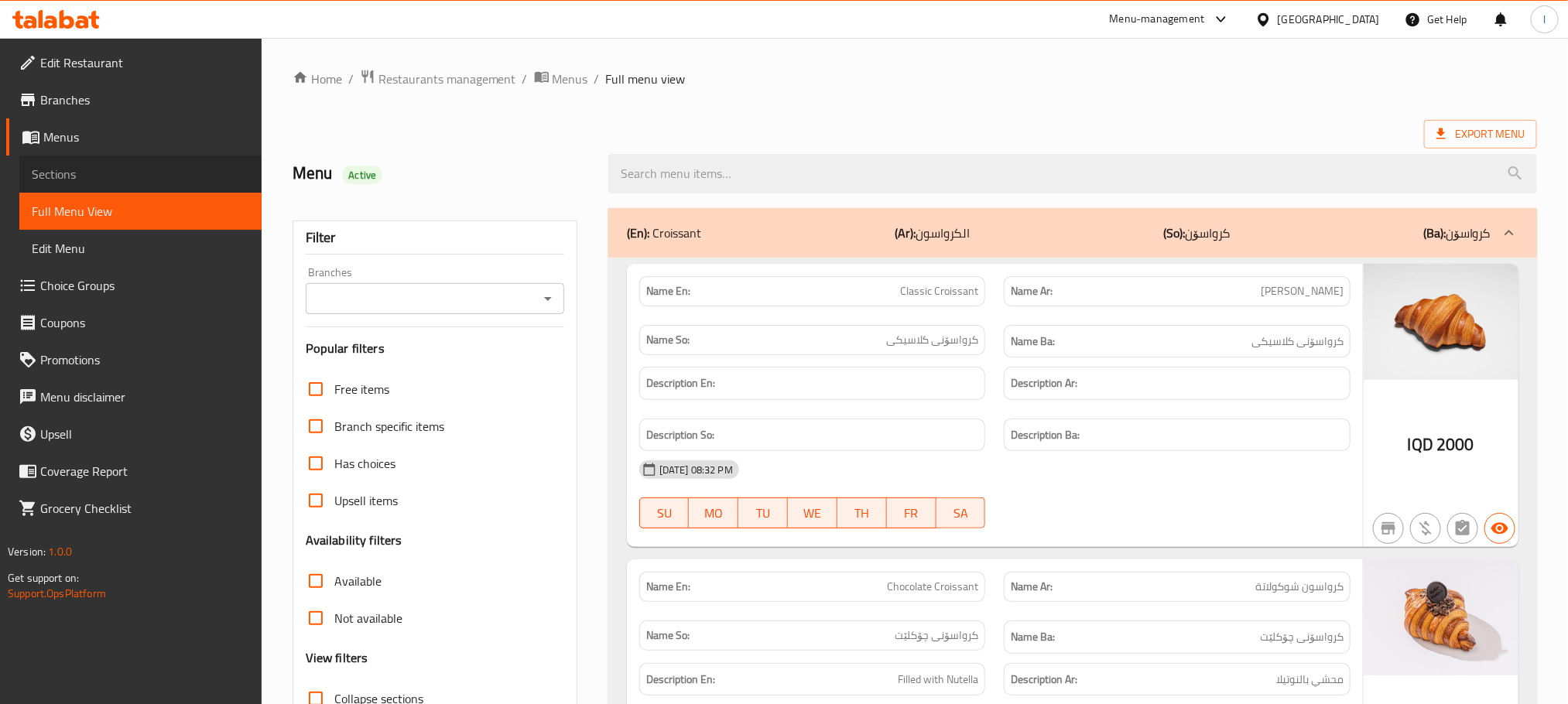
click at [56, 176] on span "Sections" at bounding box center [140, 174] width 218 height 19
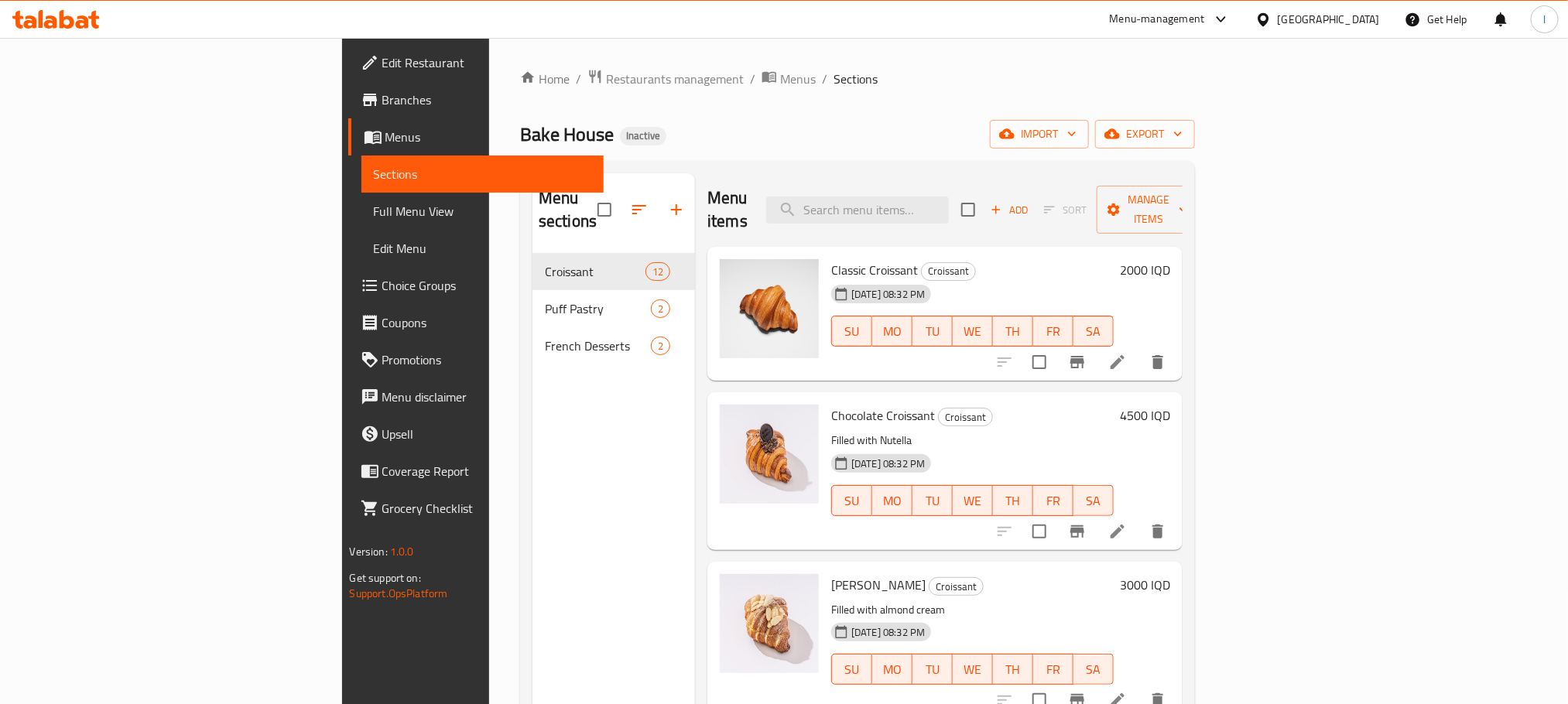
scroll to position [425, 0]
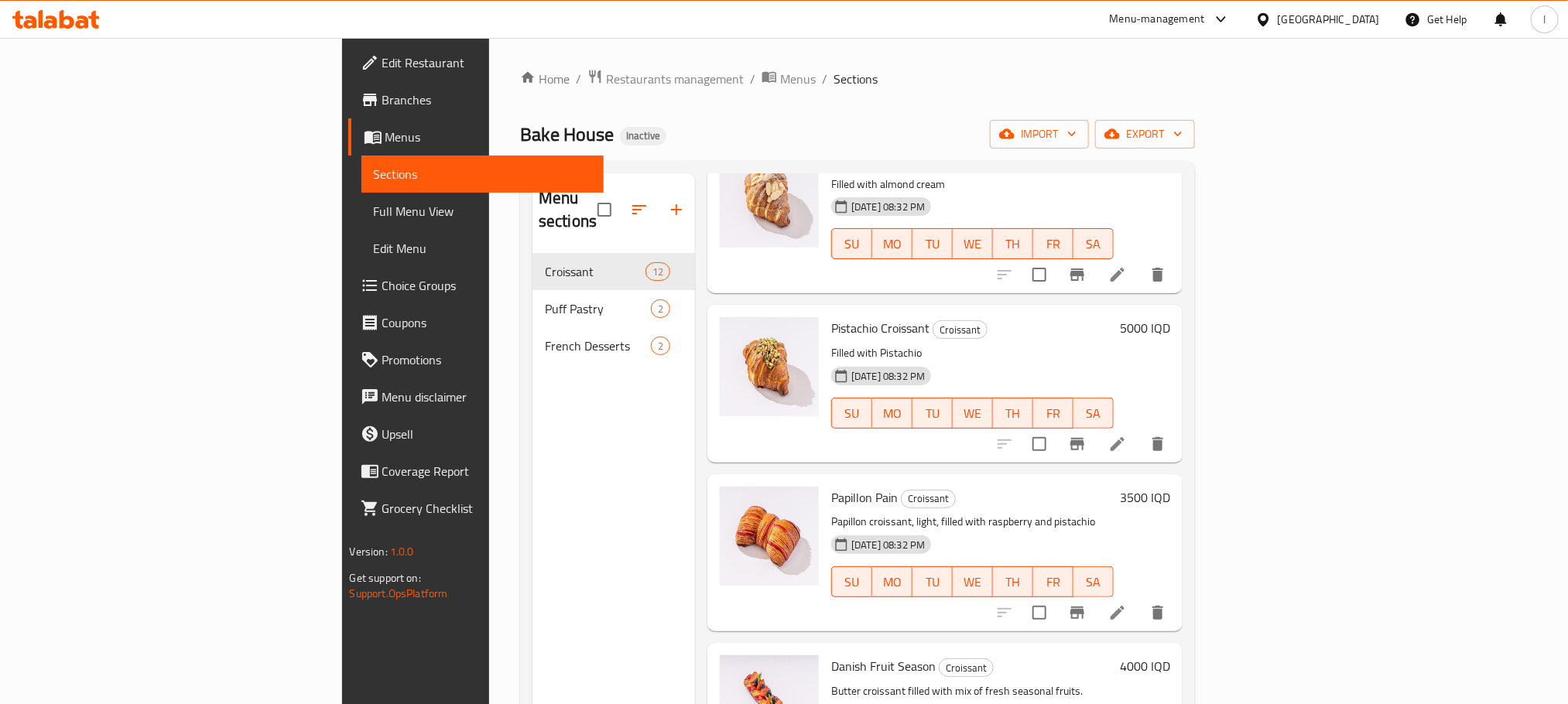
click at [1139, 599] on li at bounding box center [1117, 612] width 43 height 28
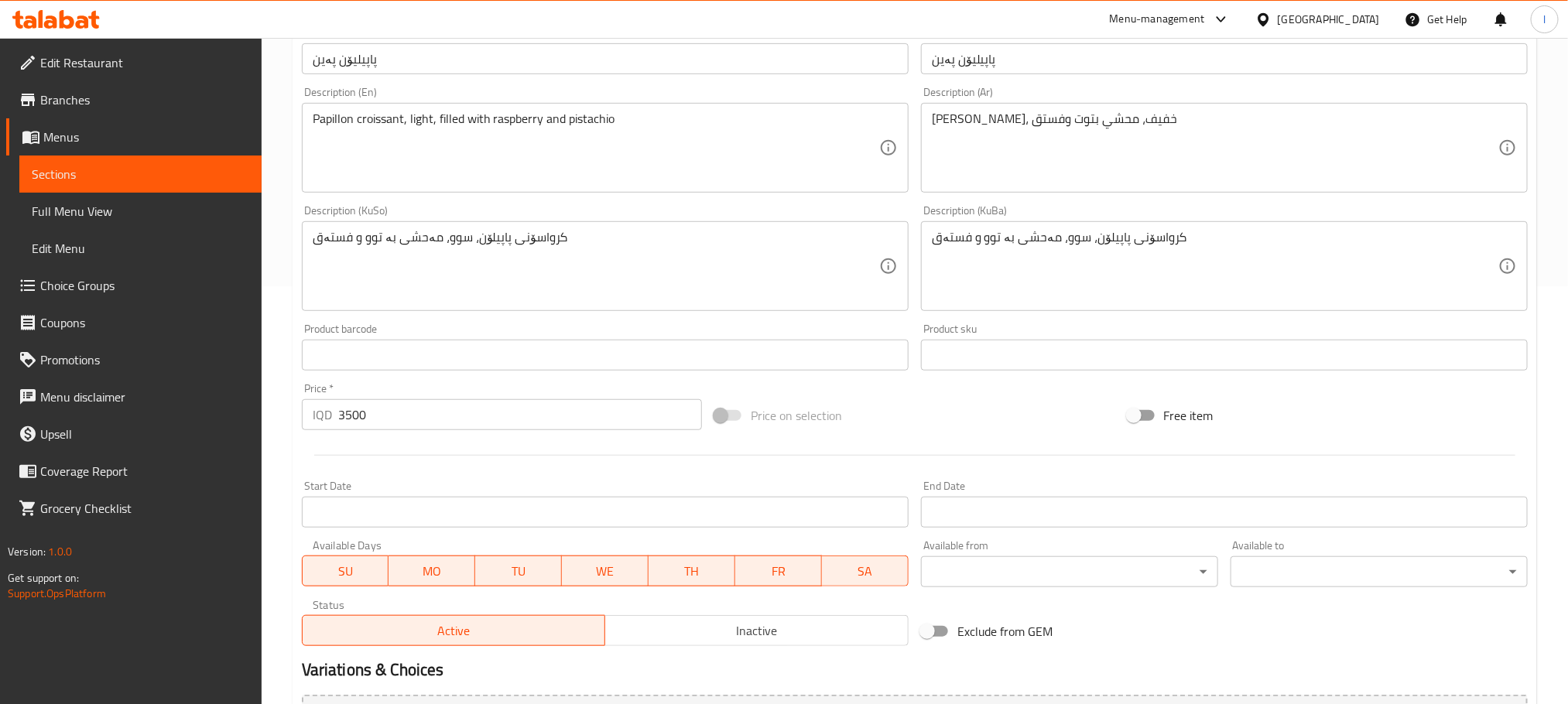
scroll to position [425, 0]
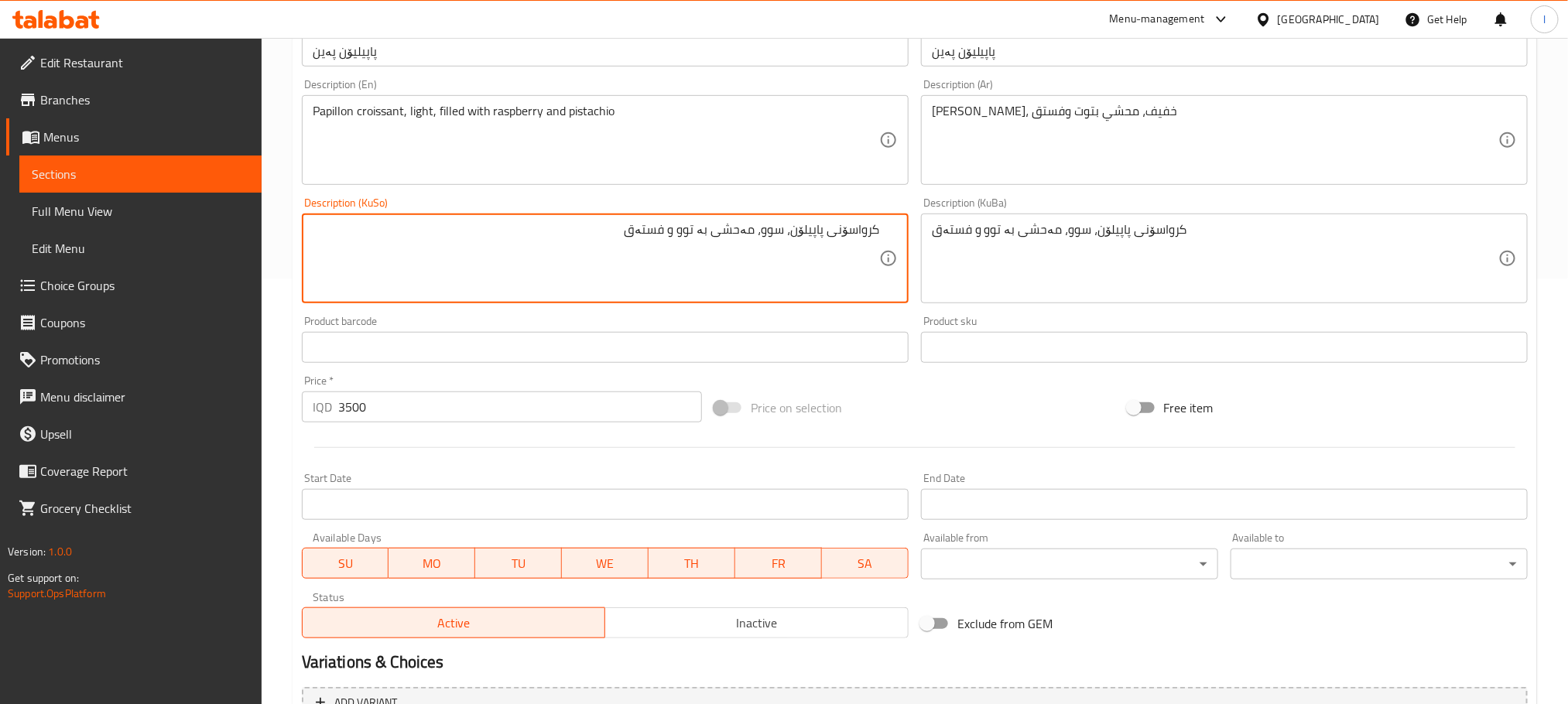
click at [762, 232] on textarea "کرواسۆنی پاپیلۆن، سوو، مەحشی بە توو و فستەق" at bounding box center [596, 259] width 567 height 74
click at [773, 251] on textarea "کرواسۆنی پاپیلۆن، سووک، مەحشی بە توو و فستەق" at bounding box center [596, 259] width 567 height 74
type textarea "کرواسۆنی پاپیلۆن، سووک، مەحشی بە توو و فستەق"
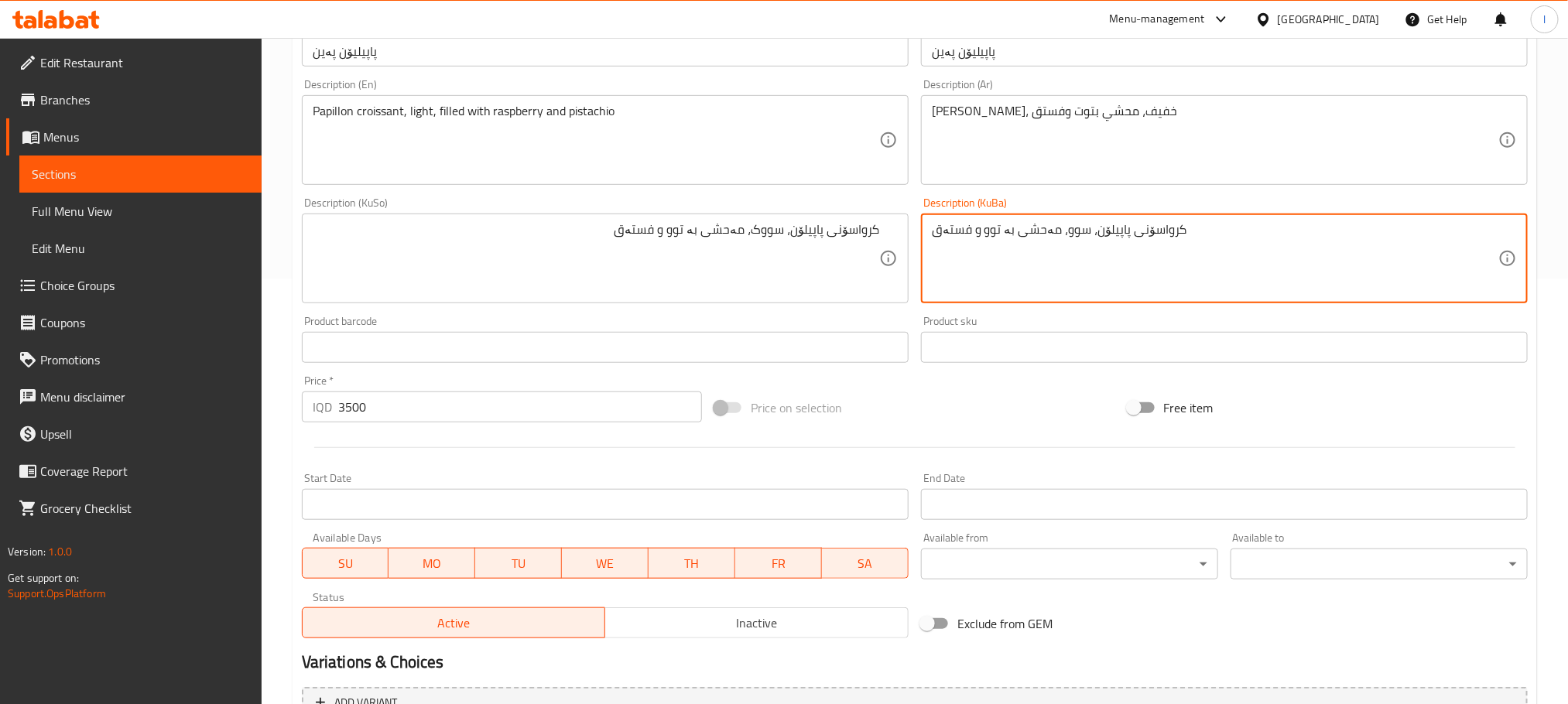
click at [982, 239] on textarea "کرواسۆنی پاپیلۆن، سوو، مەحشی بە توو و فستەق" at bounding box center [1215, 259] width 567 height 74
paste textarea "ک"
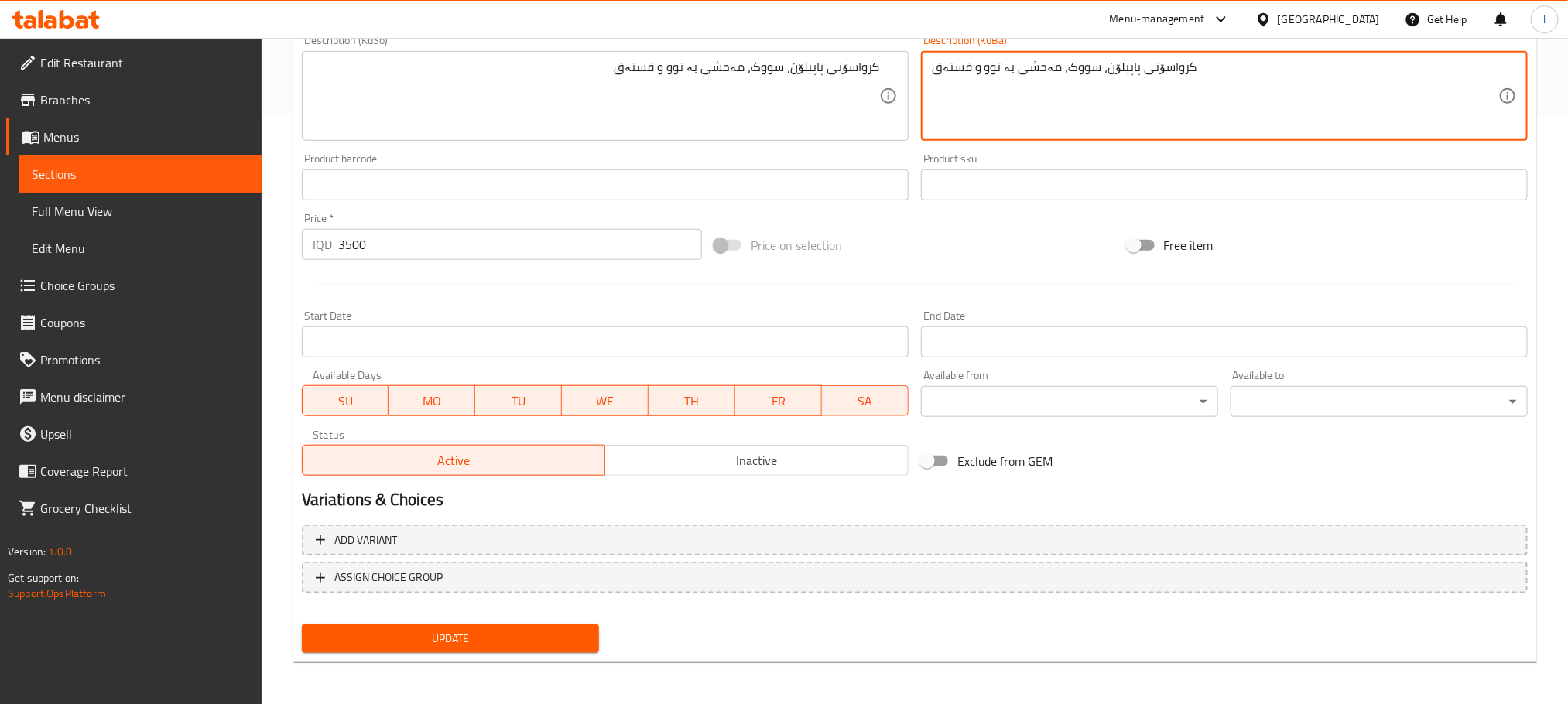
type textarea "کرواسۆنی پاپیلۆن، سووک، مەحشی بە توو و فستەق"
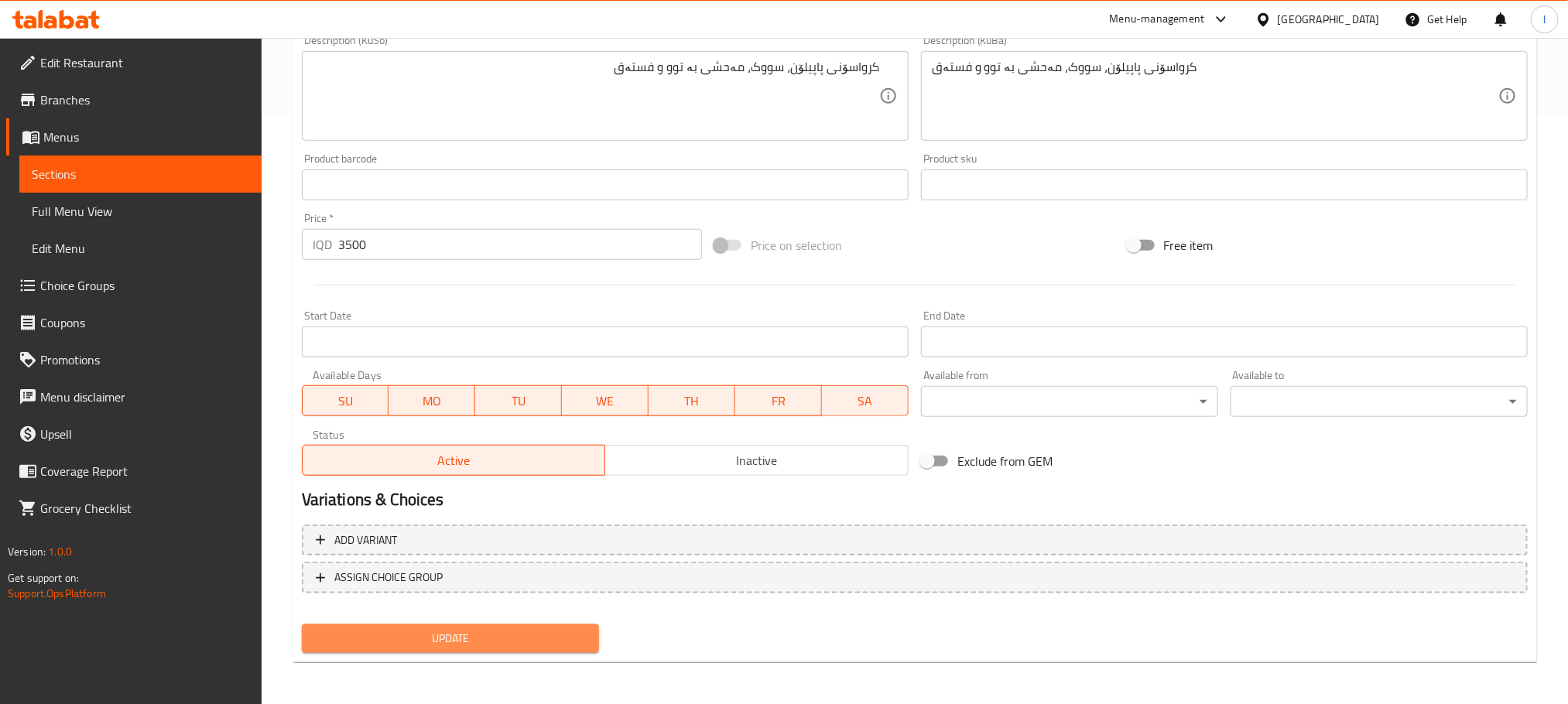
click at [464, 631] on span "Update" at bounding box center [450, 638] width 273 height 20
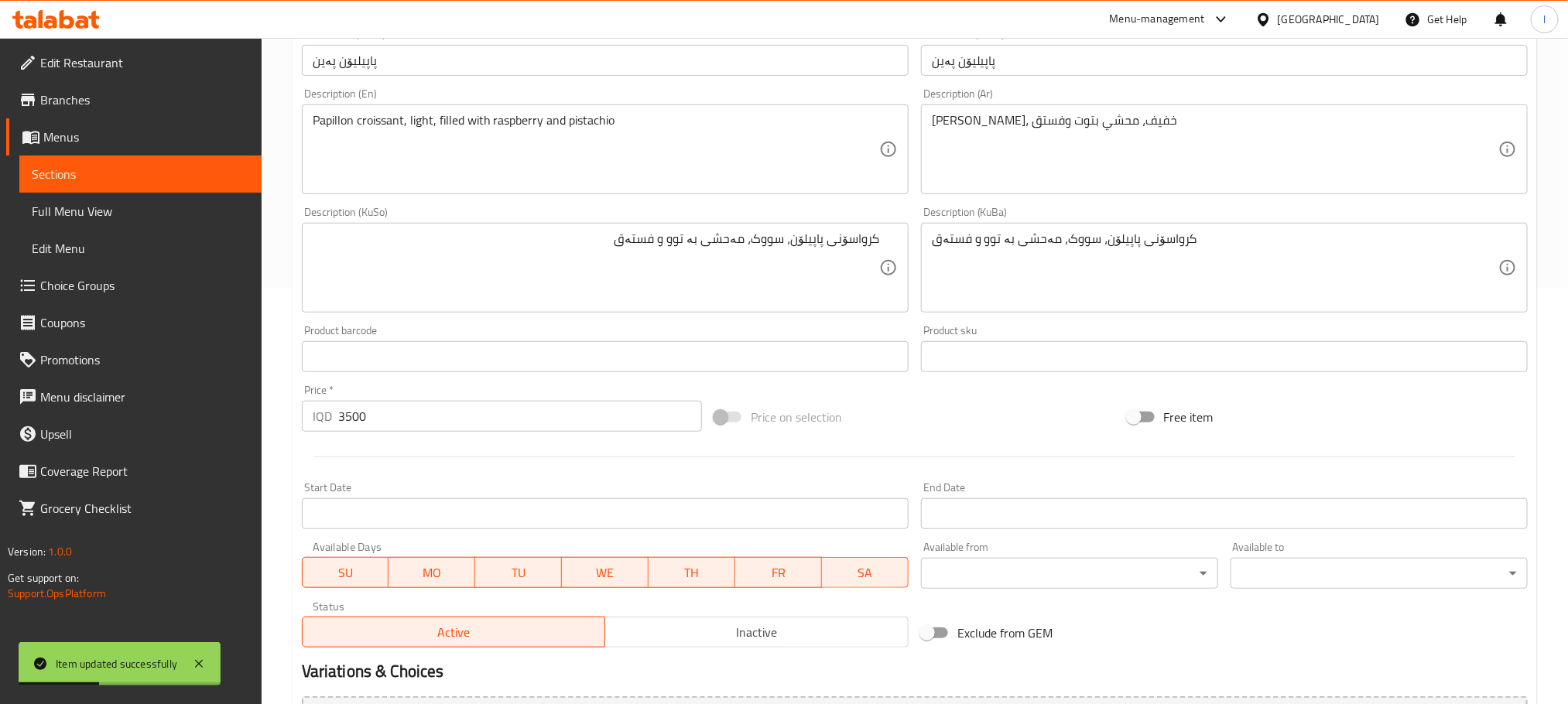
scroll to position [425, 0]
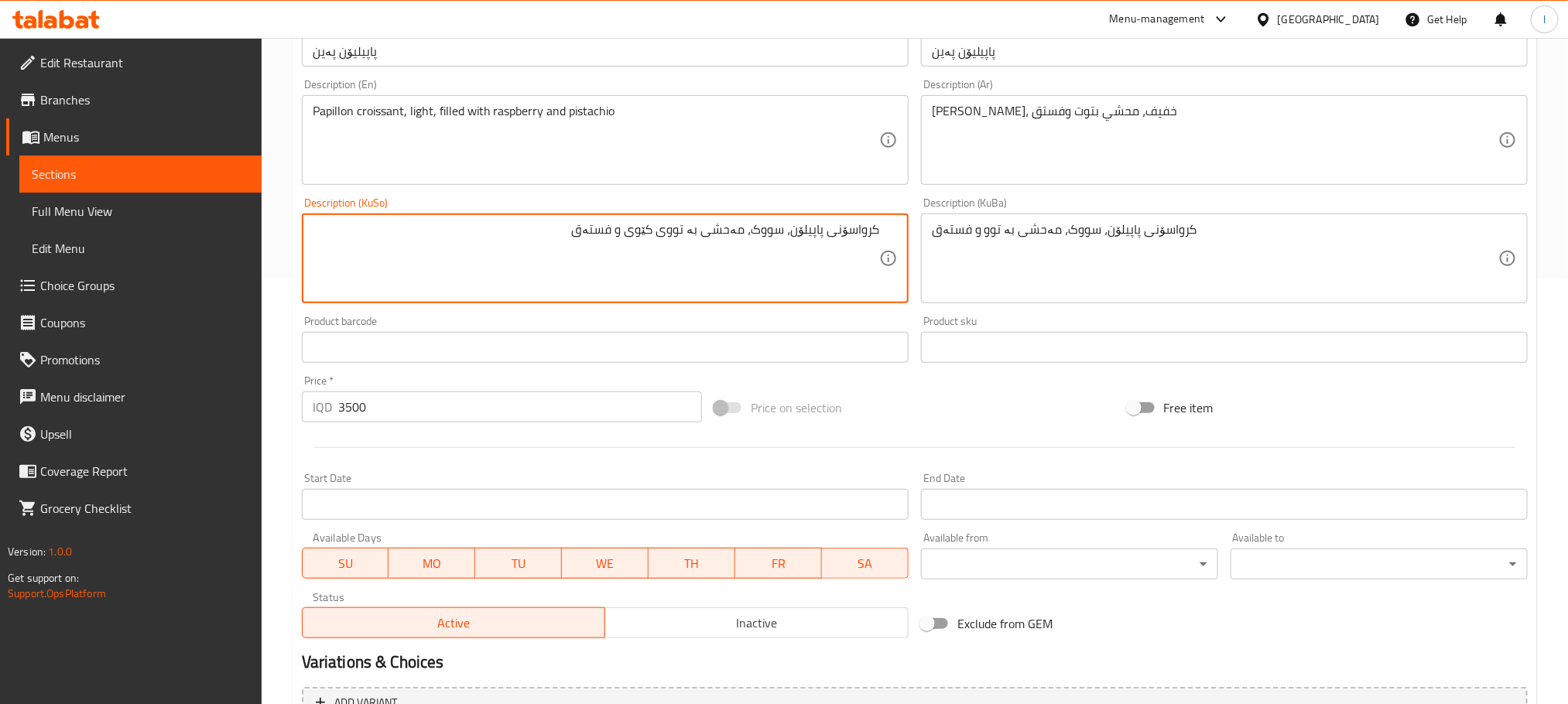
click at [680, 226] on textarea "کرواسۆنی پاپیلۆن، سووک، مەحشی بە تووی کێوی و فستەق" at bounding box center [596, 259] width 567 height 74
type textarea "کرواسۆنی پاپیلۆن، سووک، مەحشی بە تووی کێوی و فستەق"
click at [924, 240] on div "کرواسۆنی پاپیلۆن، سووک، مەحشی بە توو و فستەق Description (KuBa)" at bounding box center [1224, 258] width 606 height 90
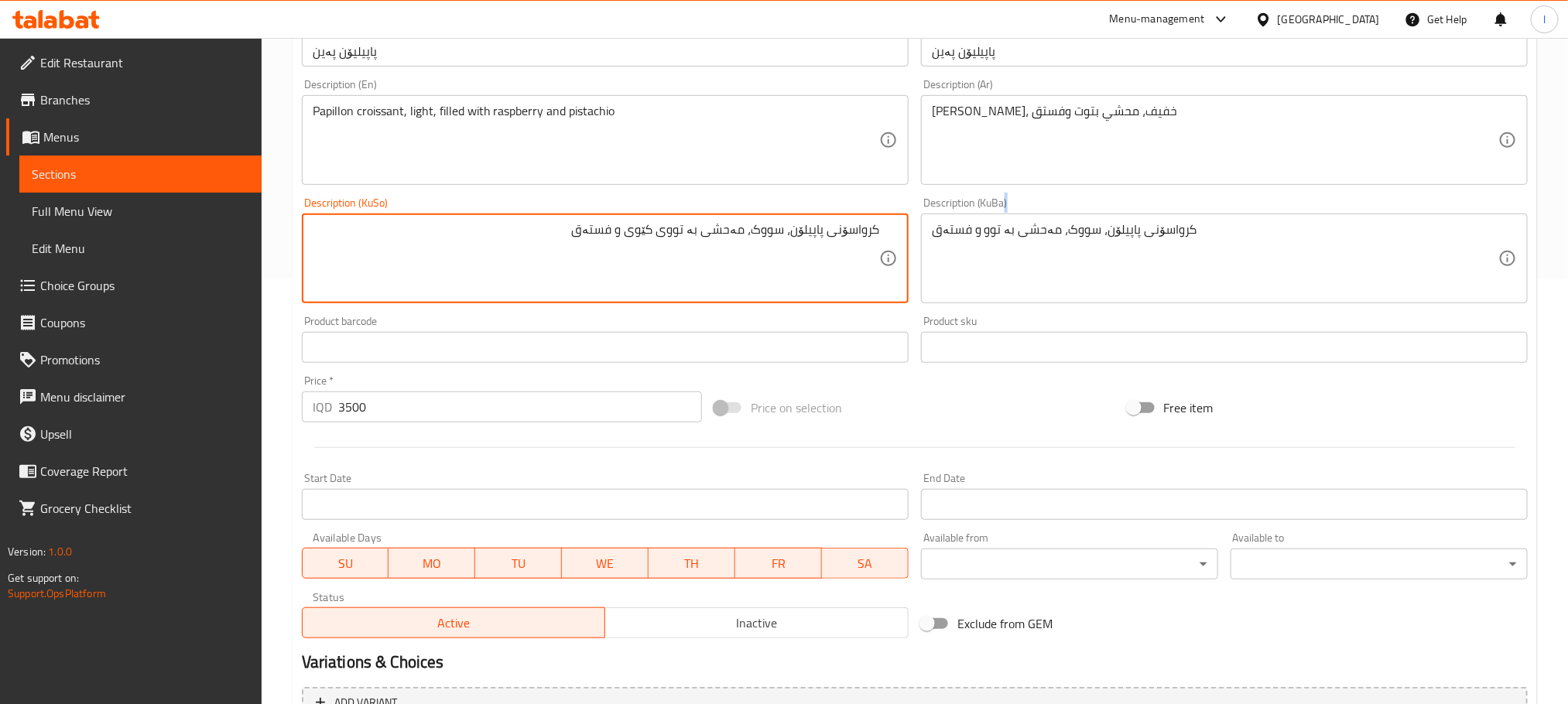
click at [924, 240] on div "کرواسۆنی پاپیلۆن، سووک، مەحشی بە توو و فستەق Description (KuBa)" at bounding box center [1224, 258] width 606 height 90
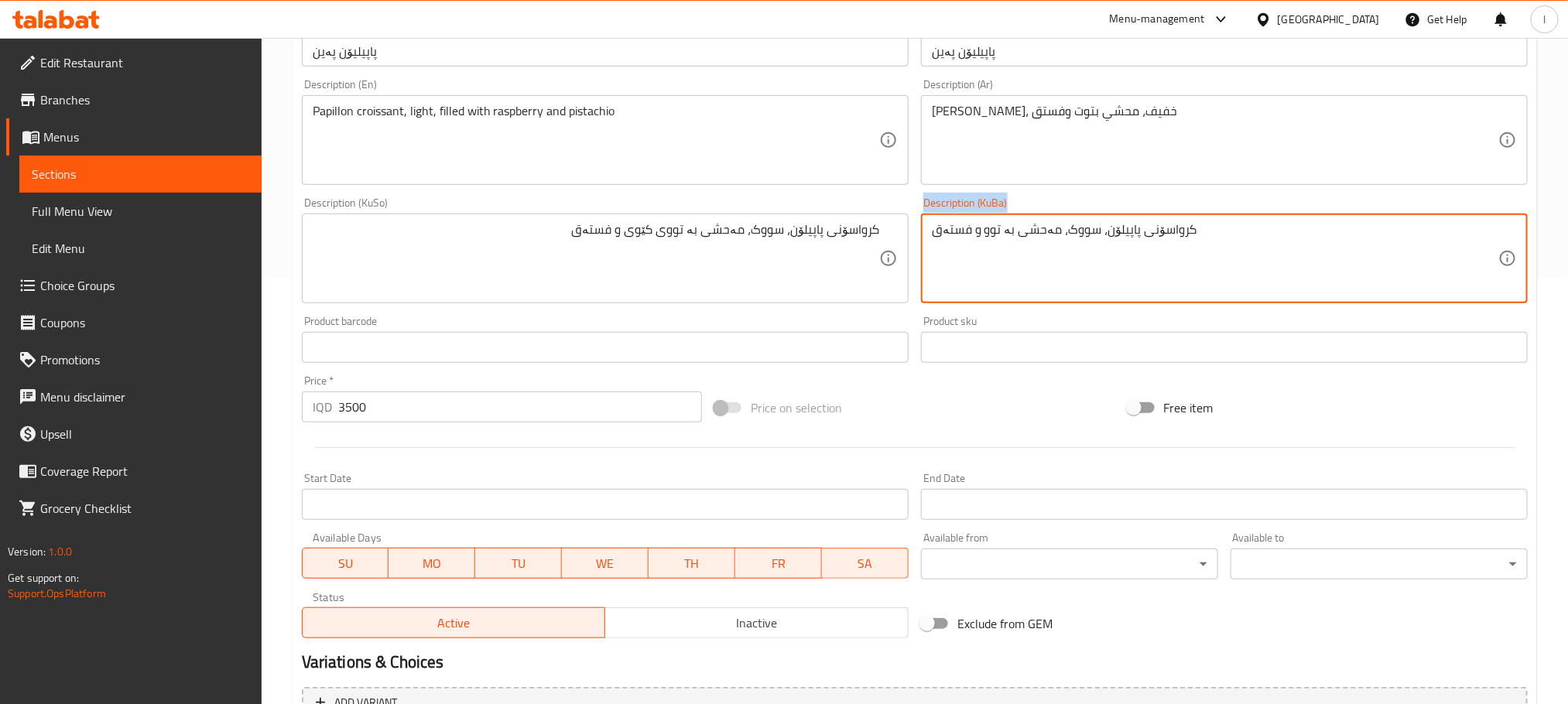
click at [924, 240] on div "کرواسۆنی پاپیلۆن، سووک، مەحشی بە توو و فستەق Description (KuBa)" at bounding box center [1224, 258] width 606 height 90
click at [950, 233] on textarea "کرواسۆنی پاپیلۆن، سووک، مەحشی بە توو و فستەق" at bounding box center [1215, 259] width 567 height 74
paste textarea "ی کێوی"
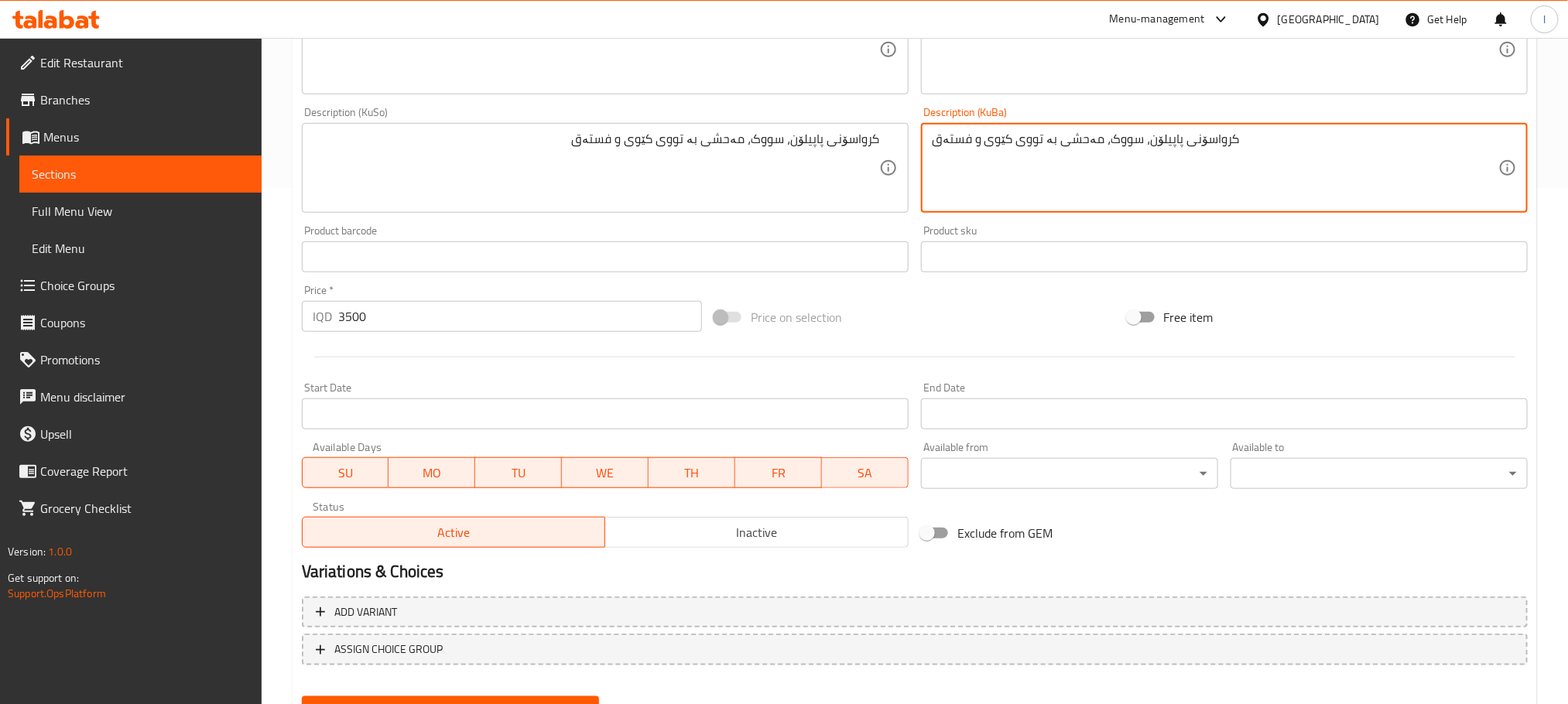
scroll to position [588, 0]
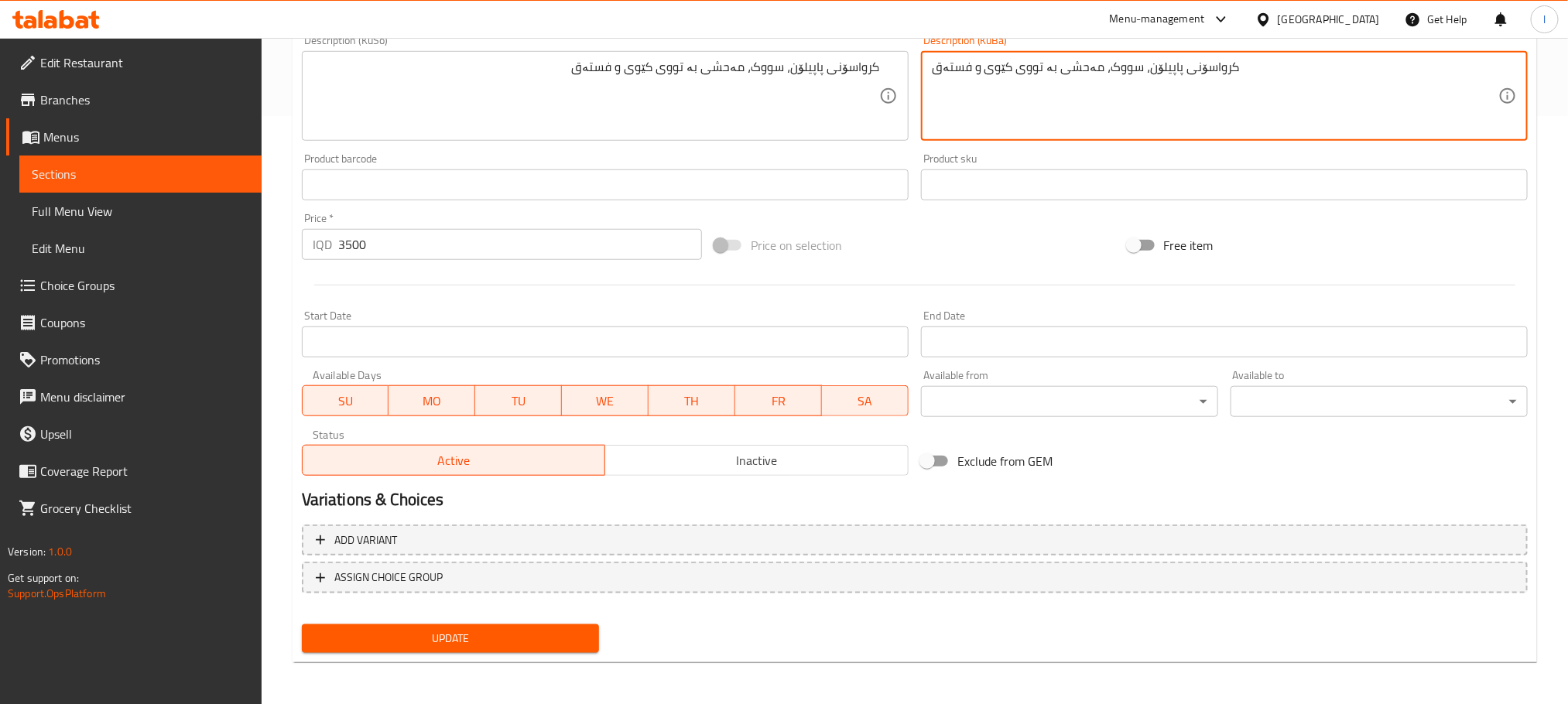
type textarea "کرواسۆنی پاپیلۆن، سووک، مەحشی بە تووی کێوی و فستەق"
click at [499, 644] on span "Update" at bounding box center [450, 638] width 273 height 20
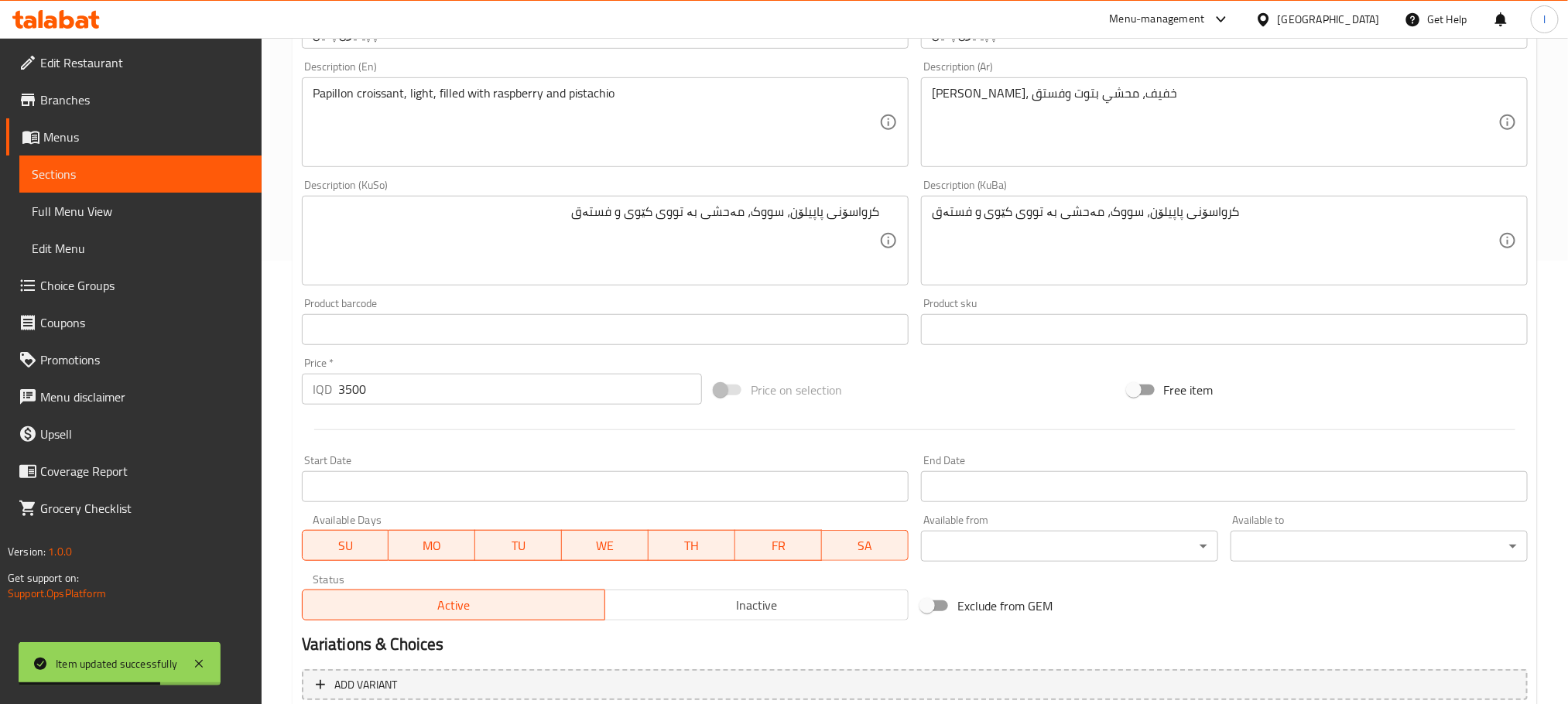
scroll to position [0, 0]
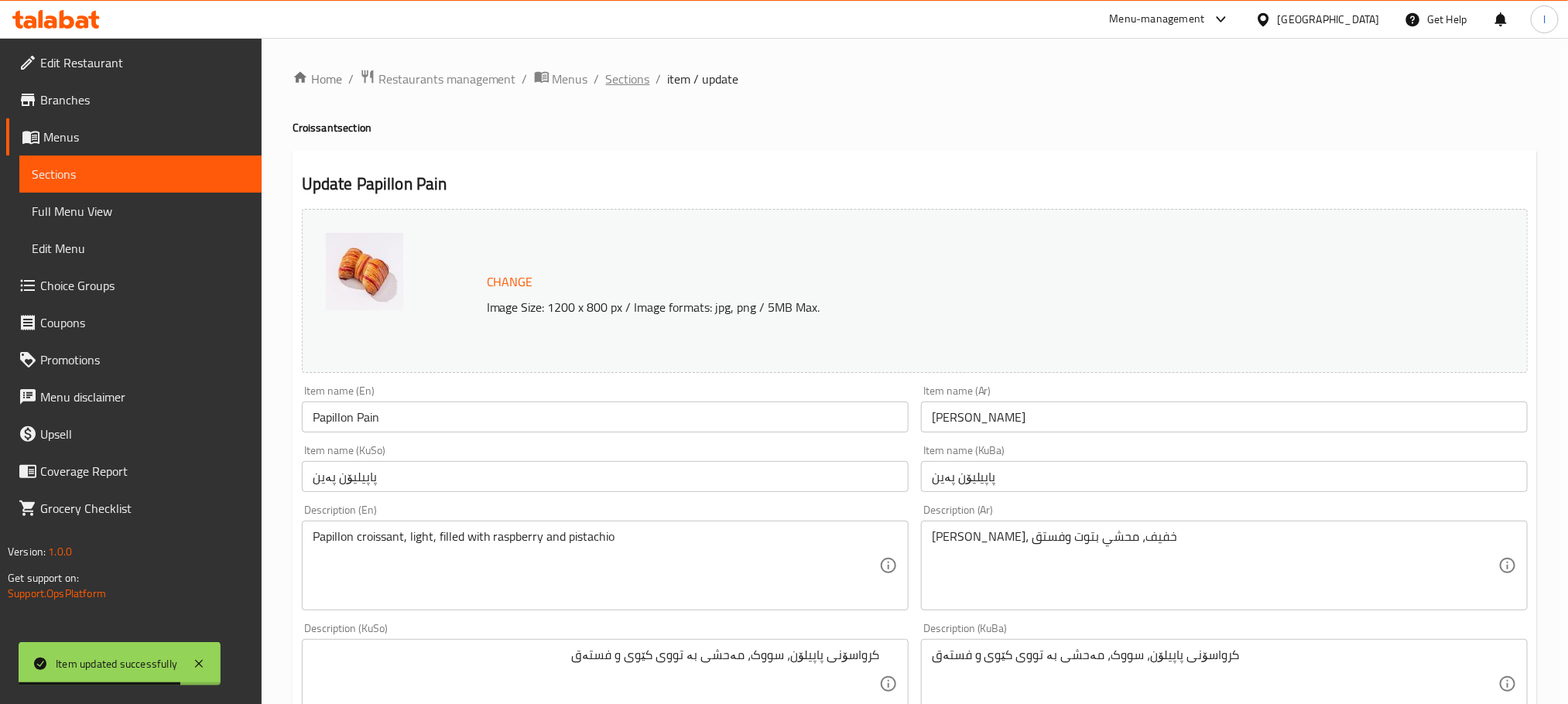
click at [628, 69] on span "Sections" at bounding box center [628, 78] width 44 height 19
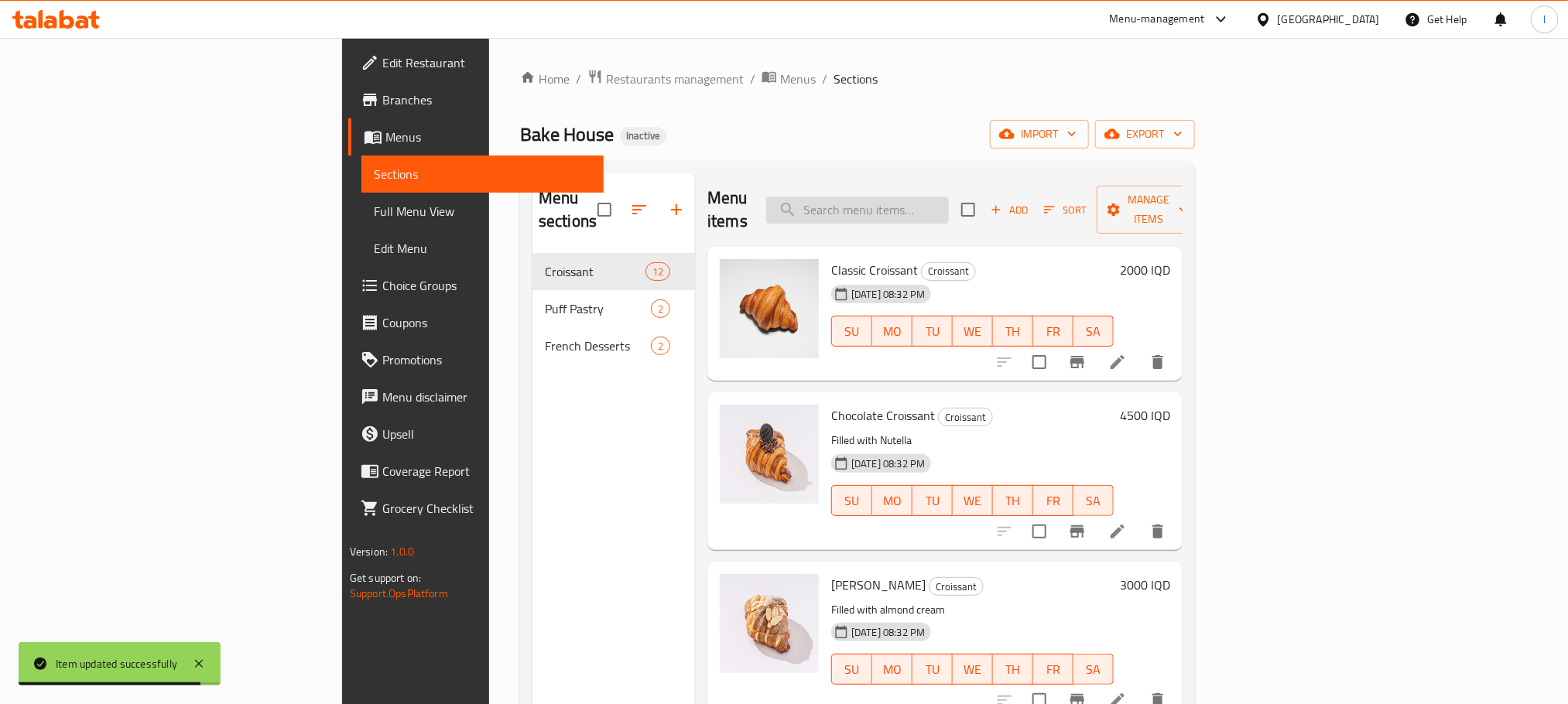
click at [949, 207] on input "search" at bounding box center [857, 209] width 183 height 27
paste input "Blueberry Roll"
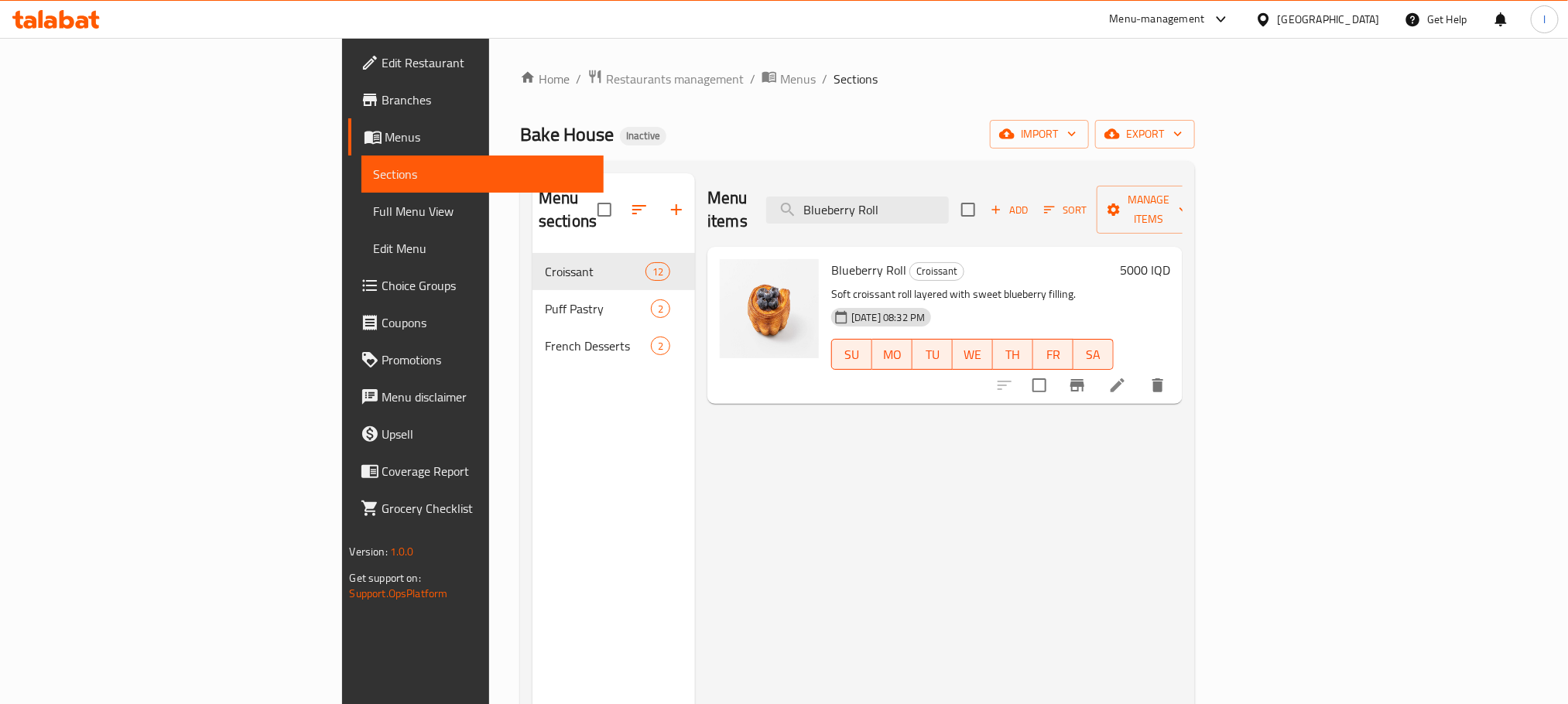
type input "Blueberry Roll"
click at [1139, 371] on li at bounding box center [1117, 385] width 43 height 28
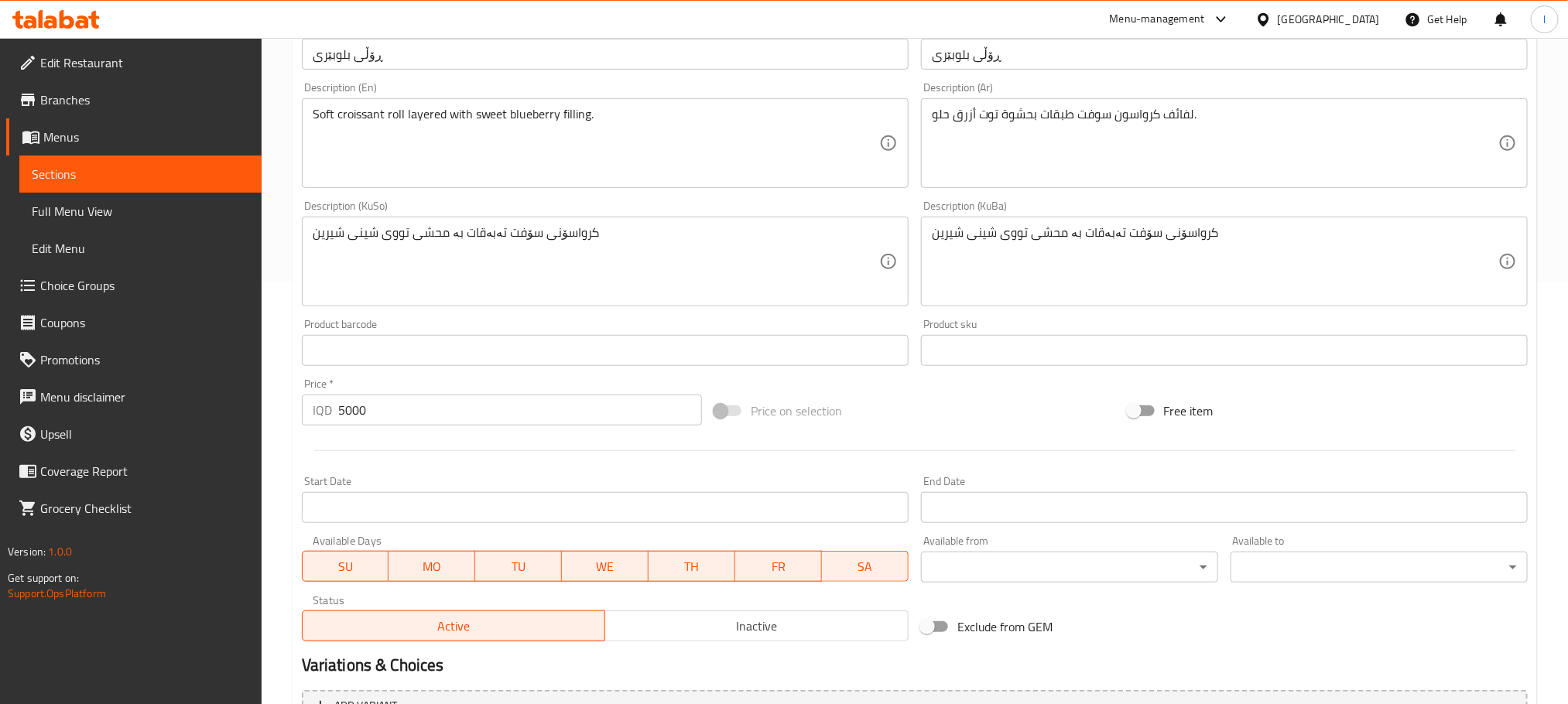
scroll to position [425, 0]
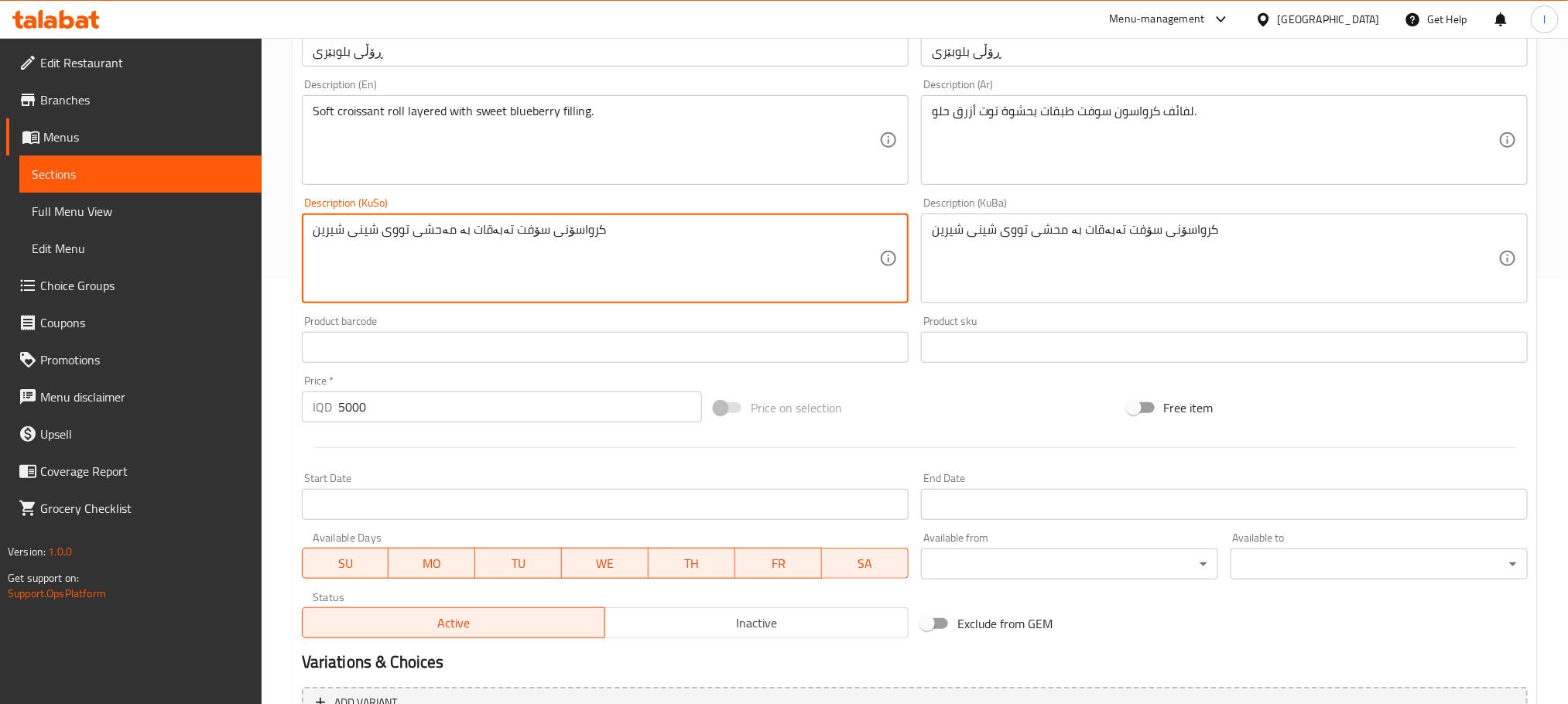
click at [521, 239] on textarea "کرواسۆنی سۆفت تەبەقات بە مەحشی تووی شینی شیرین" at bounding box center [596, 259] width 567 height 74
type textarea "کرواسۆنی سۆفت تەبەقات بە مەحشی تووی شینی شیرین"
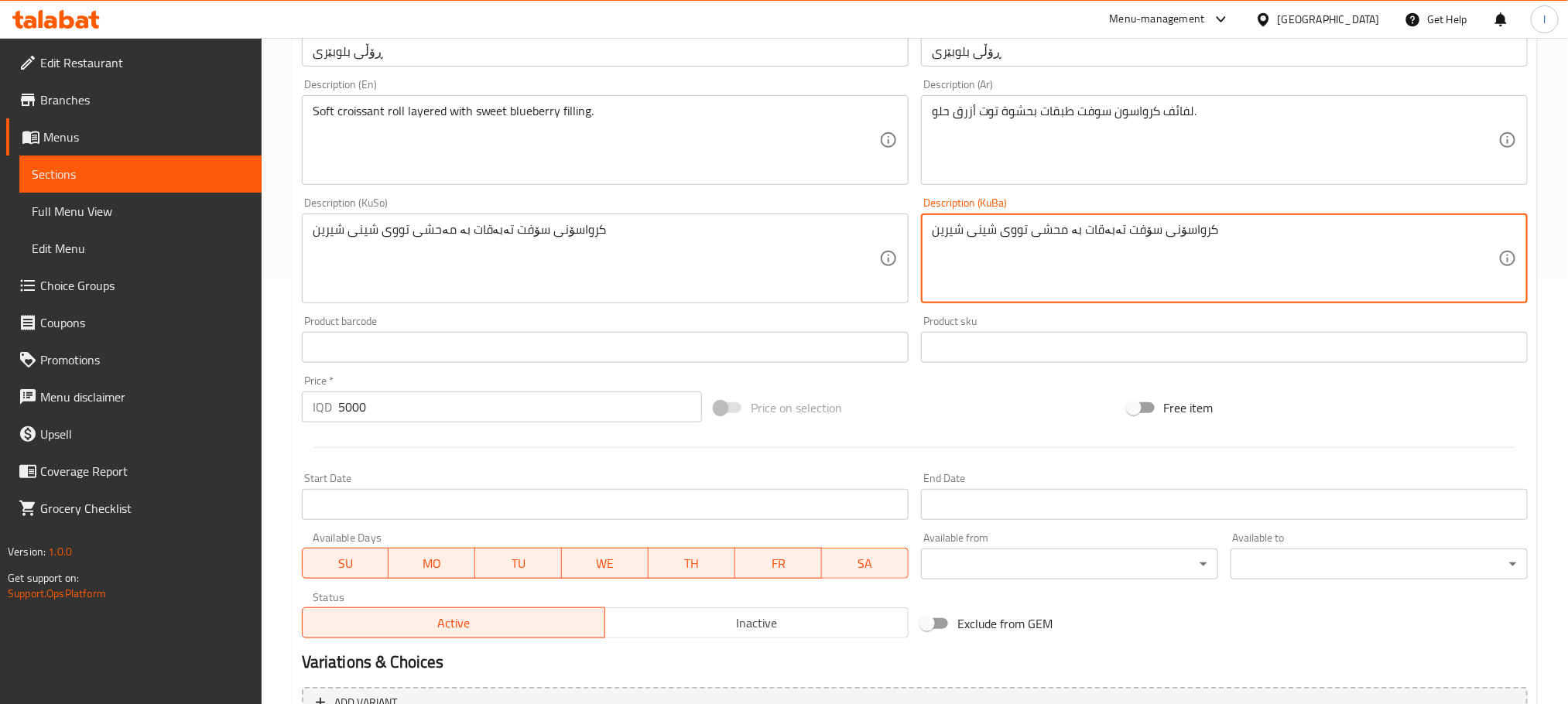
click at [960, 241] on textarea "کرواسۆنی سۆفت تەبەقات بە محشی تووی شینی شیرین" at bounding box center [1215, 259] width 567 height 74
paste textarea "ە"
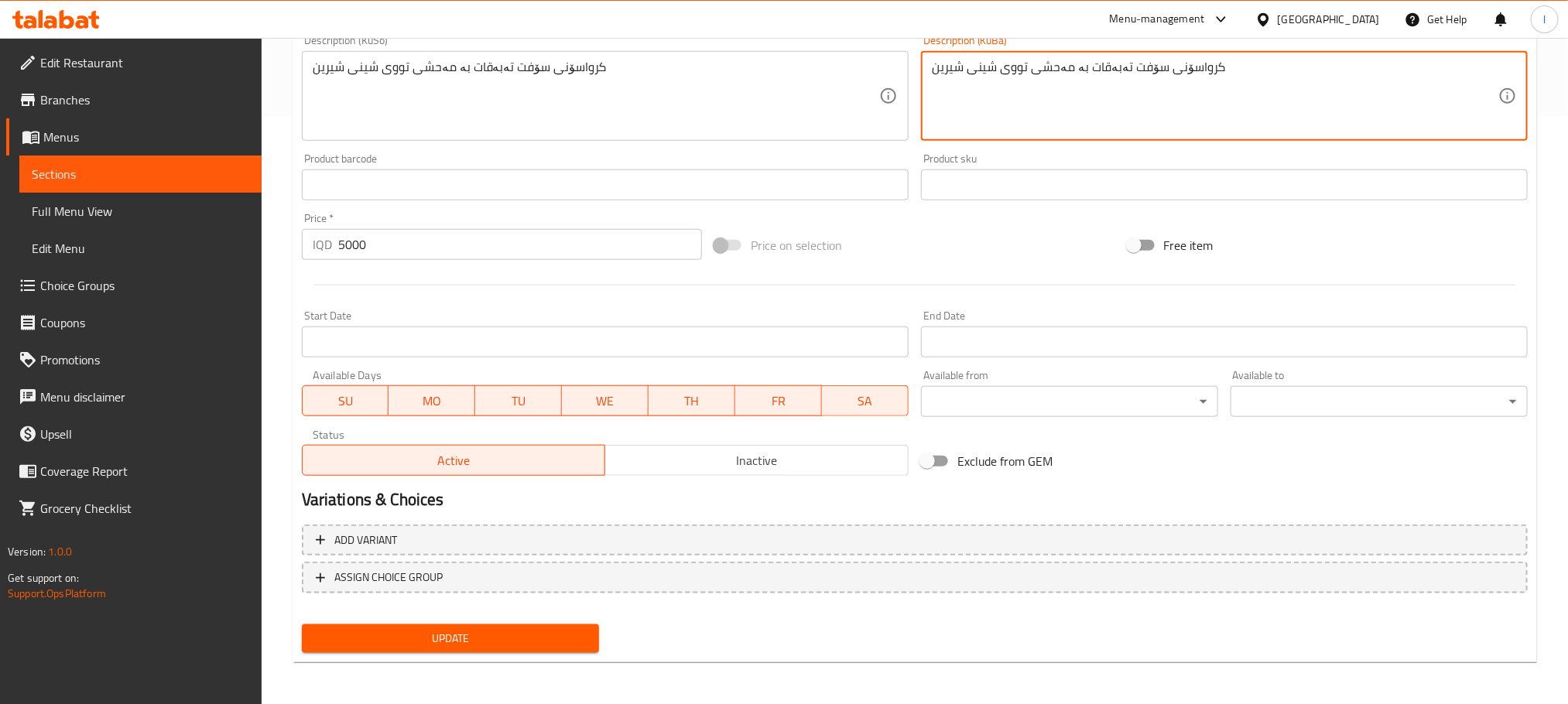
type textarea "کرواسۆنی سۆفت تەبەقات بە مەحشی تووی شینی شیرین"
click at [514, 632] on span "Update" at bounding box center [450, 638] width 273 height 20
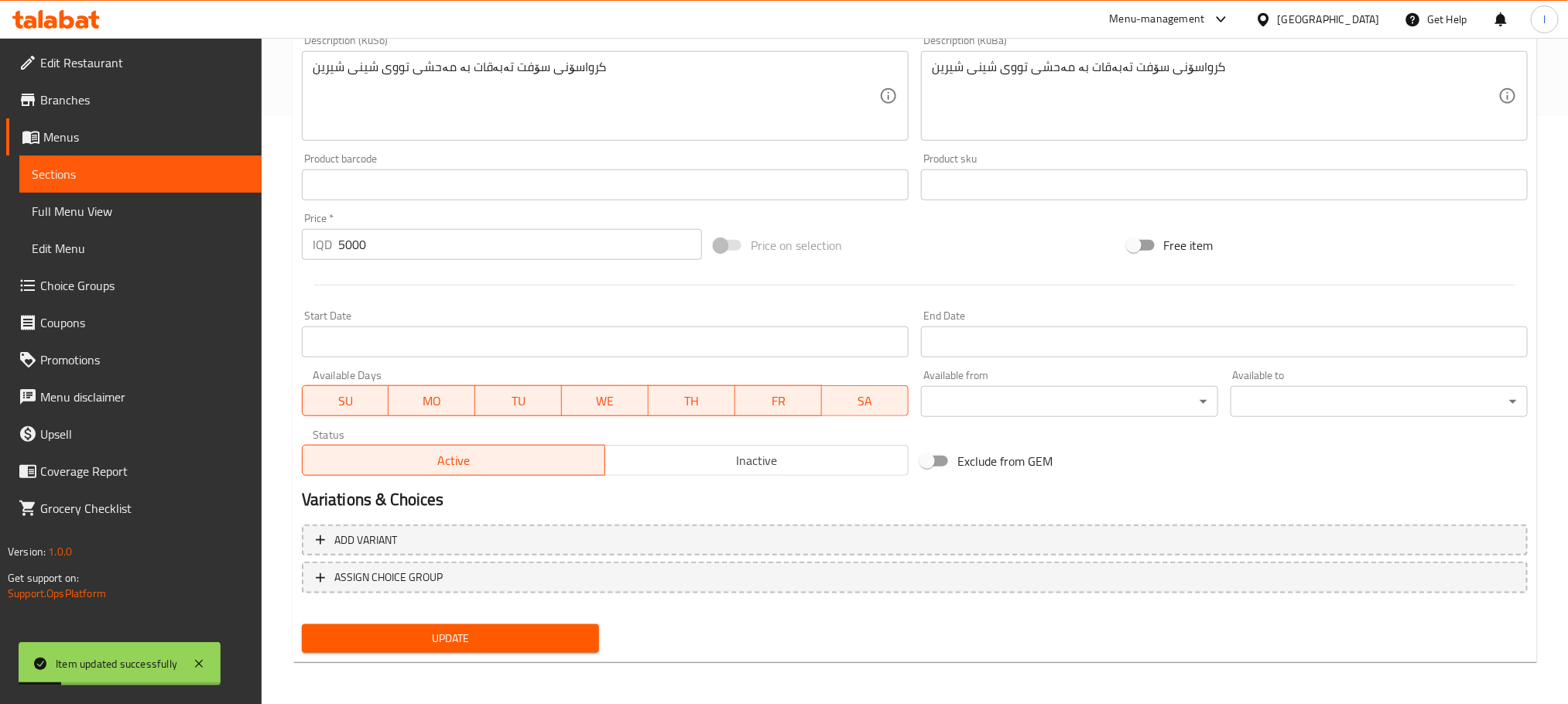
scroll to position [0, 0]
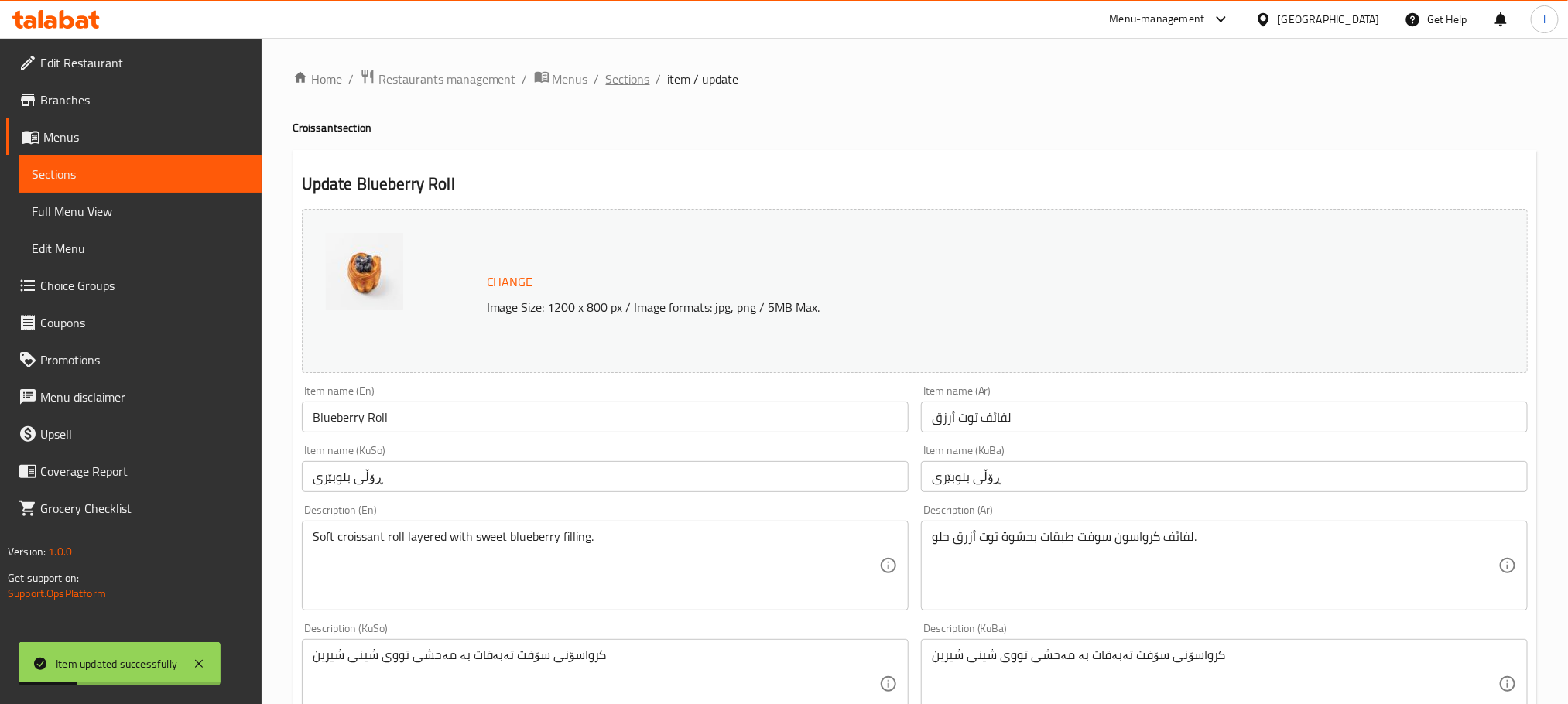
click at [609, 88] on span "Sections" at bounding box center [628, 78] width 44 height 19
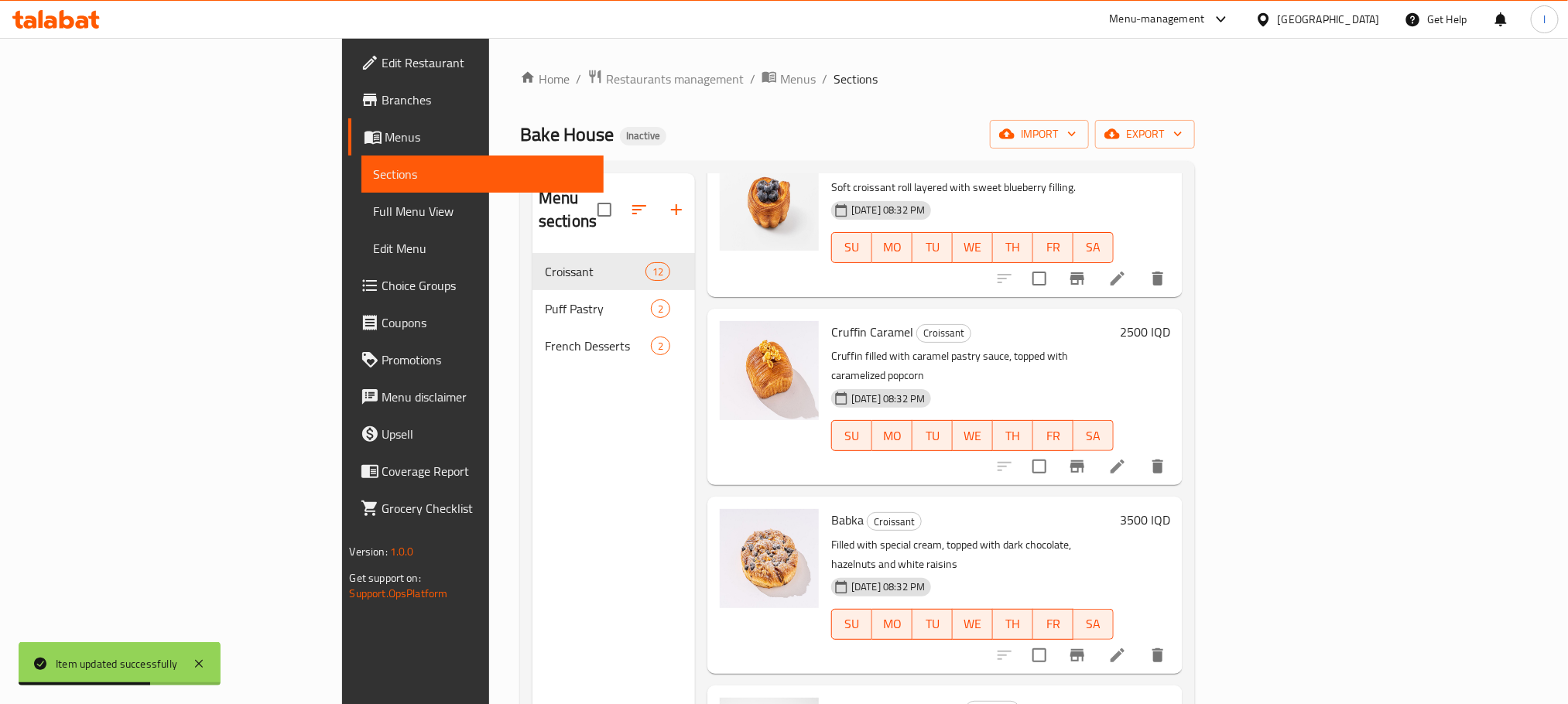
scroll to position [1276, 0]
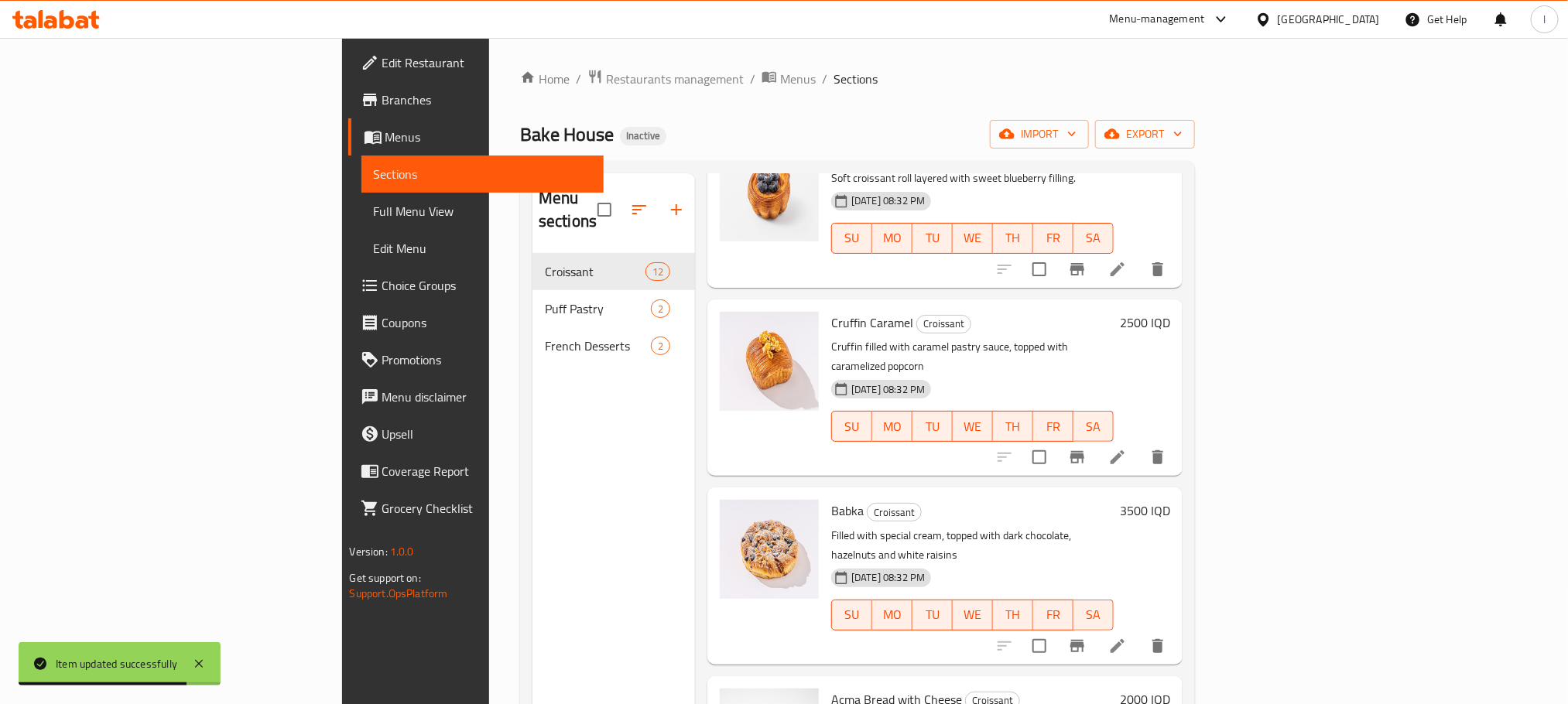
click at [1126, 448] on icon at bounding box center [1117, 457] width 19 height 19
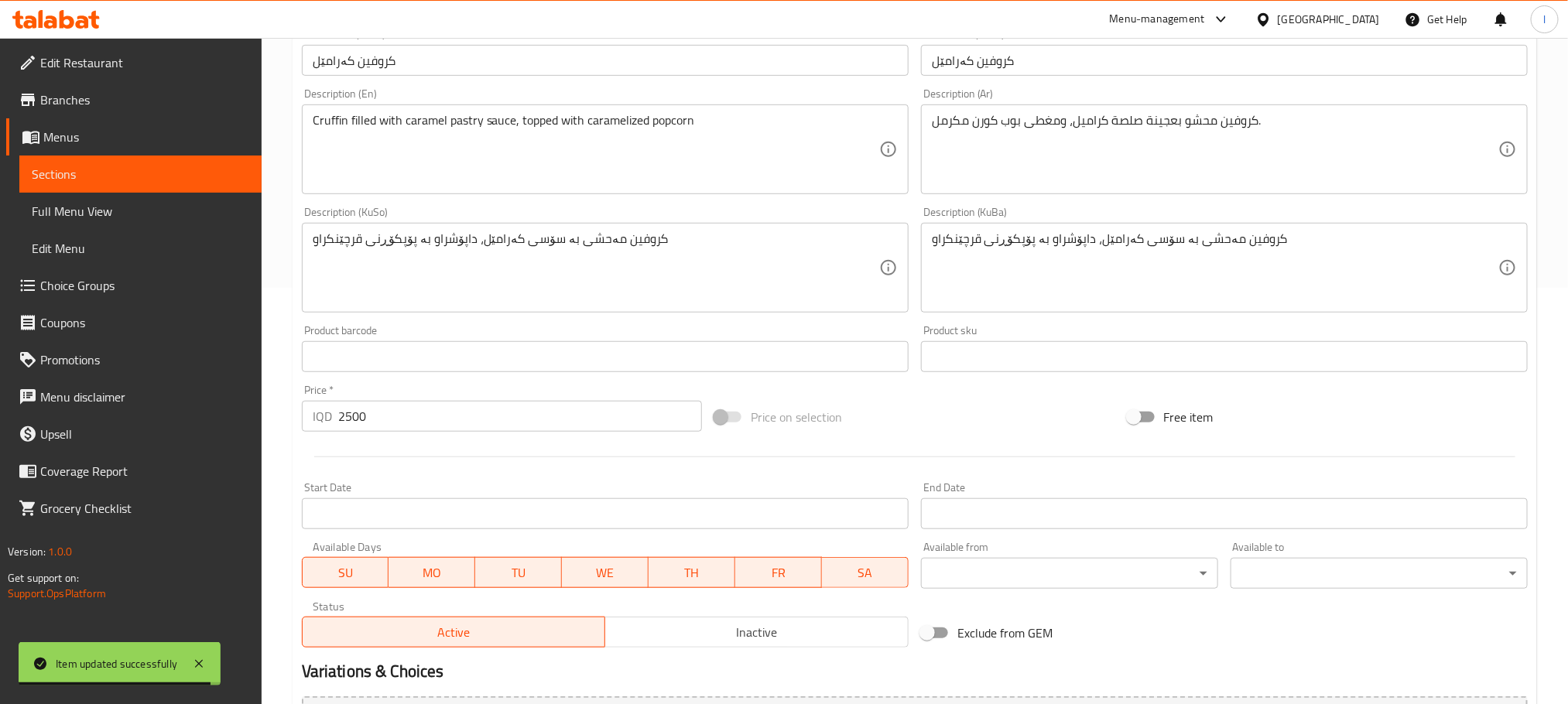
scroll to position [425, 0]
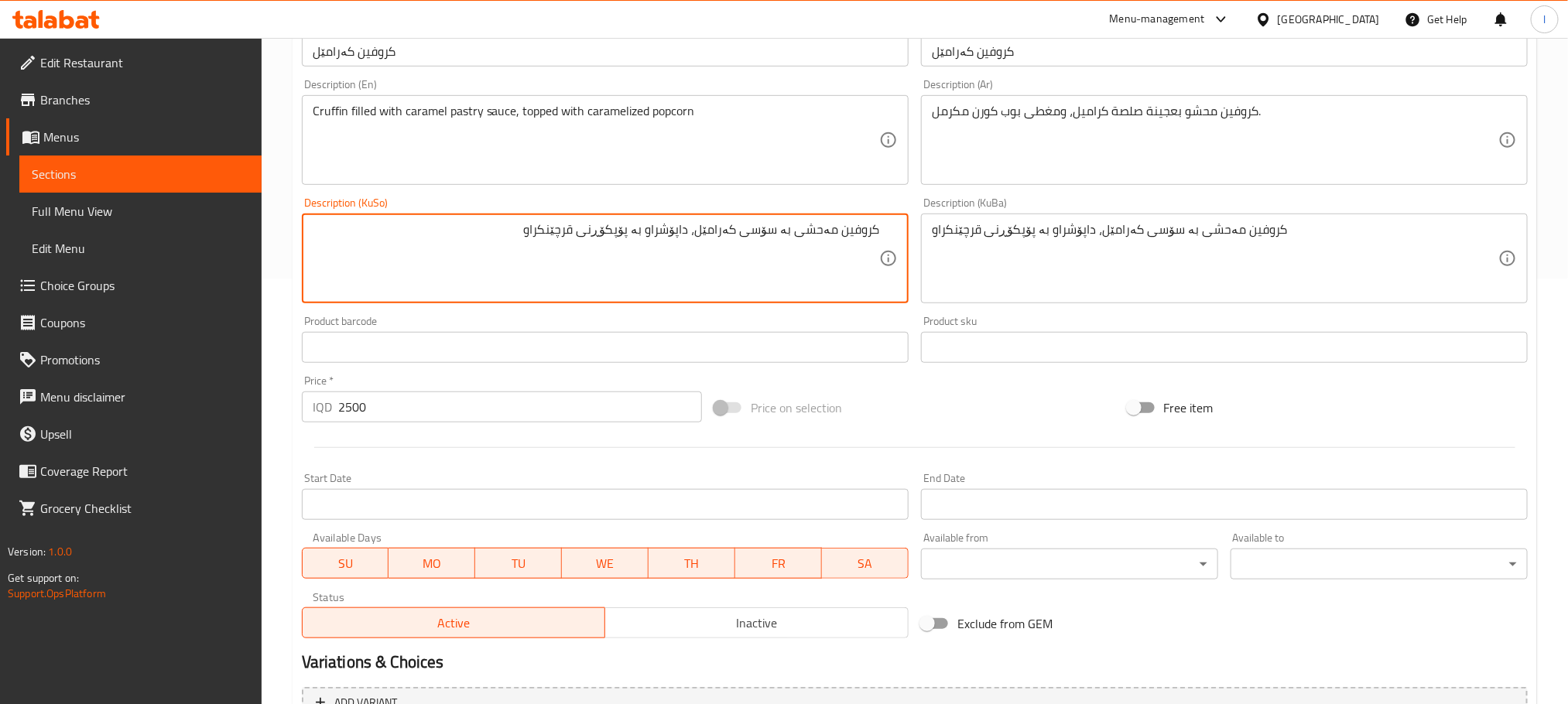
click at [787, 236] on textarea "کروفین مەحشی بە سۆسی کەرامێل، داپۆشراو بە پۆپکۆڕنی قرچێنکراو" at bounding box center [596, 259] width 567 height 74
click at [784, 237] on textarea "کروفین مەحشی بەهەویری سۆسی کەرامێل، داپۆشراو بە پۆپکۆڕنی قرچێنکراو" at bounding box center [596, 259] width 567 height 74
click at [784, 237] on textarea "کروفین مەحشی بە هەویری سۆسی کەرامێل، داپۆشراو بە پۆپکۆڕنی قرچێنکراو" at bounding box center [596, 259] width 567 height 74
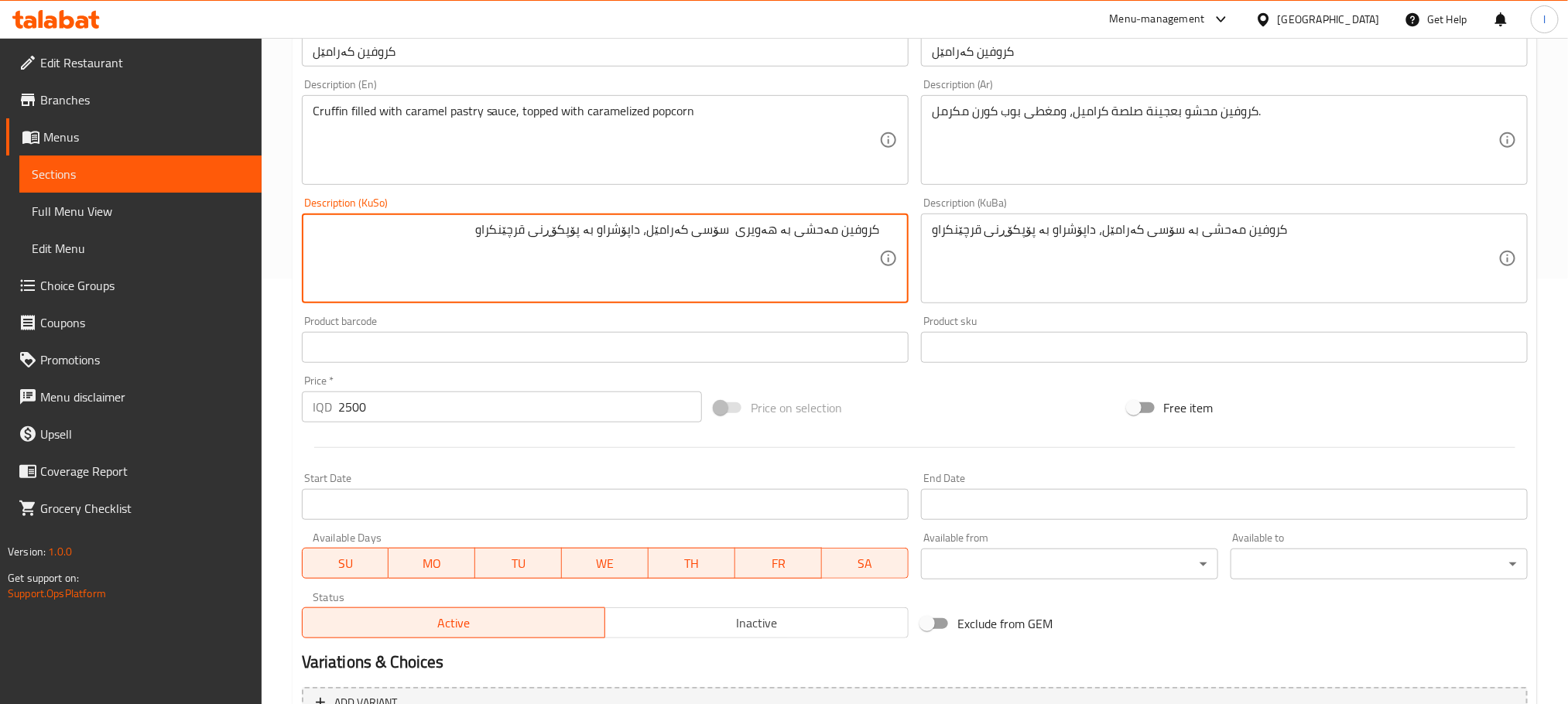
type textarea "کروفین مەحشی بە هەویری سۆسی کەرامێل، داپۆشراو بە پۆپکۆڕنی قرچێنکراو"
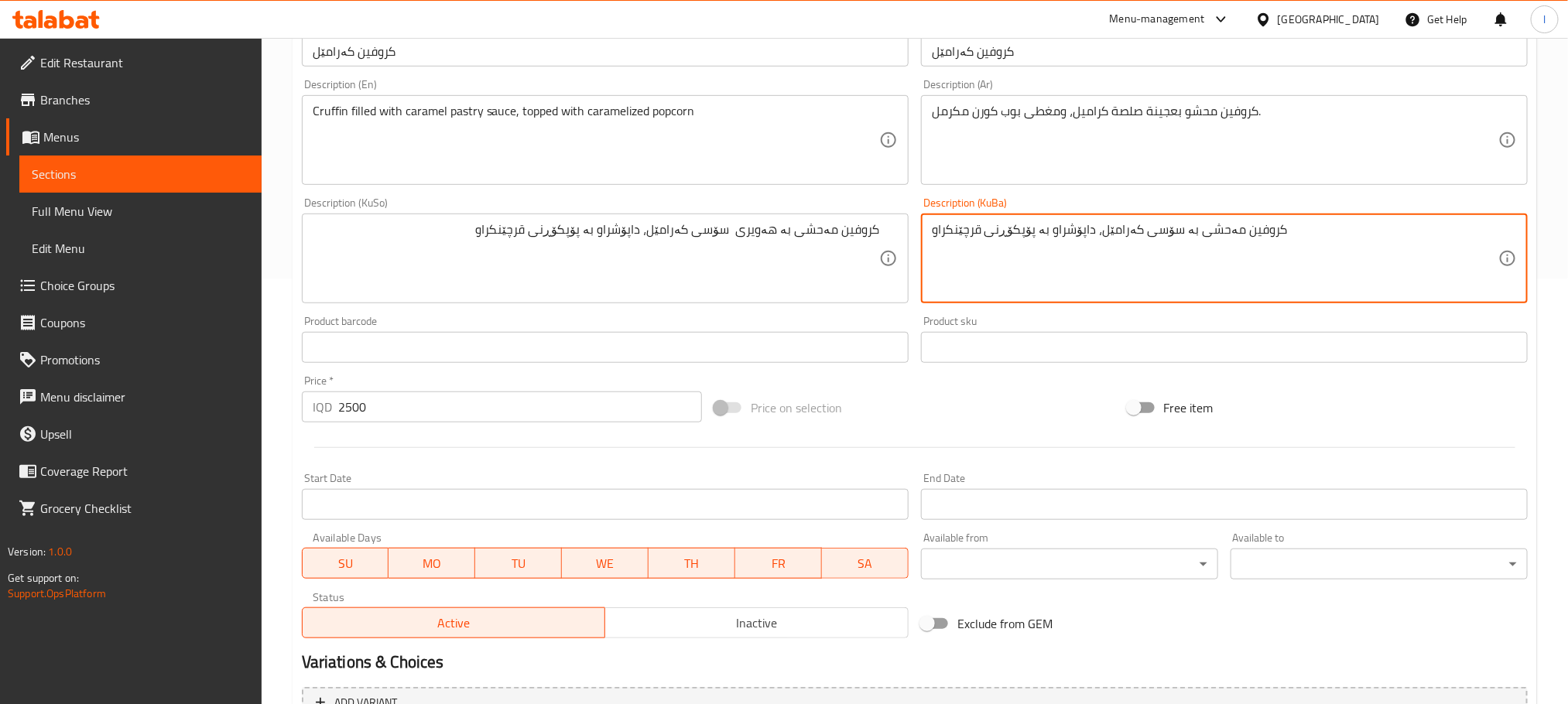
click at [978, 237] on textarea "کروفین مەحشی بە سۆسی کەرامێل، داپۆشراو بە پۆپکۆڕنی قرچێنکراو" at bounding box center [1215, 259] width 567 height 74
paste textarea "هەویری"
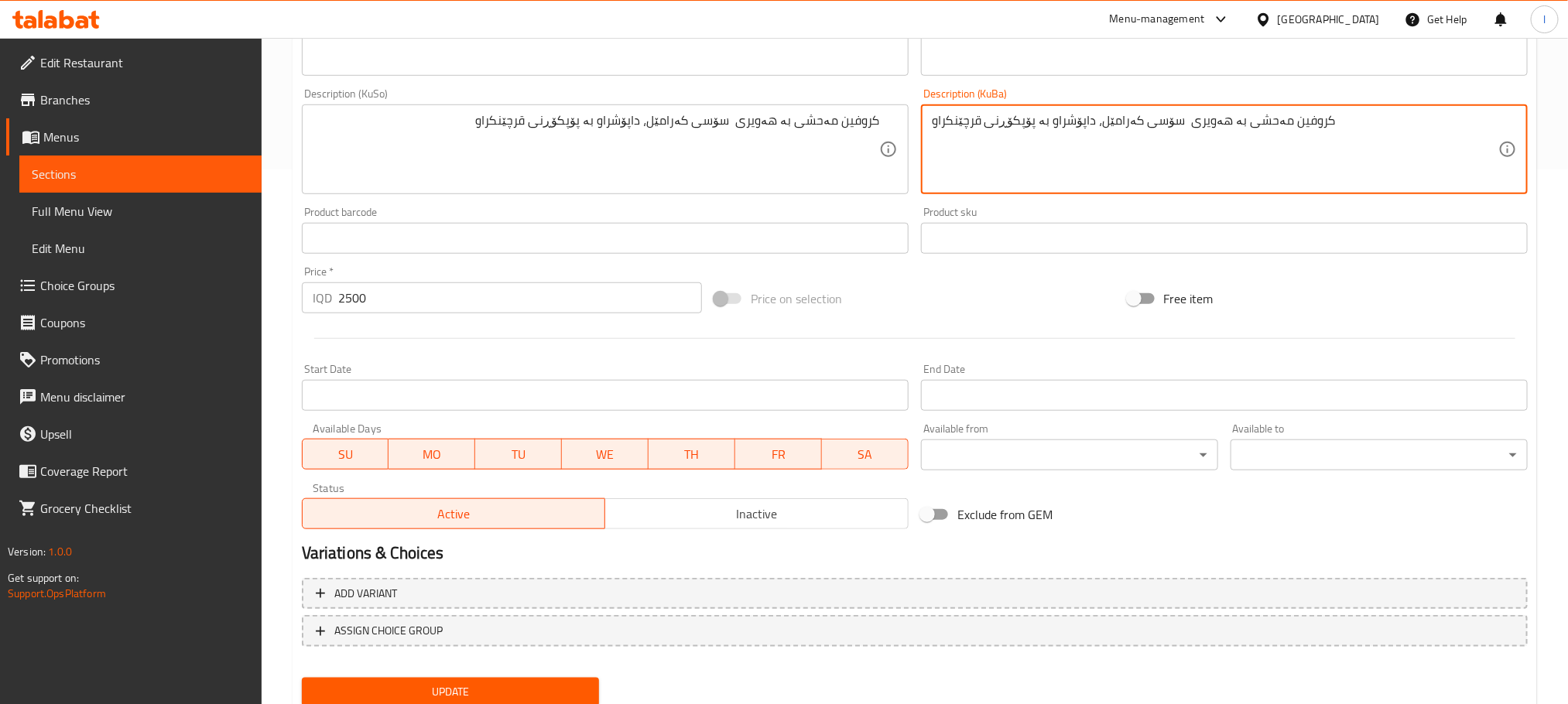
scroll to position [588, 0]
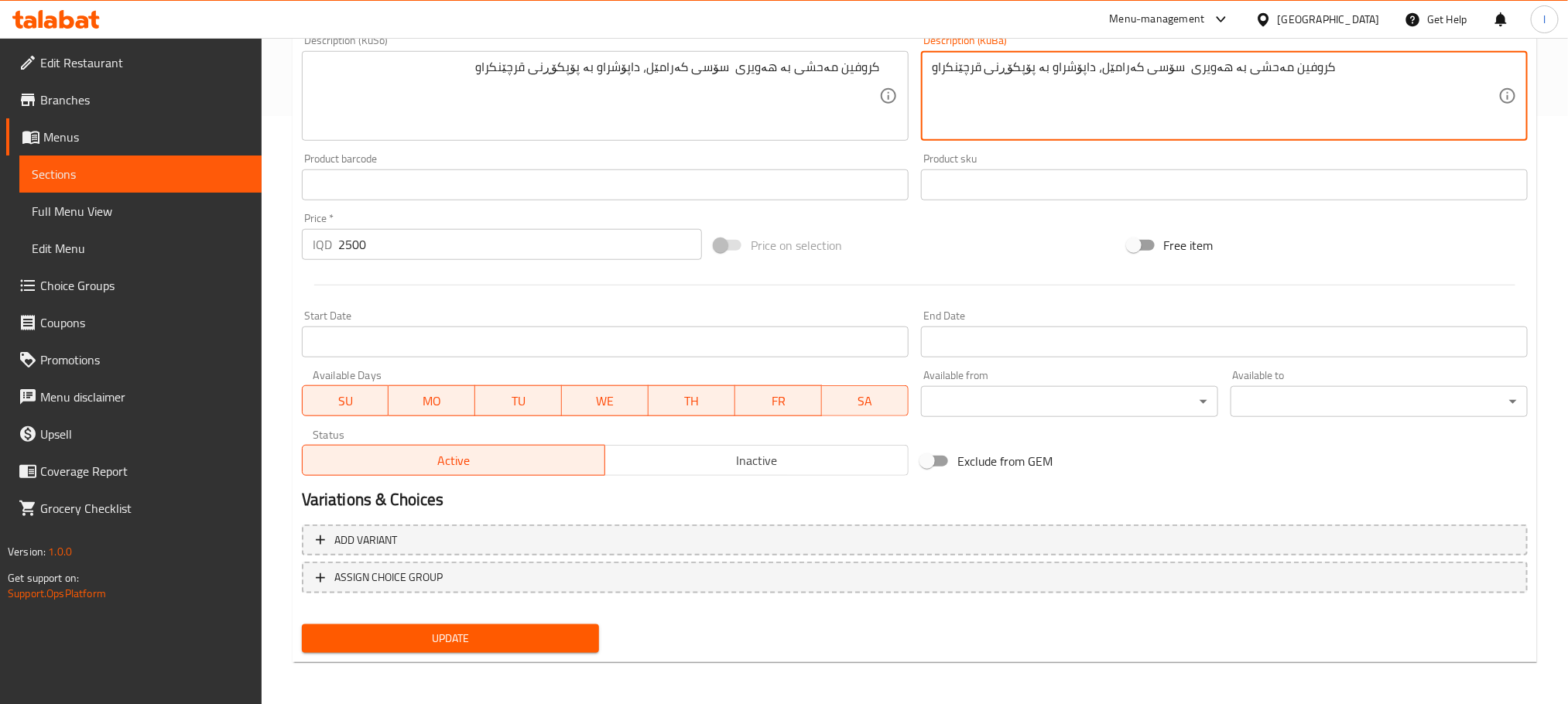
type textarea "کروفین مەحشی بە هەویری سۆسی کەرامێل، داپۆشراو بە پۆپکۆڕنی قرچێنکراو"
click at [534, 628] on span "Update" at bounding box center [450, 638] width 273 height 20
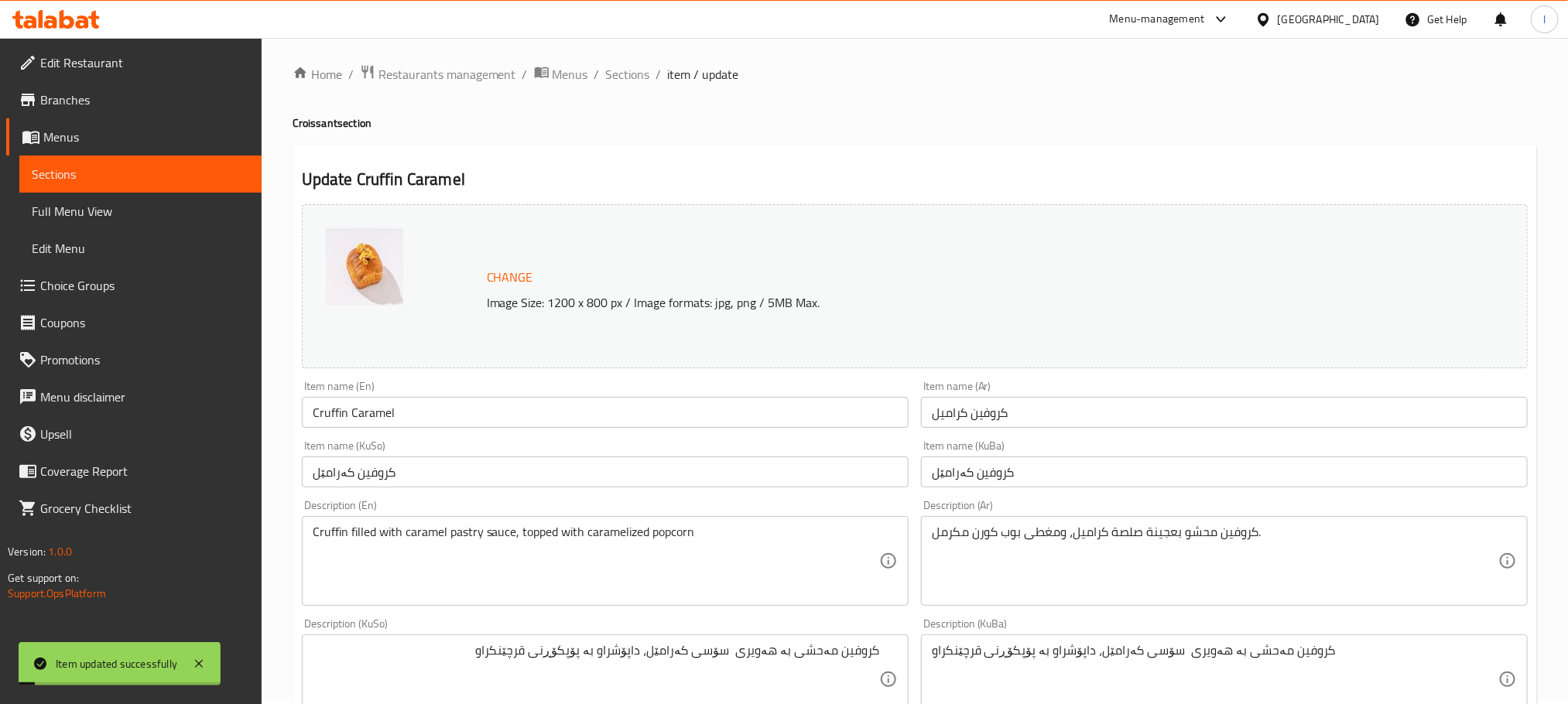
scroll to position [0, 0]
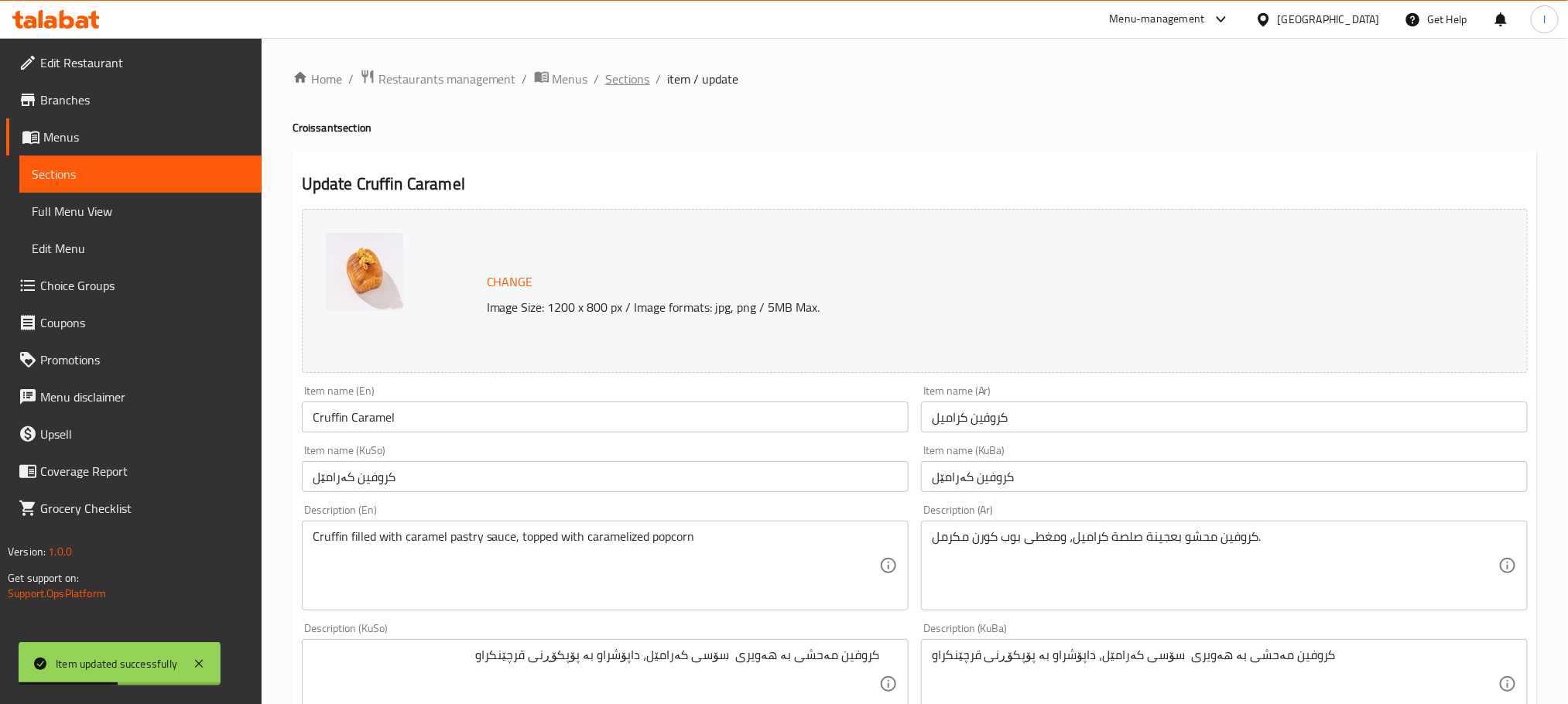
click at [640, 75] on span "Sections" at bounding box center [628, 78] width 44 height 19
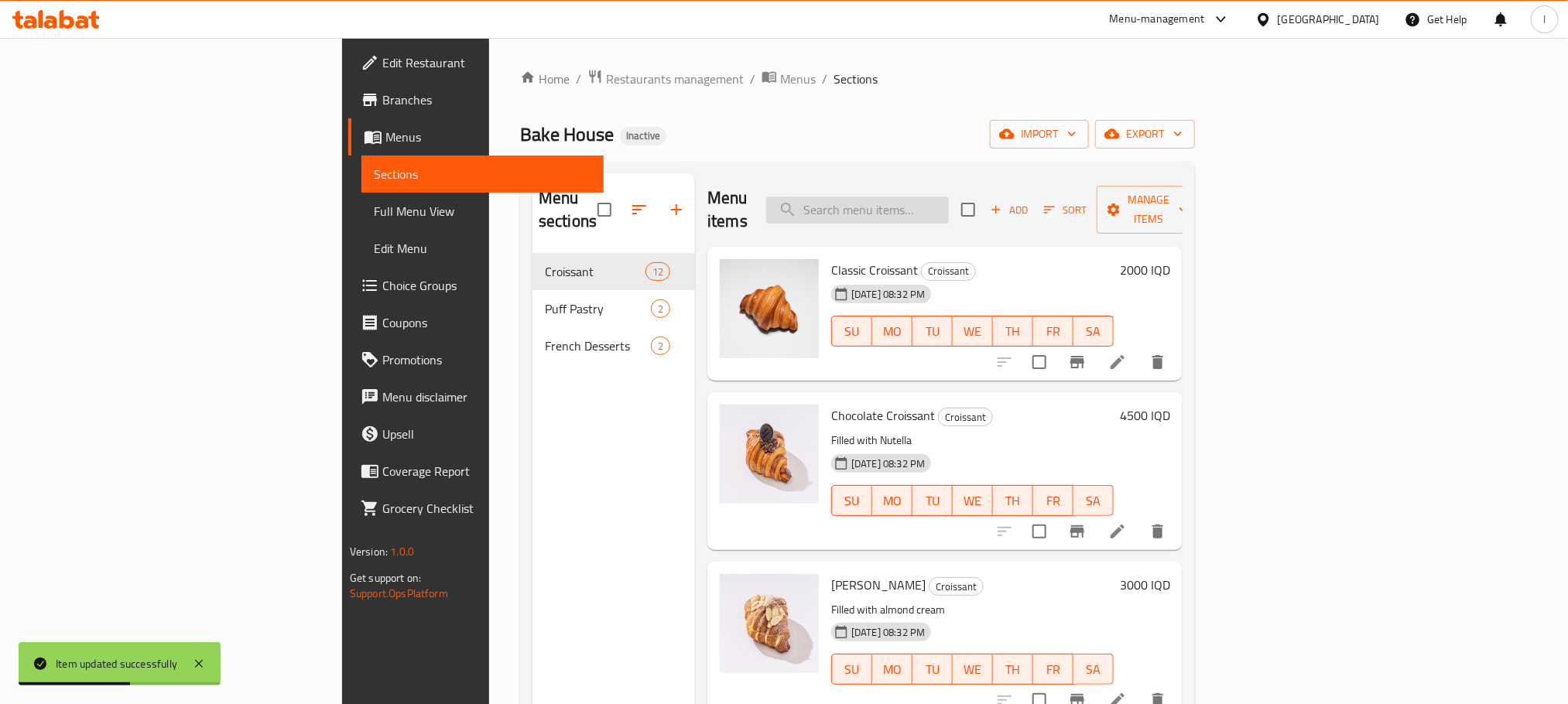
click at [949, 208] on input "search" at bounding box center [857, 209] width 183 height 27
paste input "Babka"
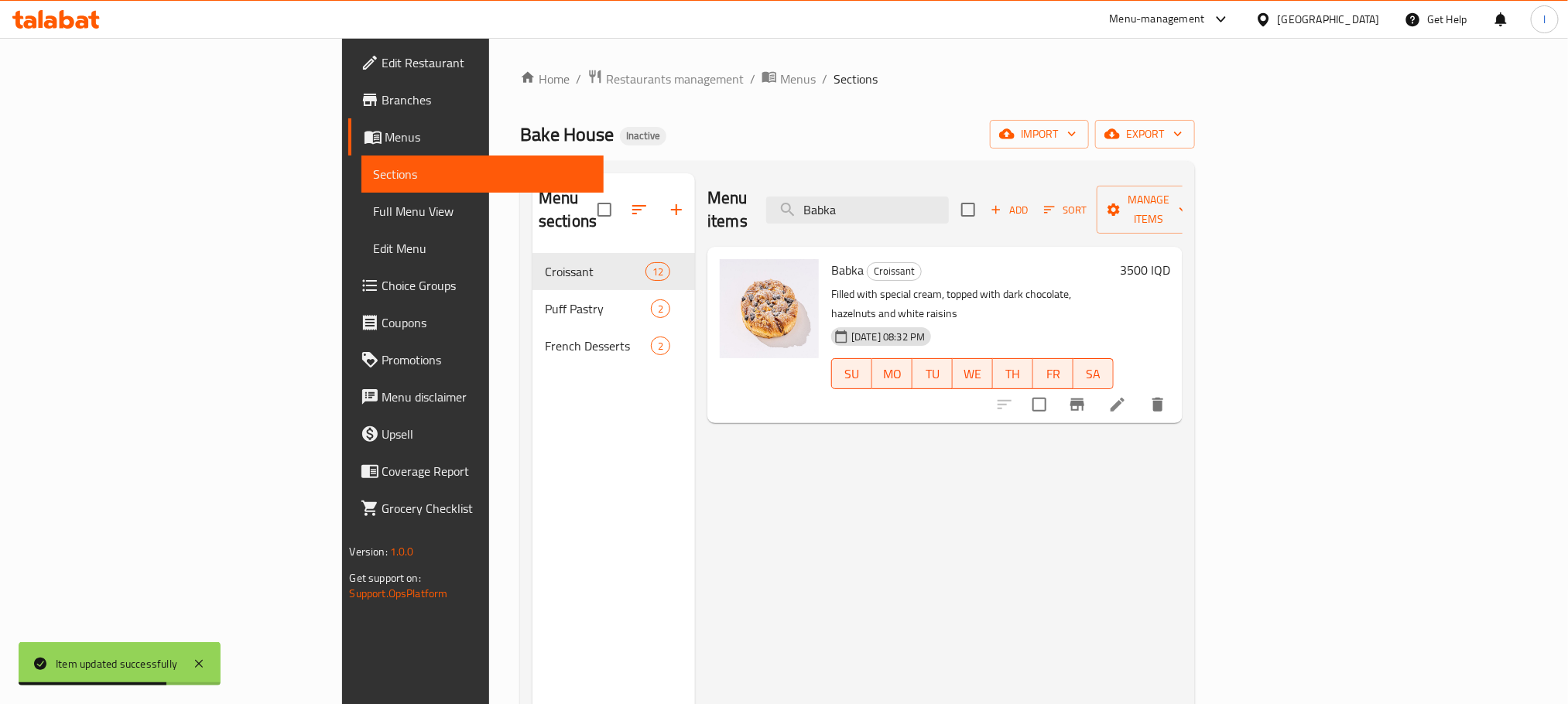
type input "Babka"
click at [1139, 390] on li at bounding box center [1117, 404] width 43 height 28
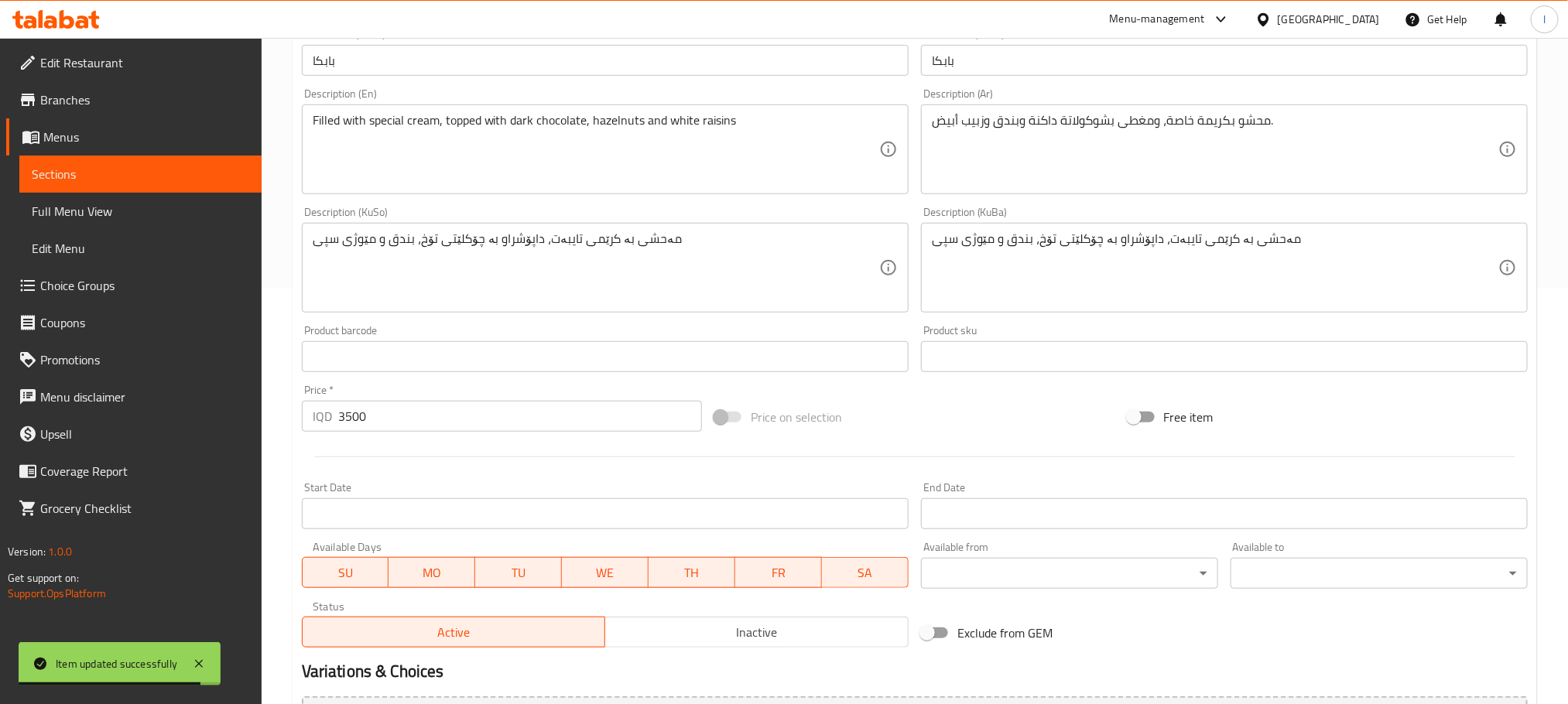
scroll to position [425, 0]
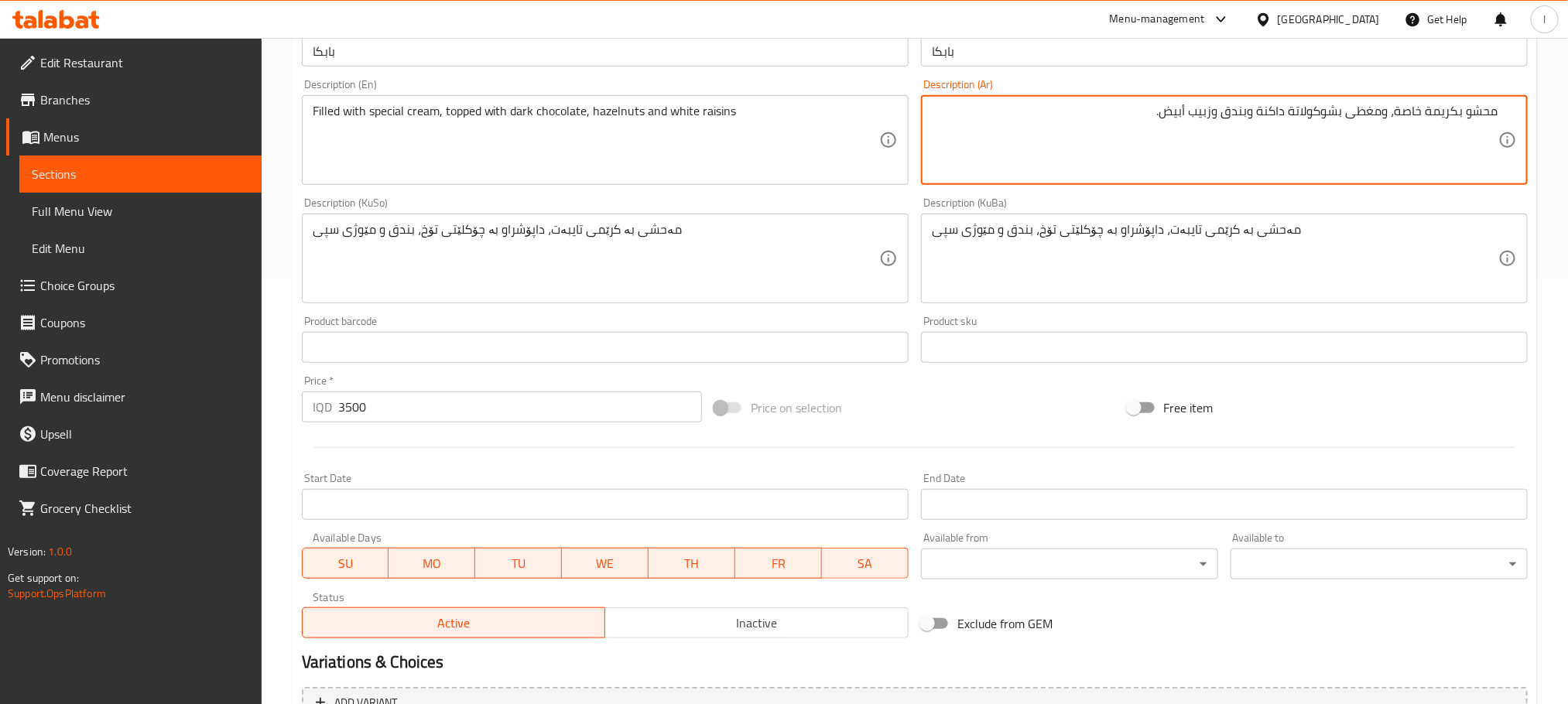
click at [1384, 119] on textarea "محشو بكريمة خاصة، ومغطى بشوكولاتة داكنة وبندق وزبيب أبيض." at bounding box center [1215, 140] width 567 height 74
click at [1259, 121] on textarea "محشو بكريمة خاصة، مغطى بشوكولاتة داكنة وبندق وزبيب أبيض." at bounding box center [1215, 140] width 567 height 74
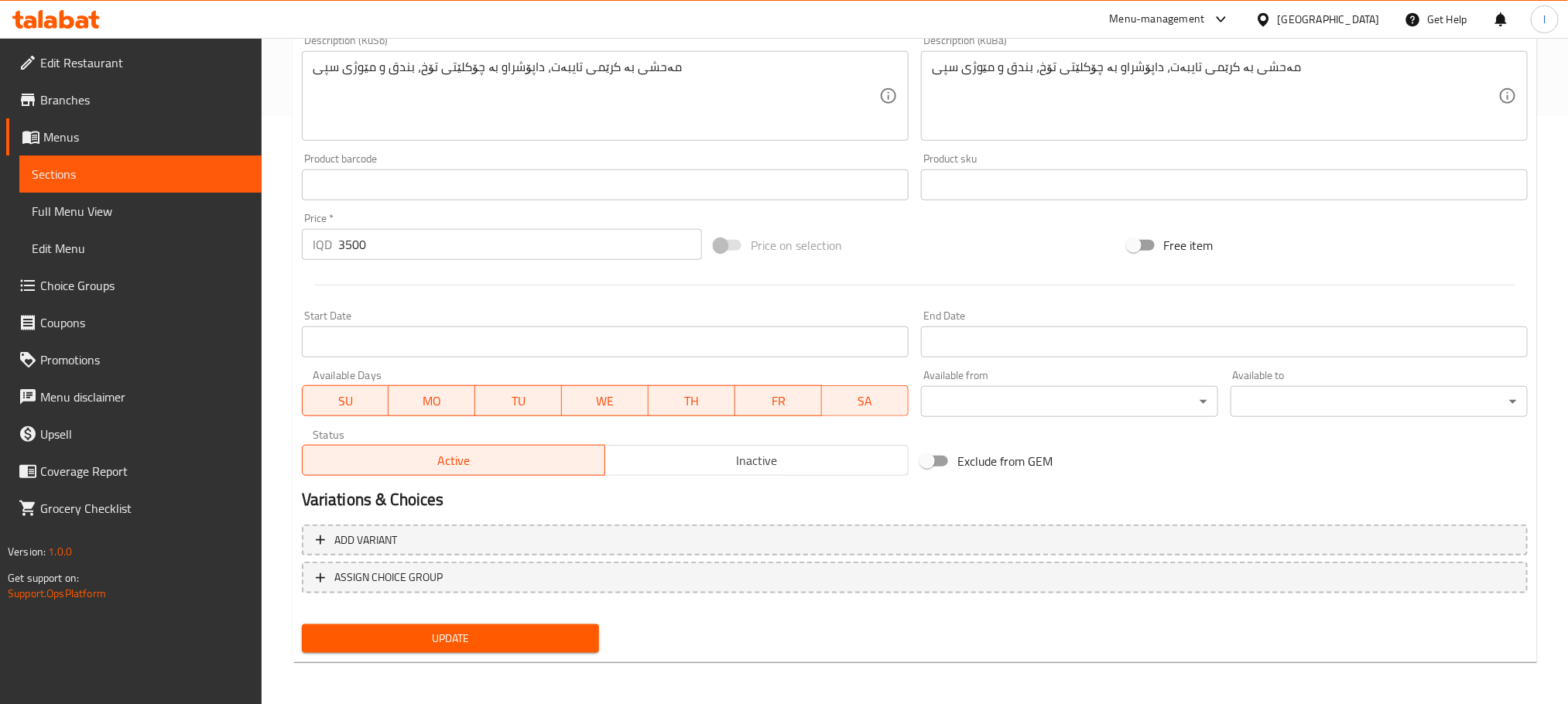
type textarea "محشو بكريمة خاصة، مغطى بشوكولاتة داكنة، بندق وزبيب أبيض."
click at [569, 648] on button "Update" at bounding box center [450, 638] width 297 height 29
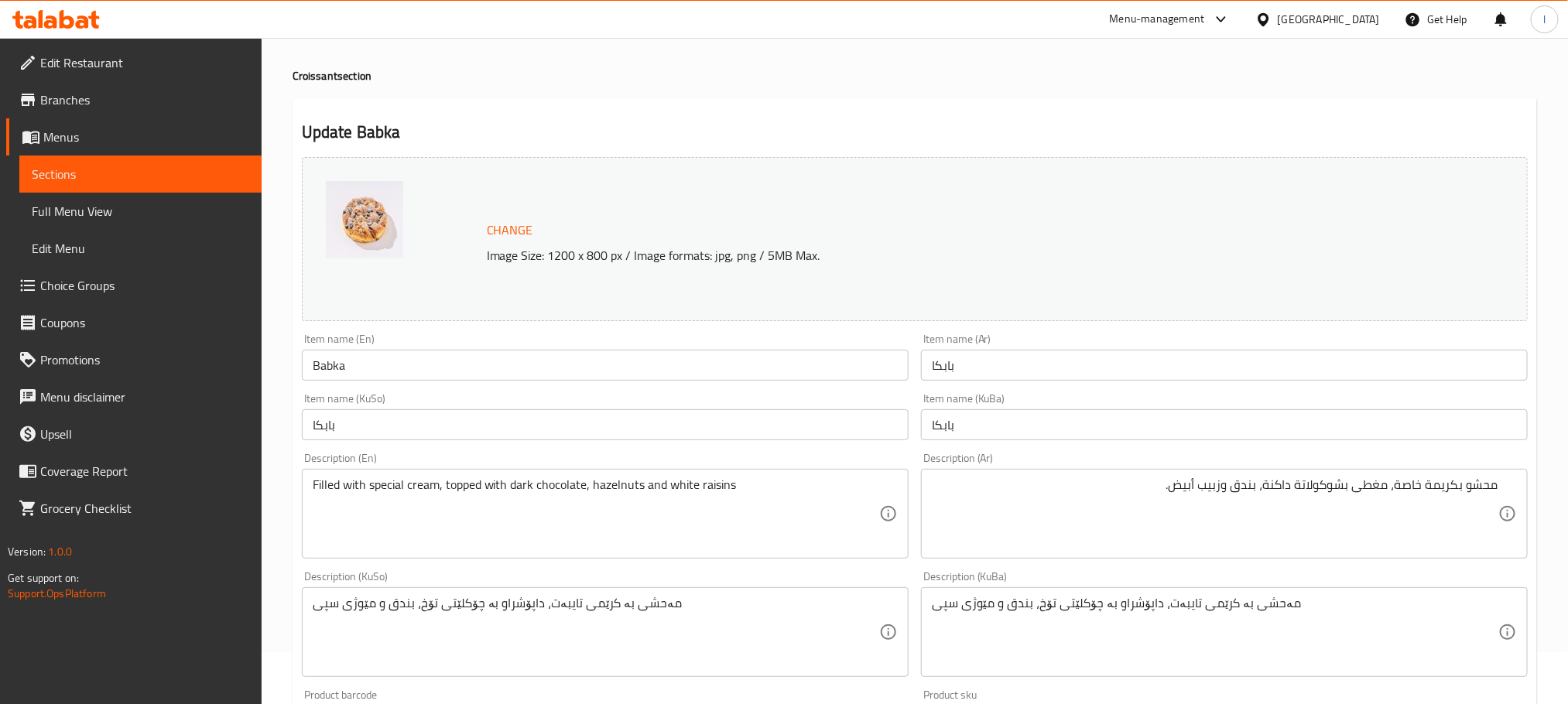
scroll to position [0, 0]
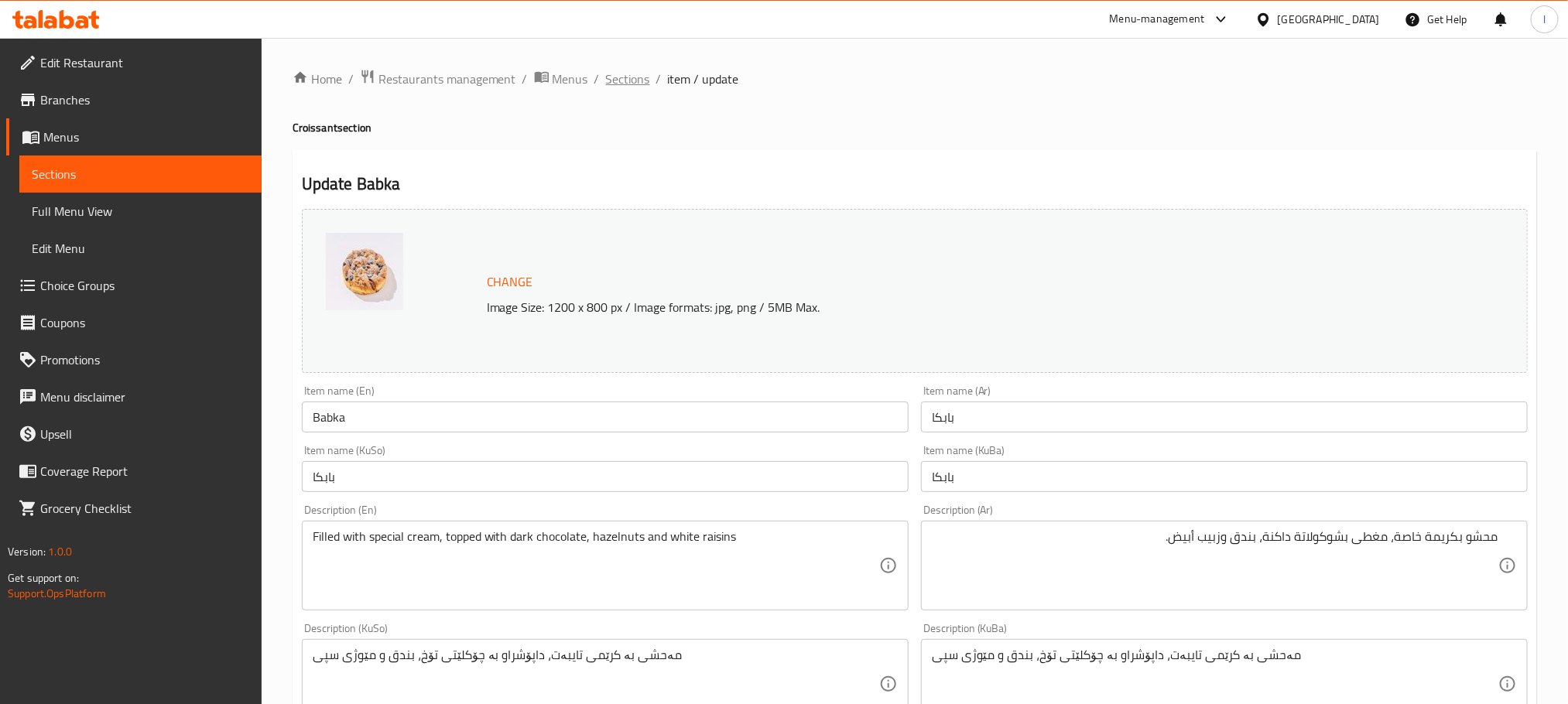
click at [617, 69] on span "Sections" at bounding box center [628, 78] width 44 height 19
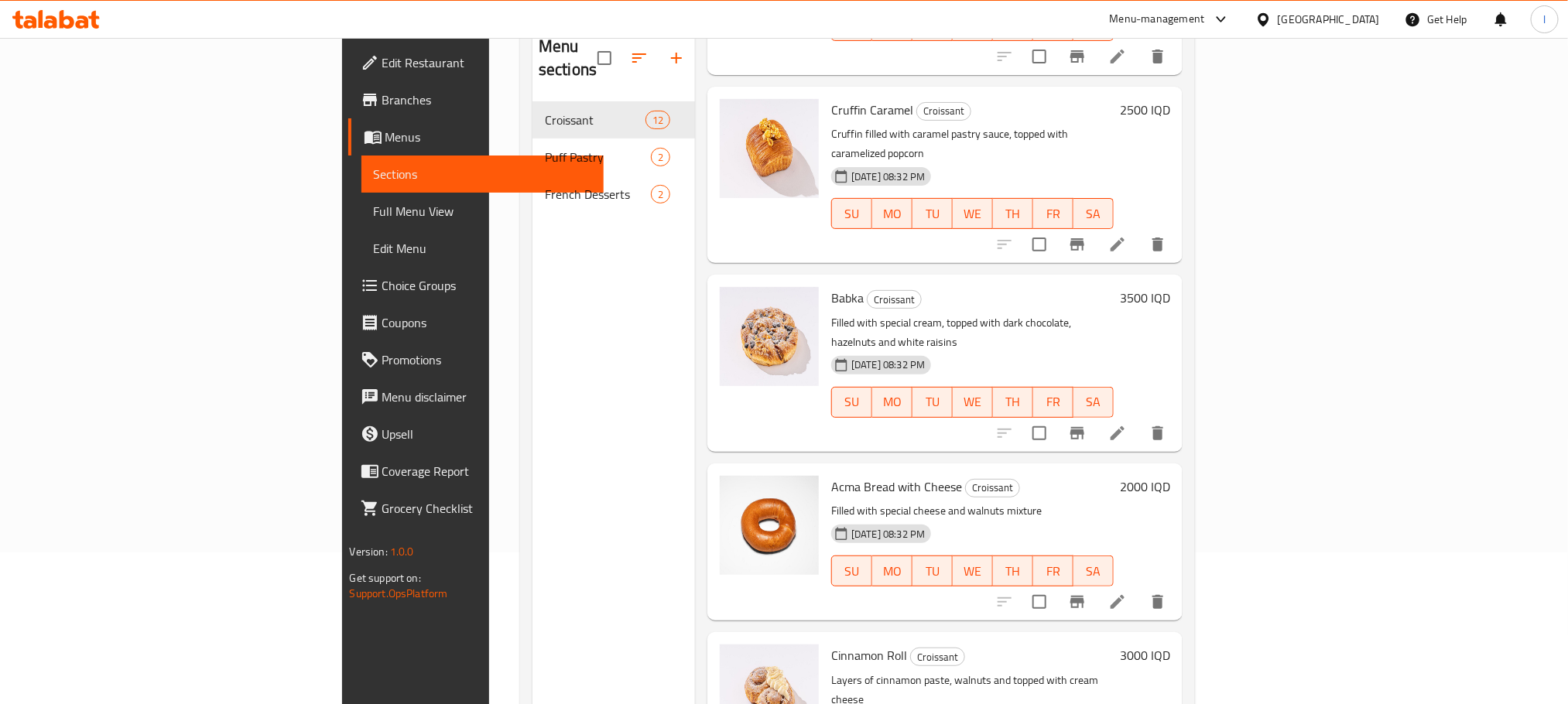
scroll to position [201, 0]
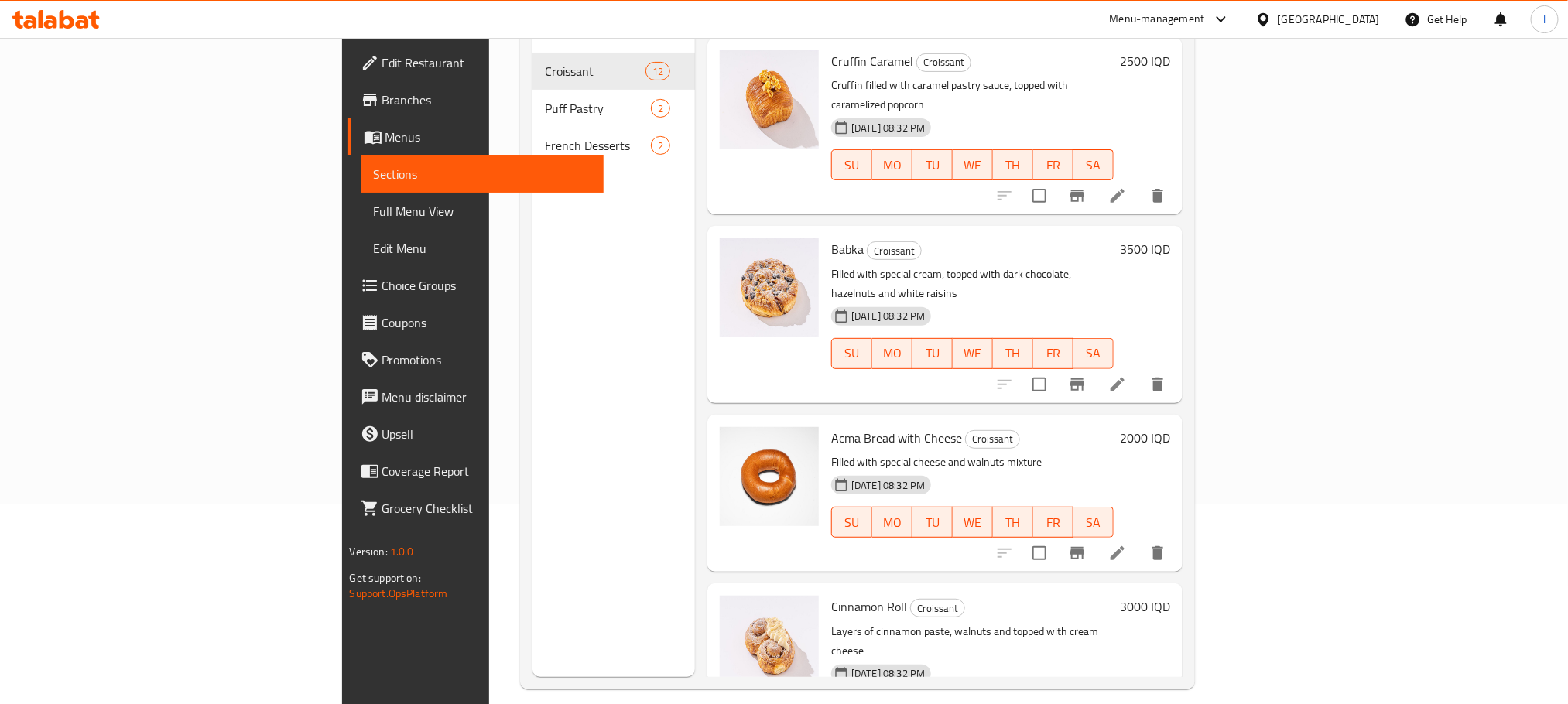
click at [1139, 539] on li at bounding box center [1117, 553] width 43 height 28
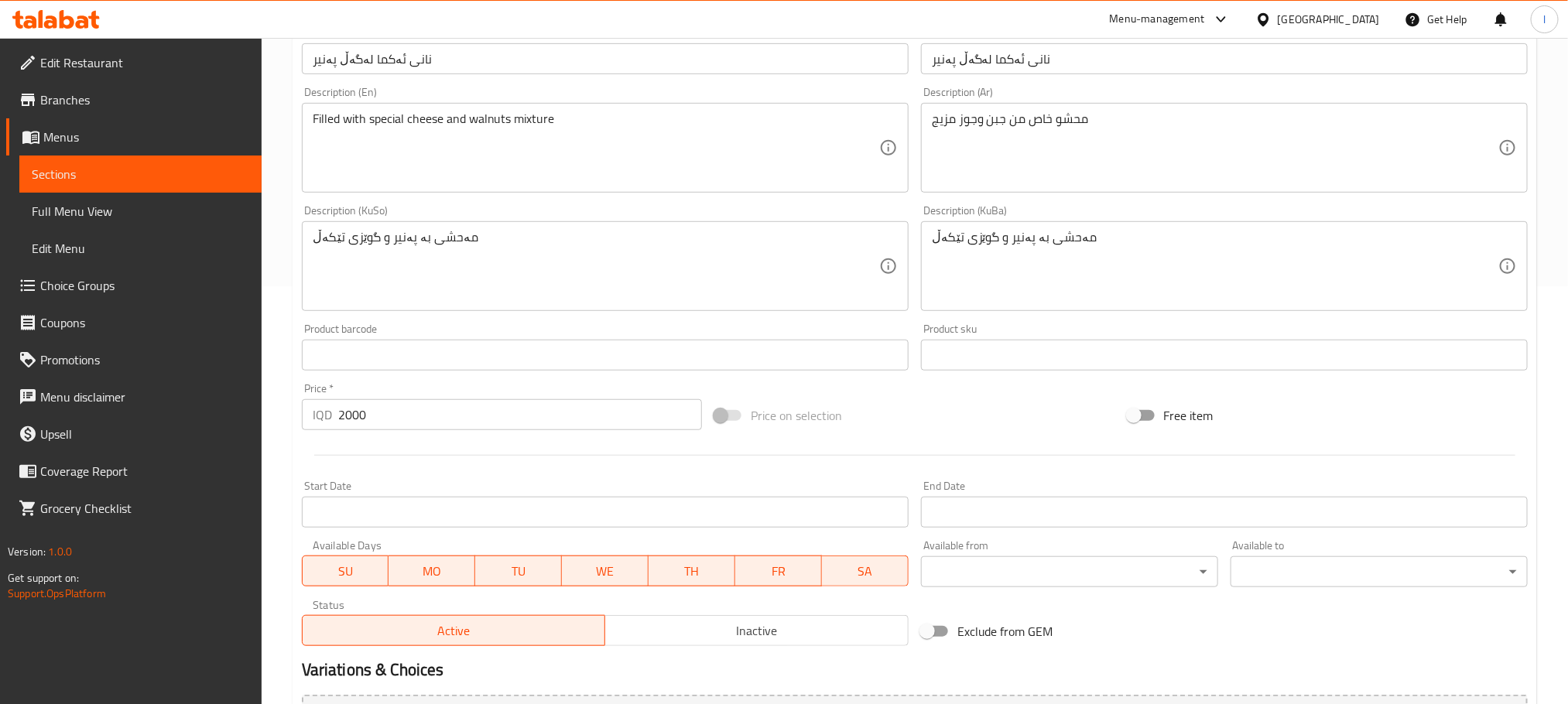
scroll to position [425, 0]
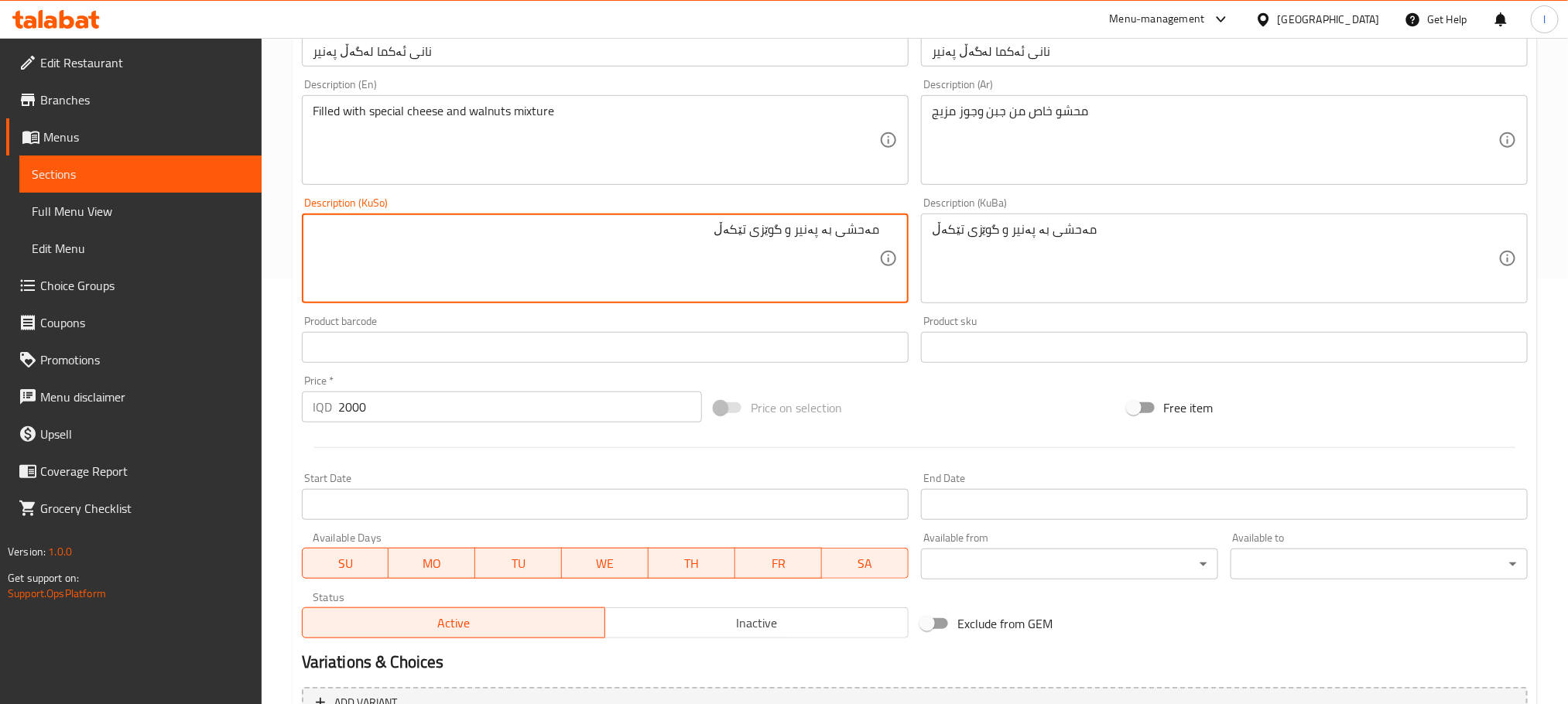
click at [801, 236] on textarea "مەحشی بە پەنیر و گوێزی تێکەڵ" at bounding box center [596, 259] width 567 height 74
click at [774, 236] on textarea "مەحشی بە پەنیری تایبەت و گوێزی تێکەڵ" at bounding box center [596, 259] width 567 height 74
type textarea "مەحشی بە پەنیری تایبەت و گوێزی تێکەڵ"
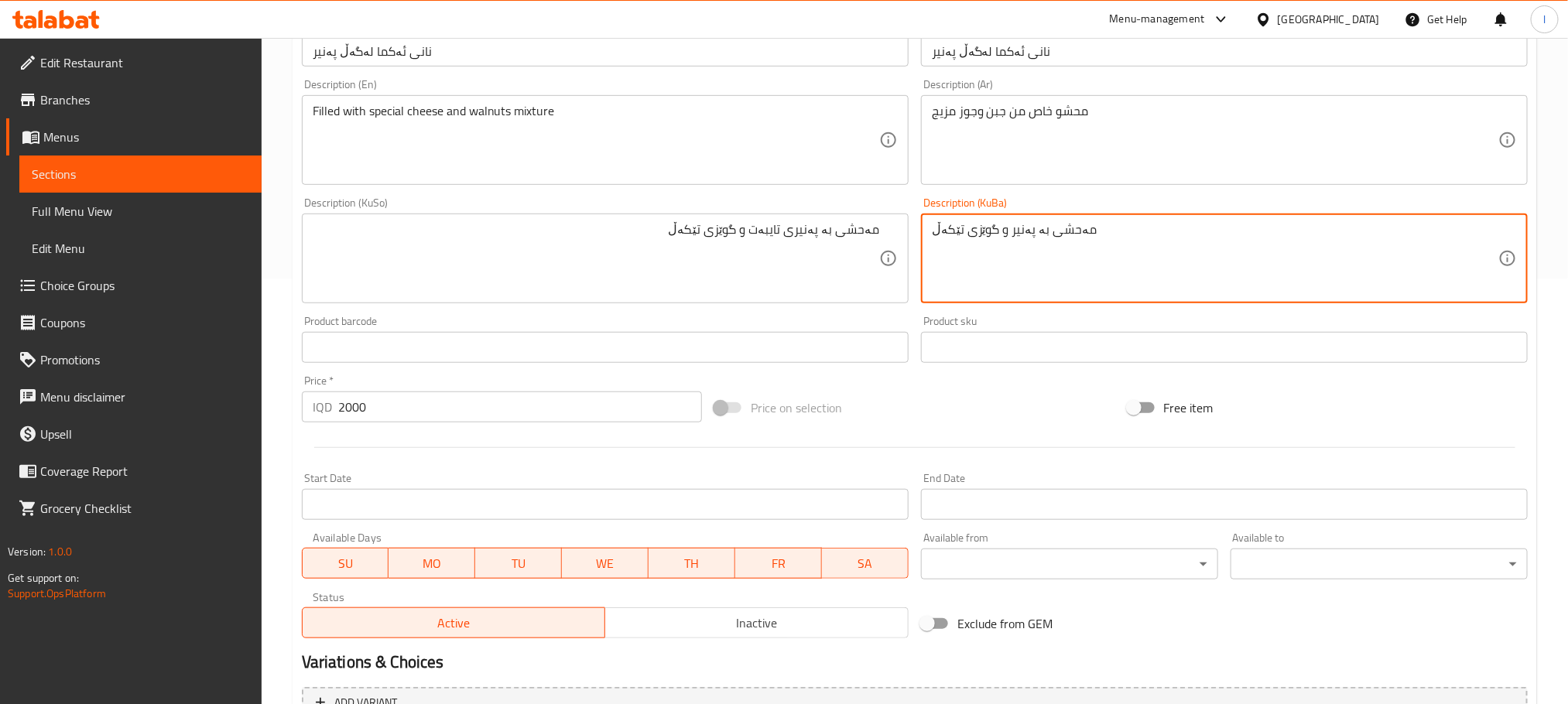
click at [990, 248] on textarea "مەحشی بە پەنیر و گوێزی تێکەڵ" at bounding box center [1215, 259] width 567 height 74
paste textarea "ی تایبەت"
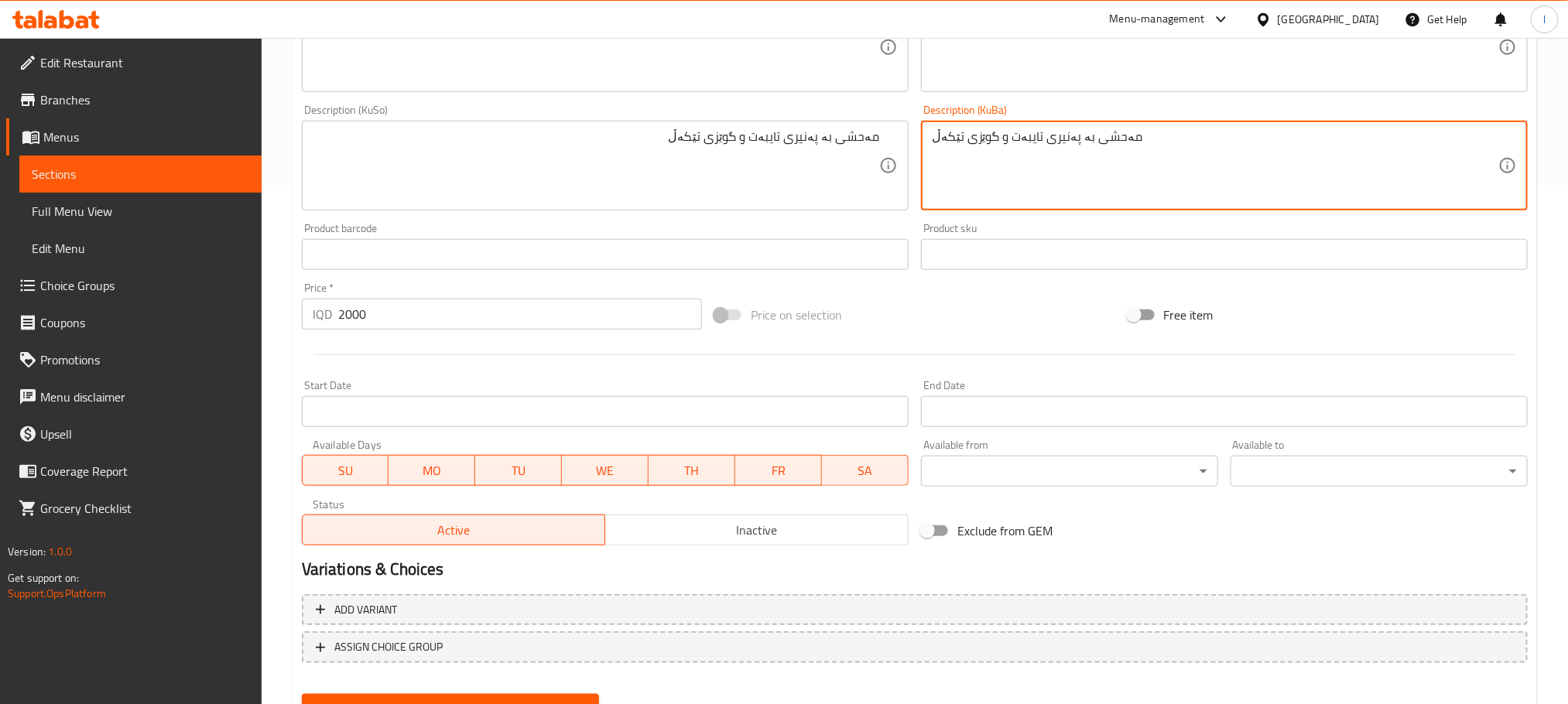
scroll to position [588, 0]
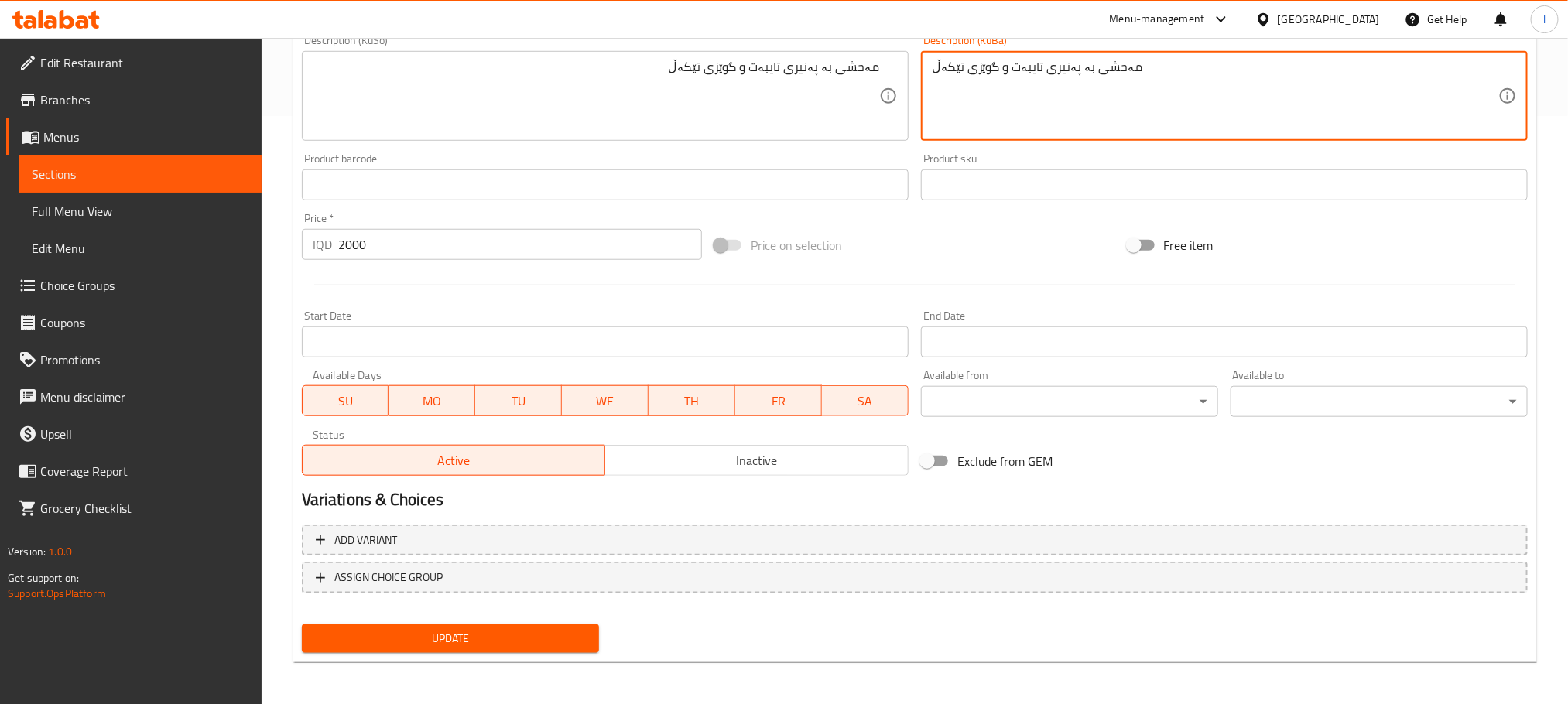
type textarea "مەحشی بە پەنیری تایبەت و گوێزی تێکەڵ"
click at [506, 647] on button "Update" at bounding box center [450, 638] width 297 height 29
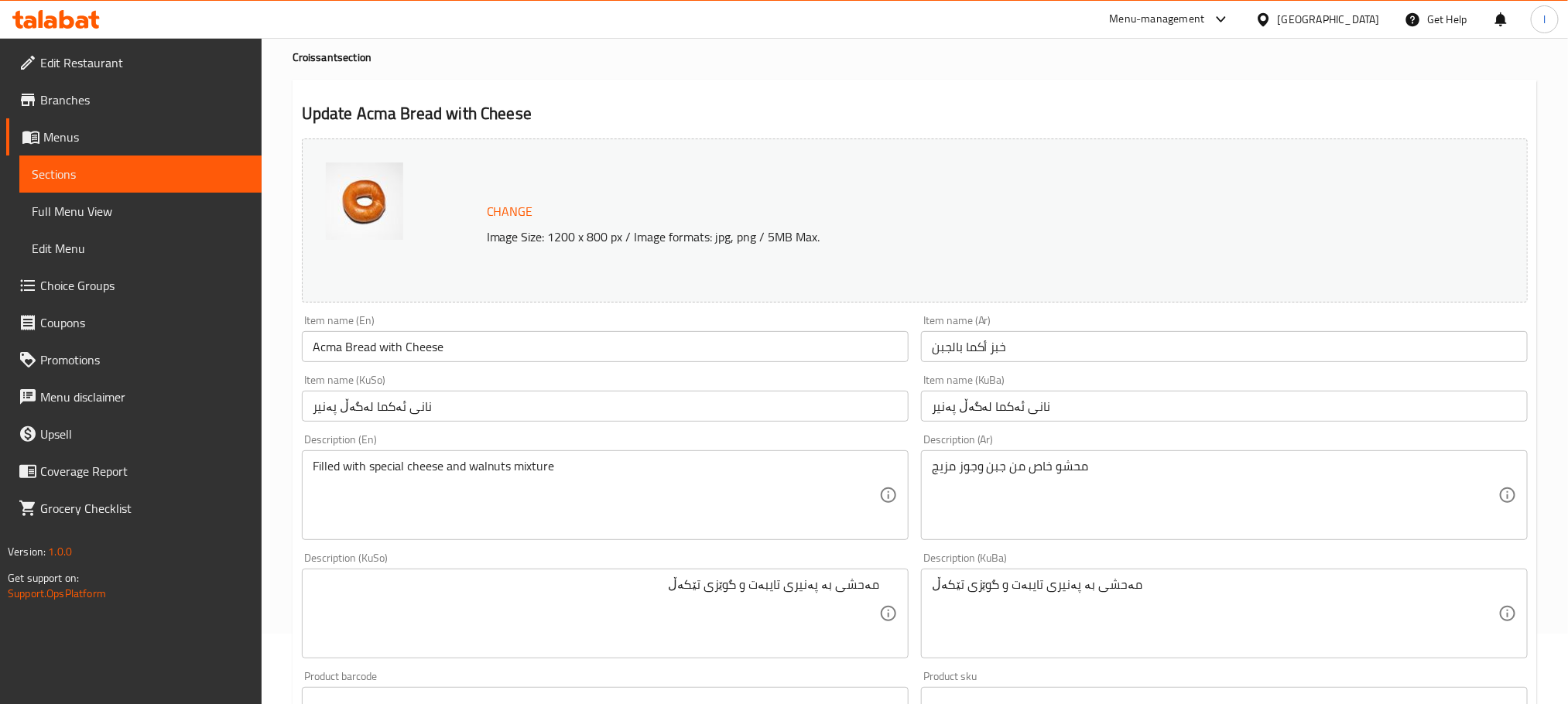
scroll to position [0, 0]
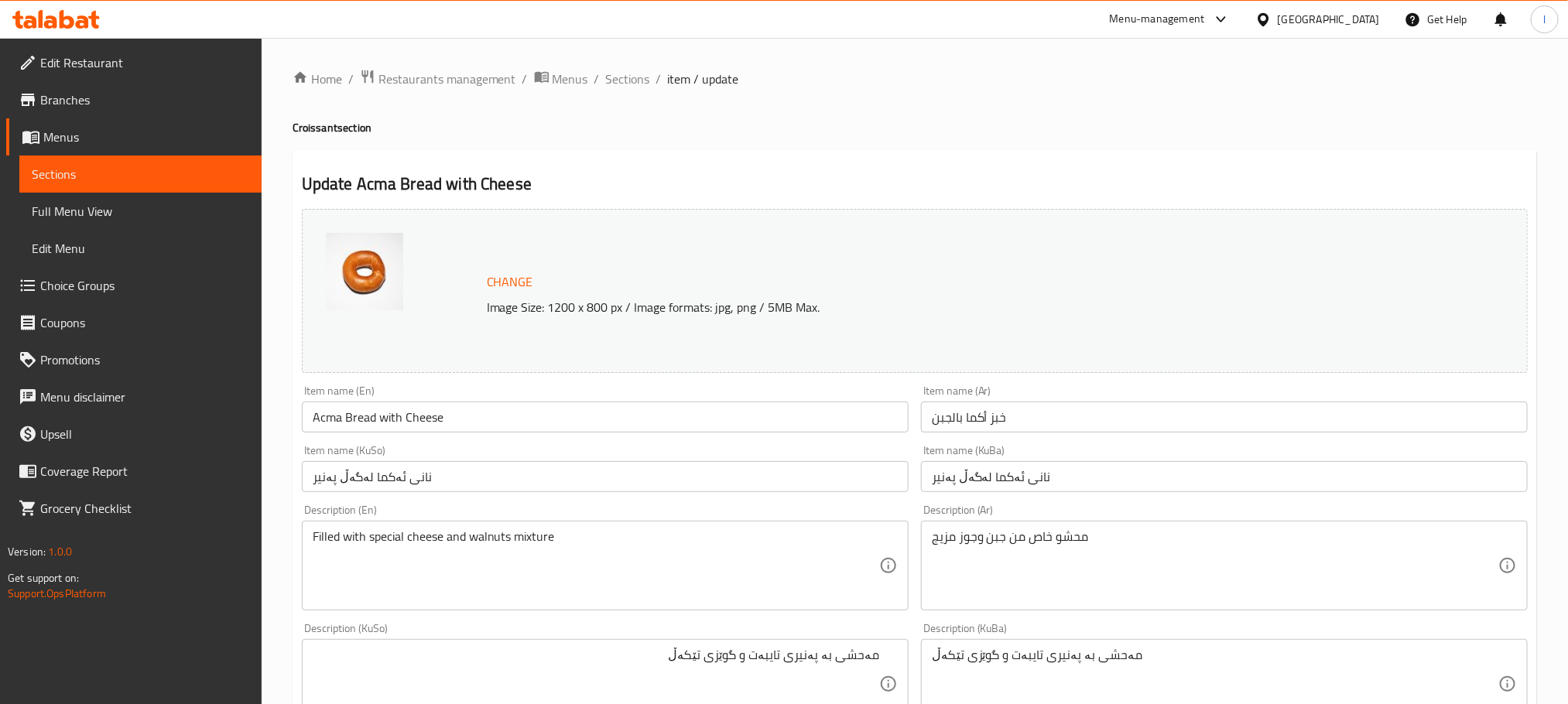
click at [615, 66] on div "Home / Restaurants management / Menus / Sections / item / update Croissant sect…" at bounding box center [915, 665] width 1306 height 1255
click at [621, 69] on span "Sections" at bounding box center [628, 78] width 44 height 19
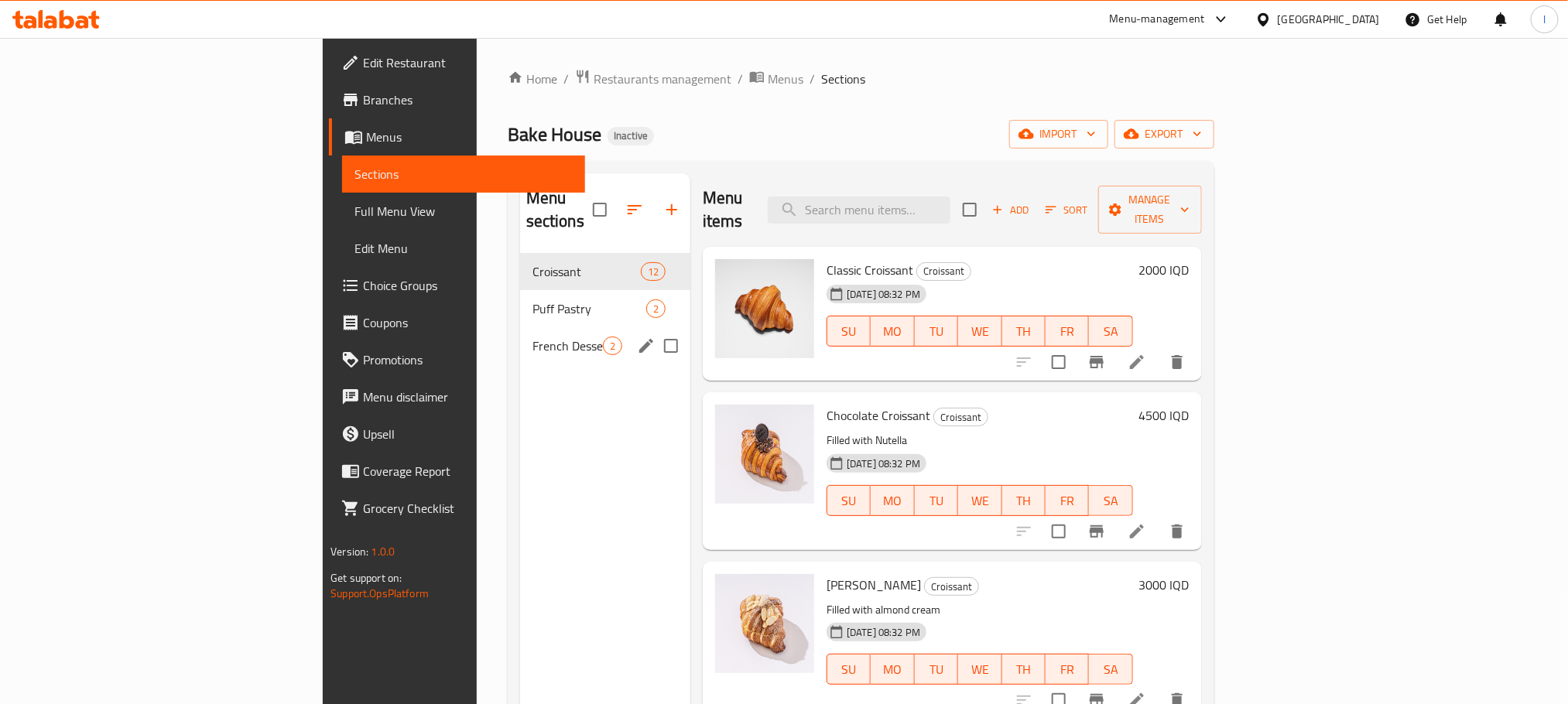
click at [533, 336] on span "French Desserts" at bounding box center [568, 345] width 70 height 19
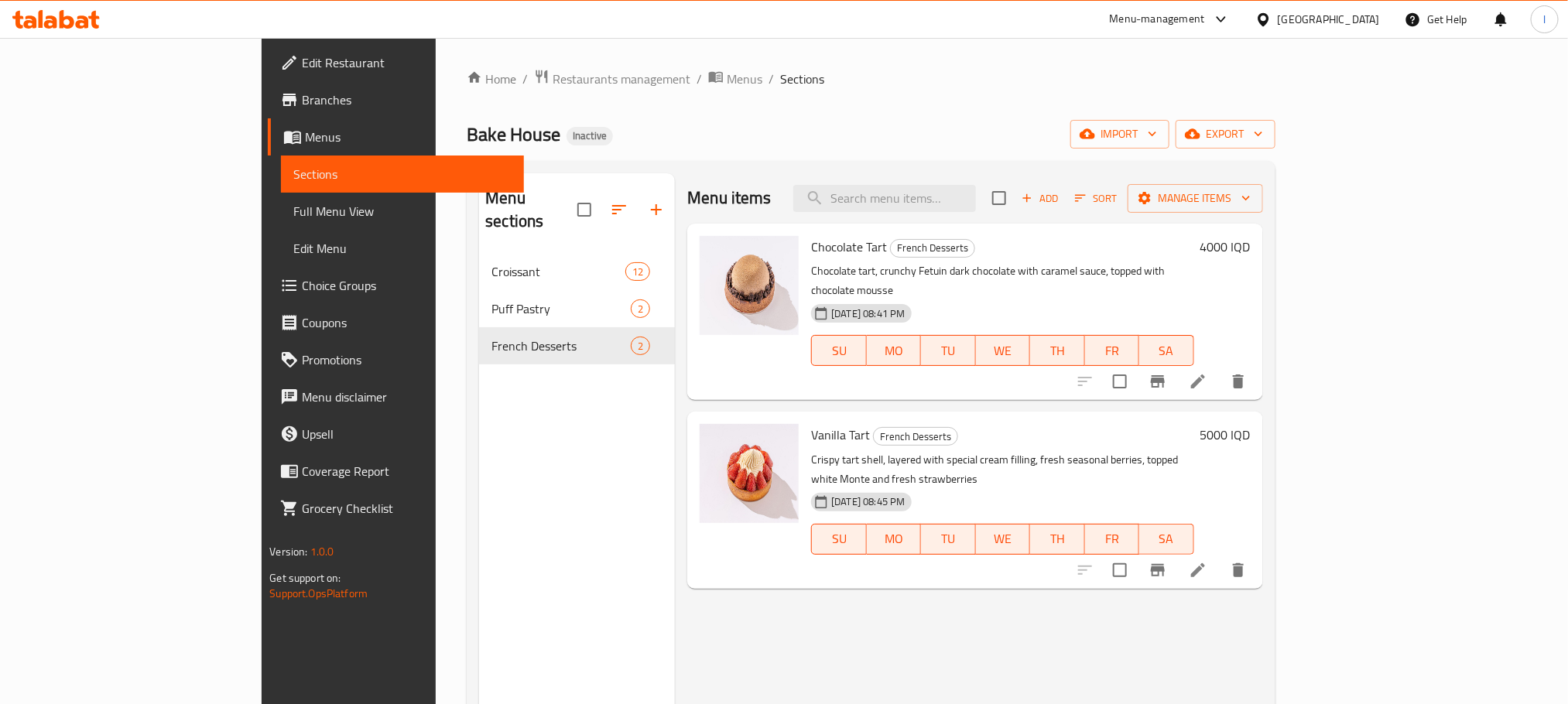
click at [1220, 370] on li at bounding box center [1198, 381] width 43 height 28
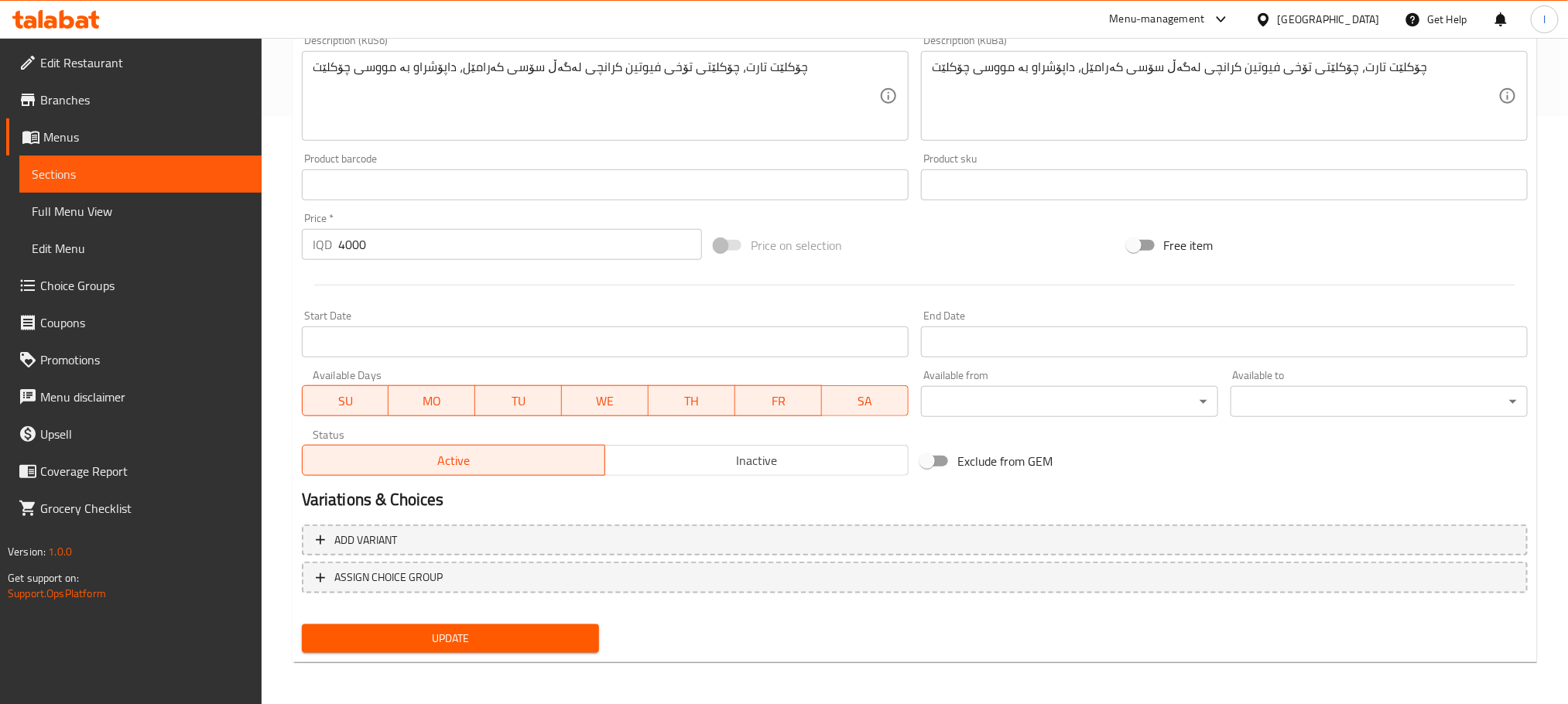
scroll to position [163, 0]
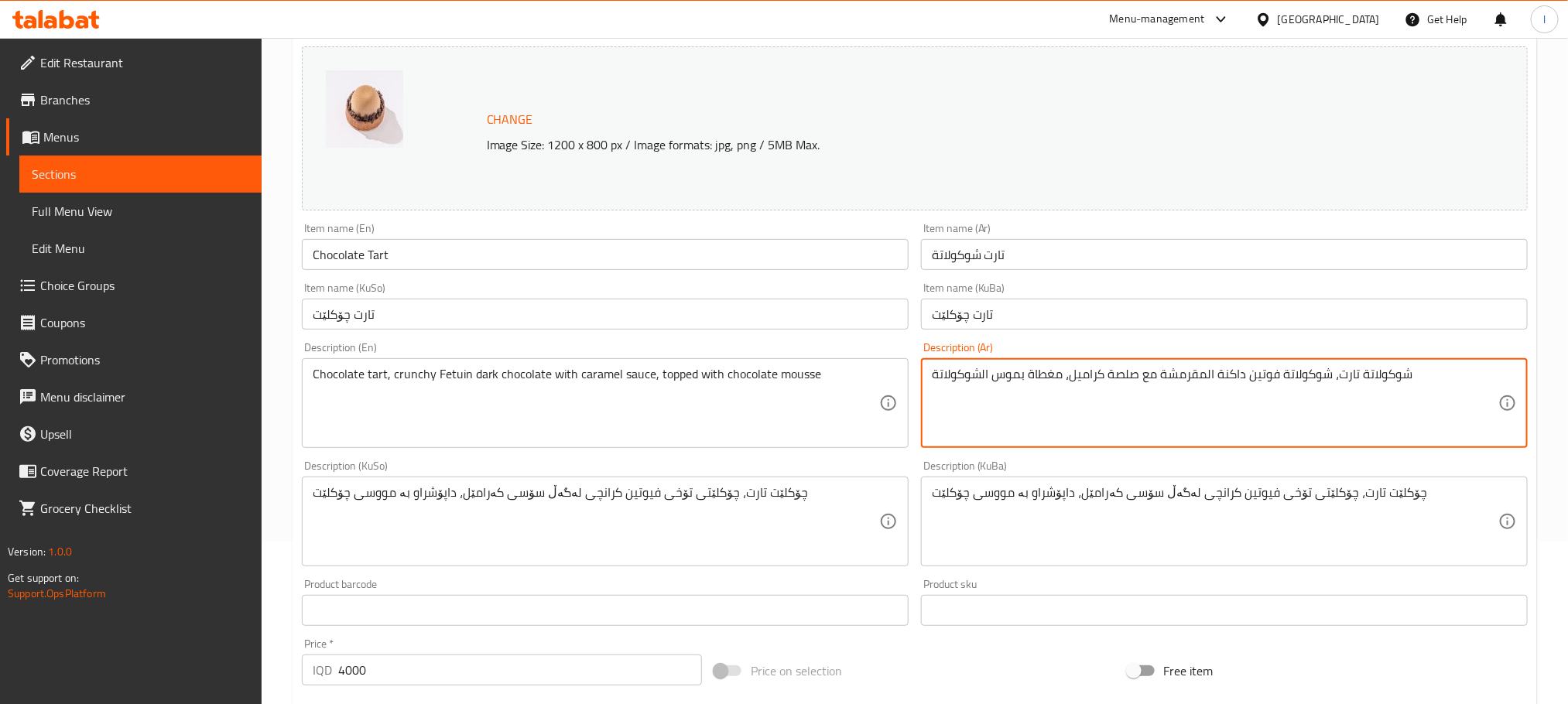
click at [982, 379] on textarea "شوكولاتة تارت، شوكولاتة فوتين داكنة المقرمشة مع صلصة كراميل، مغطاة بموس الشوكول…" at bounding box center [1215, 404] width 567 height 74
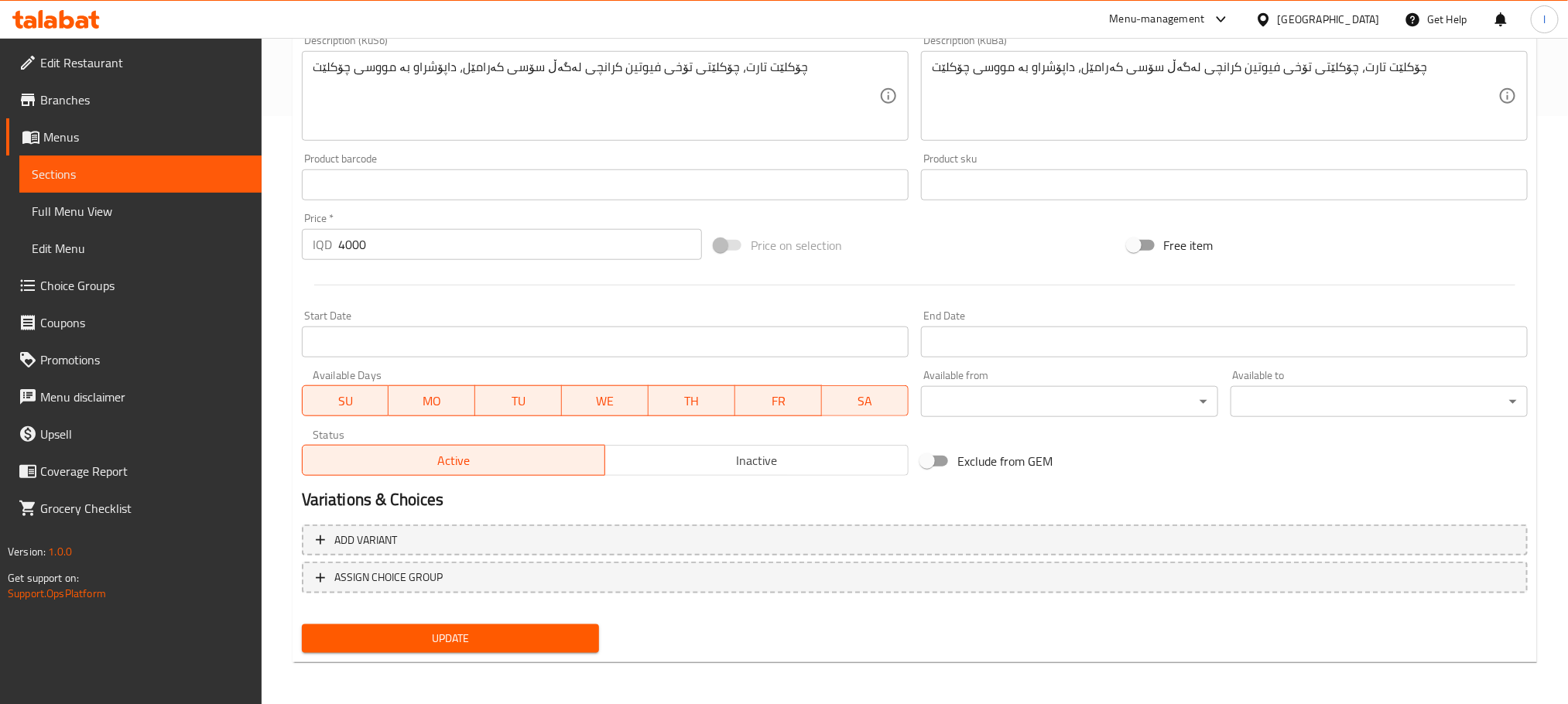
type textarea "شوكولاتة تارت، شوكولاتة فوتين داكنة المقرمشة مع صلصة كراميل، مغطاة بموس شوكولاتة"
click at [512, 638] on span "Update" at bounding box center [450, 638] width 273 height 20
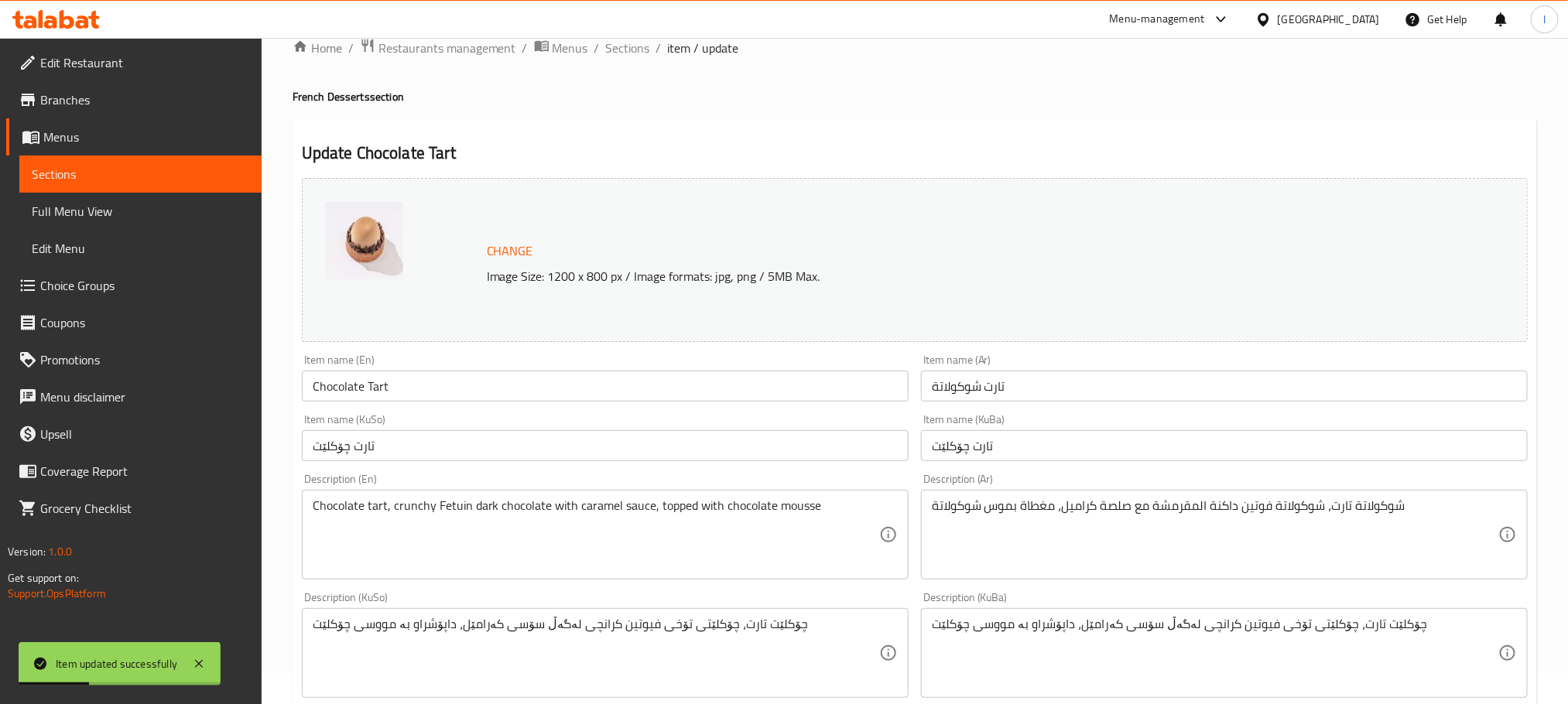
scroll to position [0, 0]
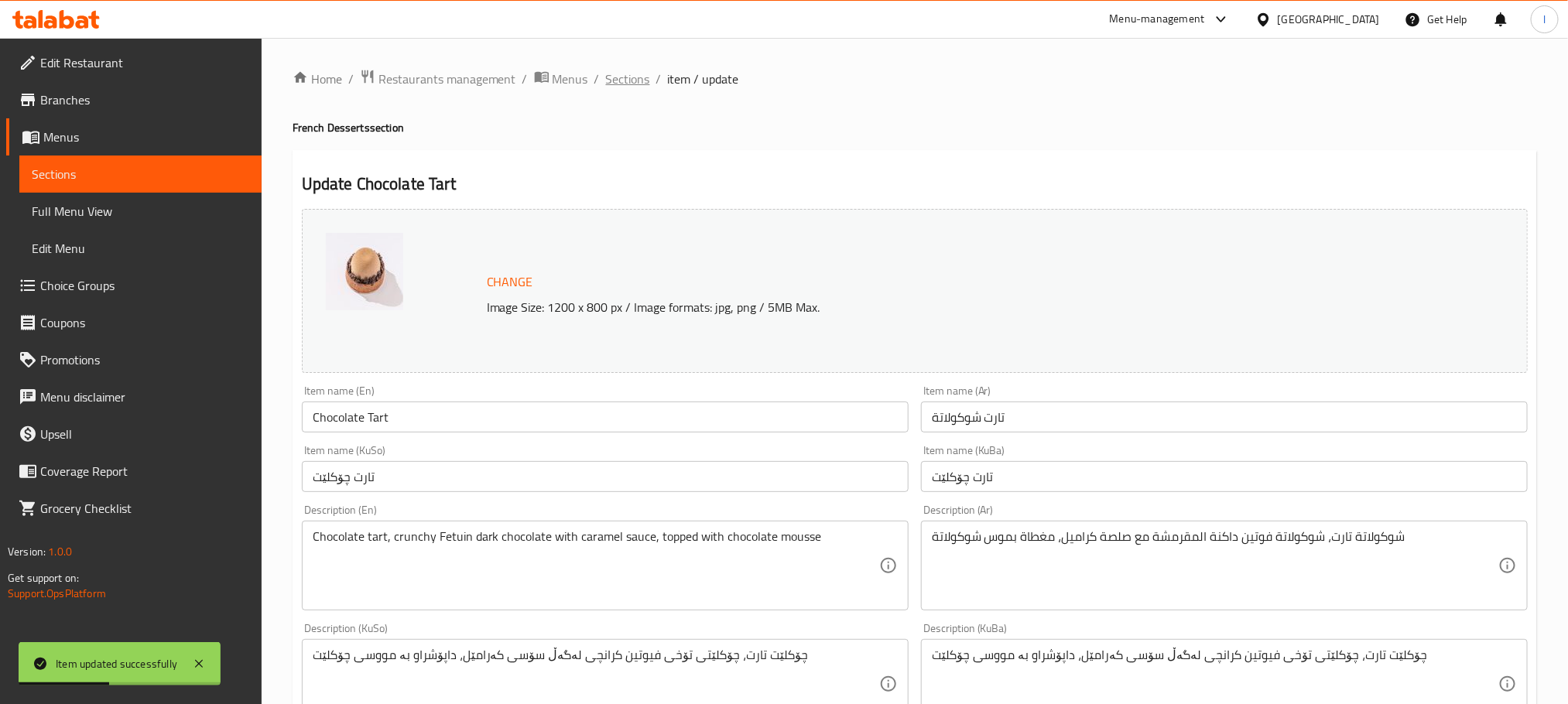
click at [641, 85] on span "Sections" at bounding box center [628, 78] width 44 height 19
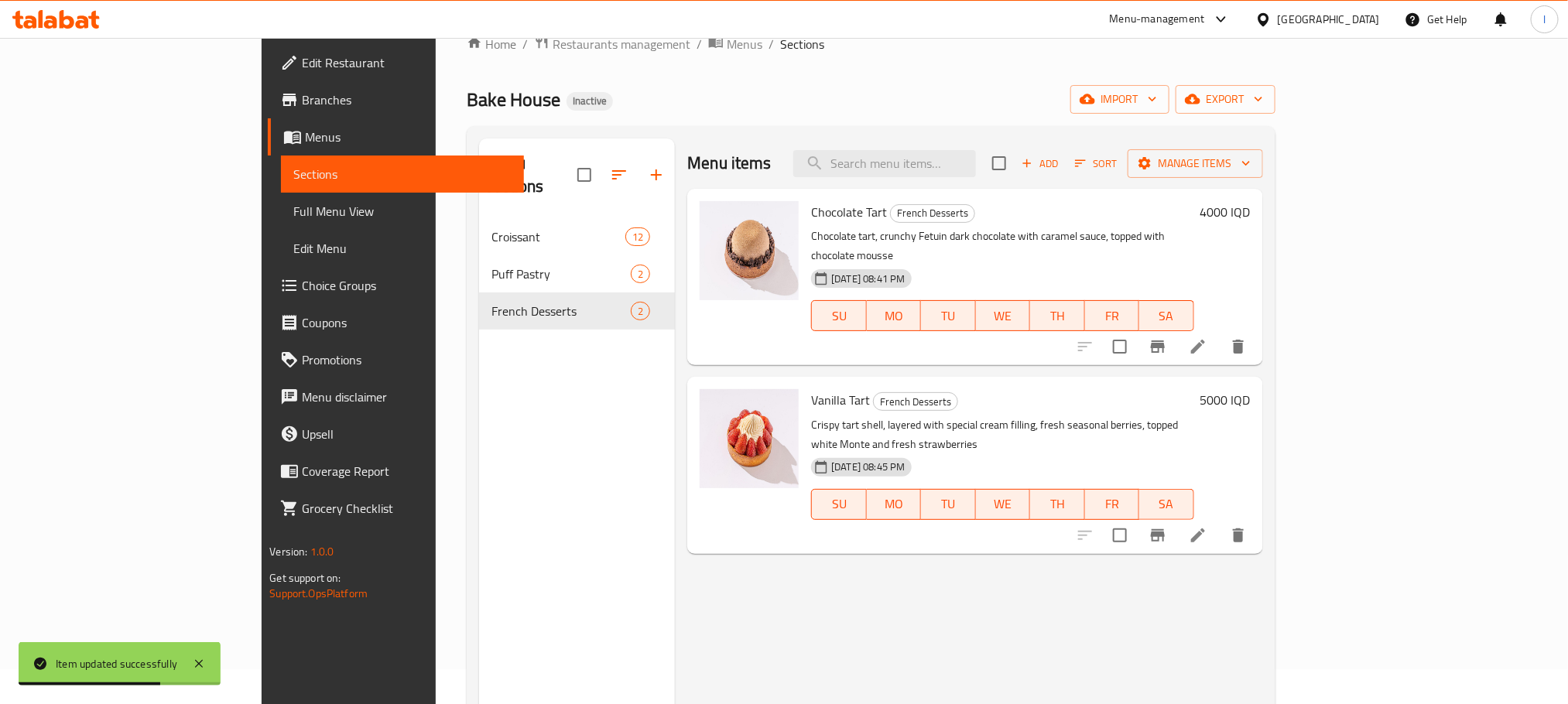
scroll to position [217, 0]
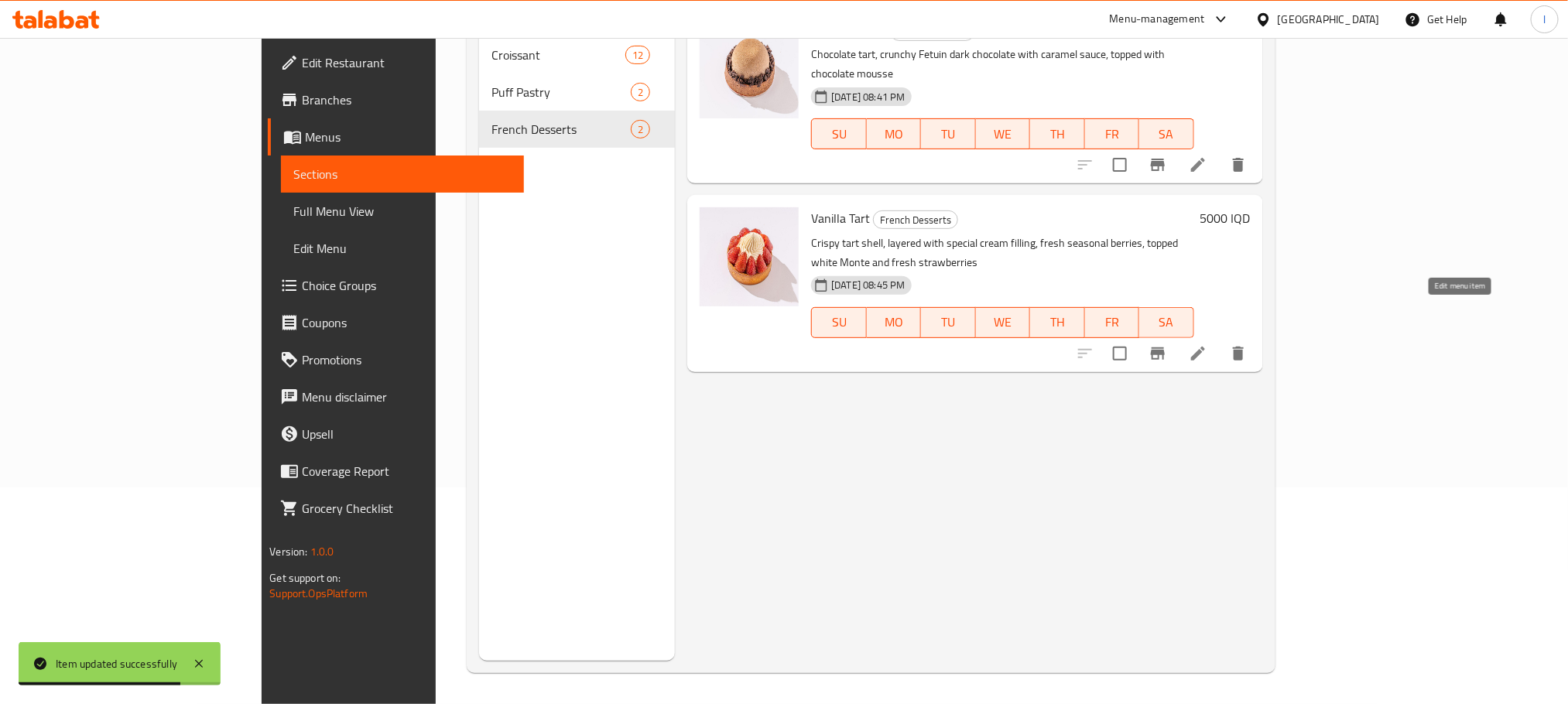
click at [1205, 346] on icon at bounding box center [1197, 352] width 13 height 13
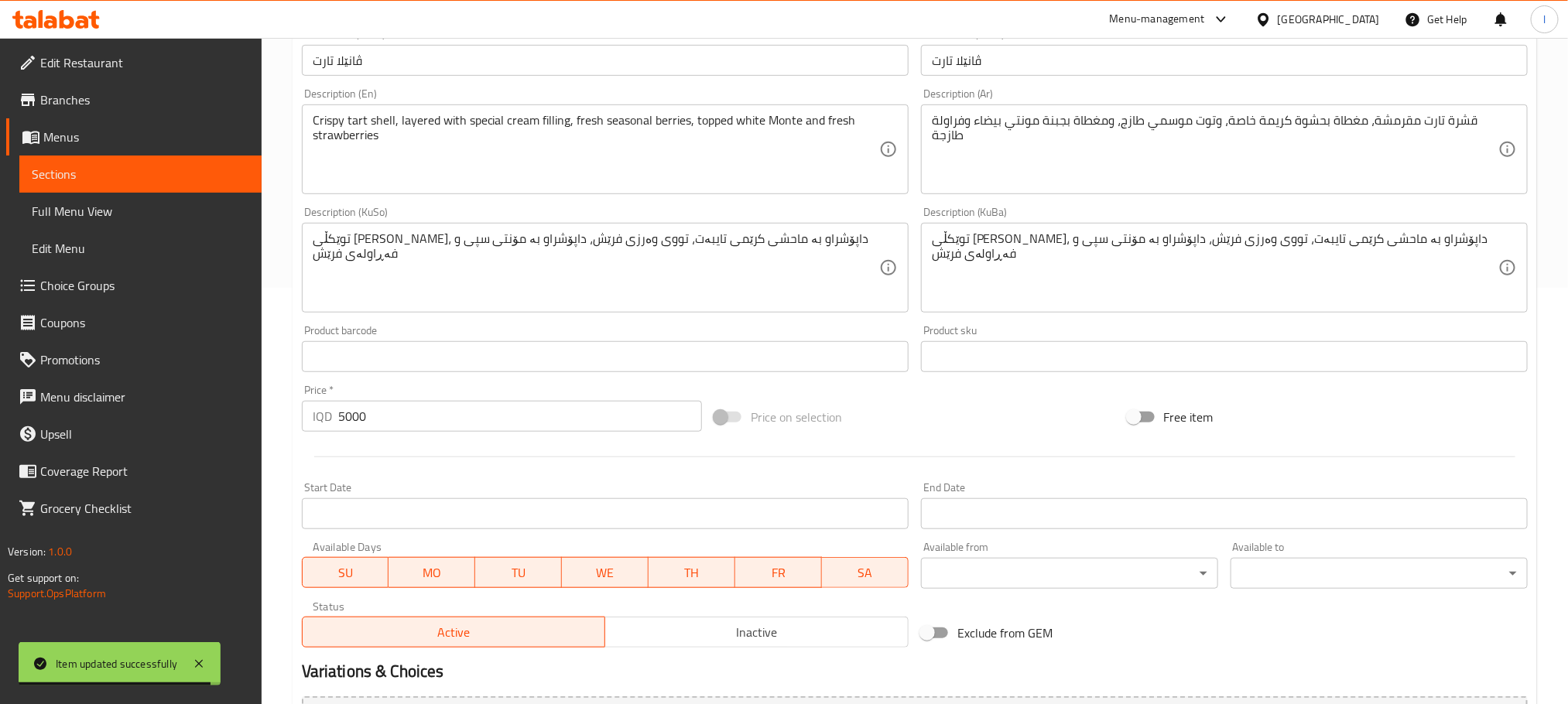
scroll to position [425, 0]
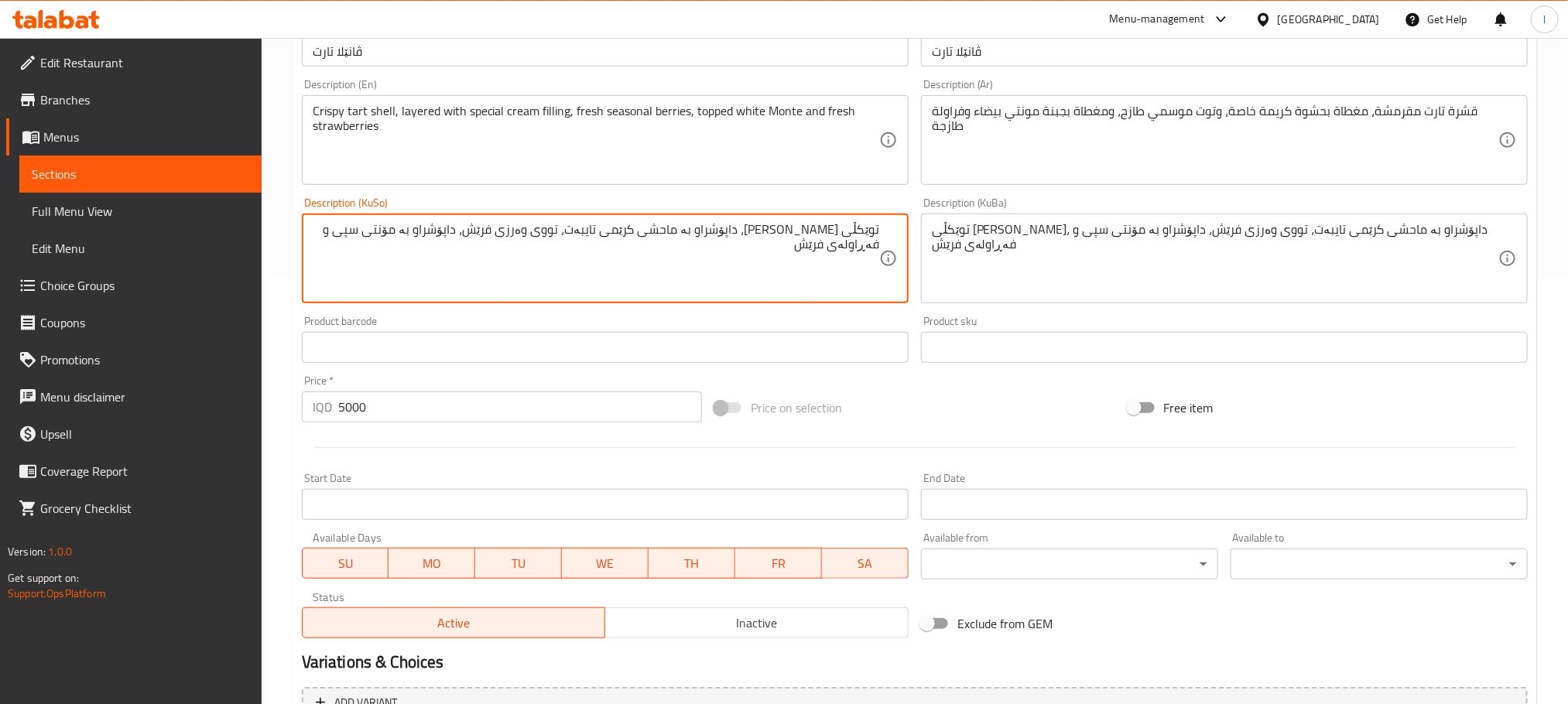
click at [692, 235] on textarea "توێکڵی [PERSON_NAME]، داپۆشراو بە ماحشی کرێمی تایبەت، تووی وەرزی فرێش، داپۆشراو…" at bounding box center [596, 259] width 567 height 74
click at [752, 242] on textarea "توێکڵی تارتی کریسپی، داپۆشراو بە مەحشی کرێمی تایبەت، تووی وەرزی فرێش، داپۆشراو …" at bounding box center [596, 259] width 567 height 74
type textarea "توێکڵی تارتی کریسپی، داپۆشراو بە مەحشی کرێمی تایبەت، تووی وەرزی فرێش، داپۆشراو …"
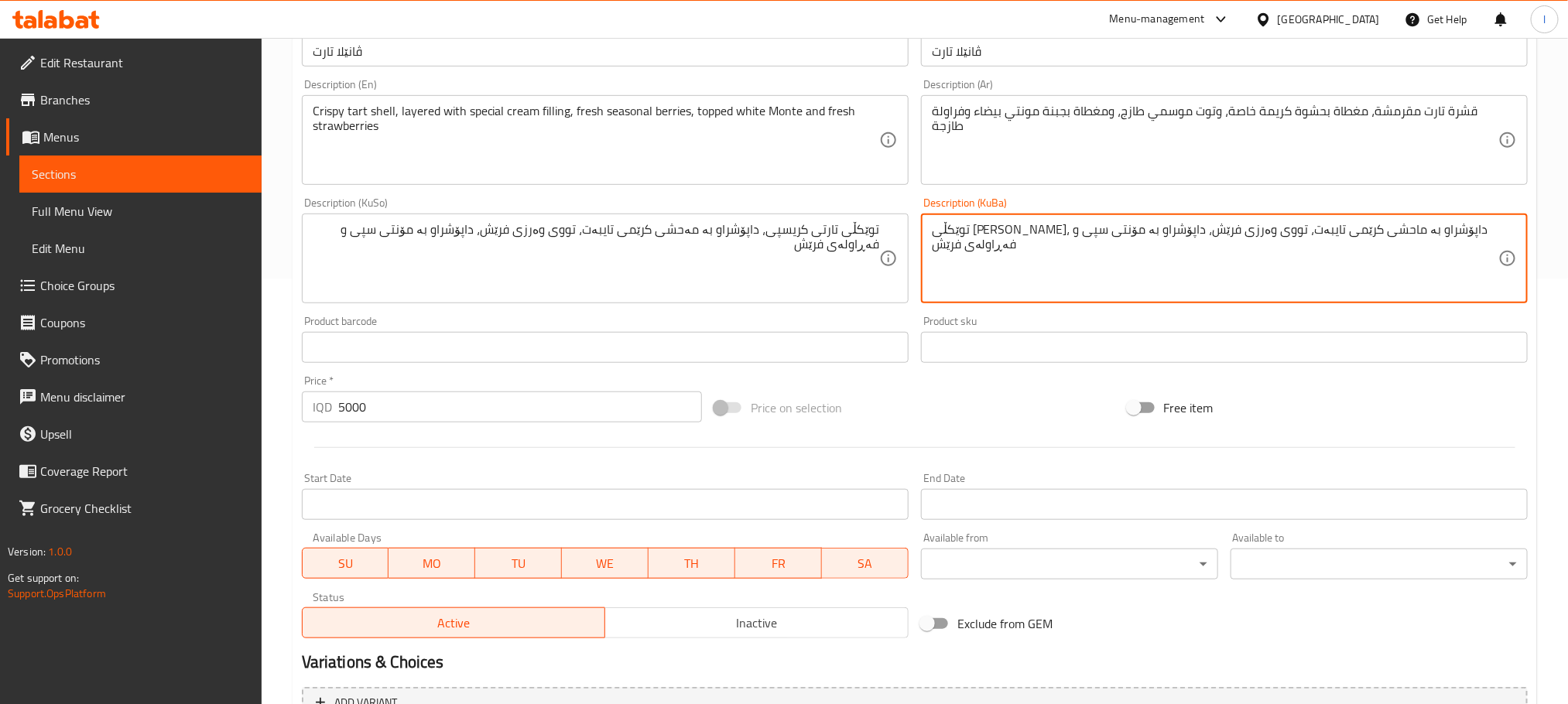
click at [1068, 281] on textarea "توێکڵی [PERSON_NAME]، داپۆشراو بە ماحشی کرێمی تایبەت، تووی وەرزی فرێش، داپۆشراو…" at bounding box center [1215, 259] width 567 height 74
paste textarea "ە"
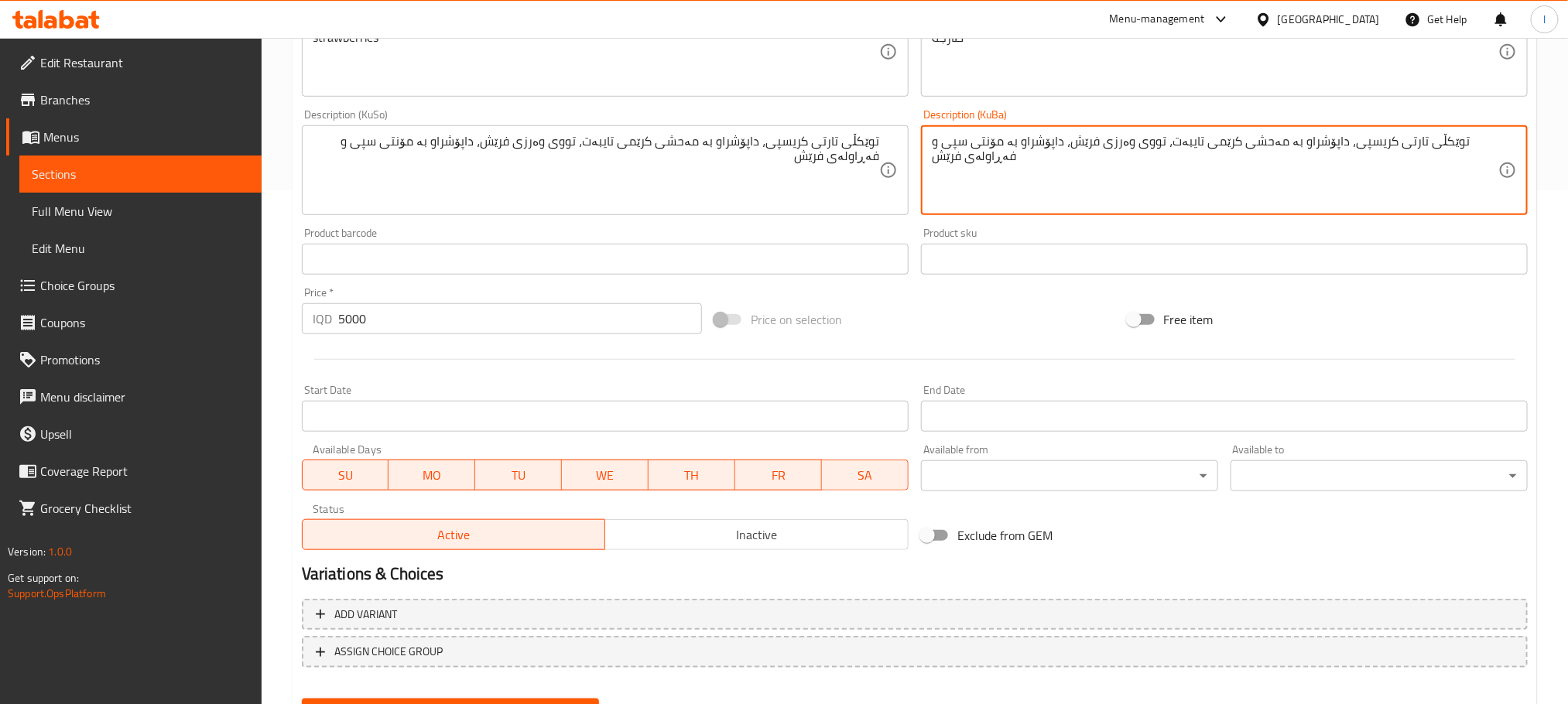
scroll to position [588, 0]
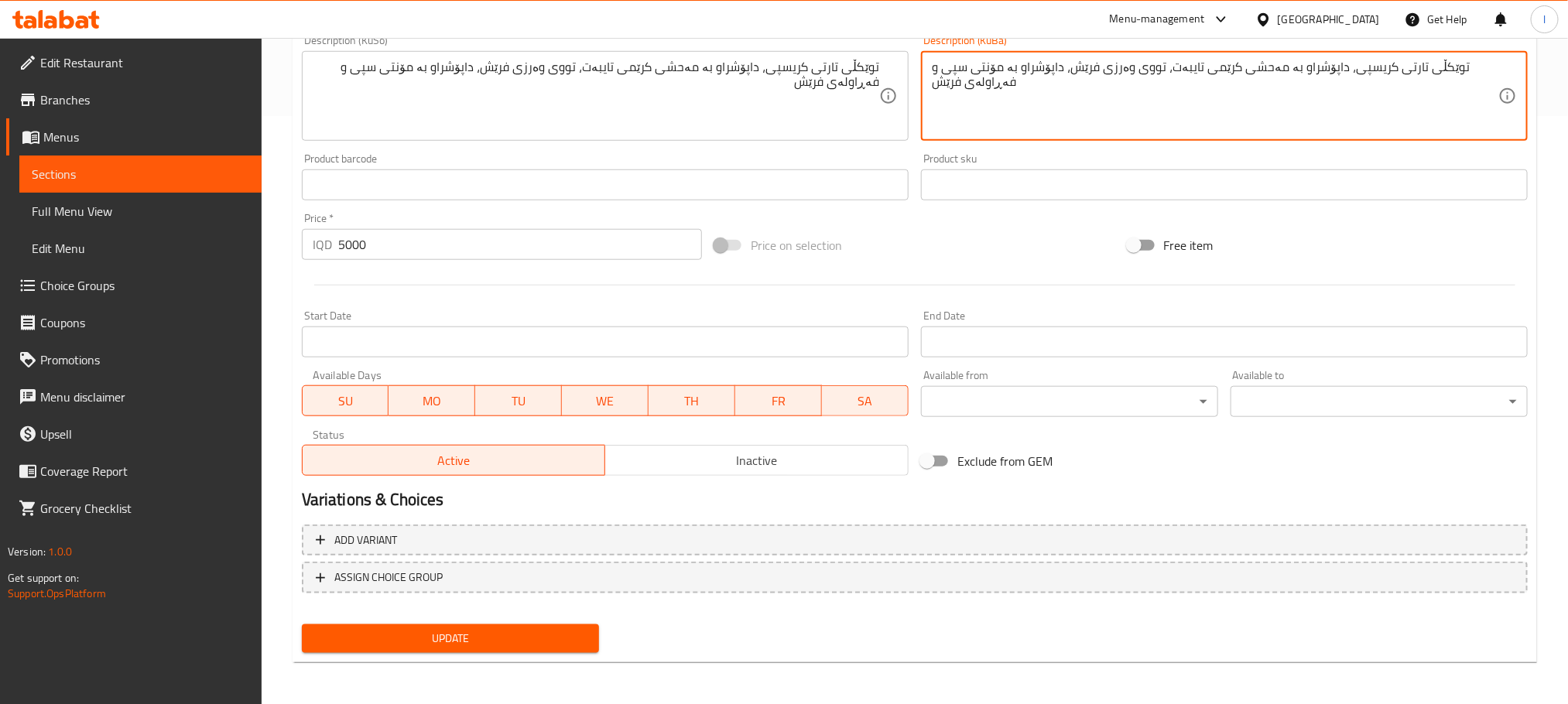
type textarea "توێکڵی تارتی کریسپی، داپۆشراو بە مەحشی کرێمی تایبەت، تووی وەرزی فرێش، داپۆشراو …"
click at [400, 640] on span "Update" at bounding box center [450, 638] width 273 height 20
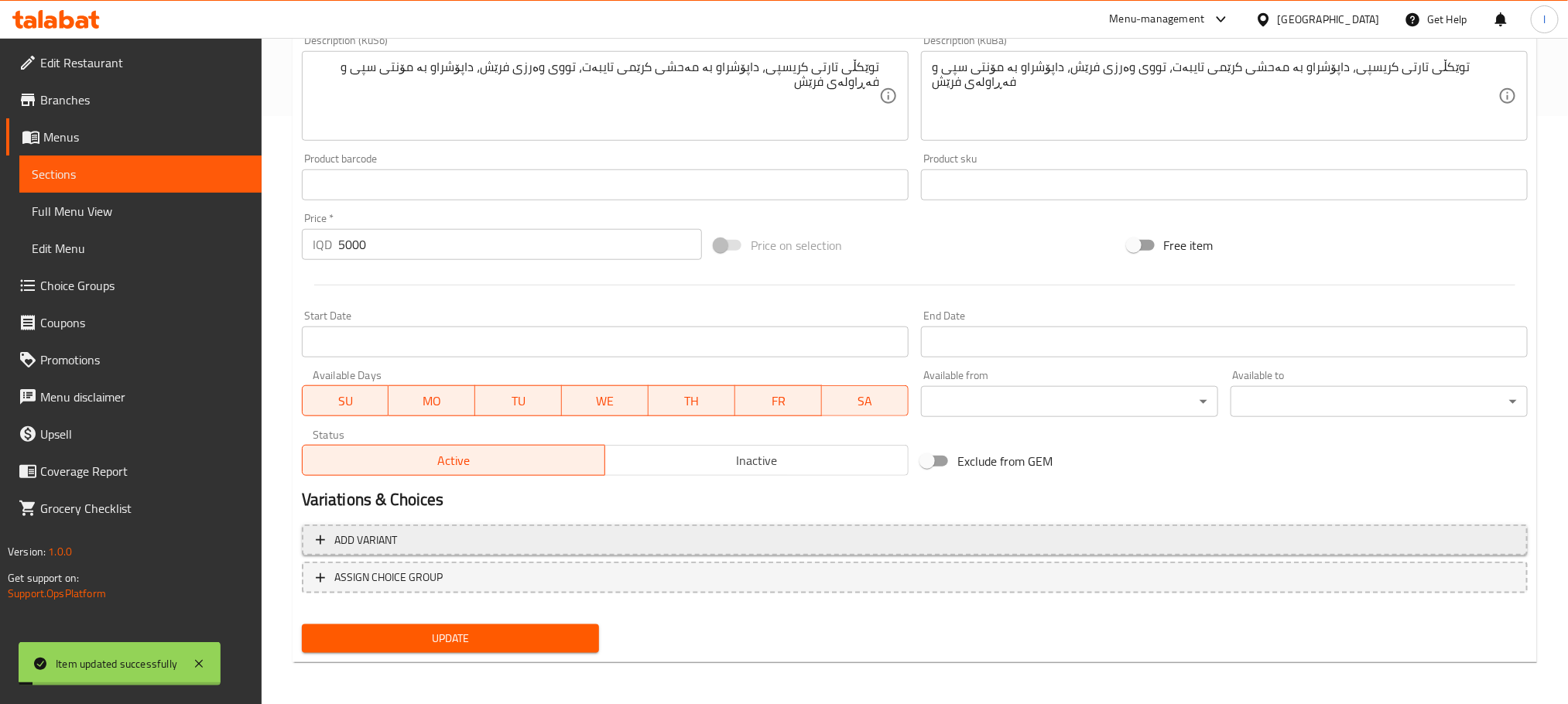
scroll to position [163, 0]
